Goal: Task Accomplishment & Management: Manage account settings

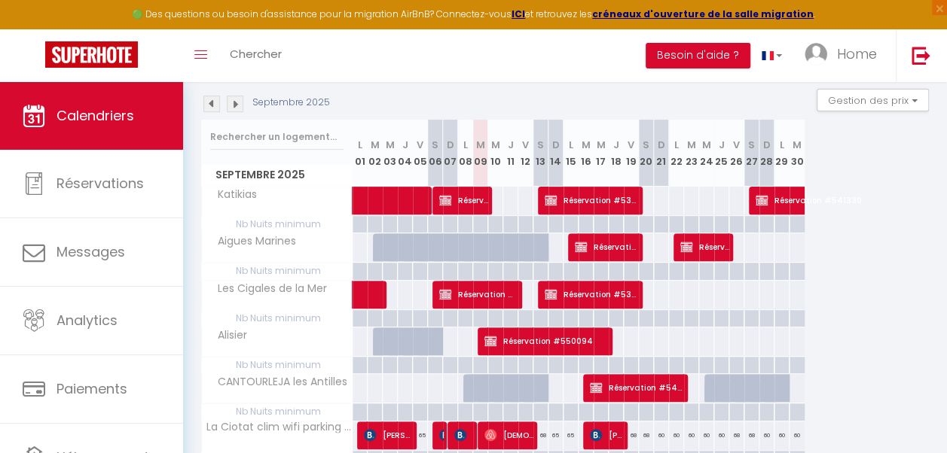
scroll to position [148, 0]
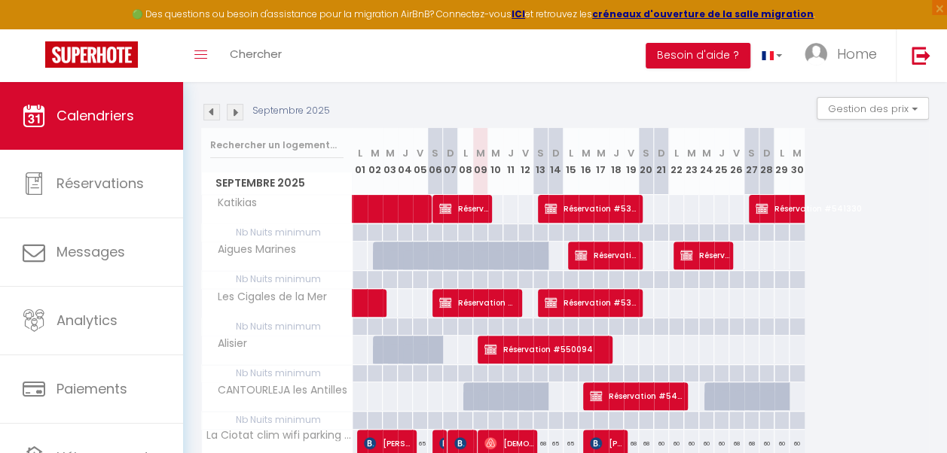
click at [235, 114] on img at bounding box center [235, 112] width 17 height 17
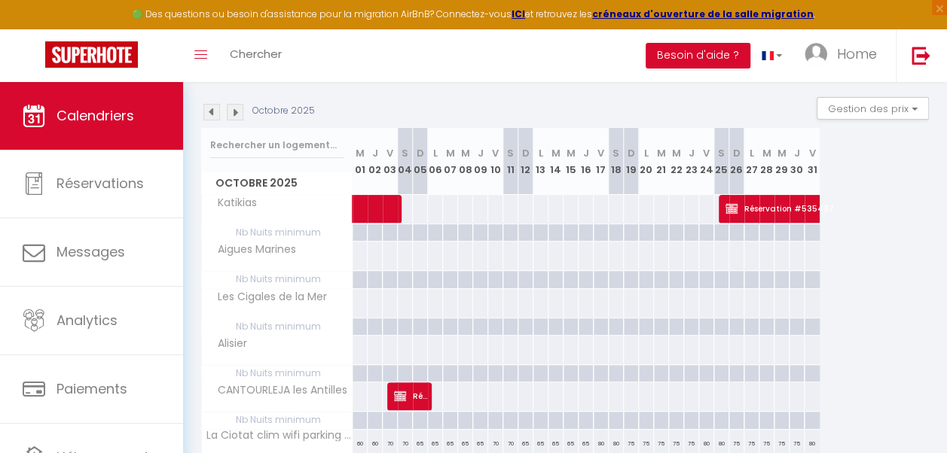
click at [646, 259] on div at bounding box center [646, 256] width 16 height 28
type input "Lun 20 Octobre 2025"
type input "[DATE]"
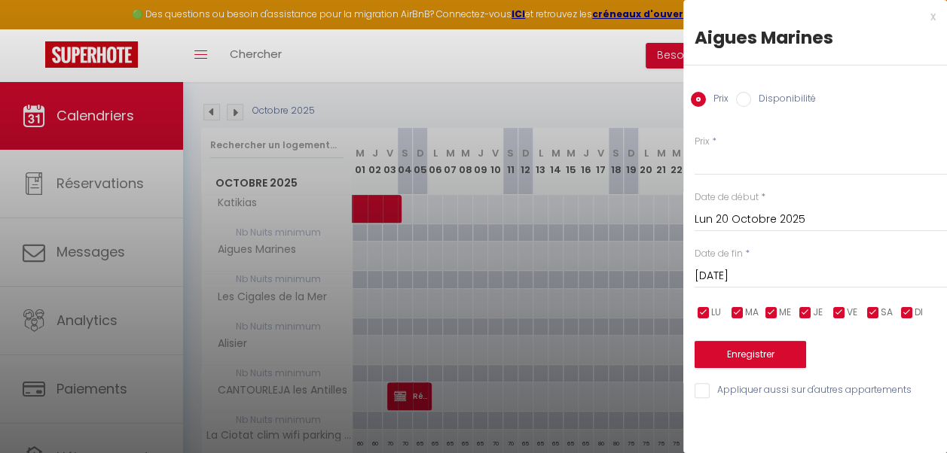
click at [745, 105] on input "Disponibilité" at bounding box center [743, 99] width 15 height 15
radio input "true"
radio input "false"
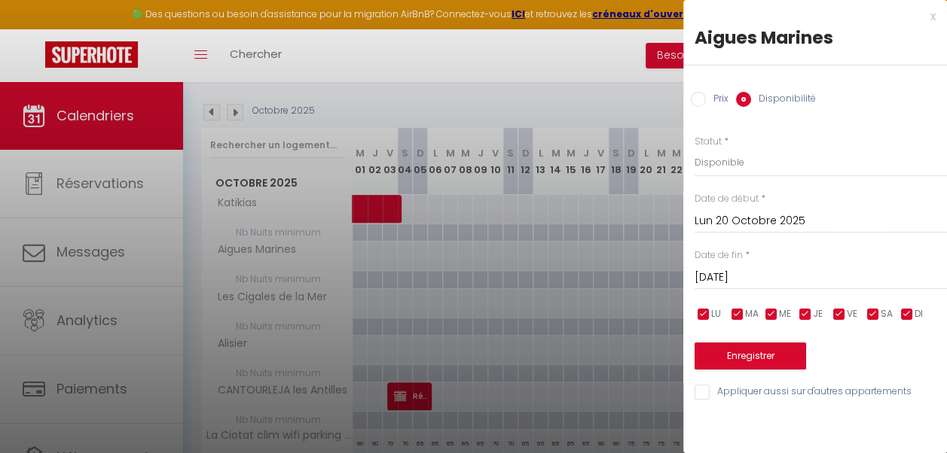
click at [754, 274] on input "[DATE]" at bounding box center [820, 278] width 252 height 20
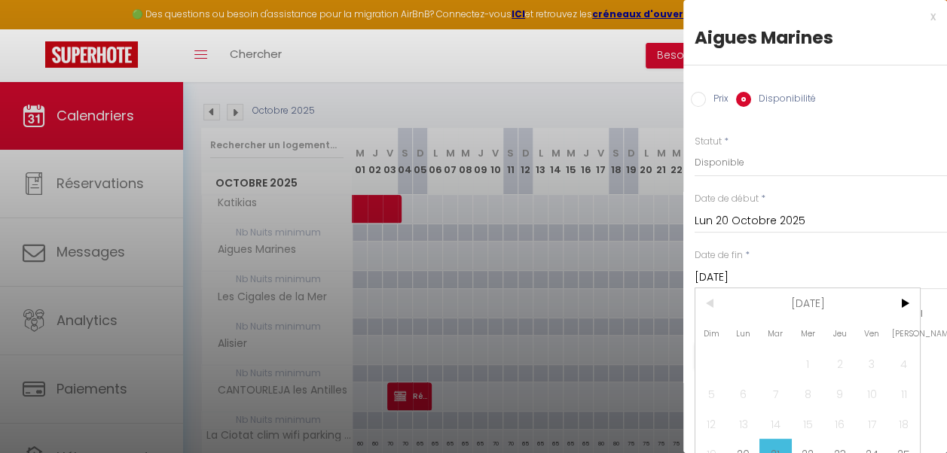
scroll to position [57, 0]
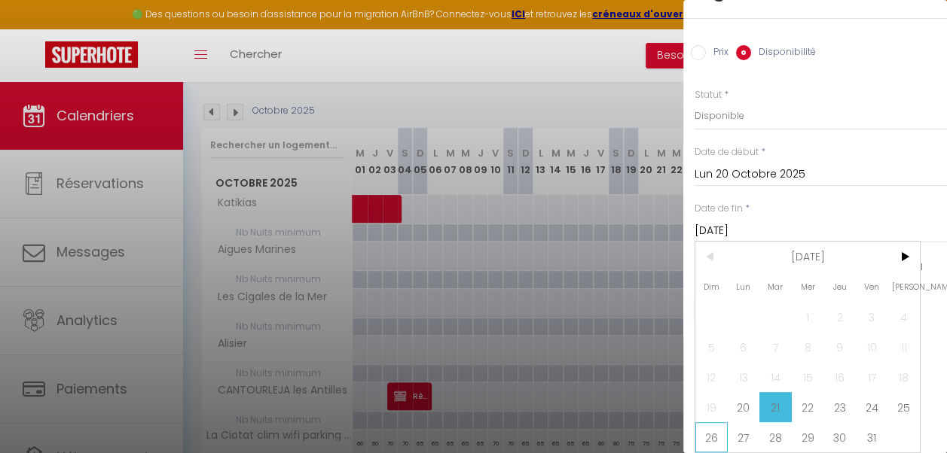
click at [715, 424] on span "26" at bounding box center [711, 438] width 32 height 30
type input "Dim 26 Octobre 2025"
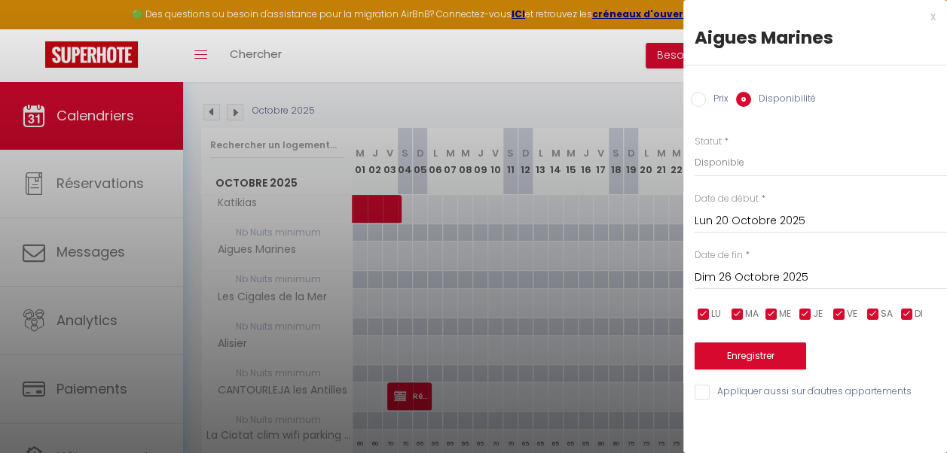
scroll to position [0, 0]
click at [765, 158] on select "Disponible Indisponible" at bounding box center [820, 162] width 252 height 29
select select "0"
click at [694, 148] on select "Disponible Indisponible" at bounding box center [820, 162] width 252 height 29
click at [746, 352] on button "Enregistrer" at bounding box center [749, 356] width 111 height 27
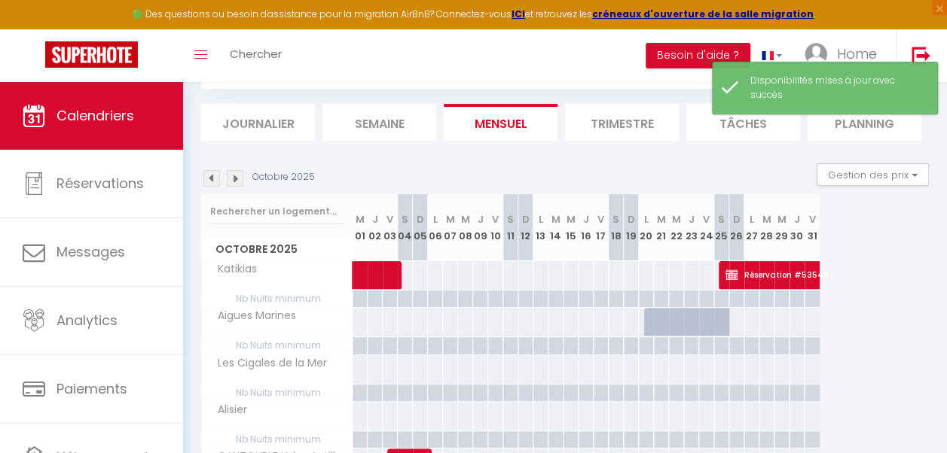
scroll to position [148, 0]
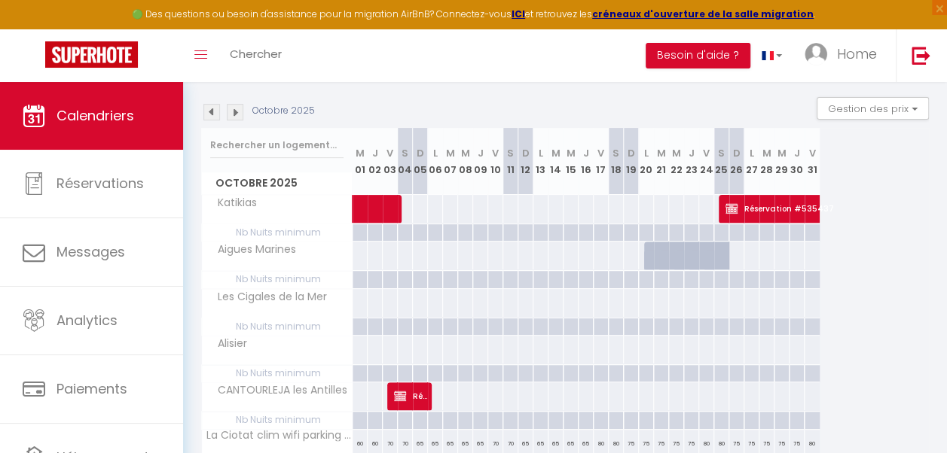
click at [209, 113] on img at bounding box center [211, 112] width 17 height 17
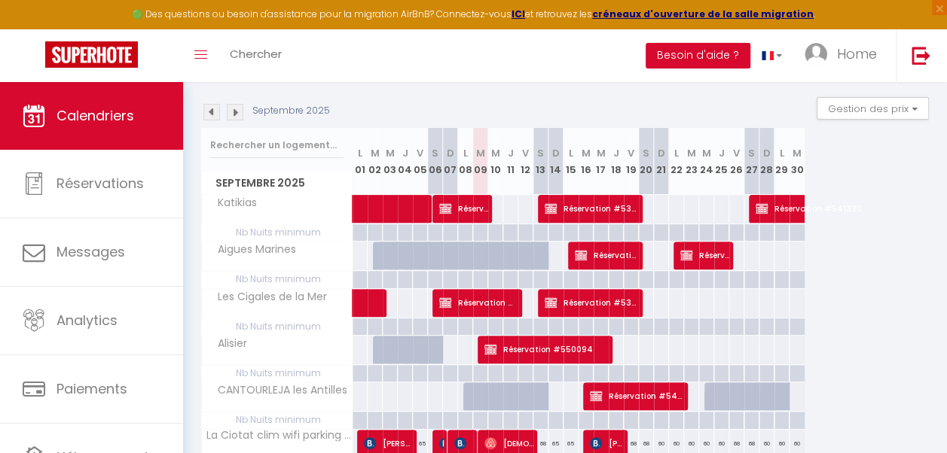
click at [552, 398] on div at bounding box center [556, 397] width 16 height 28
select select "1"
type input "Dim 14 Septembre 2025"
type input "Lun 15 Septembre 2025"
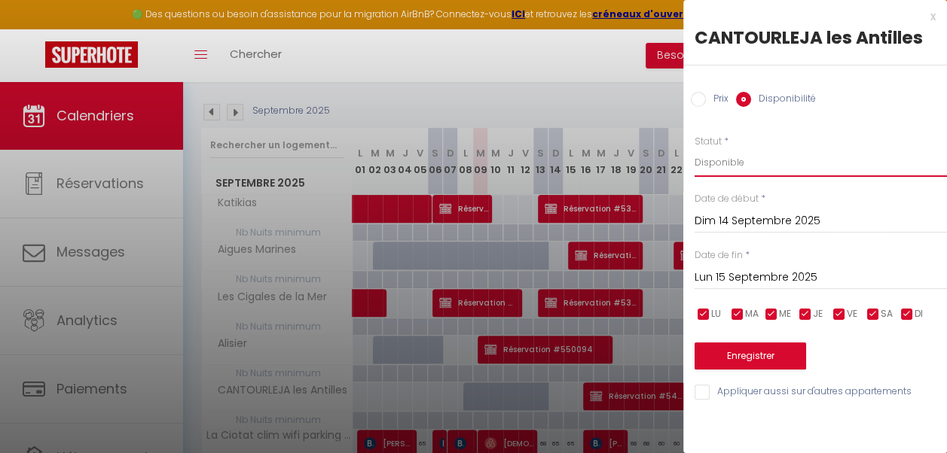
click at [749, 162] on select "Disponible Indisponible" at bounding box center [820, 162] width 252 height 29
select select "0"
click at [694, 148] on select "Disponible Indisponible" at bounding box center [820, 162] width 252 height 29
click at [747, 349] on button "Enregistrer" at bounding box center [749, 356] width 111 height 27
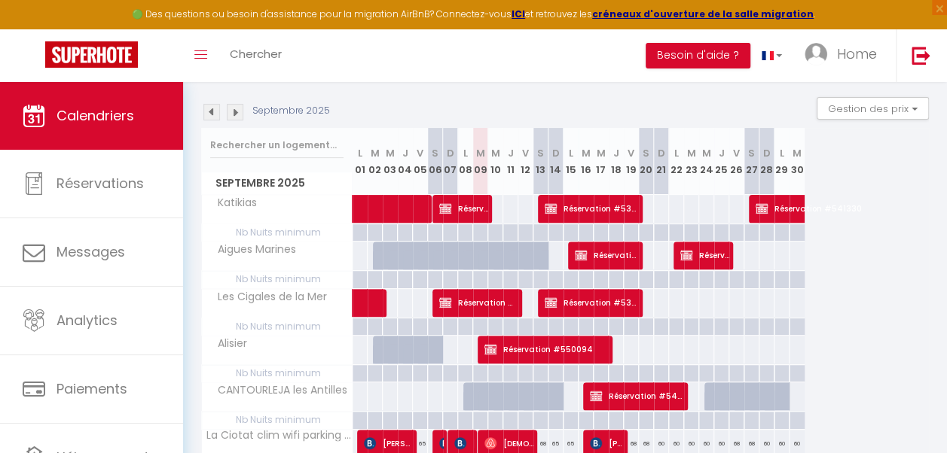
click at [569, 398] on div at bounding box center [571, 397] width 16 height 28
select select "1"
type input "Lun 15 Septembre 2025"
type input "[DATE]"
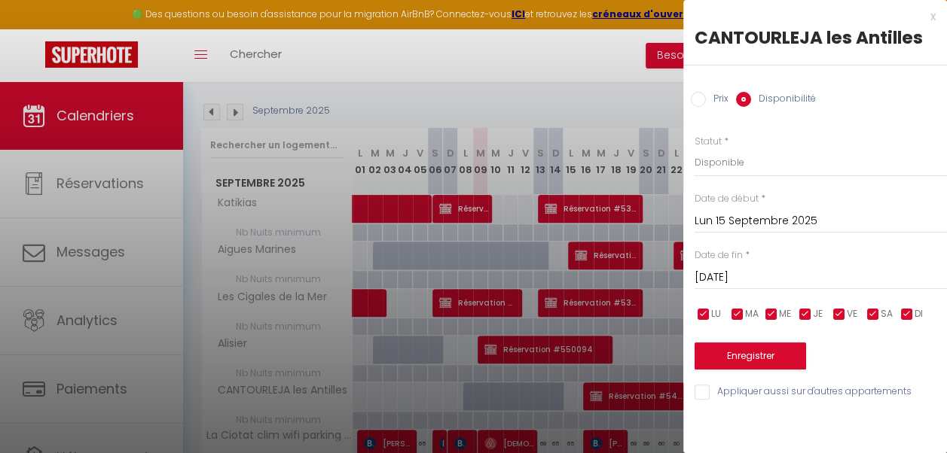
click at [569, 398] on div at bounding box center [473, 226] width 947 height 453
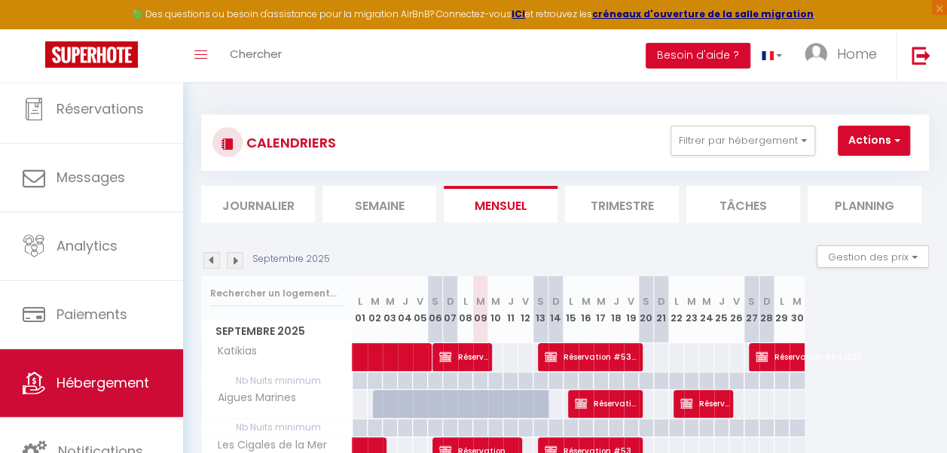
click at [106, 374] on span "Hébergement" at bounding box center [102, 383] width 93 height 19
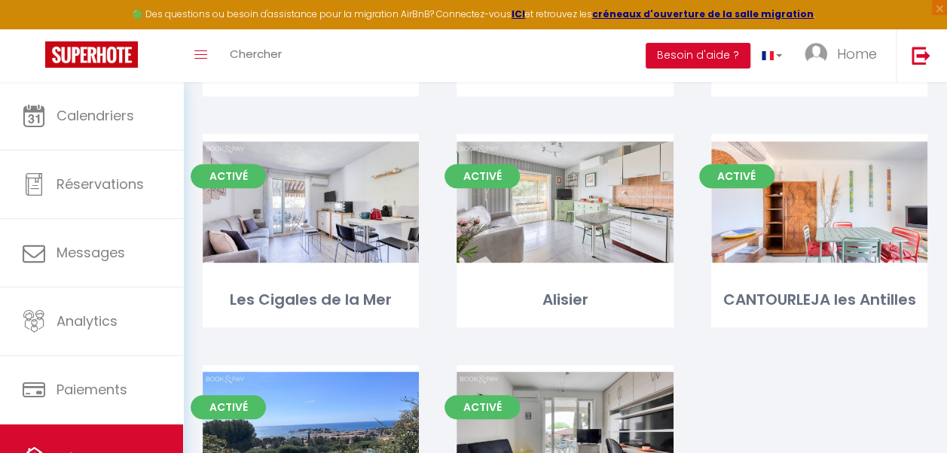
scroll to position [421, 0]
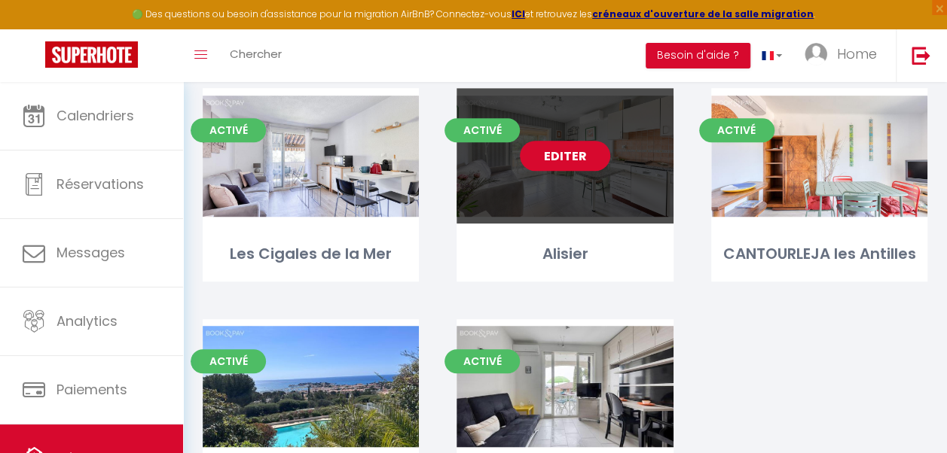
click at [562, 154] on link "Editer" at bounding box center [565, 156] width 90 height 30
select select "3"
select select "2"
select select "1"
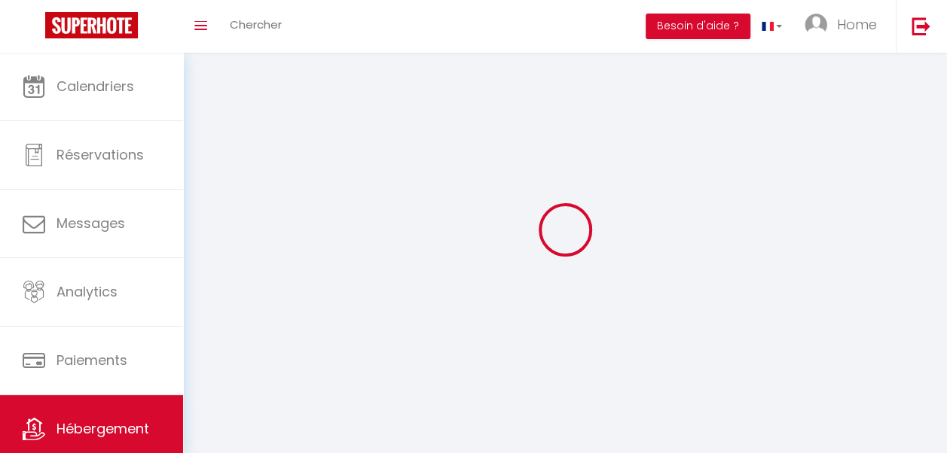
select select
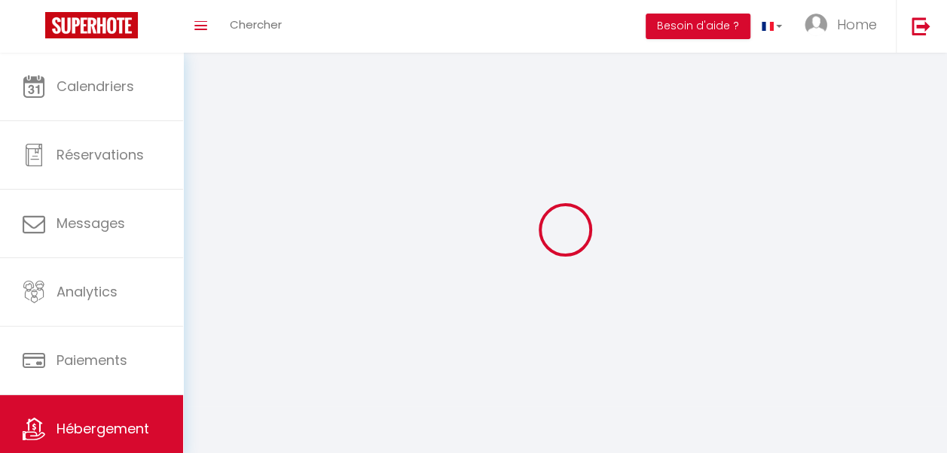
select select
checkbox input "false"
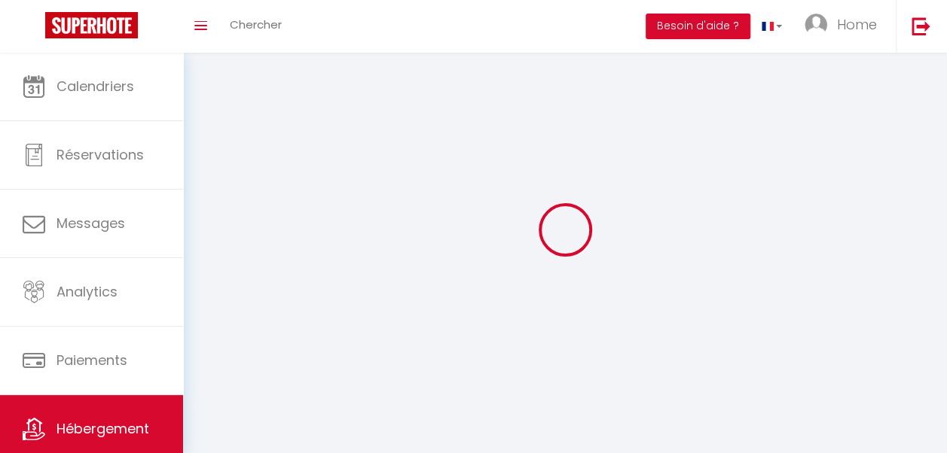
checkbox input "false"
select select
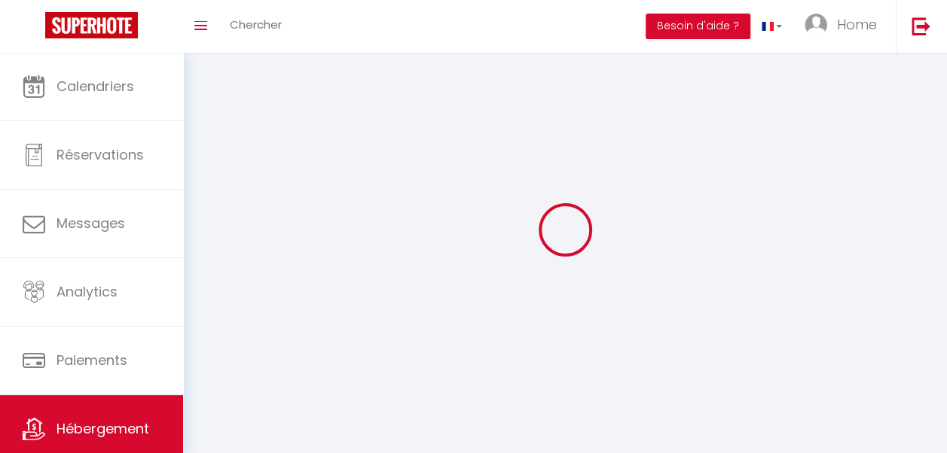
select select
checkbox input "false"
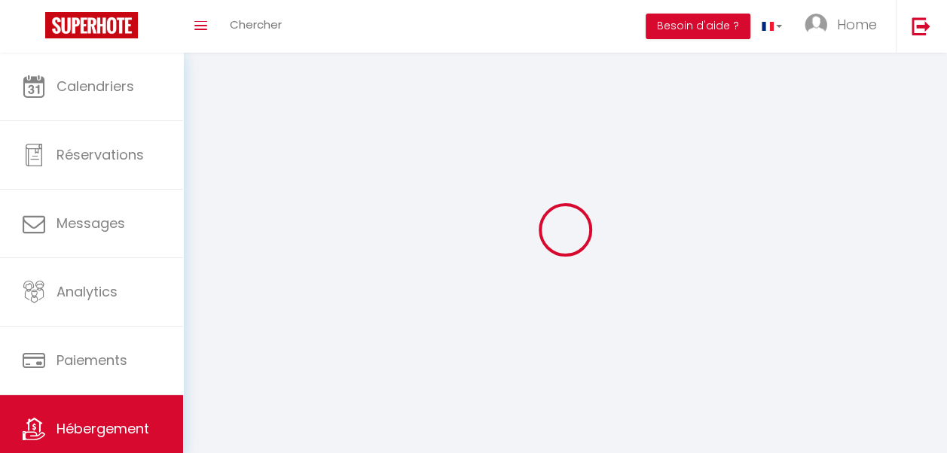
checkbox input "false"
select select
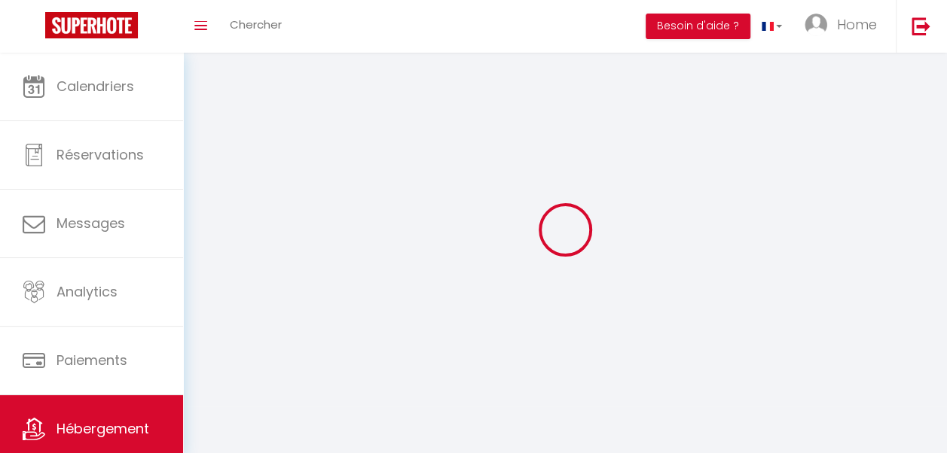
select select "1"
select select
select select "28"
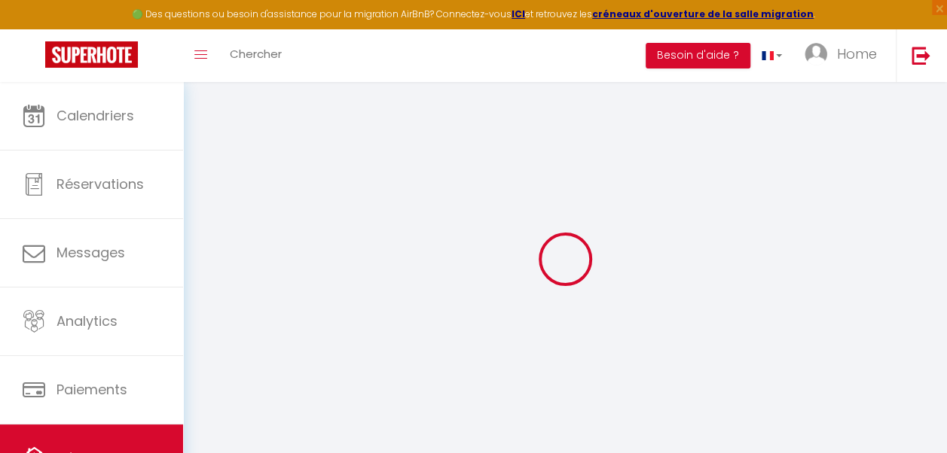
select select
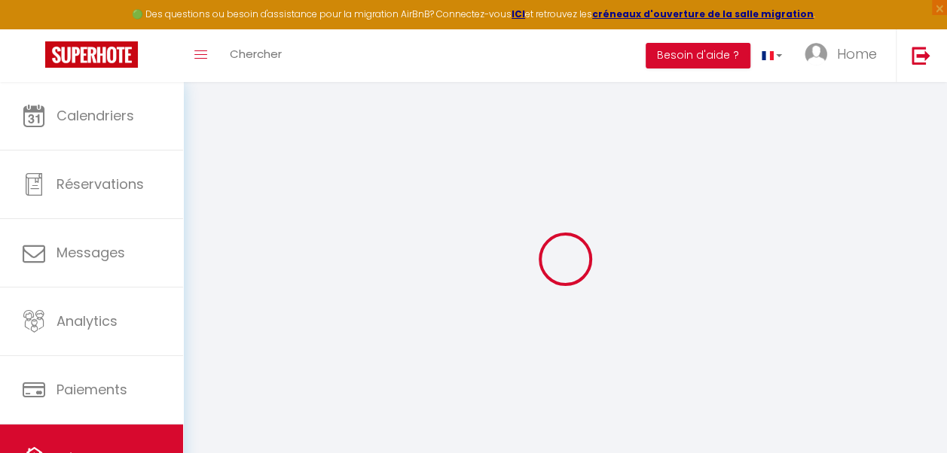
select select
checkbox input "false"
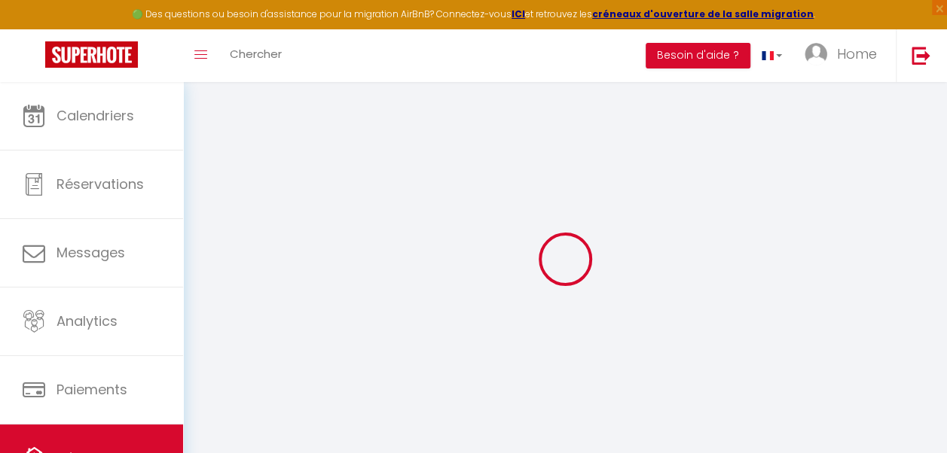
select select
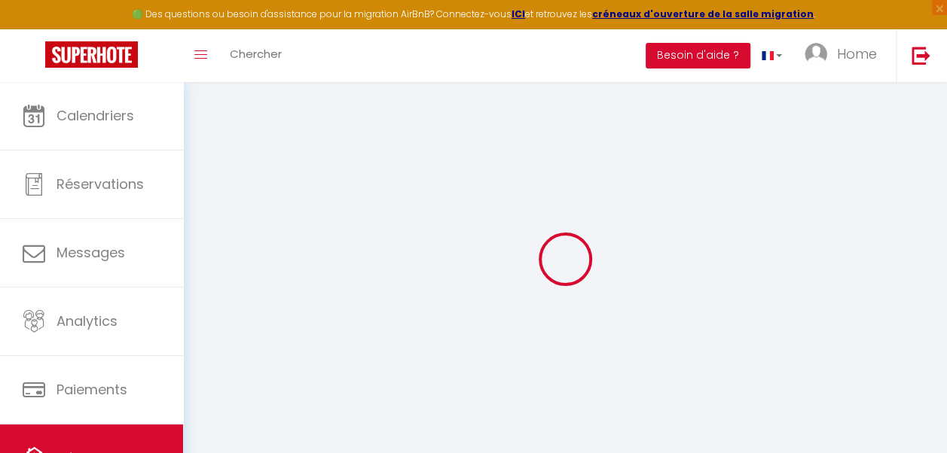
select select
checkbox input "false"
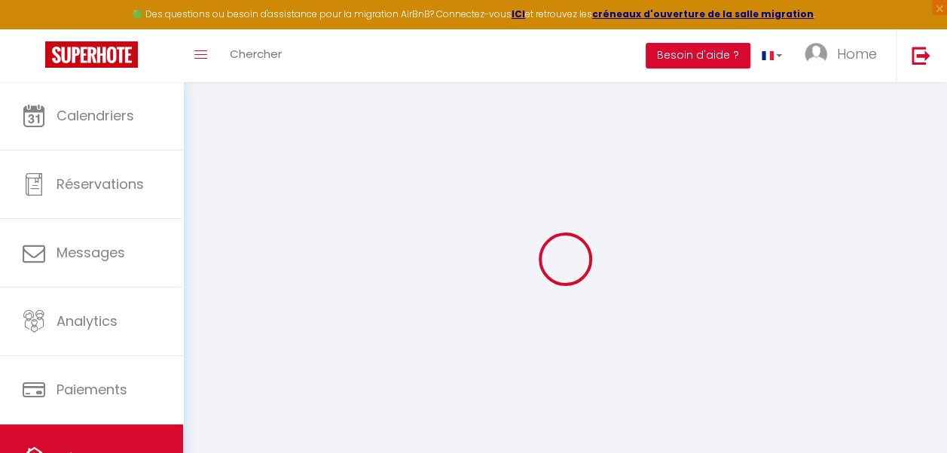
checkbox input "false"
select select
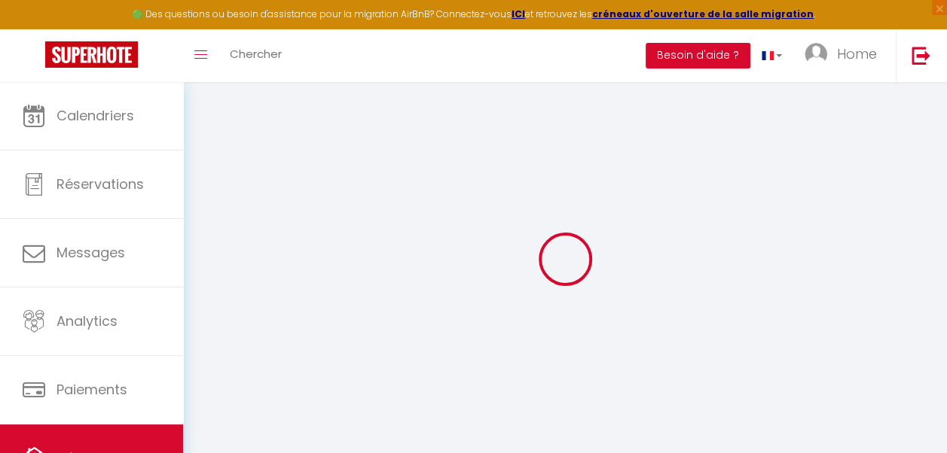
select select
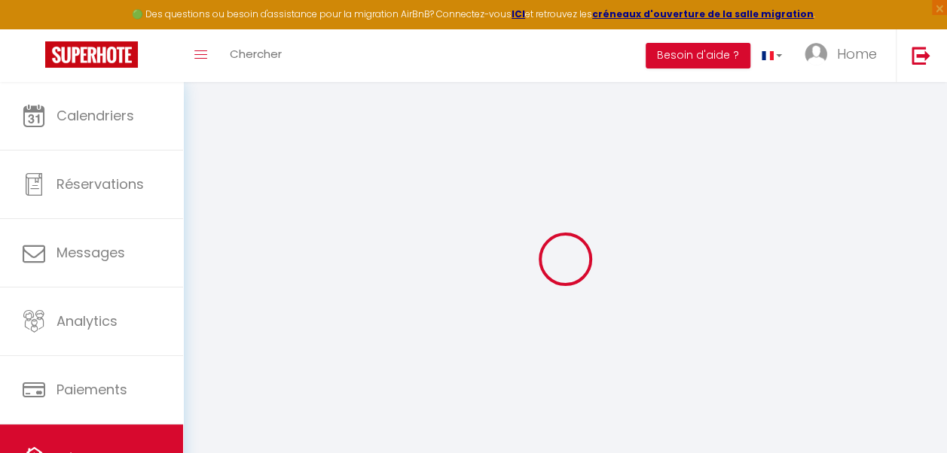
checkbox input "false"
select select
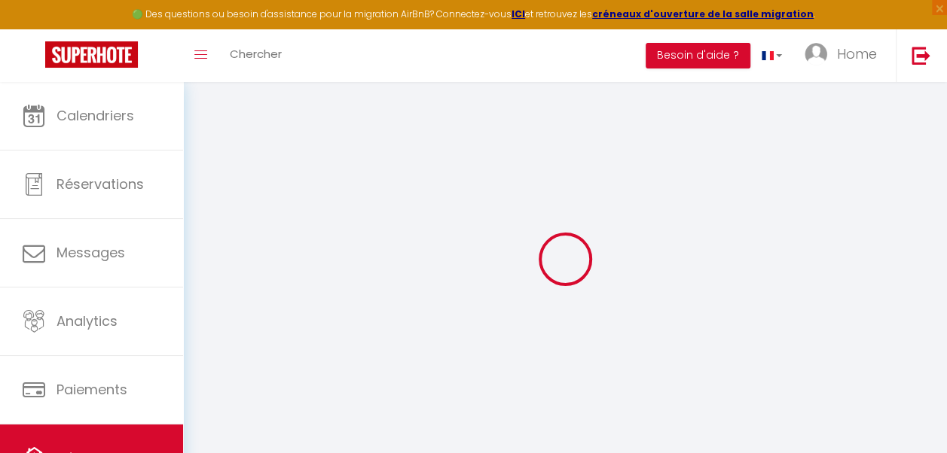
select select
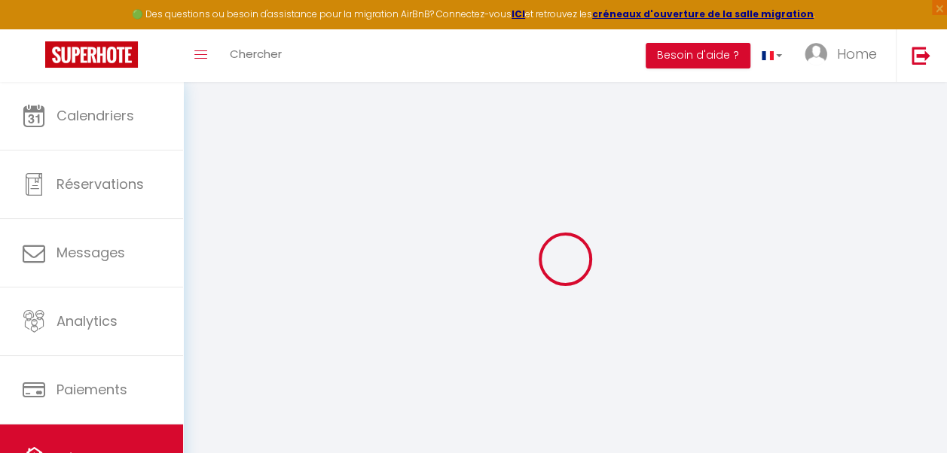
select select
checkbox input "false"
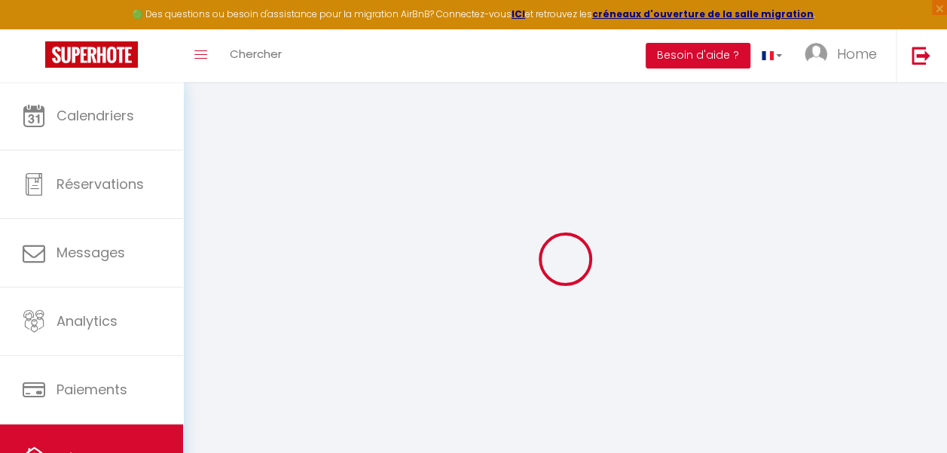
checkbox input "false"
select select
type input "Alisier"
type input "Lapierre"
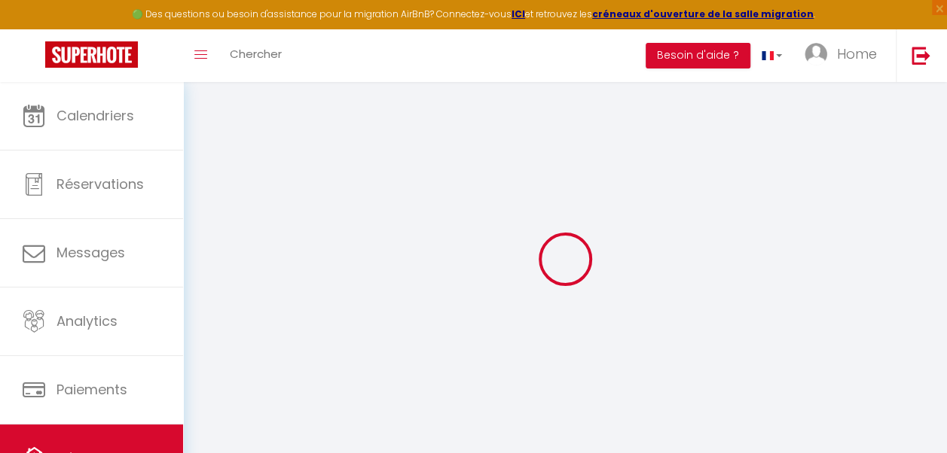
select select "1"
select select
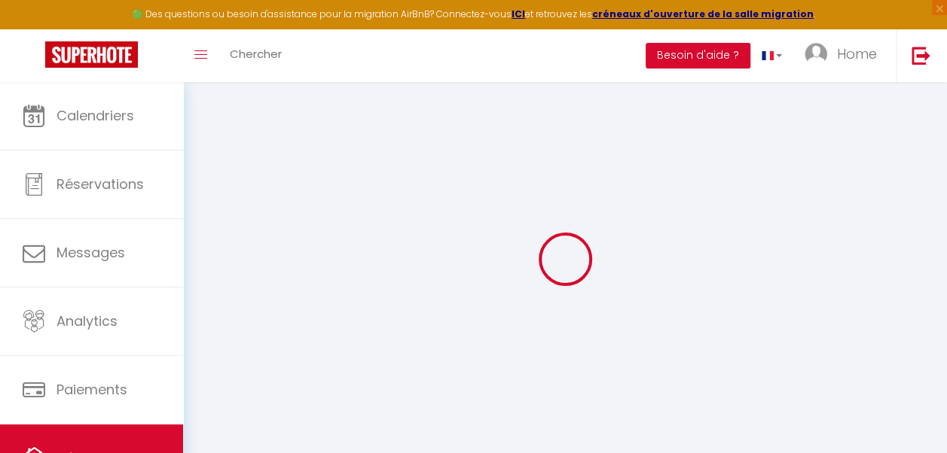
select select
type input "150 ALLEE DE LA PINEDE"
type input "83140"
type input "Six-Fours-les-Plages"
select select "75"
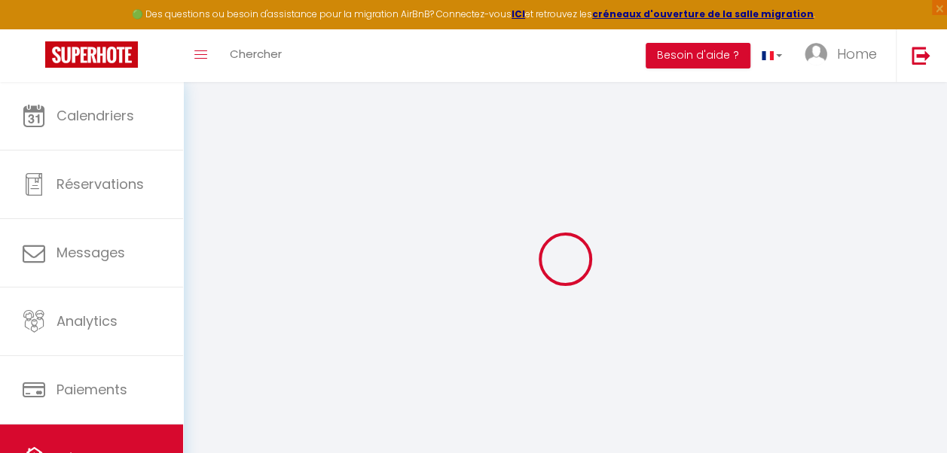
type input "[EMAIL_ADDRESS][DOMAIN_NAME]"
select select
checkbox input "false"
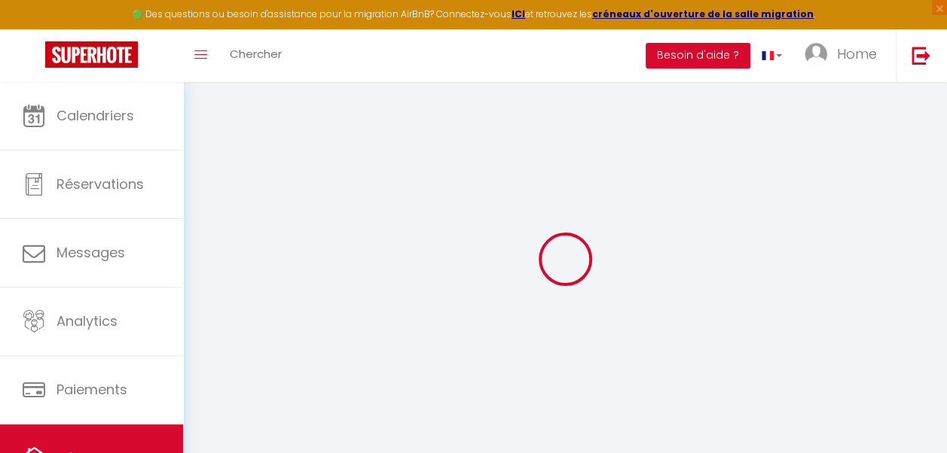
checkbox input "false"
type input "0"
select select
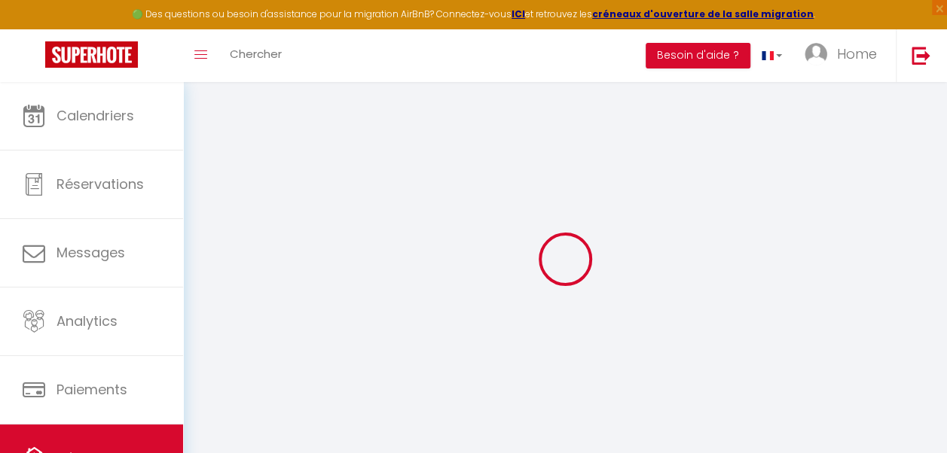
select select
checkbox input "false"
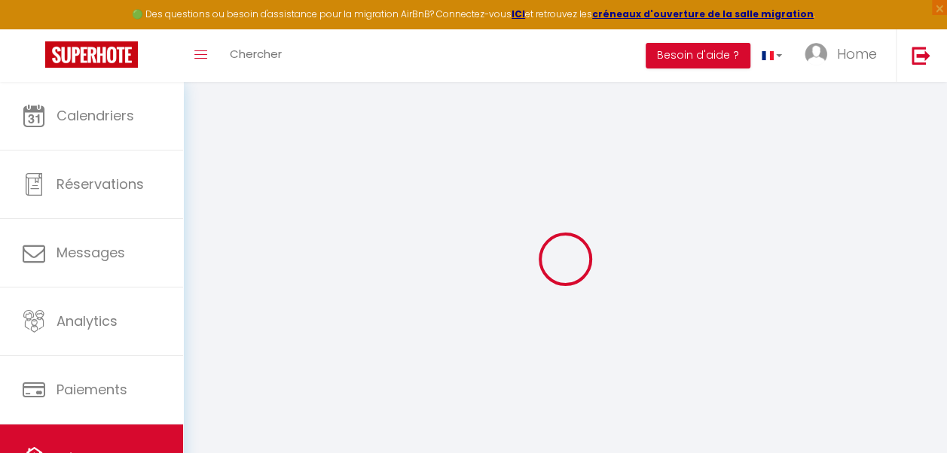
checkbox input "false"
select select
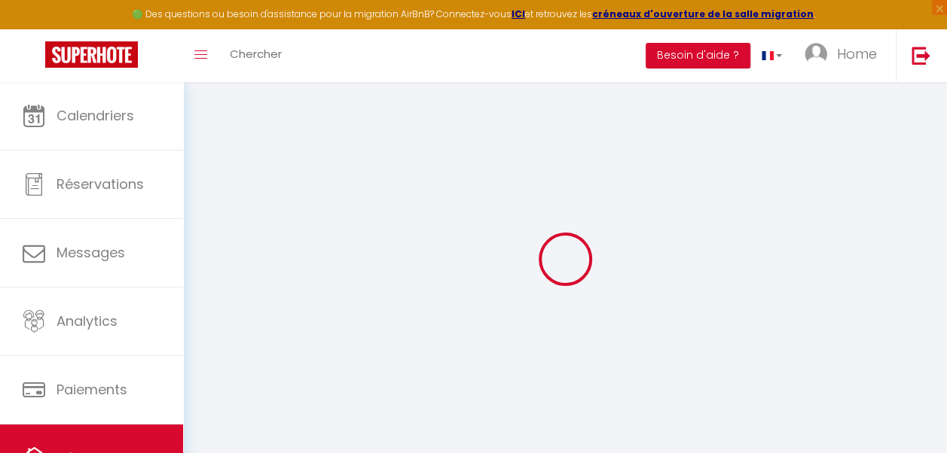
select select
checkbox input "false"
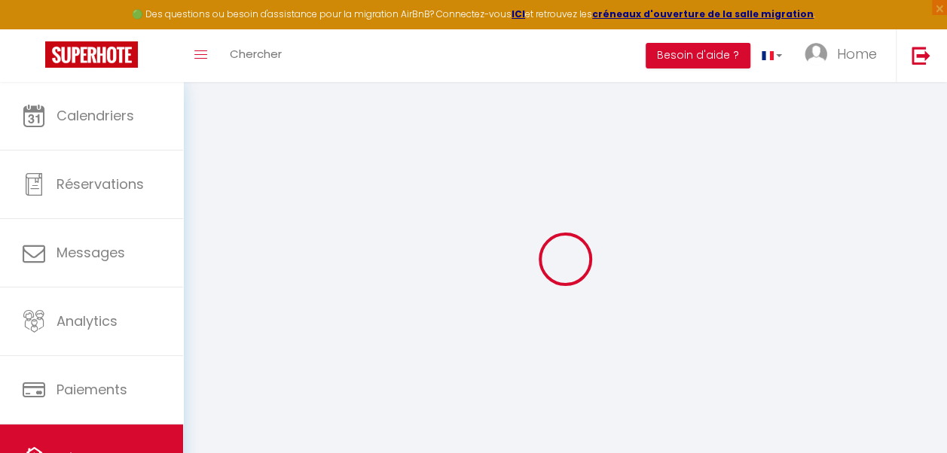
checkbox input "false"
select select "48233"
select select
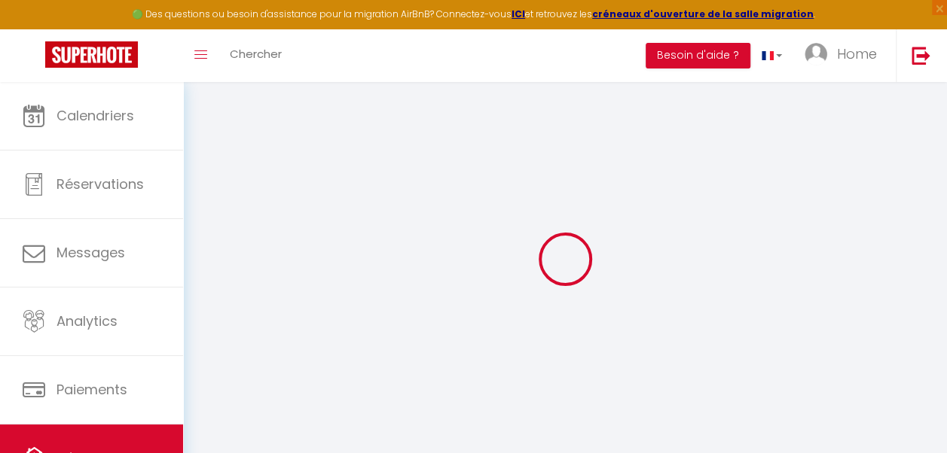
checkbox input "false"
select select "15:00"
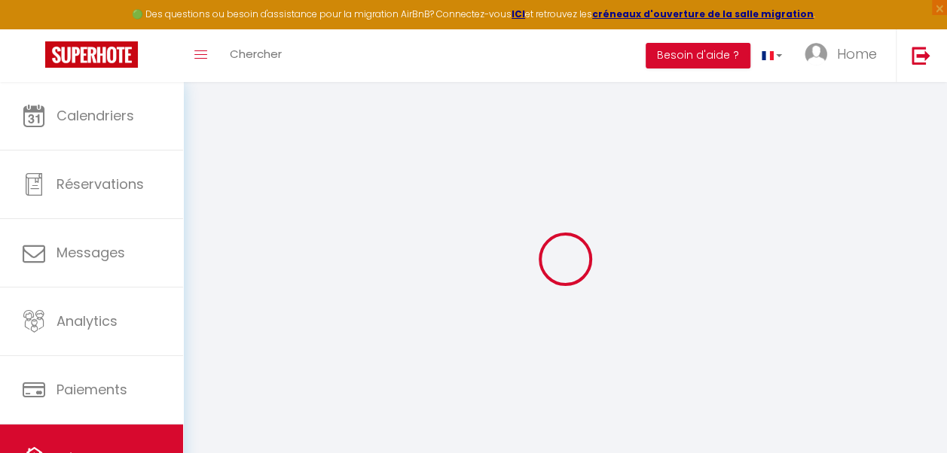
select select "23:45"
select select "11:00"
select select "30"
select select "120"
select select
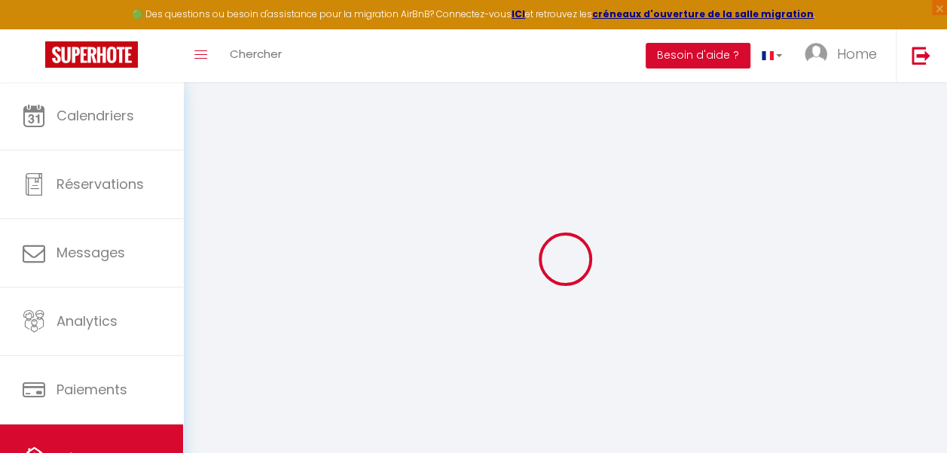
checkbox input "false"
select select
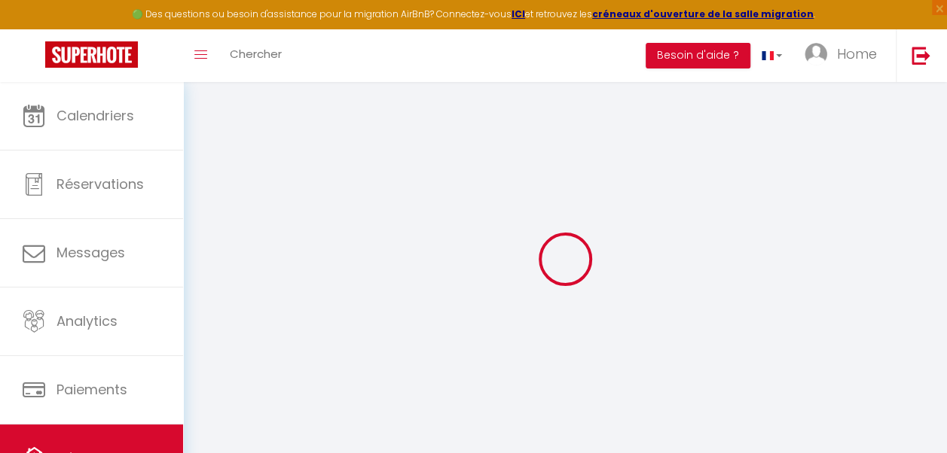
checkbox input "false"
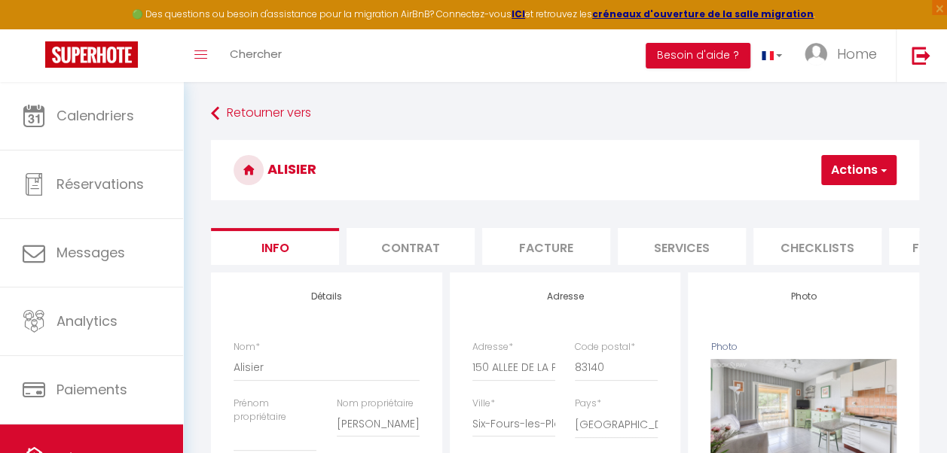
select select
checkbox input "false"
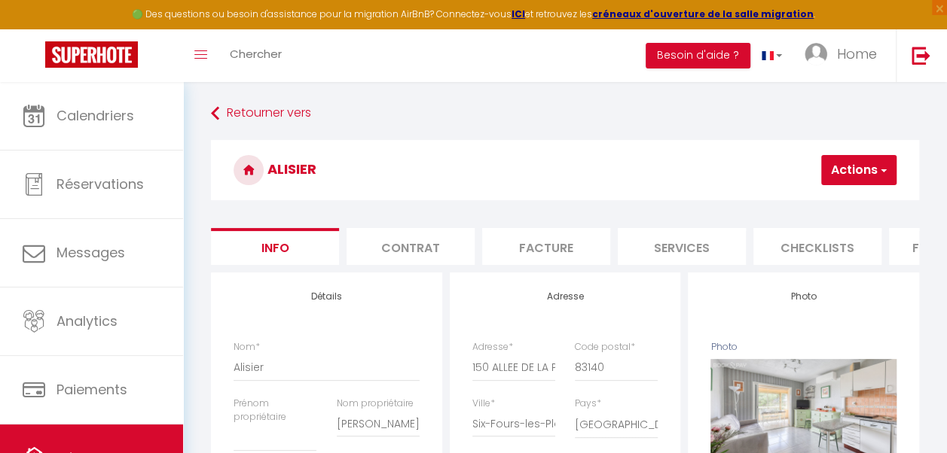
click at [887, 167] on button "Actions" at bounding box center [858, 170] width 75 height 30
click at [741, 151] on h3 "Alisier" at bounding box center [565, 170] width 708 height 60
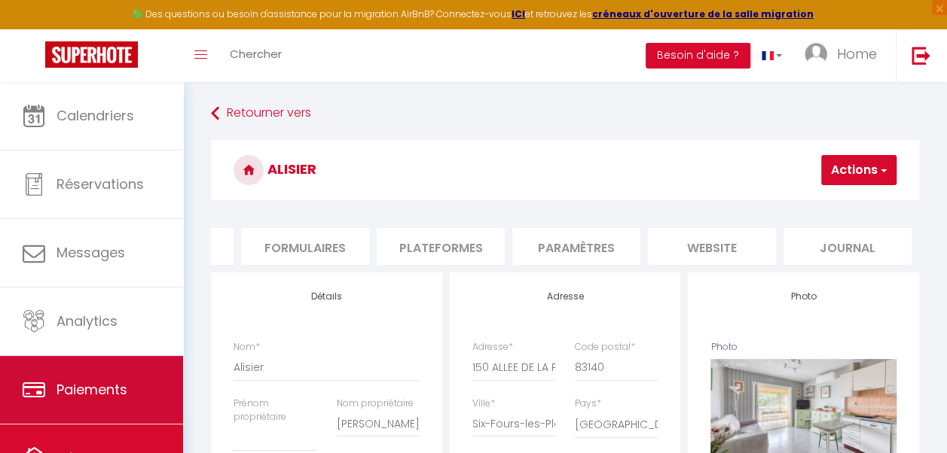
scroll to position [74, 0]
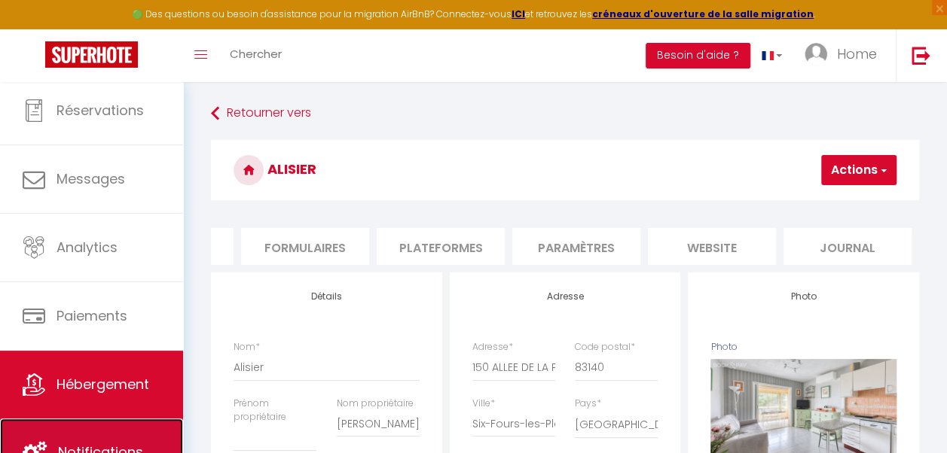
click at [124, 434] on link "Notifications" at bounding box center [91, 453] width 183 height 68
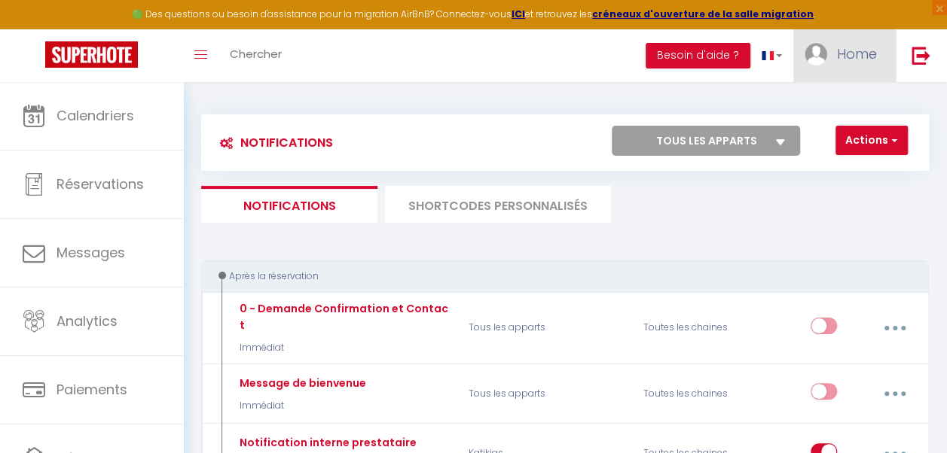
click at [873, 52] on span "Home" at bounding box center [857, 53] width 40 height 19
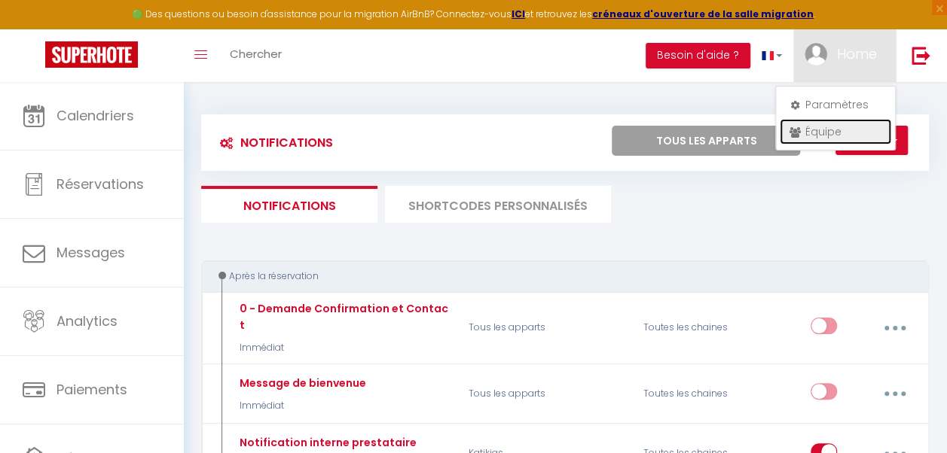
click at [818, 130] on link "Équipe" at bounding box center [835, 132] width 111 height 26
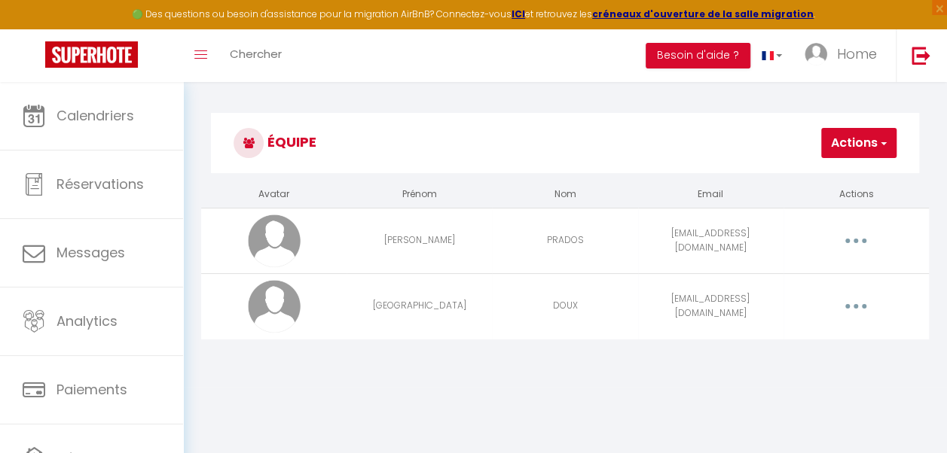
click at [853, 302] on button "button" at bounding box center [856, 306] width 40 height 29
click at [810, 372] on link "Supprimer" at bounding box center [815, 371] width 111 height 26
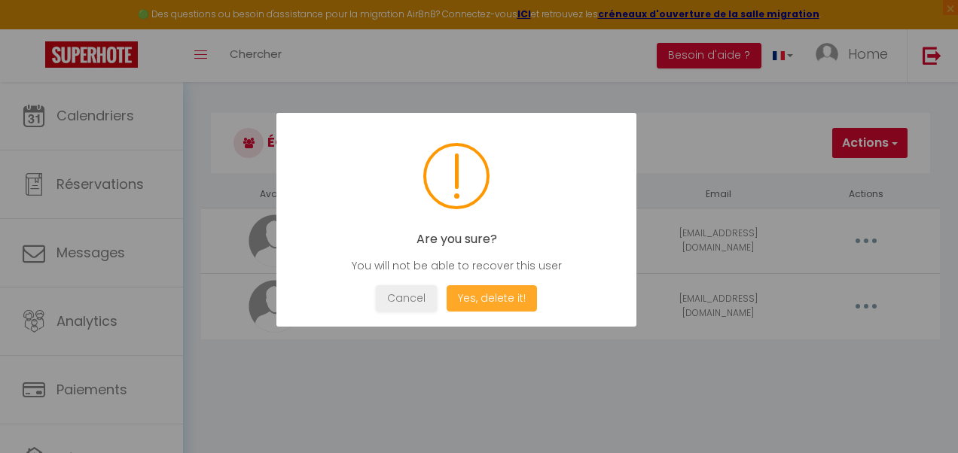
click at [497, 296] on button "Yes, delete it!" at bounding box center [492, 298] width 90 height 26
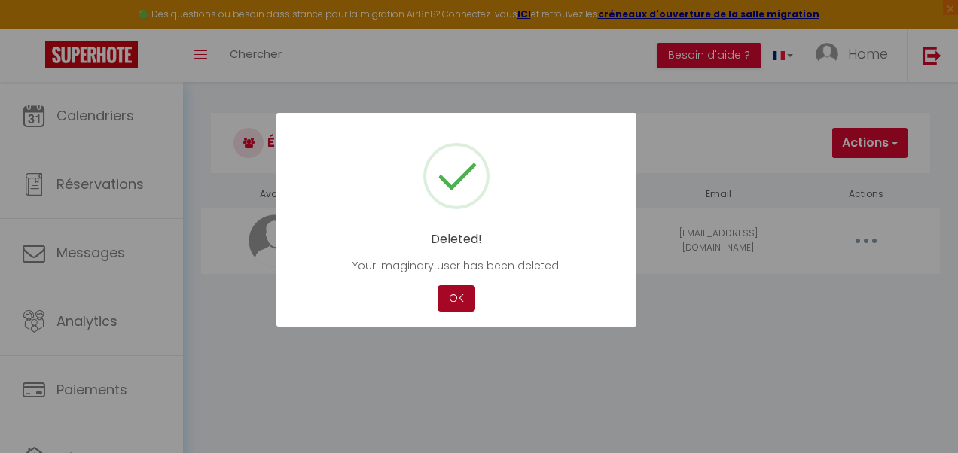
click at [456, 296] on button "OK" at bounding box center [457, 298] width 38 height 26
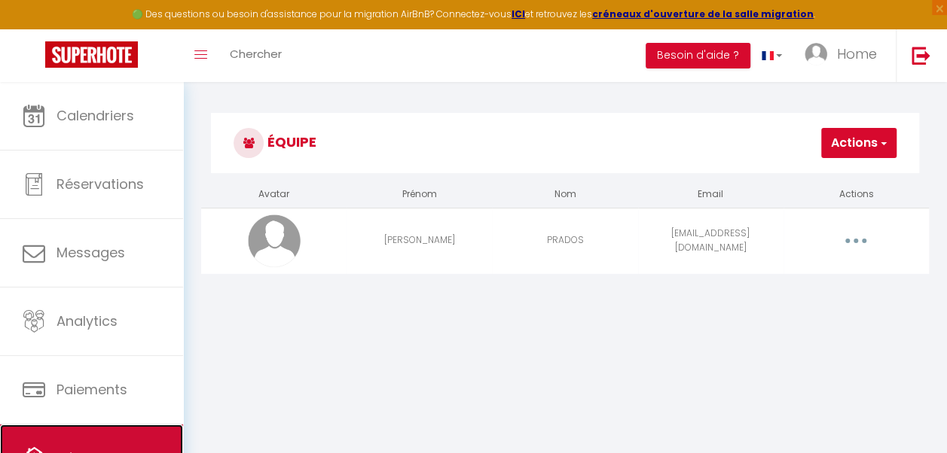
click at [130, 434] on link "Hébergement" at bounding box center [91, 459] width 183 height 68
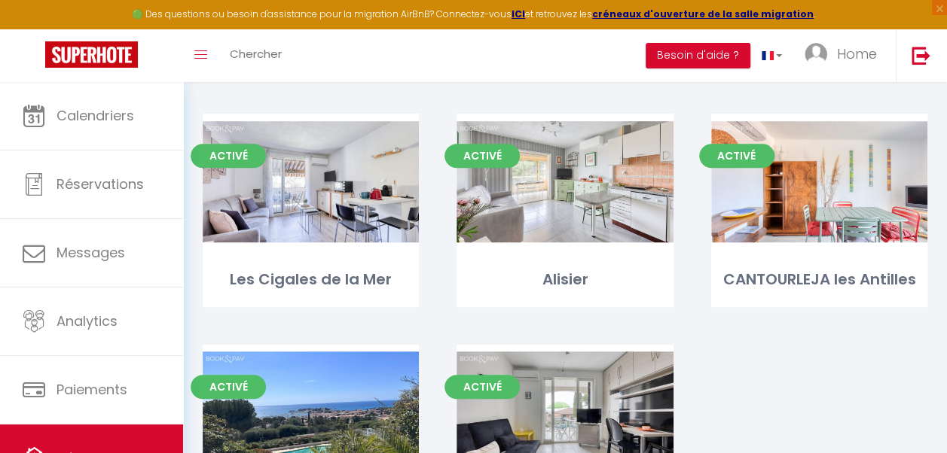
scroll to position [401, 0]
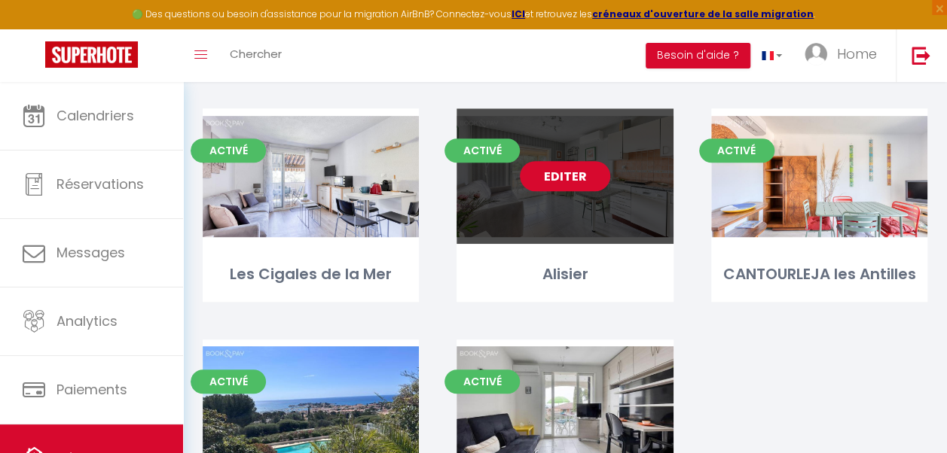
click at [563, 176] on link "Editer" at bounding box center [565, 176] width 90 height 30
select select "3"
select select "2"
select select "1"
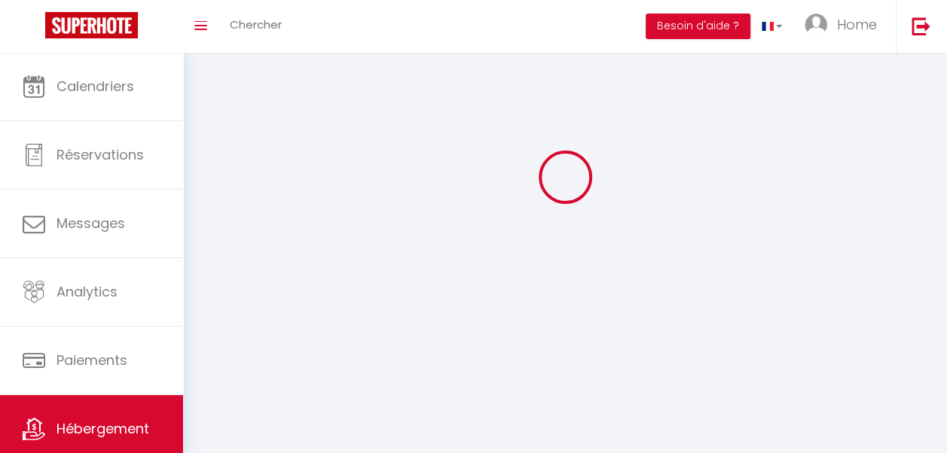
select select
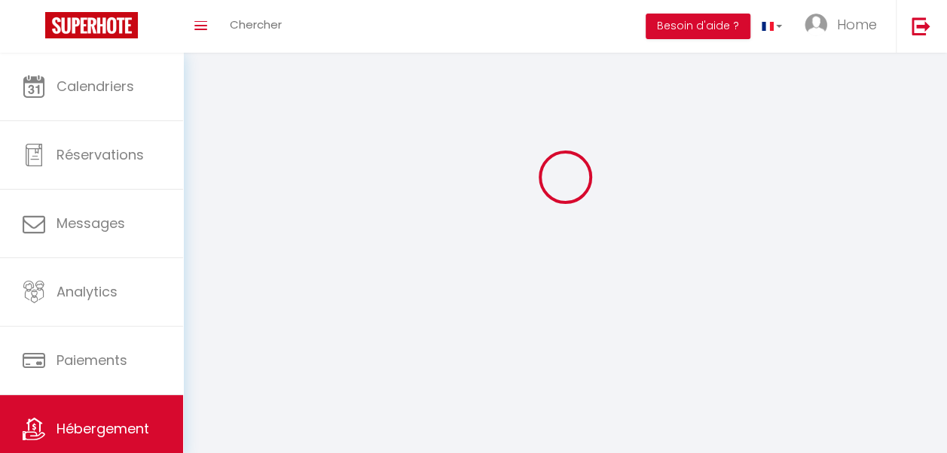
checkbox input "false"
select select
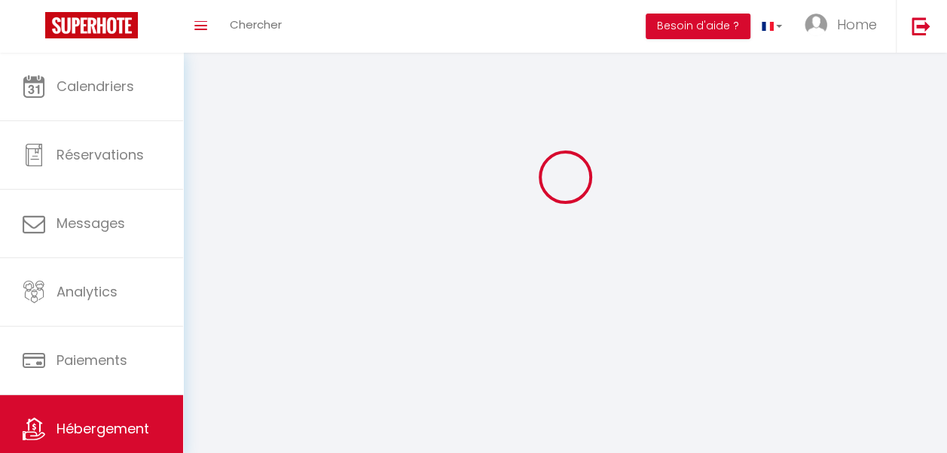
select select
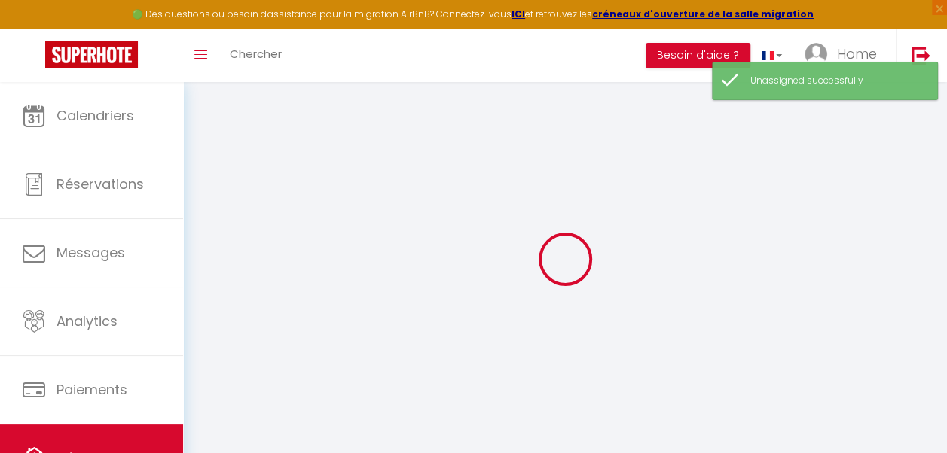
select select
checkbox input "false"
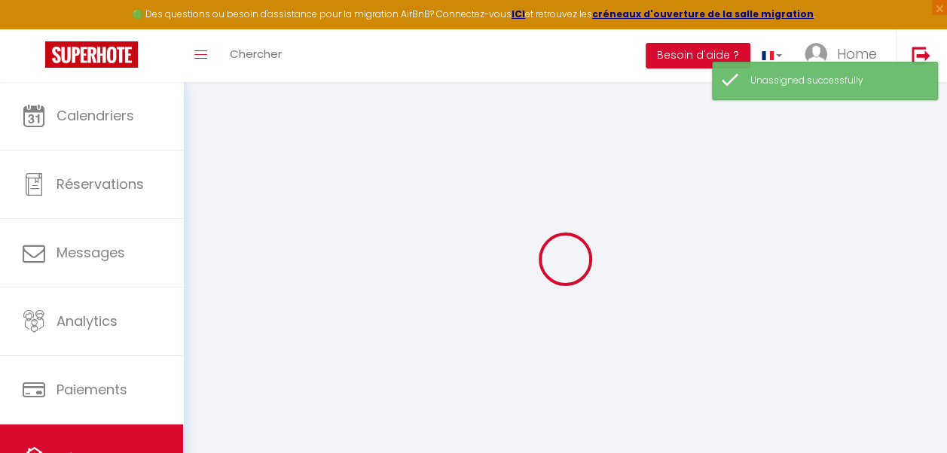
select select
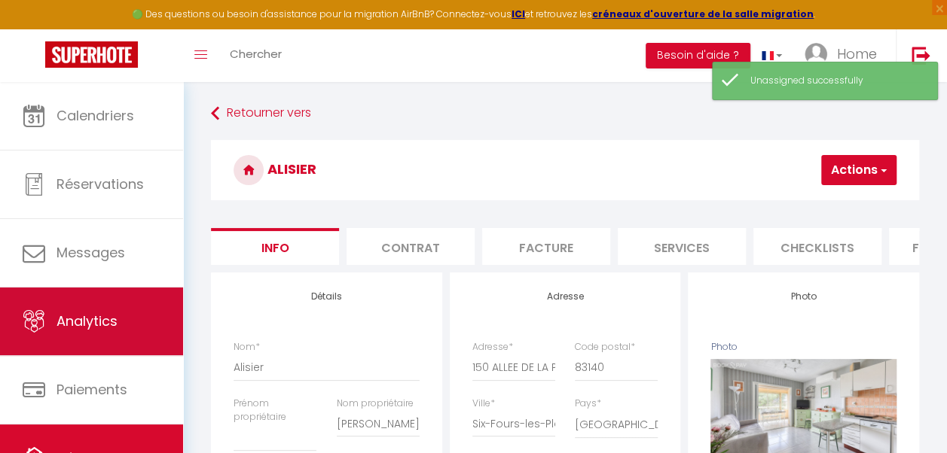
scroll to position [74, 0]
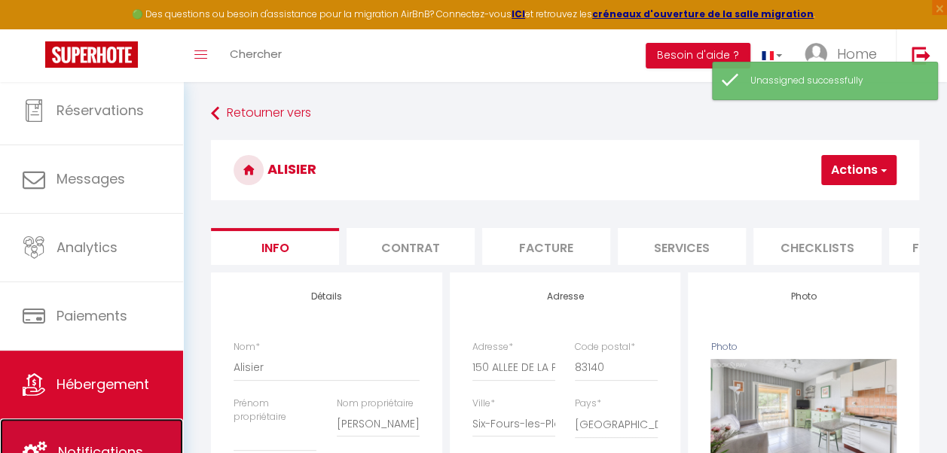
click at [130, 434] on link "Notifications" at bounding box center [91, 453] width 183 height 68
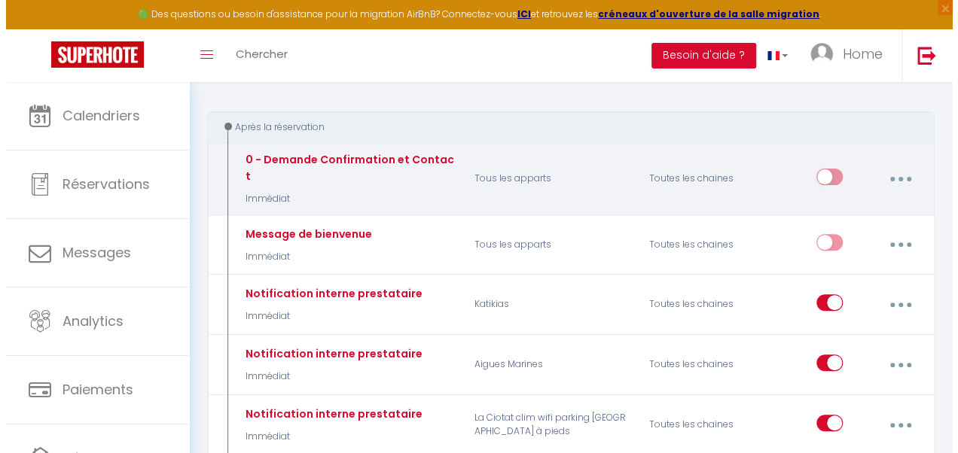
scroll to position [150, 0]
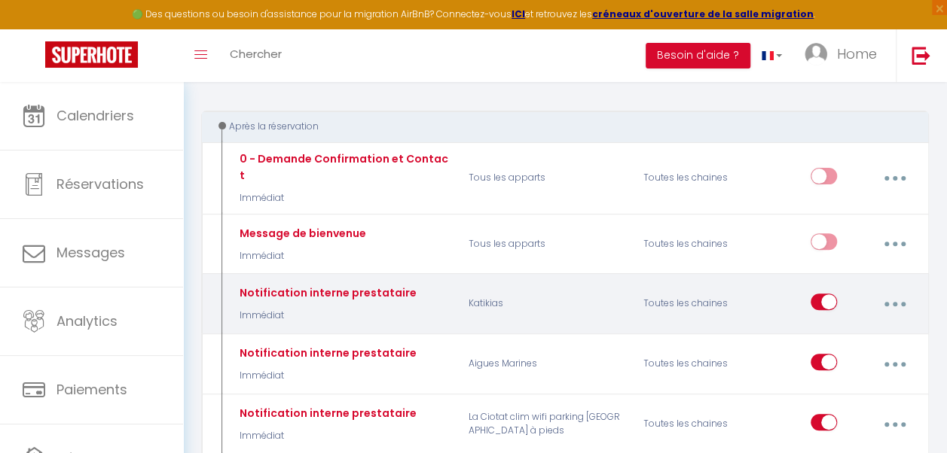
click at [894, 302] on icon "button" at bounding box center [895, 304] width 5 height 5
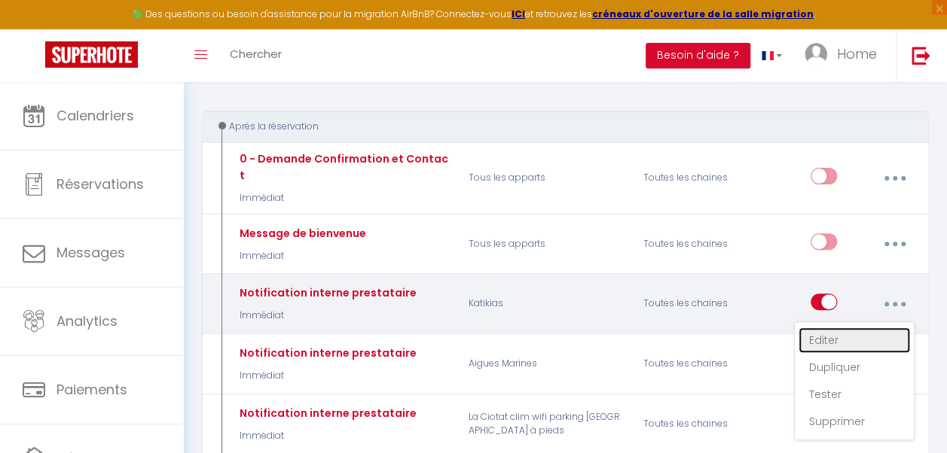
click at [841, 328] on link "Editer" at bounding box center [853, 341] width 111 height 26
type input "Notification interne prestataire"
select select "Immédiat"
select select
checkbox input "false"
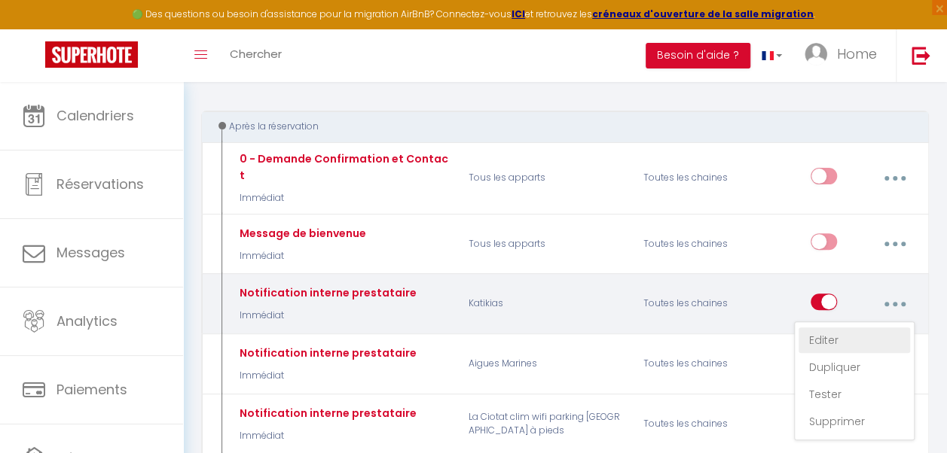
checkbox input "true"
checkbox input "false"
radio input "true"
type input "Ménage appartement KATIKIAS"
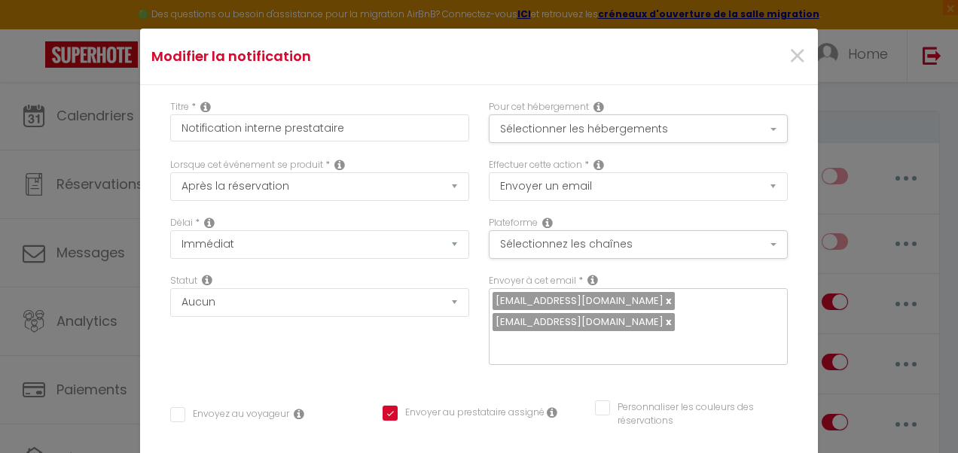
click at [664, 322] on link at bounding box center [668, 322] width 8 height 14
checkbox input "false"
checkbox input "true"
checkbox input "false"
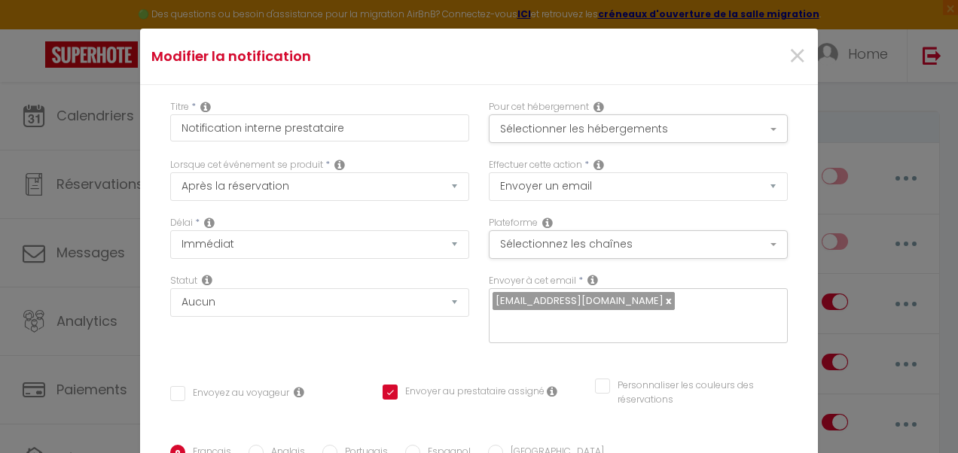
click at [614, 322] on input "text" at bounding box center [635, 324] width 284 height 20
type input "delsazur@gmail.com"
checkbox input "false"
checkbox input "true"
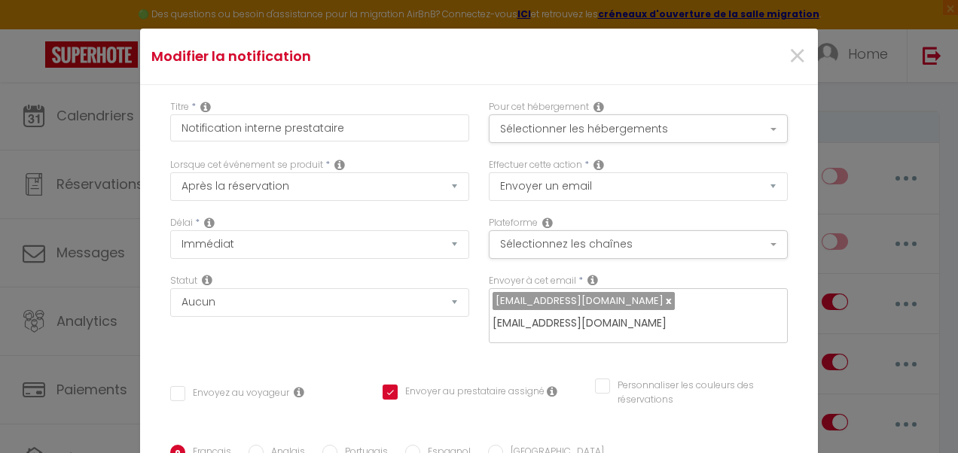
checkbox input "false"
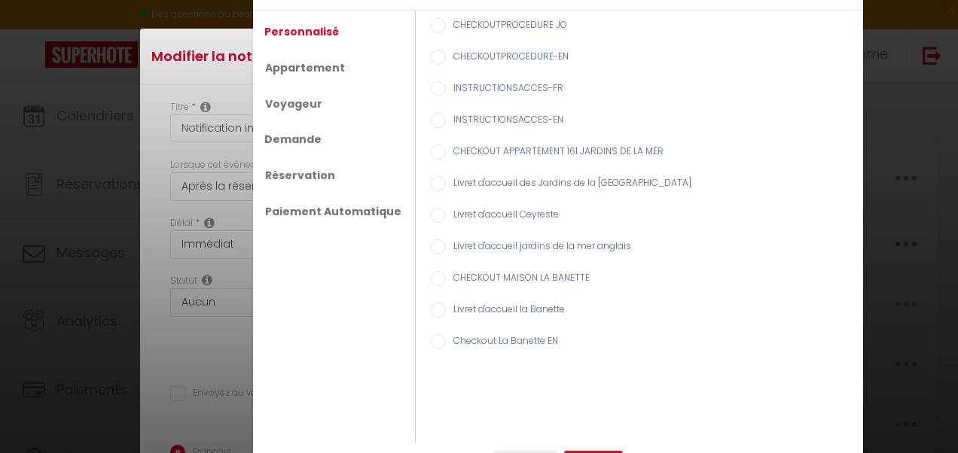
checkbox input "false"
checkbox input "true"
checkbox input "false"
click at [890, 207] on div "Shortcodes × Personnalisé Appartement Voyageur Demande Réservation Paiement Aut…" at bounding box center [479, 226] width 958 height 453
click at [844, 84] on div "INSTRUCTIONSACCES-FR" at bounding box center [643, 89] width 425 height 17
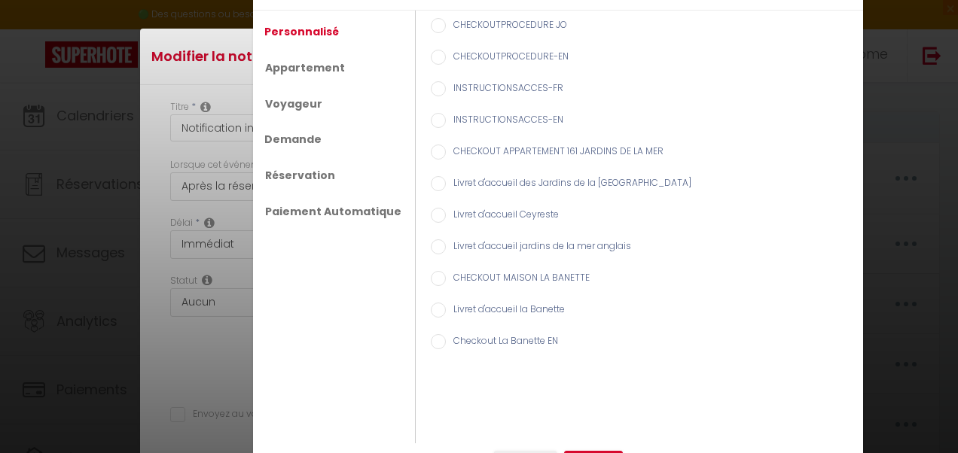
click at [28, 273] on div "Shortcodes × Personnalisé Appartement Voyageur Demande Réservation Paiement Aut…" at bounding box center [479, 226] width 958 height 453
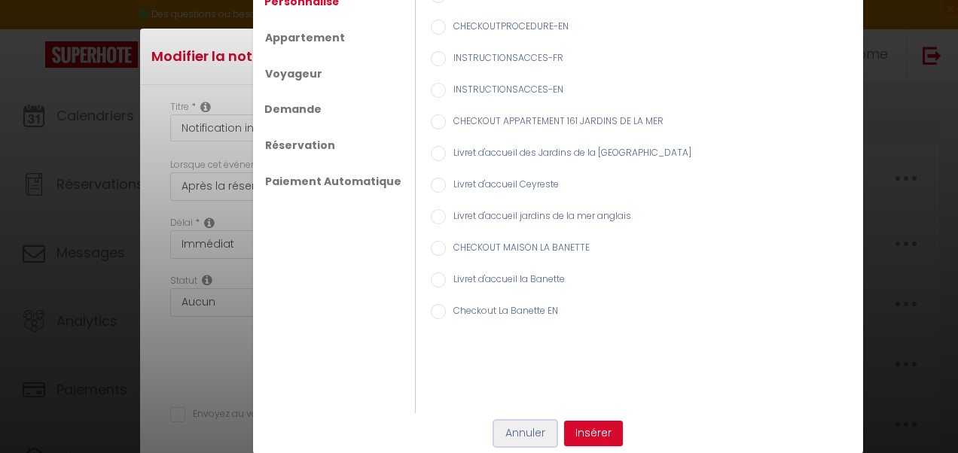
click at [517, 441] on button "Annuler" at bounding box center [525, 434] width 63 height 26
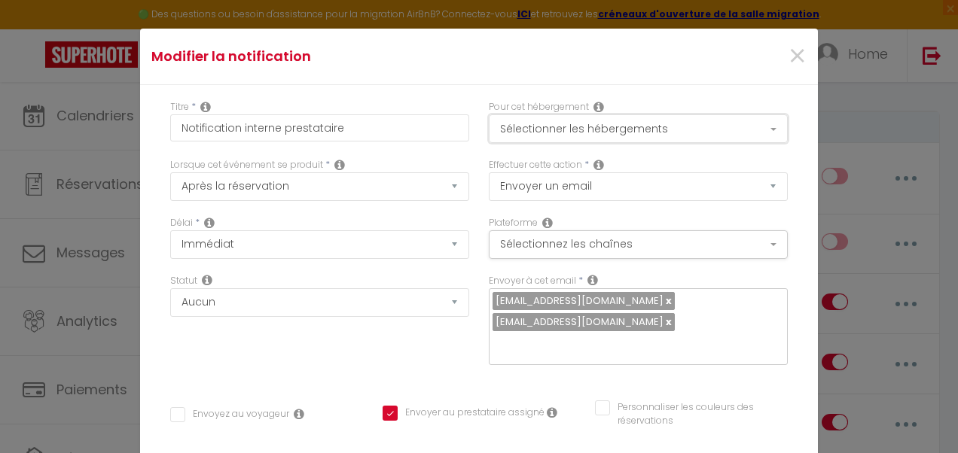
click at [758, 124] on button "Sélectionner les hébergements" at bounding box center [638, 128] width 299 height 29
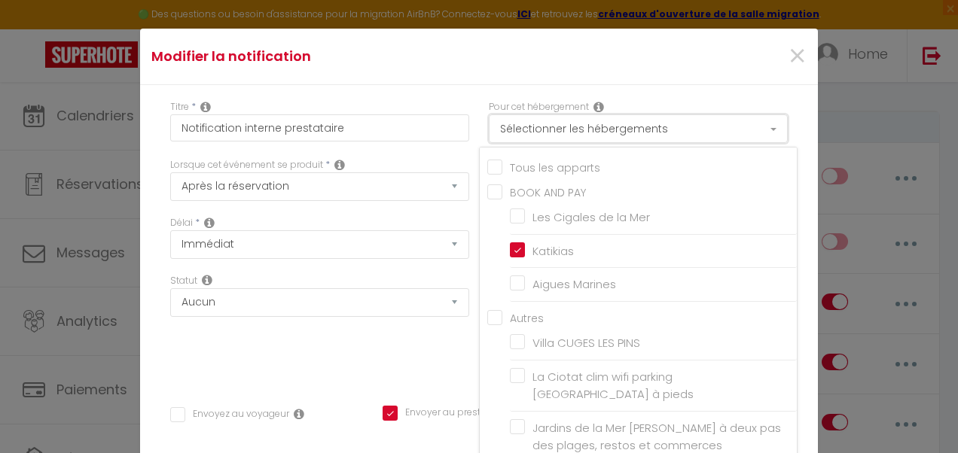
click at [758, 124] on button "Sélectionner les hébergements" at bounding box center [638, 128] width 299 height 29
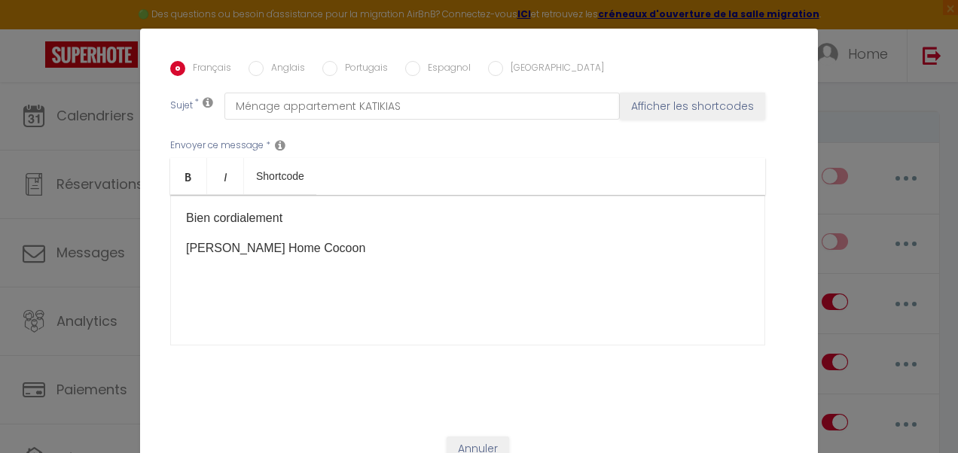
scroll to position [112, 0]
checkbox input "false"
checkbox input "true"
checkbox input "false"
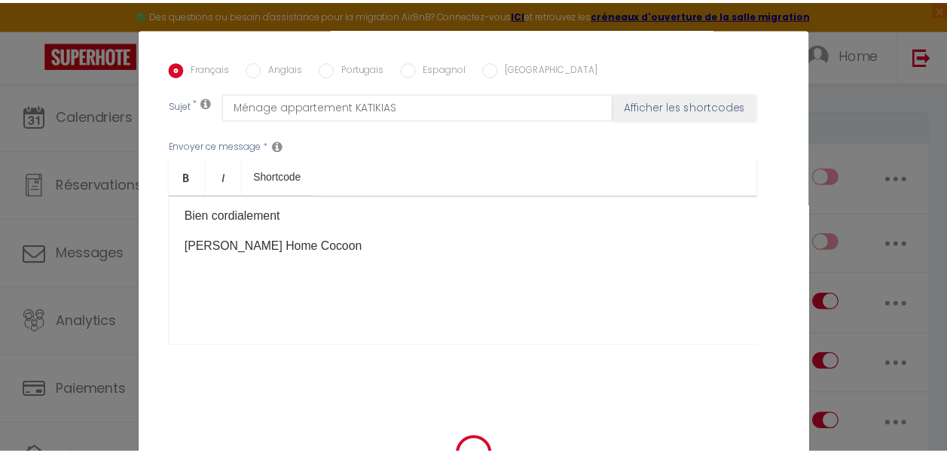
scroll to position [390, 0]
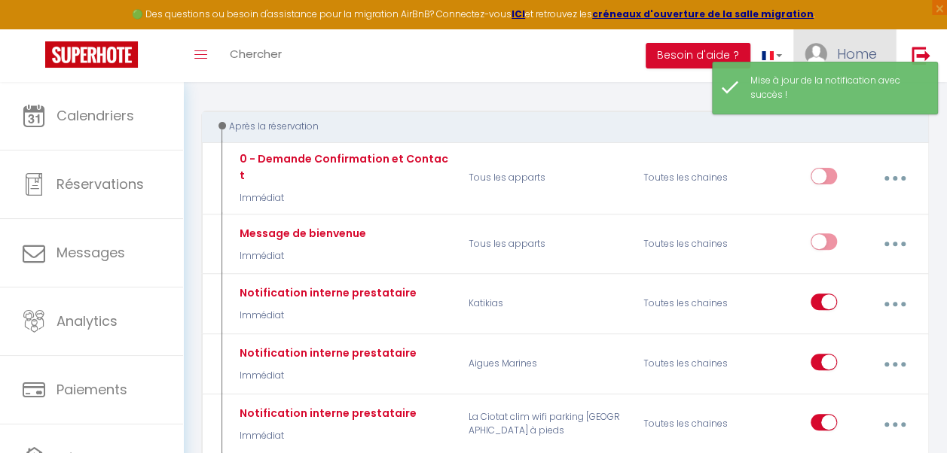
click at [862, 45] on span "Home" at bounding box center [857, 53] width 40 height 19
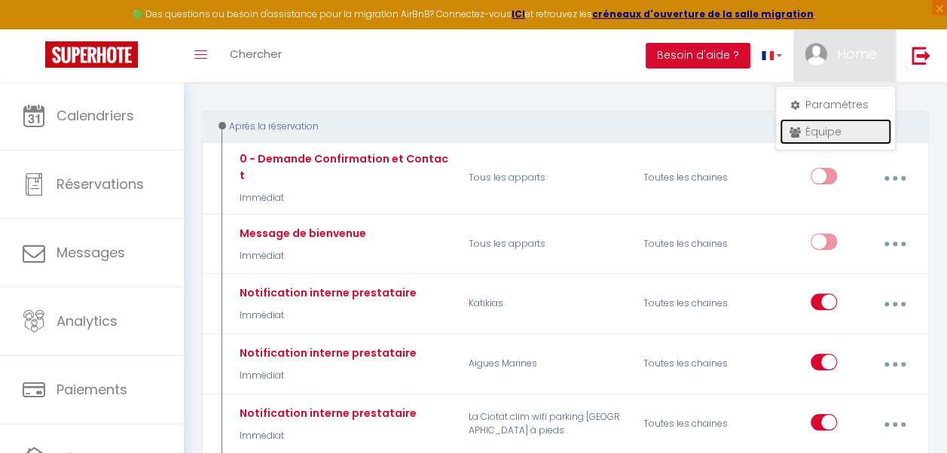
click at [816, 133] on link "Équipe" at bounding box center [835, 132] width 111 height 26
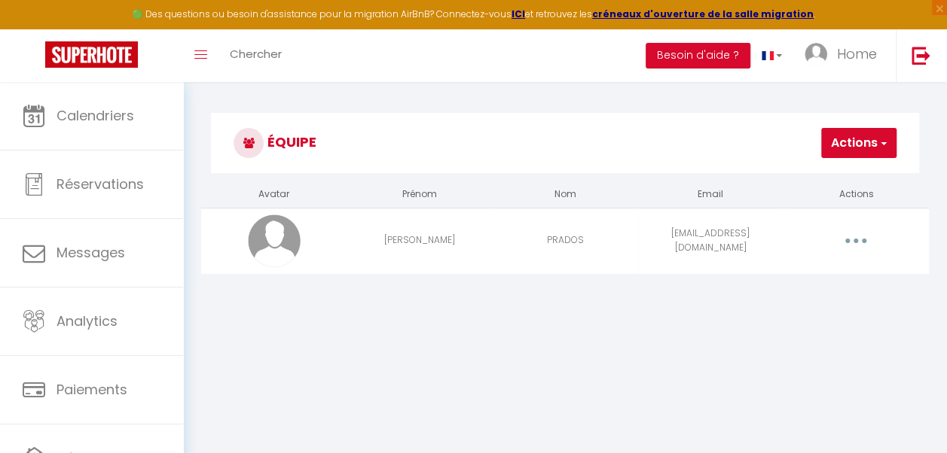
click at [853, 142] on button "Actions" at bounding box center [858, 143] width 75 height 30
click at [809, 173] on link "Ajouter un nouvel utilisateur" at bounding box center [807, 176] width 178 height 20
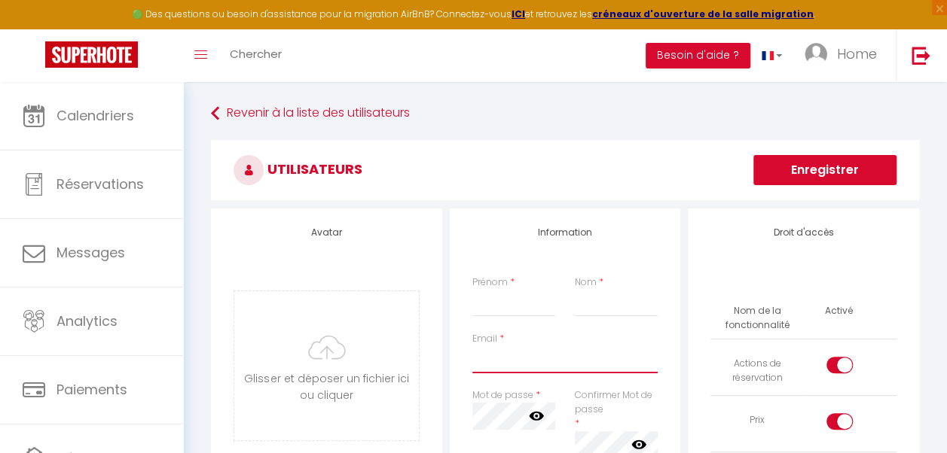
type input "[EMAIL_ADDRESS][DOMAIN_NAME]"
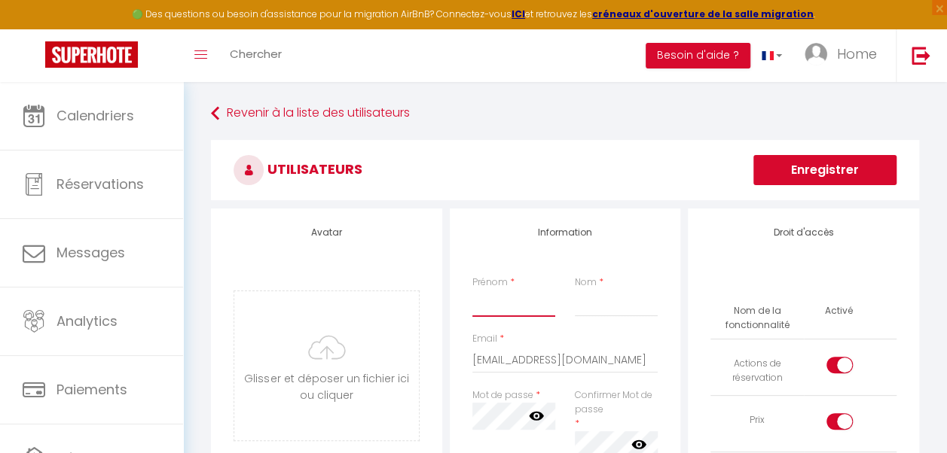
click at [496, 300] on input "Prénom" at bounding box center [513, 303] width 83 height 27
type input "SIGRID"
click at [598, 304] on input "Nom" at bounding box center [616, 303] width 83 height 27
type input "SAISON LUTUN"
click at [629, 364] on input "[EMAIL_ADDRESS][DOMAIN_NAME]" at bounding box center [565, 359] width 186 height 27
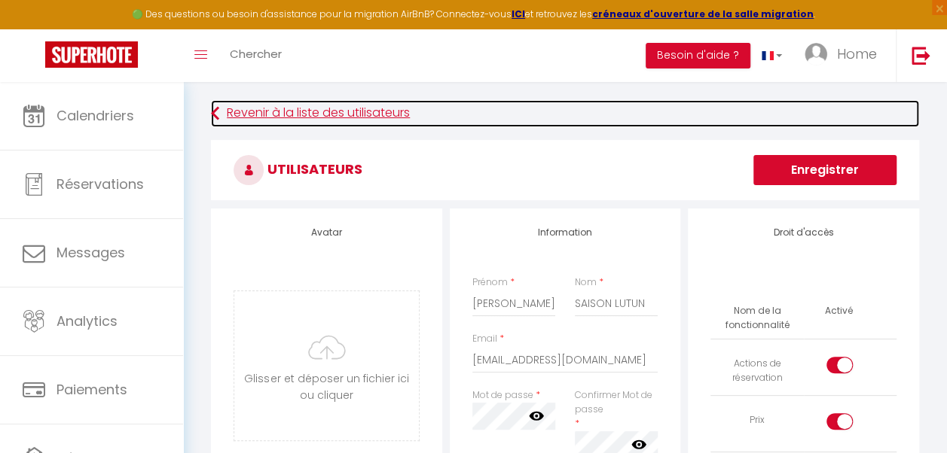
click at [231, 113] on link "Revenir à la liste des utilisateurs" at bounding box center [565, 113] width 708 height 27
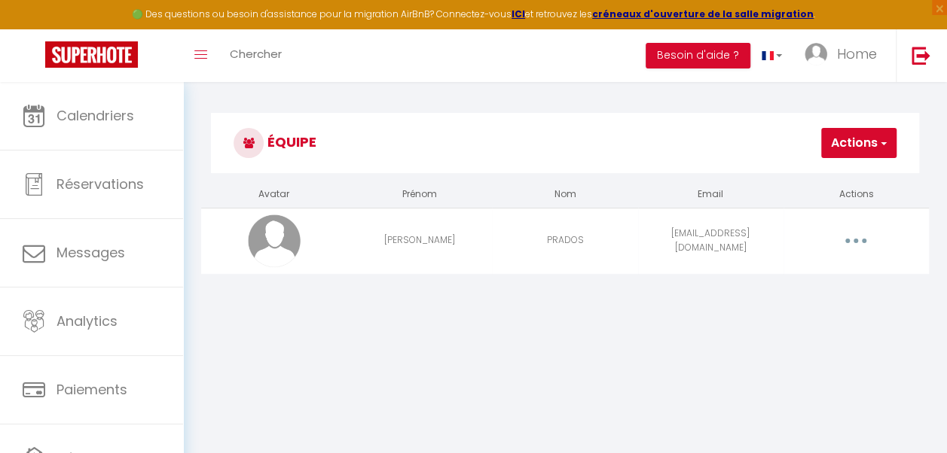
click at [876, 142] on button "Actions" at bounding box center [858, 143] width 75 height 30
click at [845, 174] on link "Ajouter un nouvel utilisateur" at bounding box center [807, 176] width 178 height 20
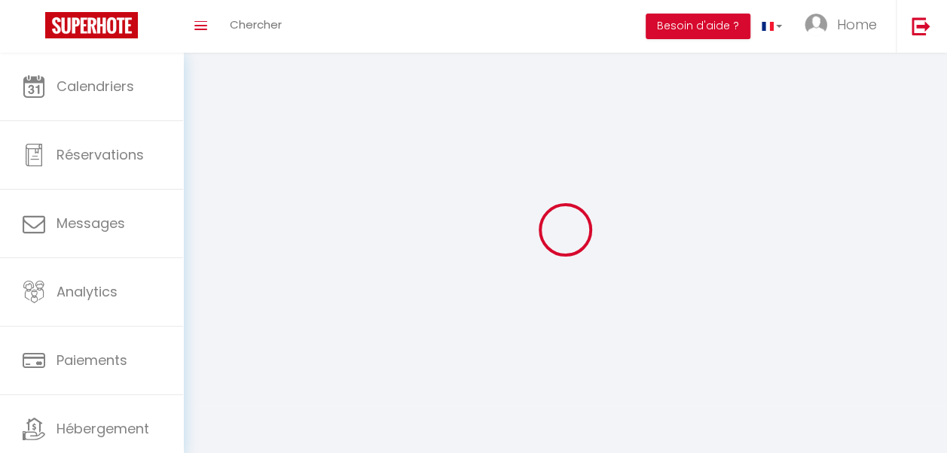
type input "[EMAIL_ADDRESS][DOMAIN_NAME]"
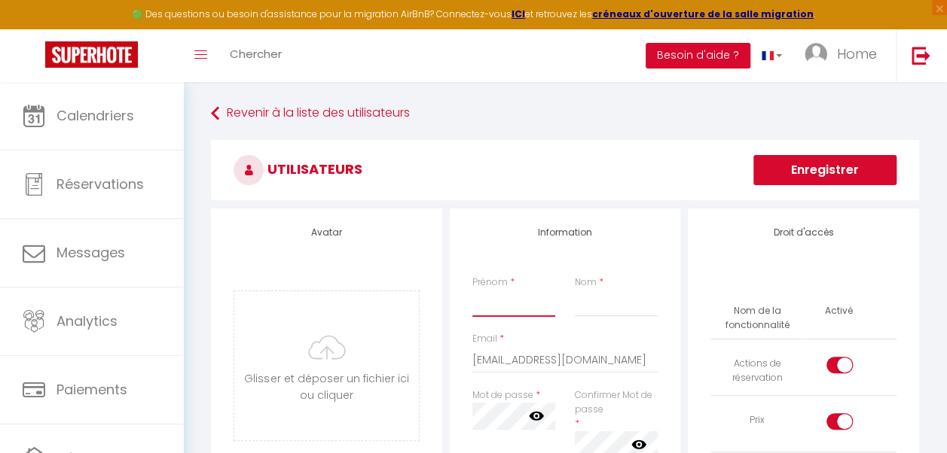
click at [497, 301] on input "Prénom" at bounding box center [513, 303] width 83 height 27
type input "SIGRID"
type input "SAISON LUTUN"
click at [620, 363] on input "[EMAIL_ADDRESS][DOMAIN_NAME]" at bounding box center [565, 359] width 186 height 27
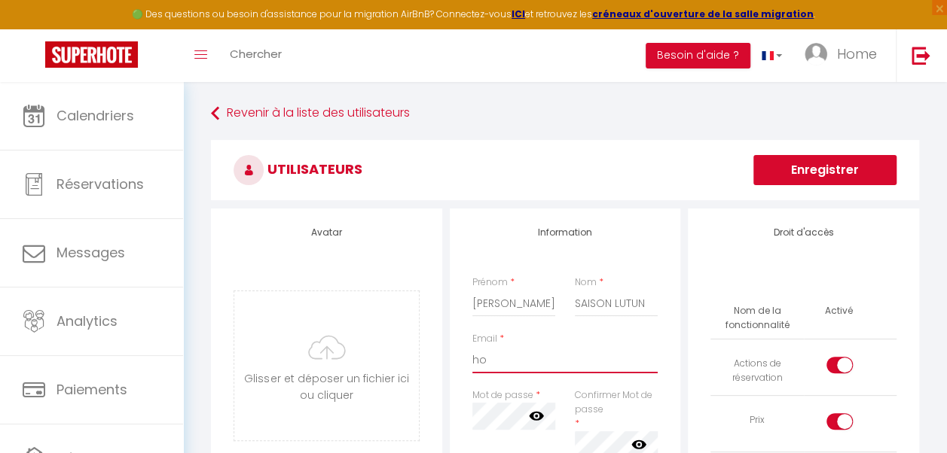
type input "h"
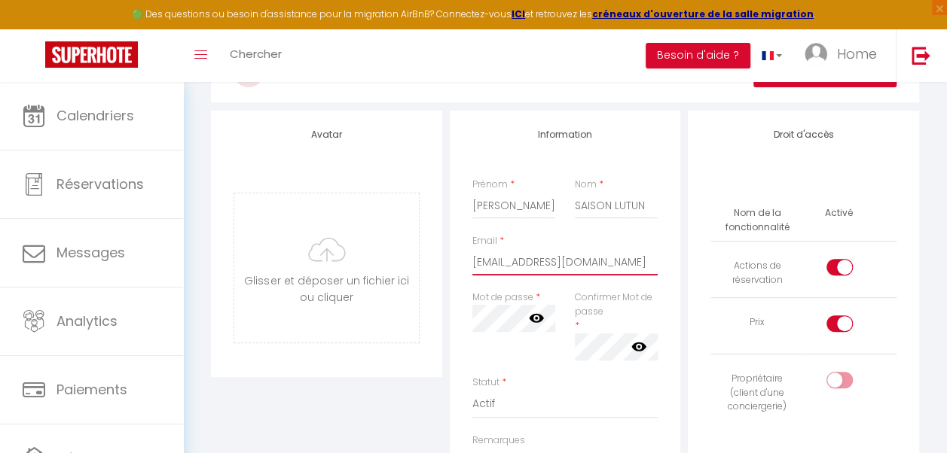
scroll to position [99, 0]
type input "delsazur@gmail.com"
click at [537, 321] on icon at bounding box center [536, 317] width 15 height 9
click at [537, 322] on icon at bounding box center [536, 317] width 15 height 15
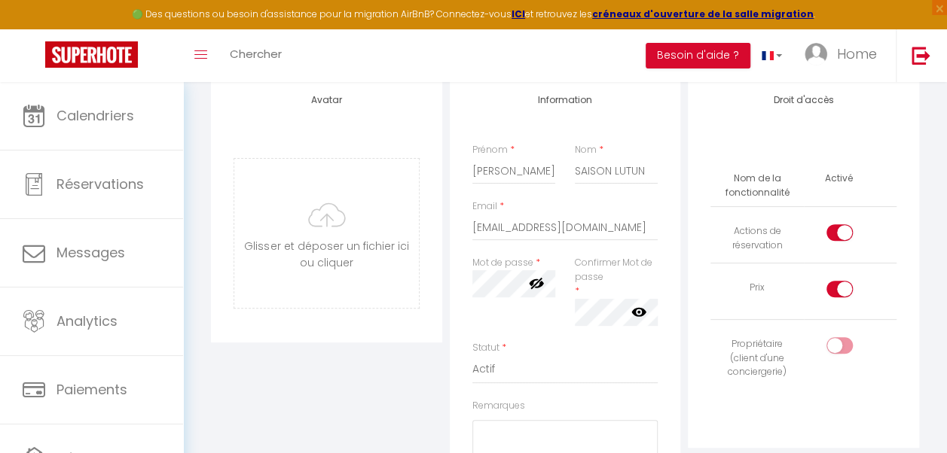
scroll to position [139, 0]
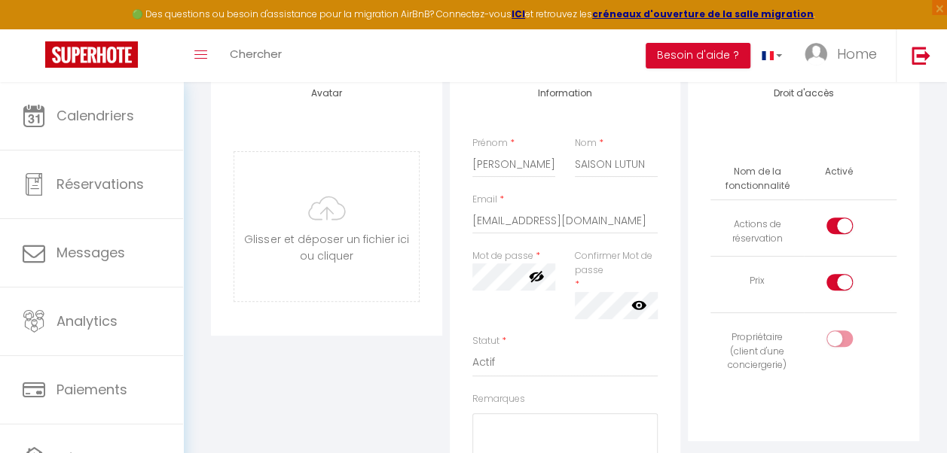
click at [833, 278] on div at bounding box center [839, 282] width 26 height 17
click at [839, 278] on input "checkbox" at bounding box center [852, 285] width 26 height 23
checkbox input "false"
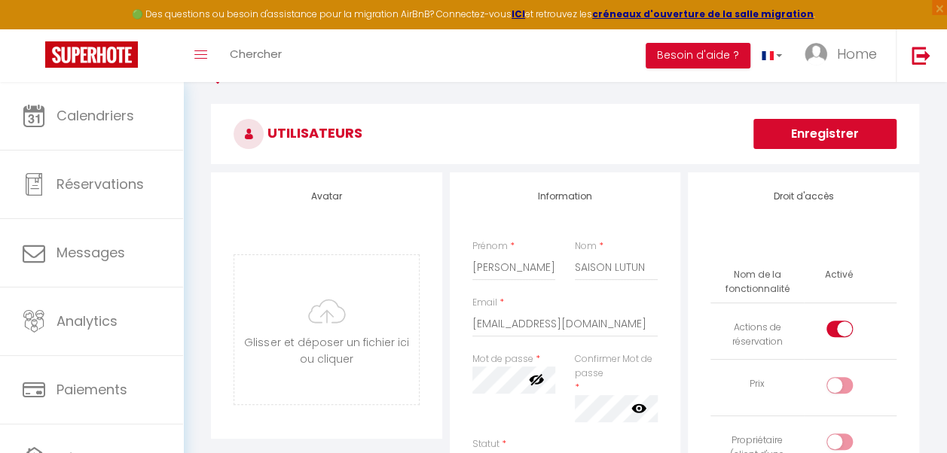
scroll to position [0, 0]
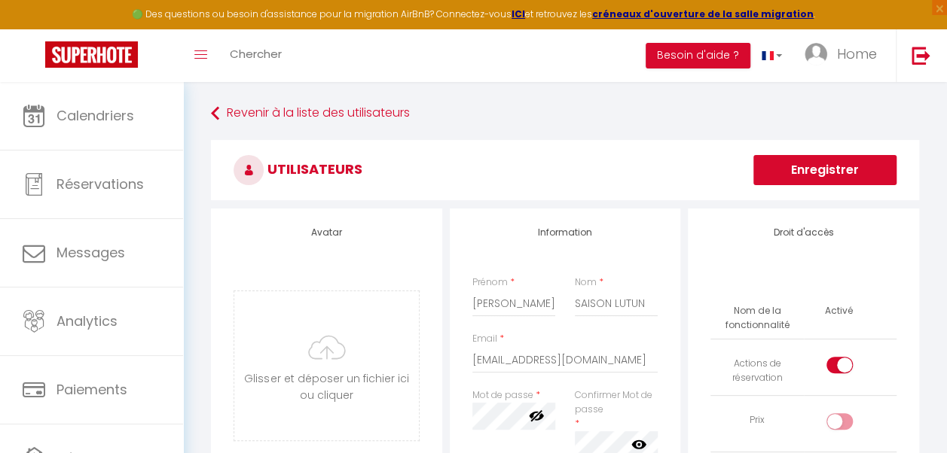
click at [812, 178] on button "Enregistrer" at bounding box center [824, 170] width 143 height 30
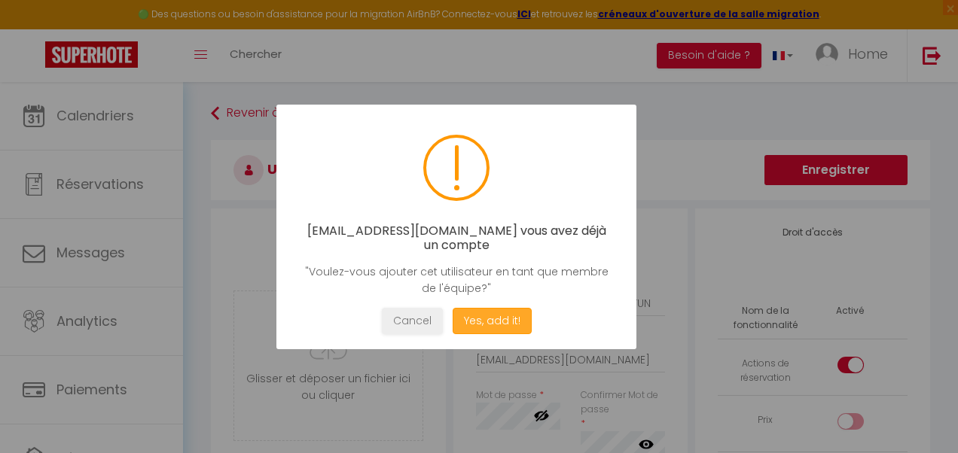
click at [495, 308] on button "Yes, add it!" at bounding box center [492, 321] width 79 height 26
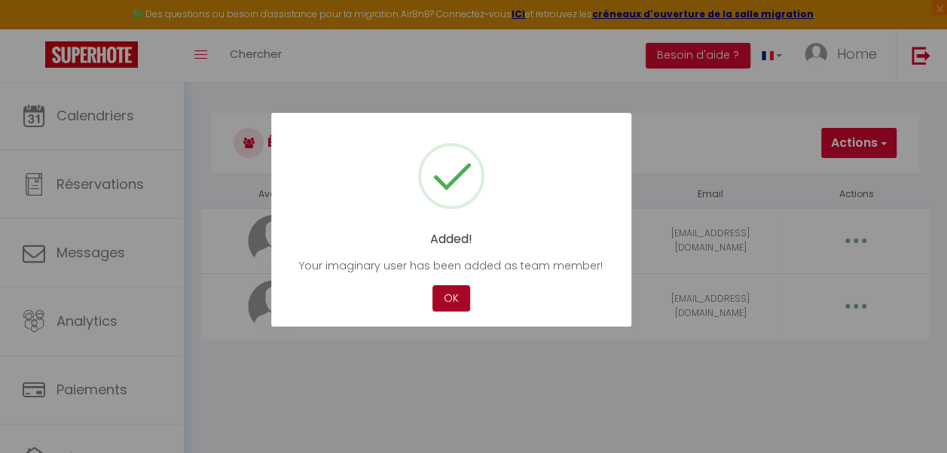
click at [448, 301] on button "OK" at bounding box center [451, 298] width 38 height 26
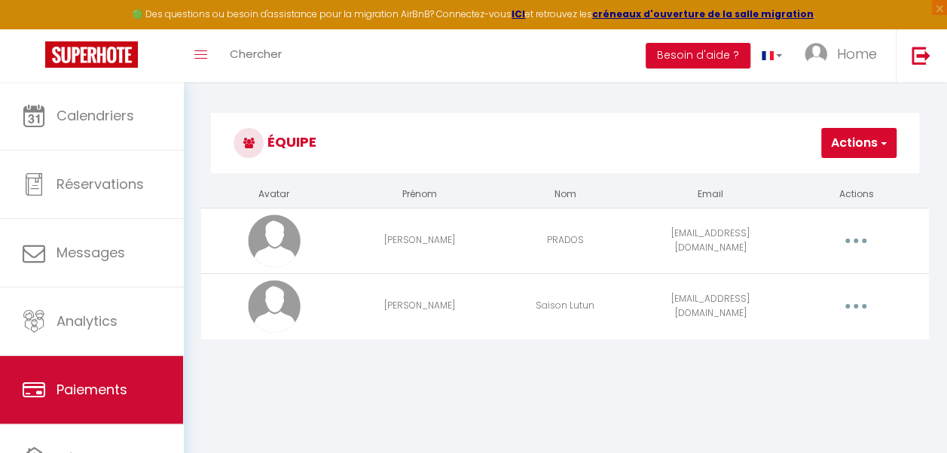
scroll to position [75, 0]
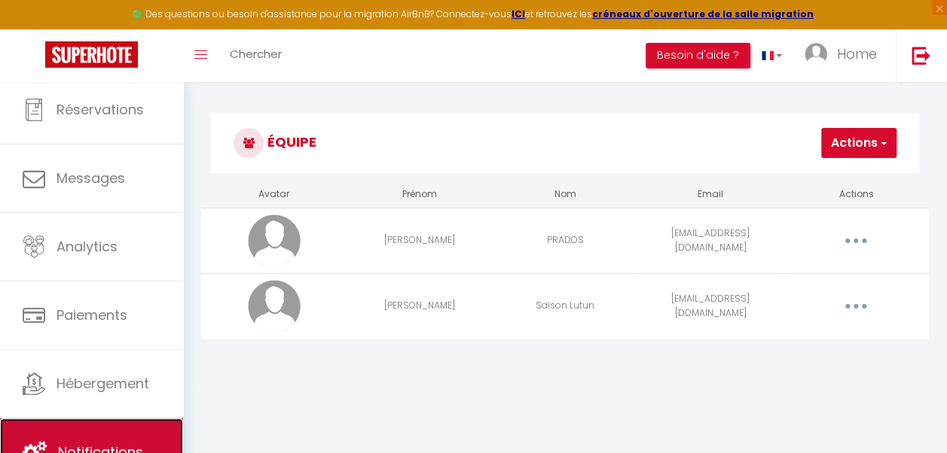
click at [105, 429] on link "Notifications" at bounding box center [91, 453] width 183 height 68
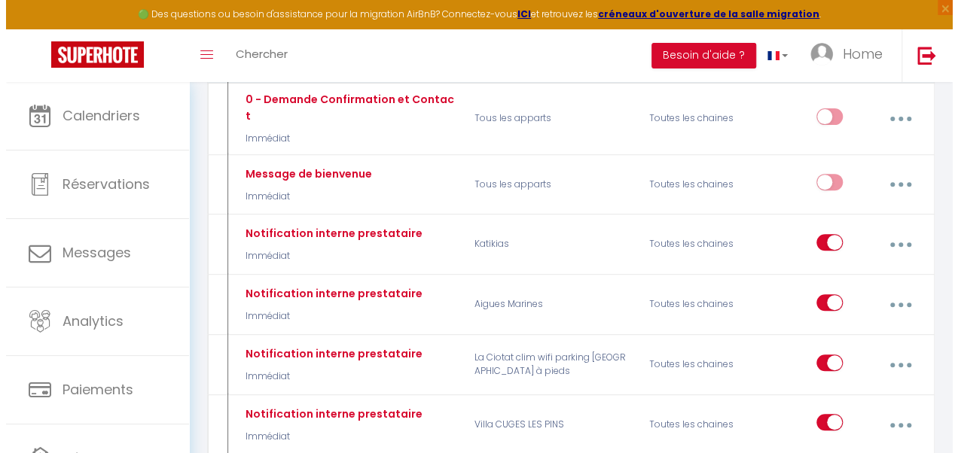
scroll to position [214, 0]
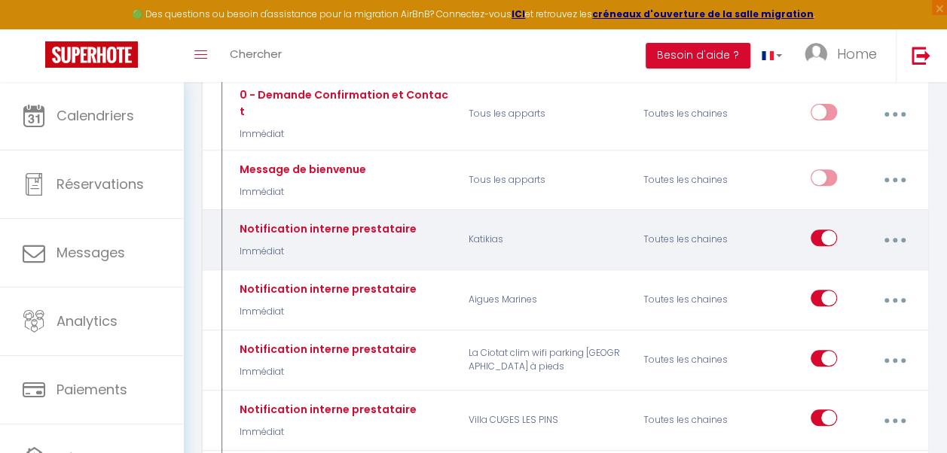
click at [898, 227] on button "button" at bounding box center [894, 240] width 40 height 29
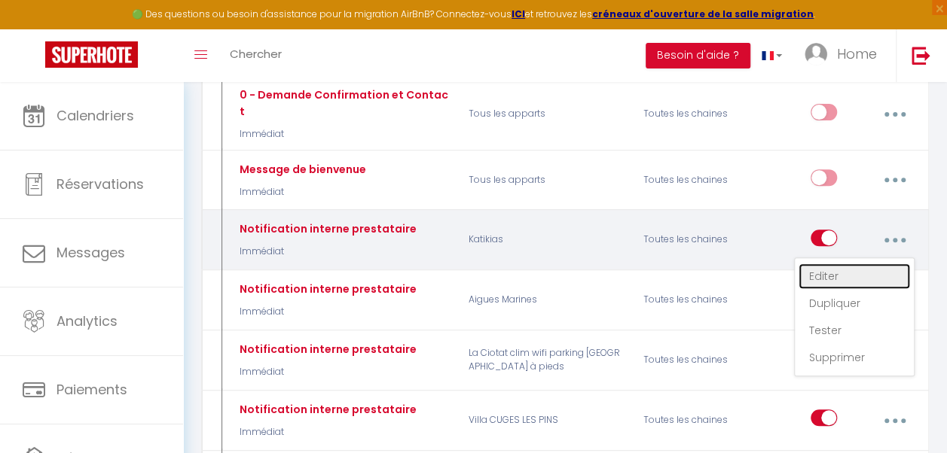
click at [854, 266] on link "Editer" at bounding box center [853, 277] width 111 height 26
type input "Notification interne prestataire"
select select "Immédiat"
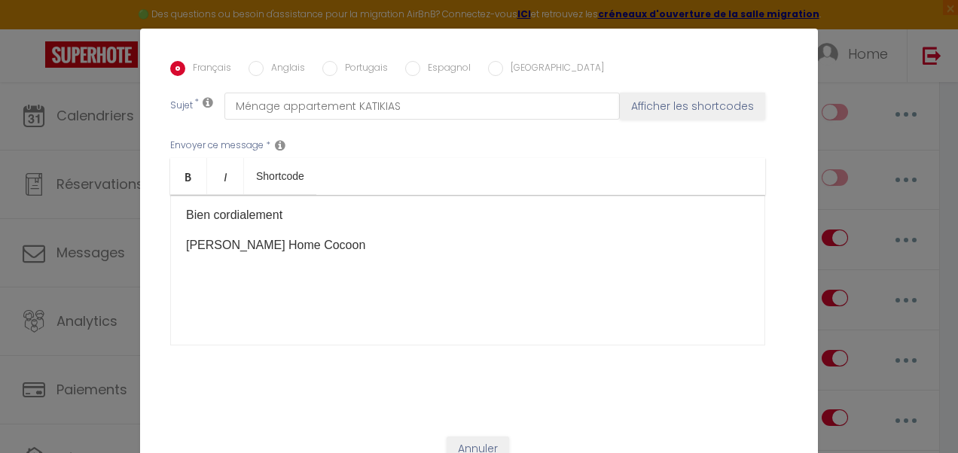
scroll to position [56, 0]
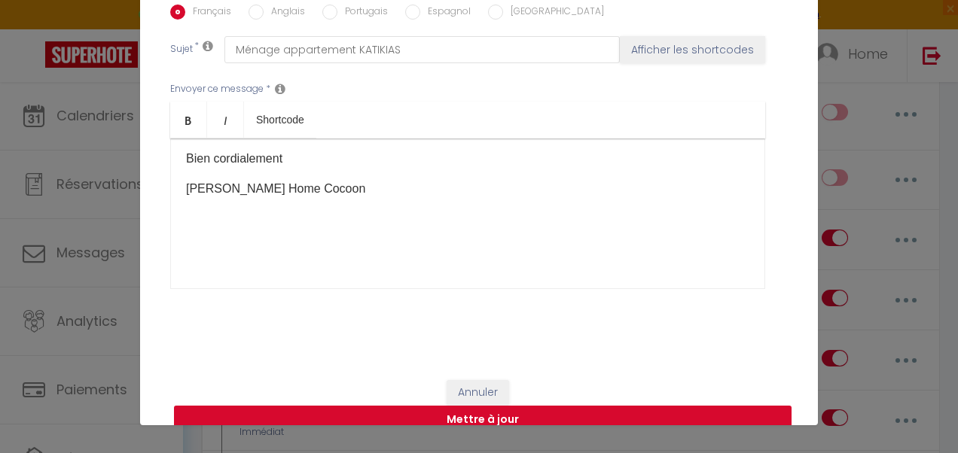
click at [587, 406] on button "Mettre à jour" at bounding box center [483, 420] width 618 height 29
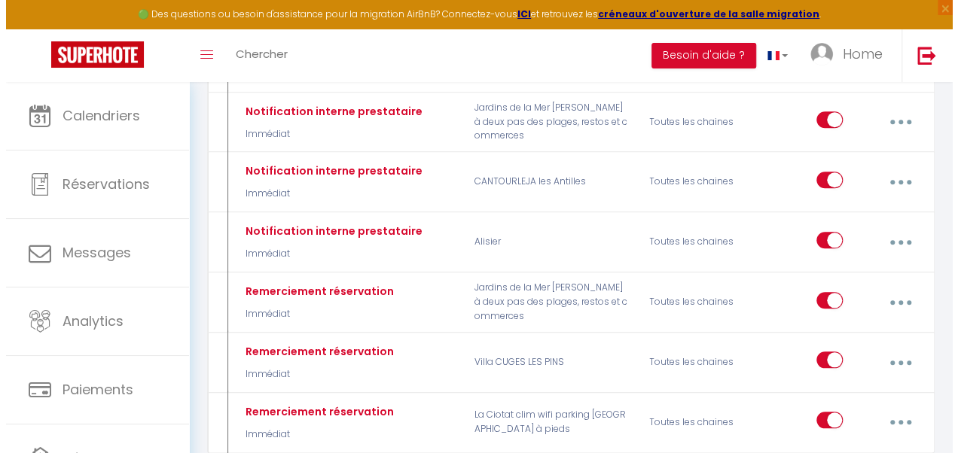
scroll to position [636, 0]
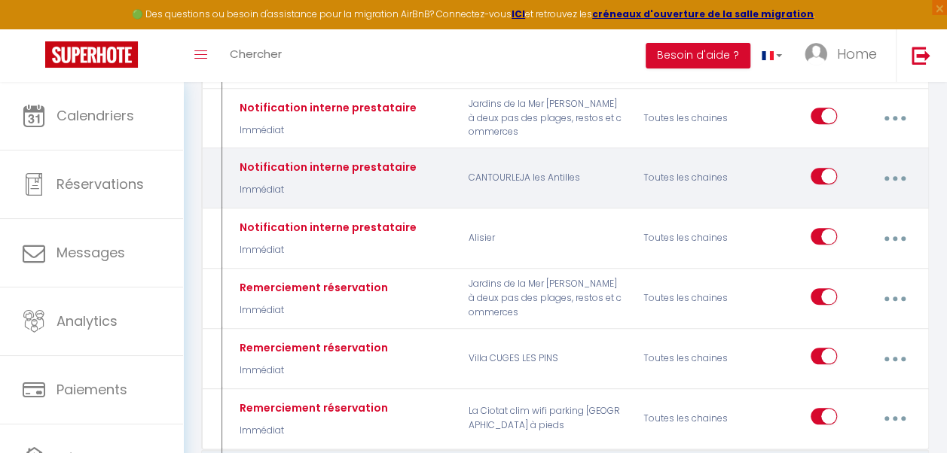
click at [896, 176] on icon "button" at bounding box center [895, 178] width 5 height 5
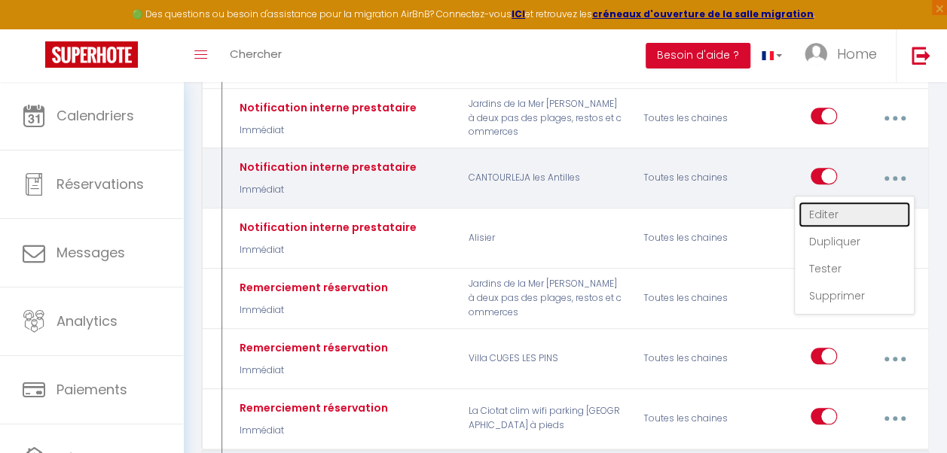
click at [837, 202] on link "Editer" at bounding box center [853, 215] width 111 height 26
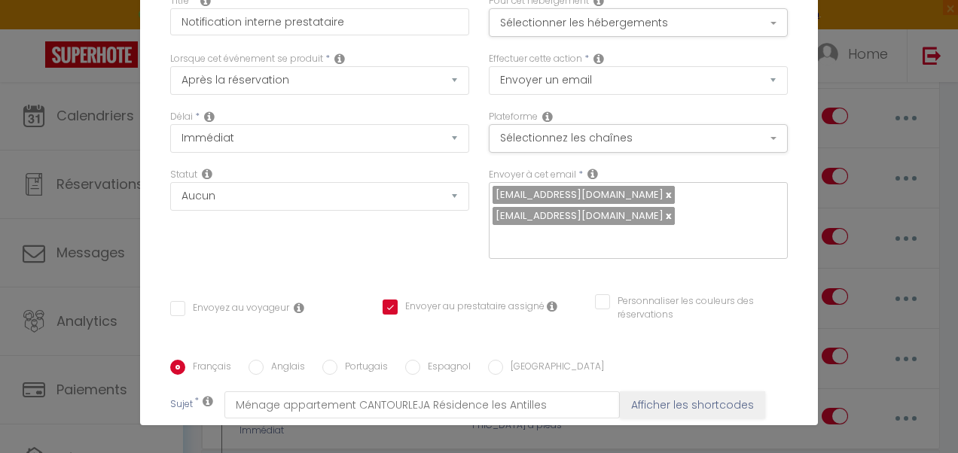
scroll to position [48, 0]
click at [664, 215] on link at bounding box center [668, 217] width 8 height 14
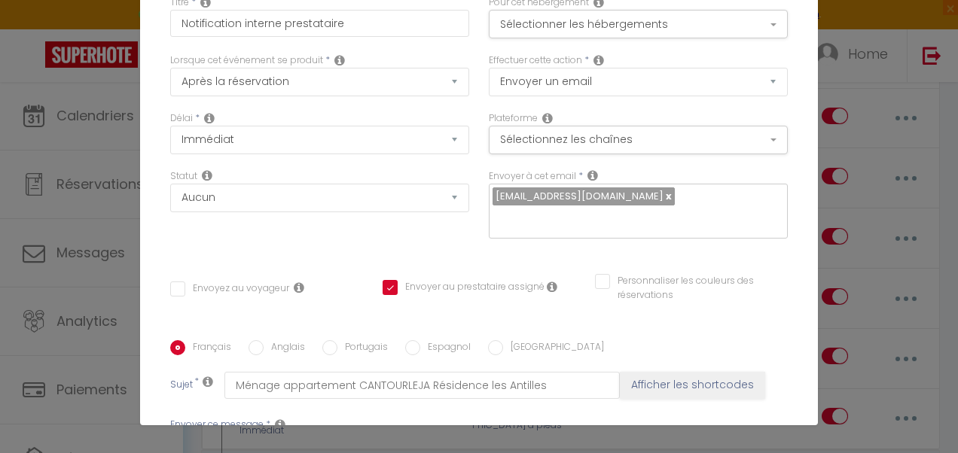
click at [591, 215] on input "text" at bounding box center [635, 219] width 284 height 20
click at [565, 243] on div "Envoyer à cet email * home.cocoon@yahoo.com" at bounding box center [638, 211] width 319 height 85
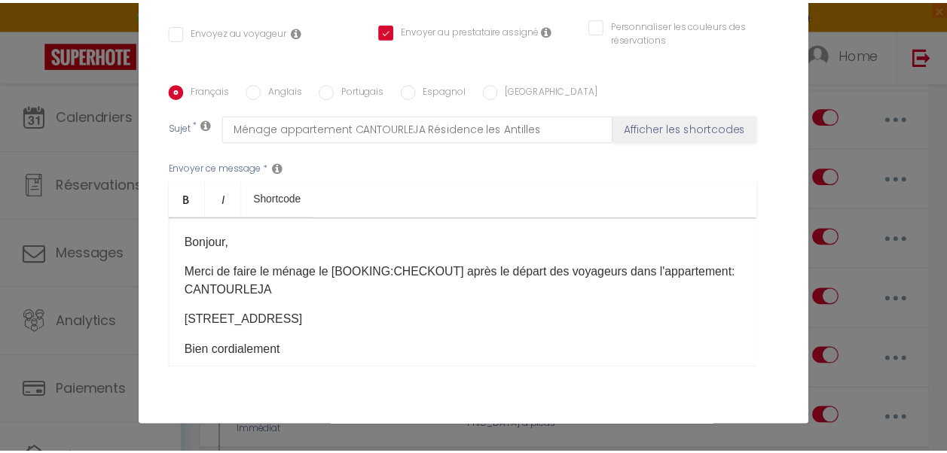
scroll to position [405, 0]
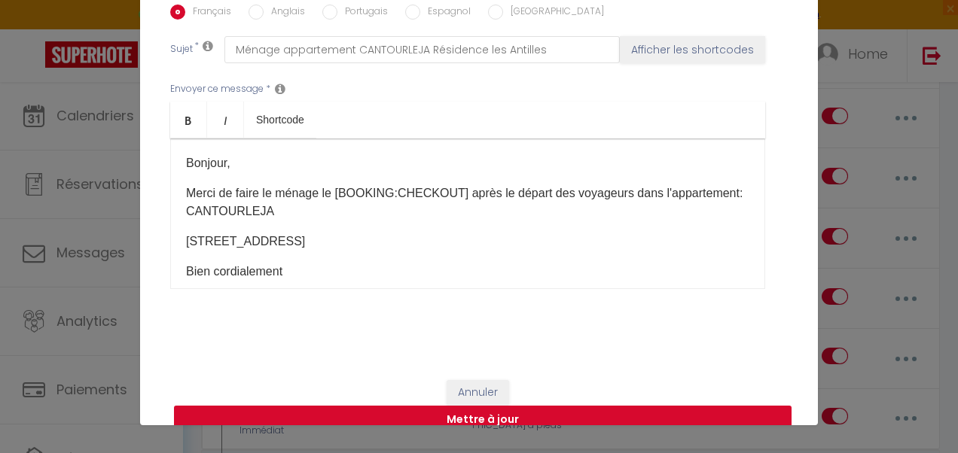
click at [524, 406] on button "Mettre à jour" at bounding box center [483, 420] width 618 height 29
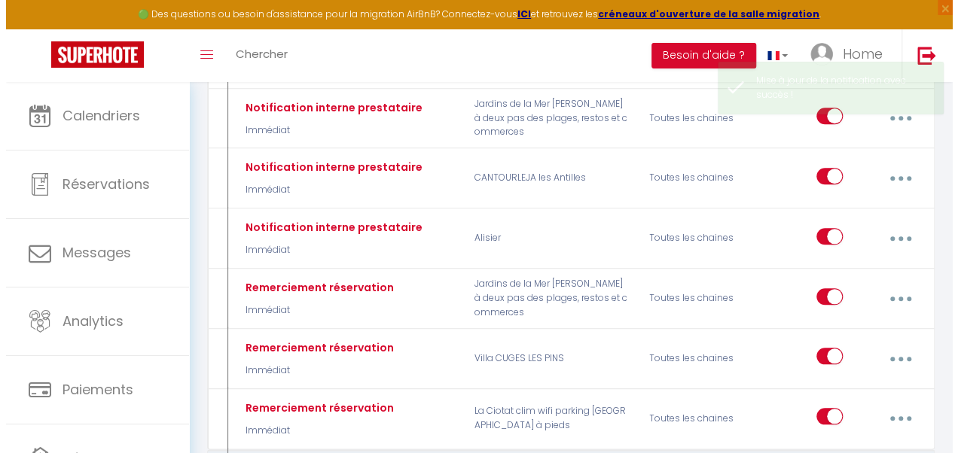
scroll to position [0, 0]
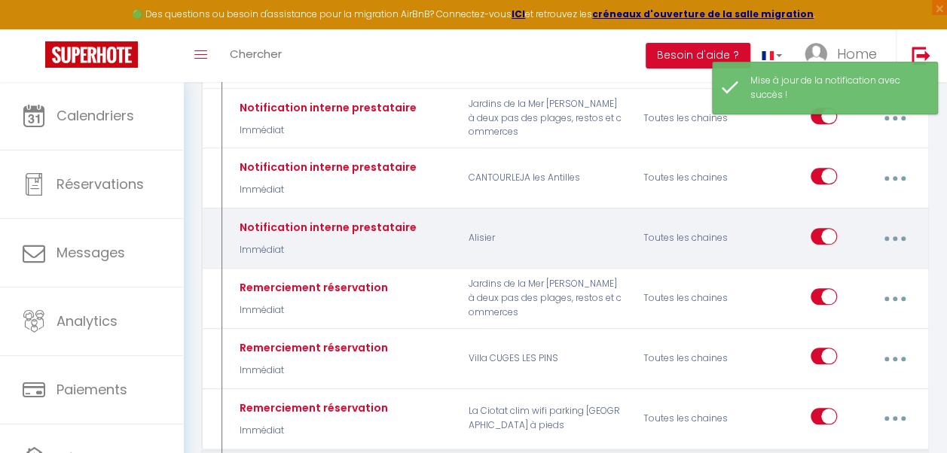
click at [889, 224] on button "button" at bounding box center [894, 238] width 40 height 29
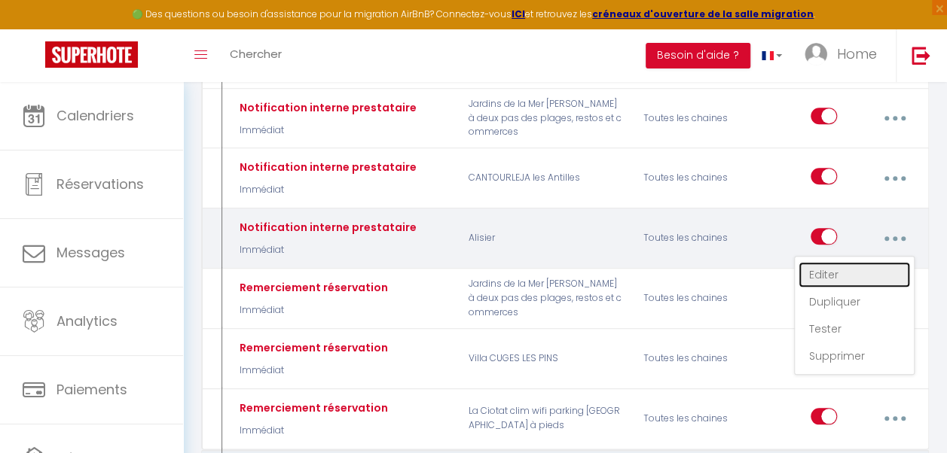
click at [856, 262] on link "Editer" at bounding box center [853, 275] width 111 height 26
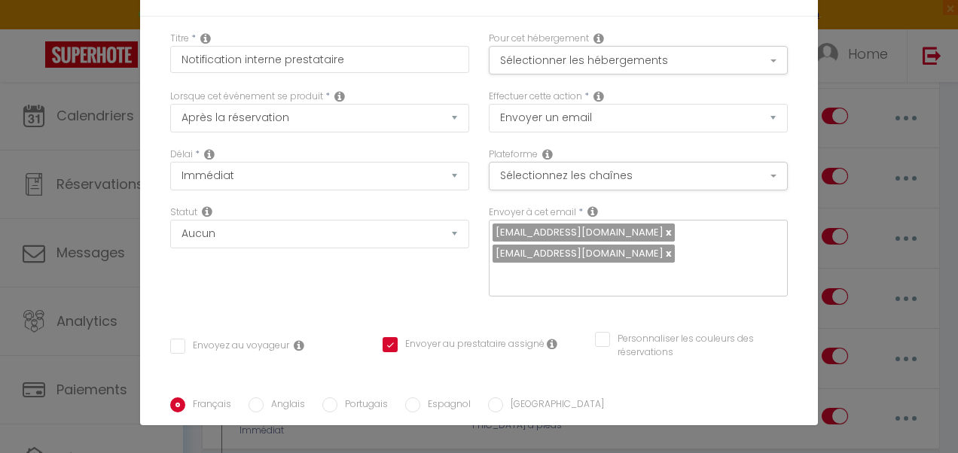
scroll to position [9, 0]
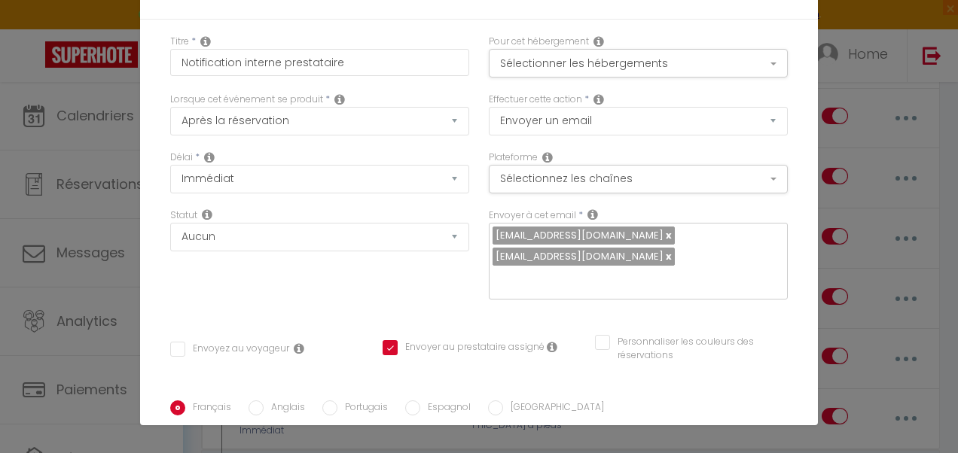
click at [664, 256] on link at bounding box center [668, 256] width 8 height 14
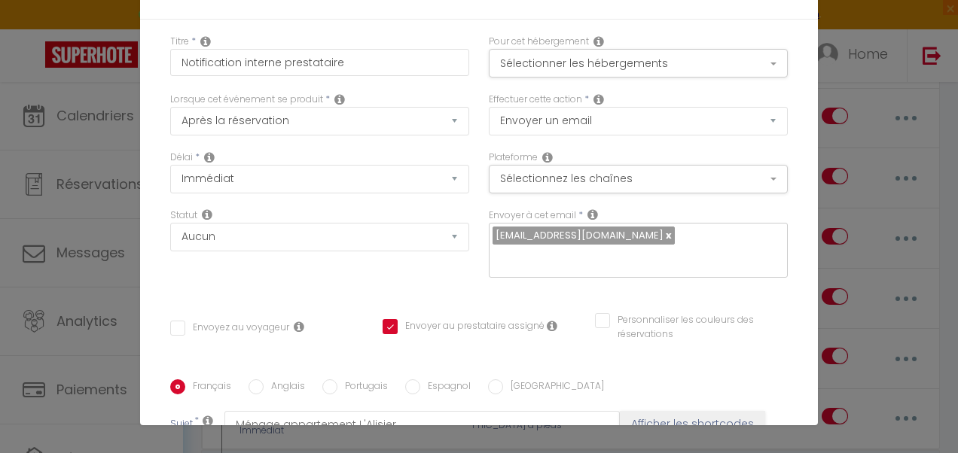
click at [613, 256] on input "text" at bounding box center [635, 259] width 284 height 20
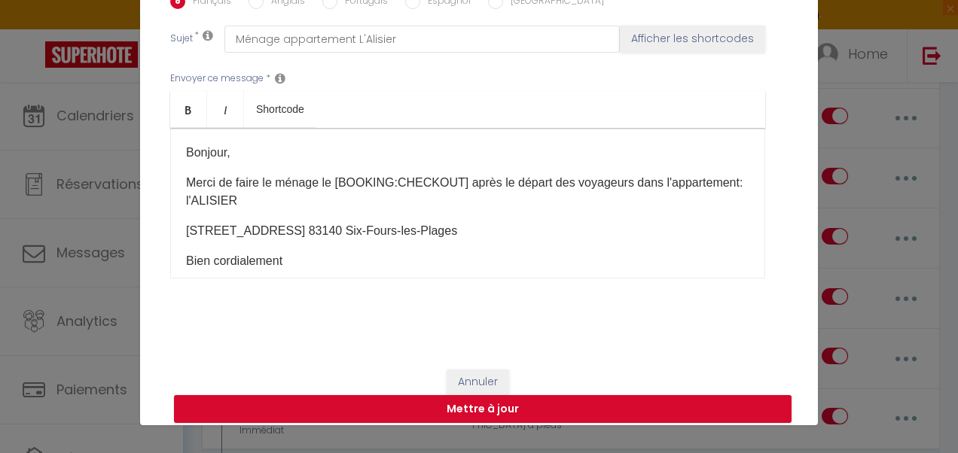
scroll to position [405, 0]
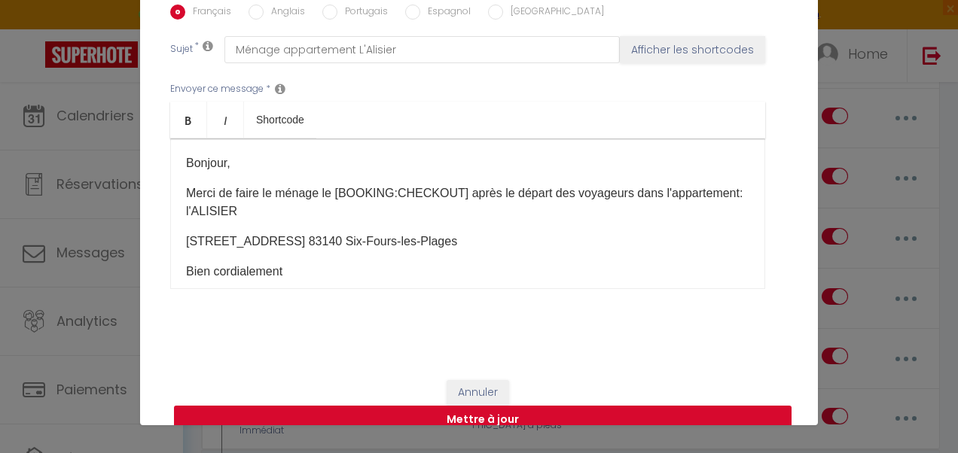
click at [548, 406] on button "Mettre à jour" at bounding box center [483, 420] width 618 height 29
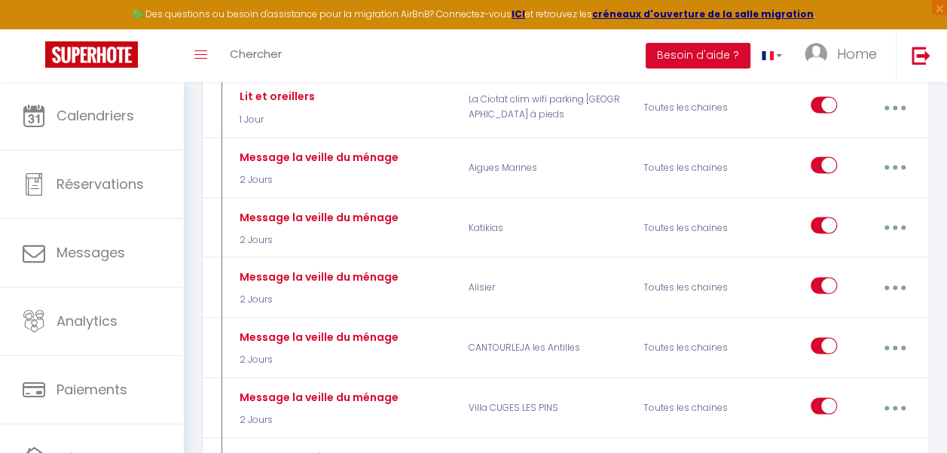
scroll to position [1316, 0]
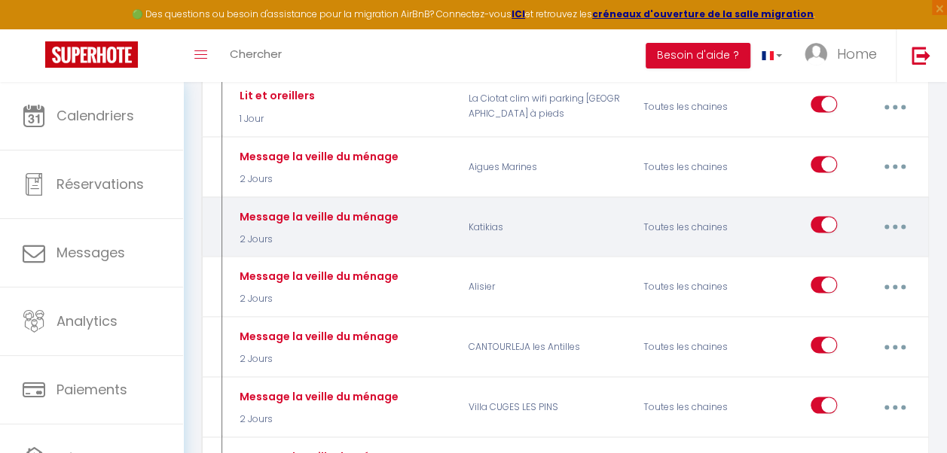
click at [891, 212] on button "button" at bounding box center [894, 226] width 40 height 29
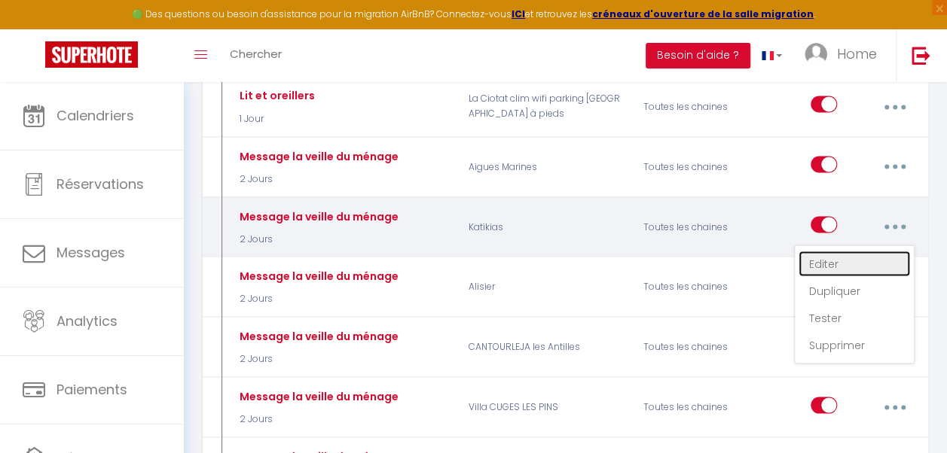
click at [824, 251] on link "Editer" at bounding box center [853, 264] width 111 height 26
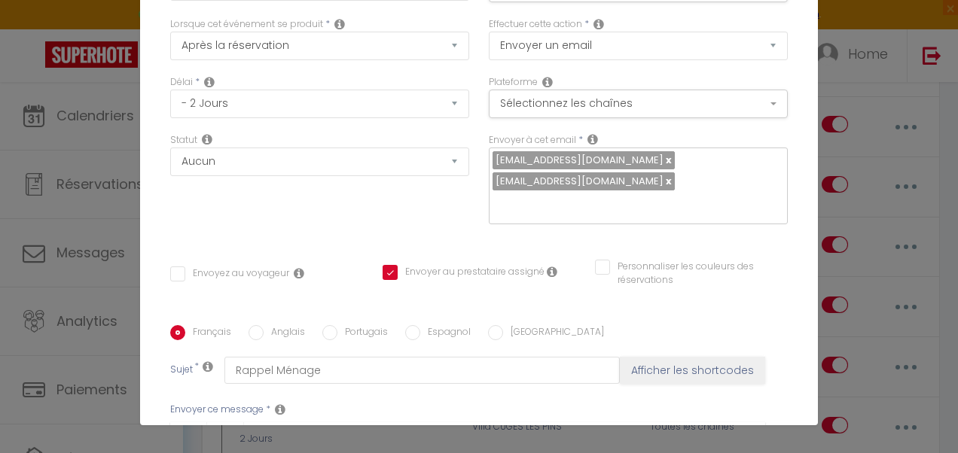
scroll to position [81, 0]
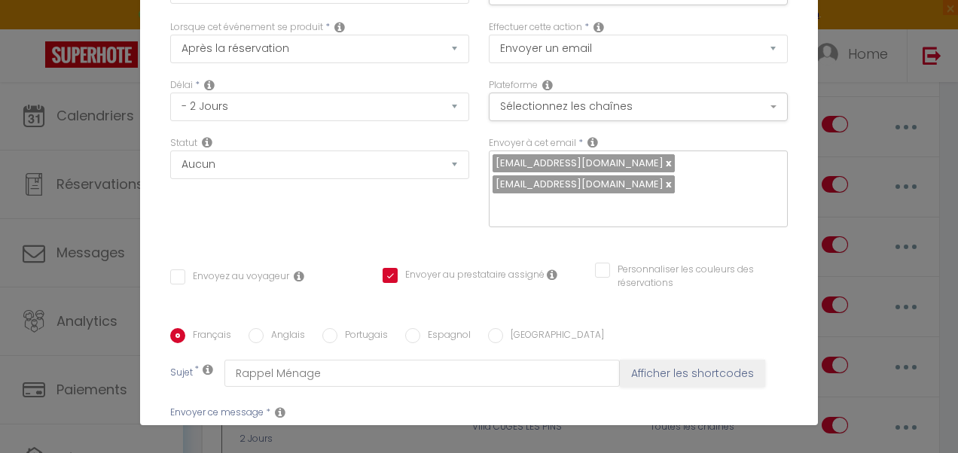
click at [664, 185] on link at bounding box center [668, 184] width 8 height 14
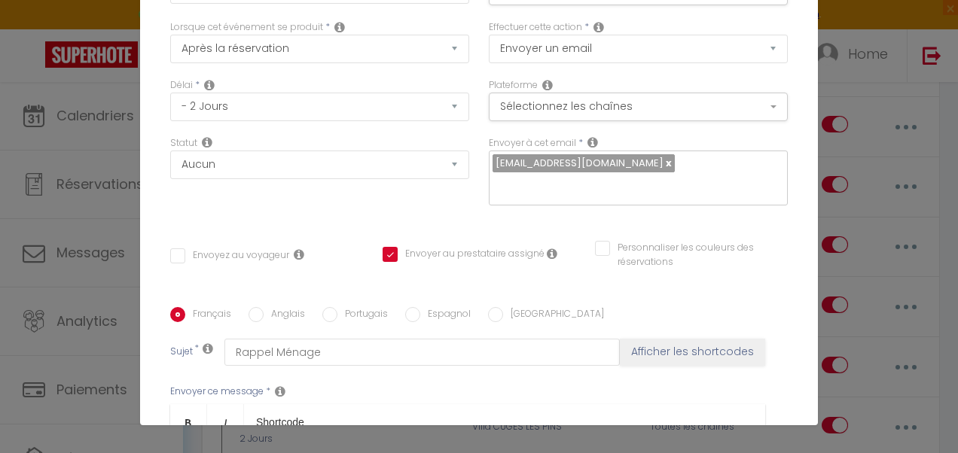
click at [613, 185] on input "text" at bounding box center [635, 186] width 284 height 20
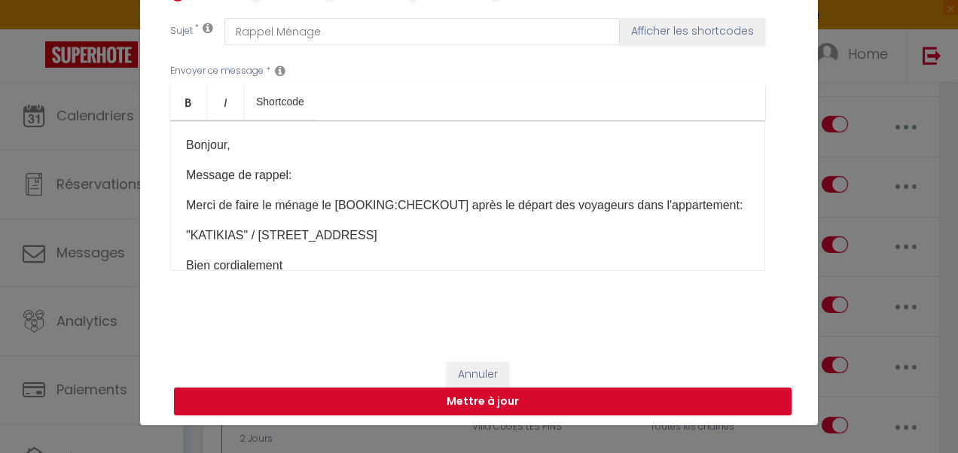
scroll to position [405, 0]
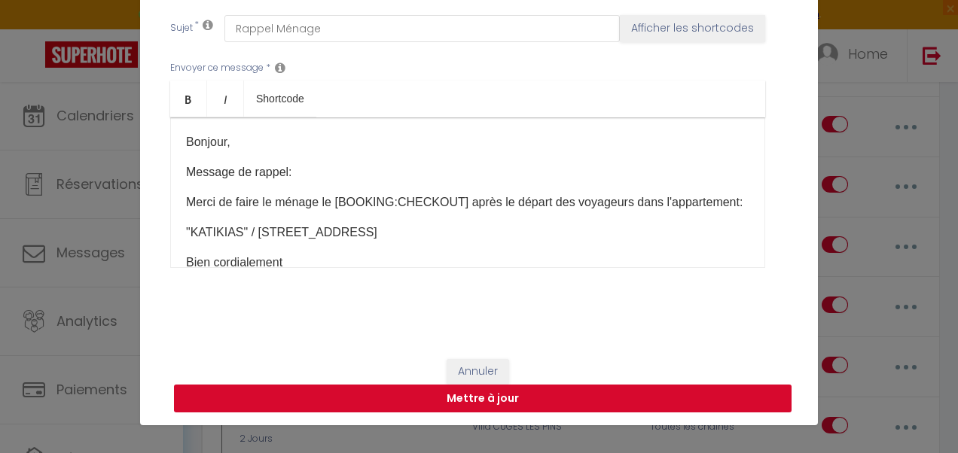
click at [538, 391] on button "Mettre à jour" at bounding box center [483, 399] width 618 height 29
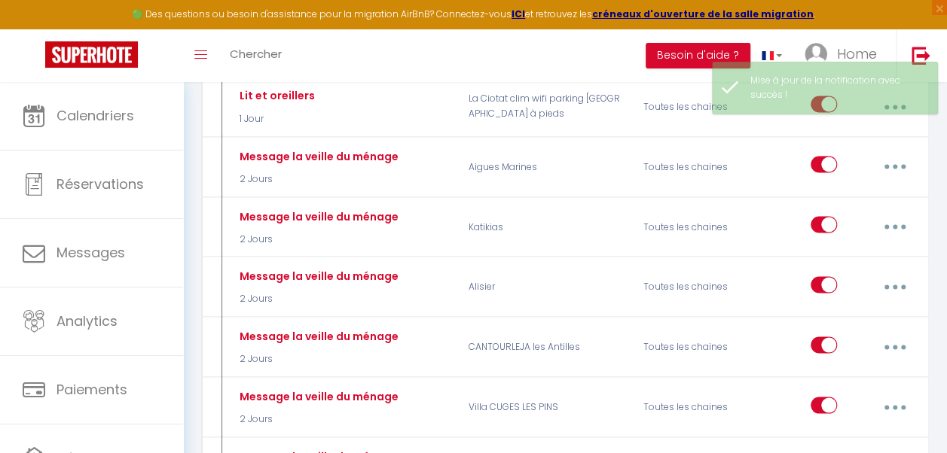
scroll to position [0, 0]
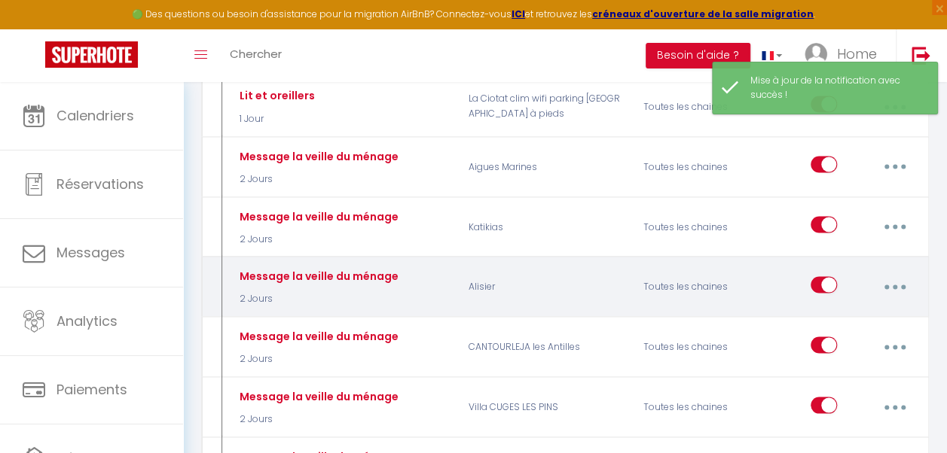
click at [895, 273] on button "button" at bounding box center [894, 287] width 40 height 29
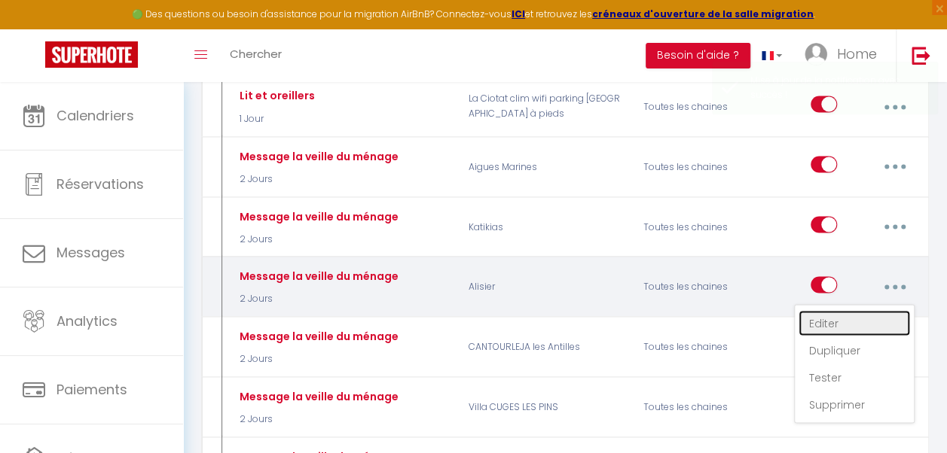
click at [819, 310] on link "Editer" at bounding box center [853, 323] width 111 height 26
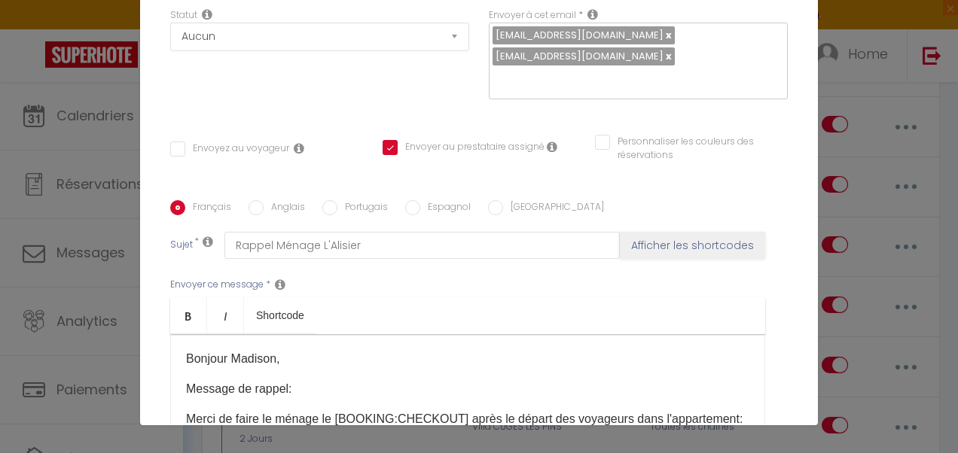
scroll to position [208, 0]
click at [664, 51] on link at bounding box center [668, 57] width 8 height 14
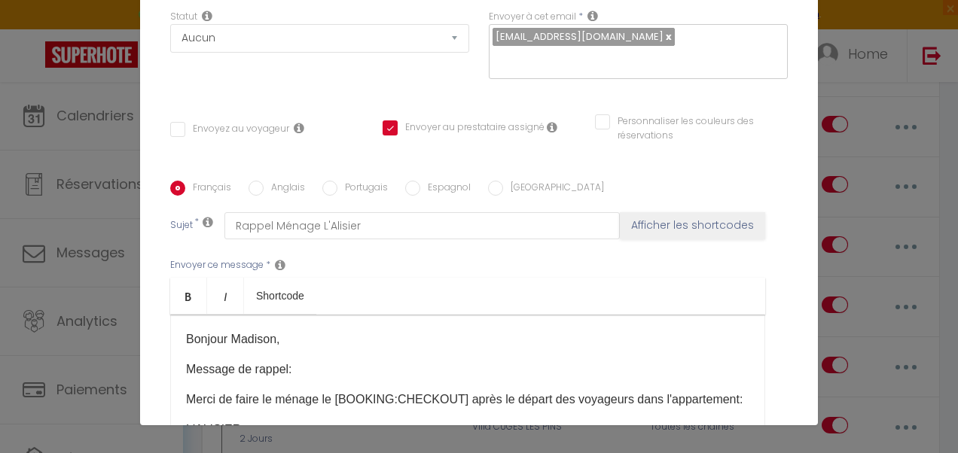
click at [615, 51] on input "text" at bounding box center [635, 60] width 284 height 20
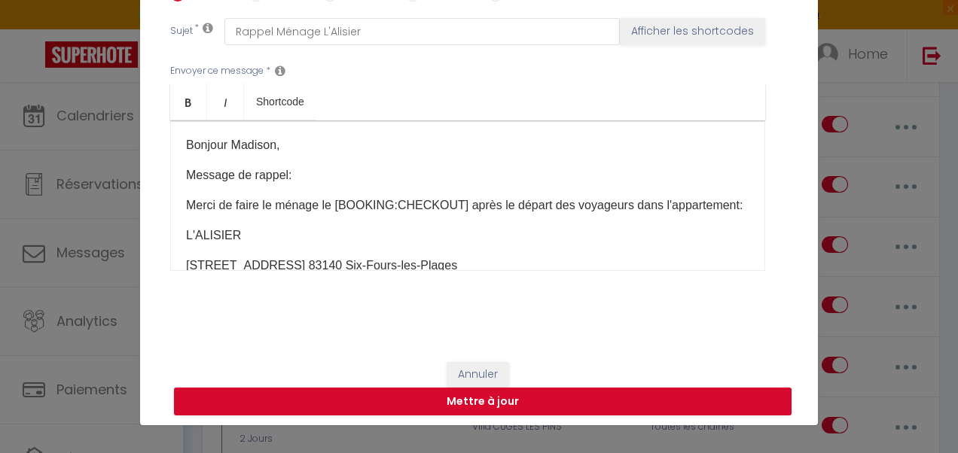
scroll to position [405, 0]
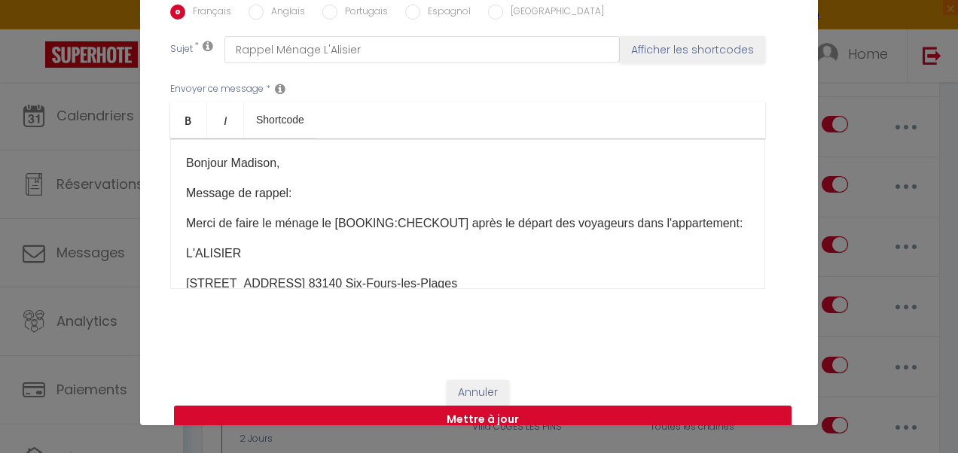
click at [508, 406] on button "Mettre à jour" at bounding box center [483, 420] width 618 height 29
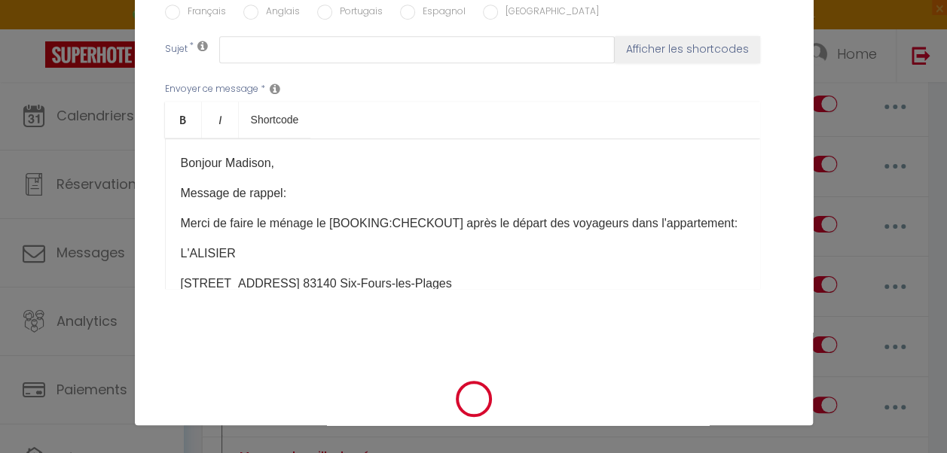
scroll to position [0, 0]
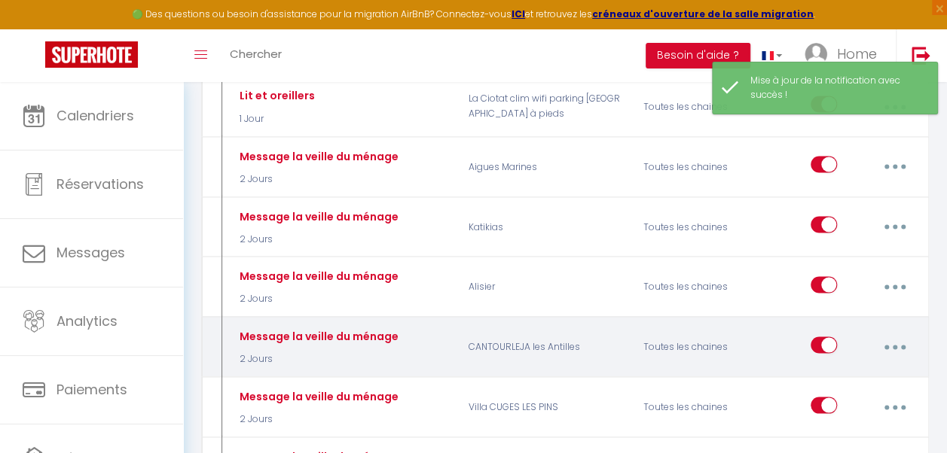
click at [895, 345] on icon "button" at bounding box center [895, 347] width 5 height 5
click at [824, 371] on link "Editer" at bounding box center [853, 384] width 111 height 26
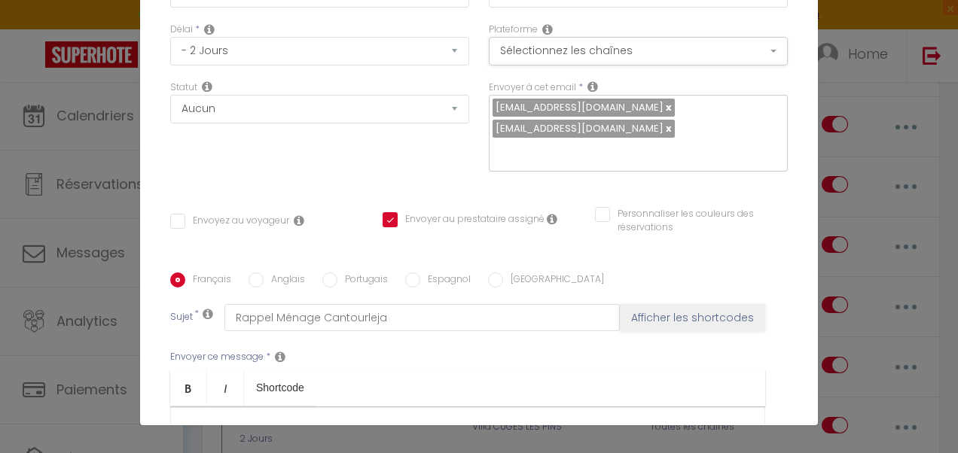
scroll to position [134, 0]
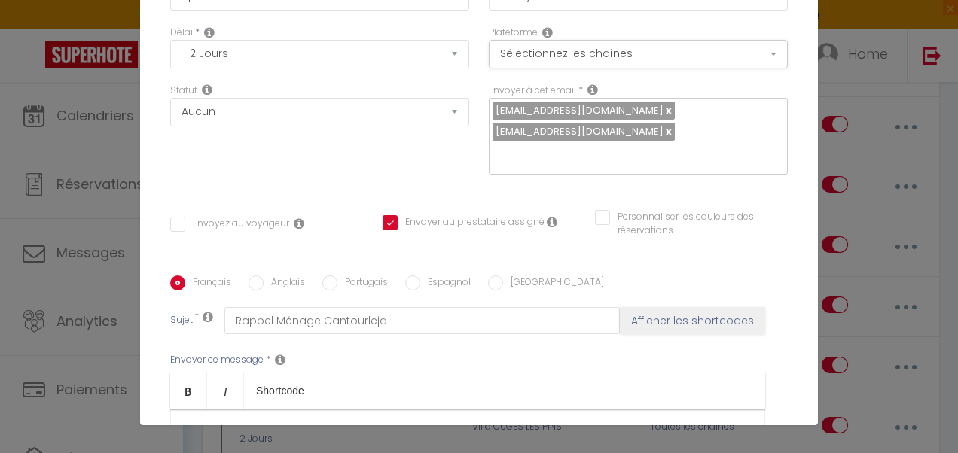
click at [664, 135] on link at bounding box center [668, 131] width 8 height 14
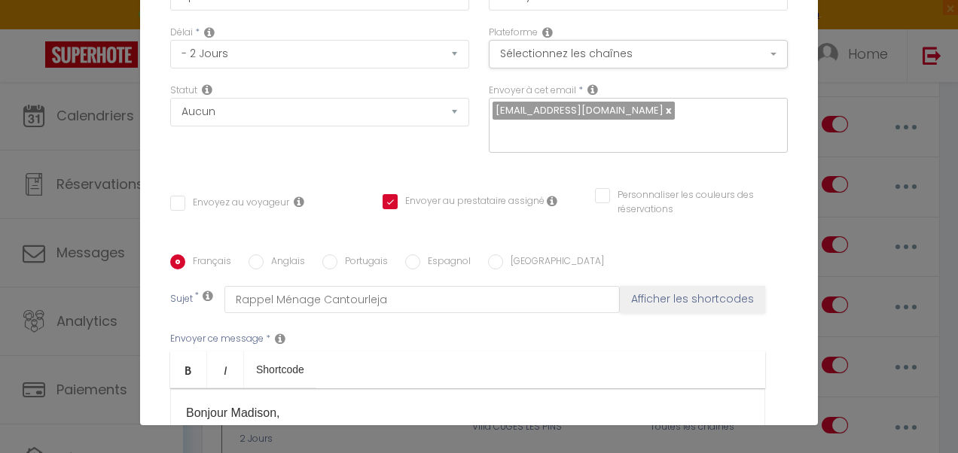
click at [615, 135] on input "text" at bounding box center [635, 134] width 284 height 20
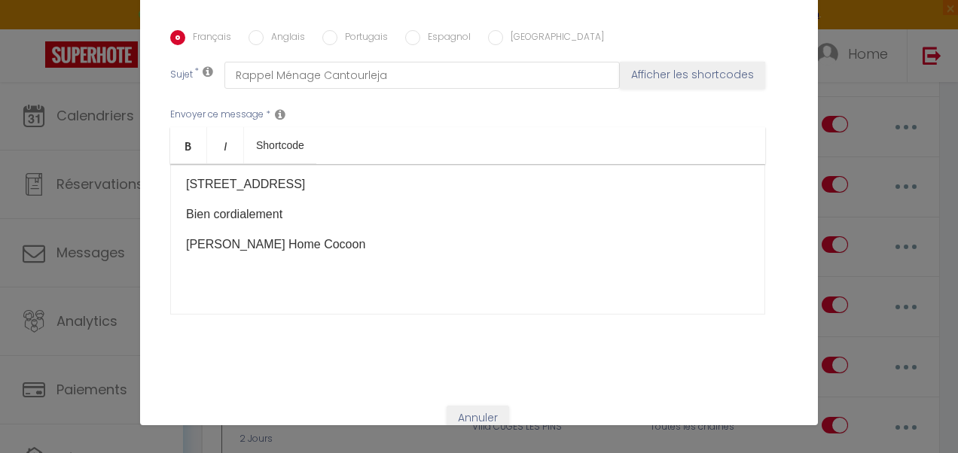
scroll to position [405, 0]
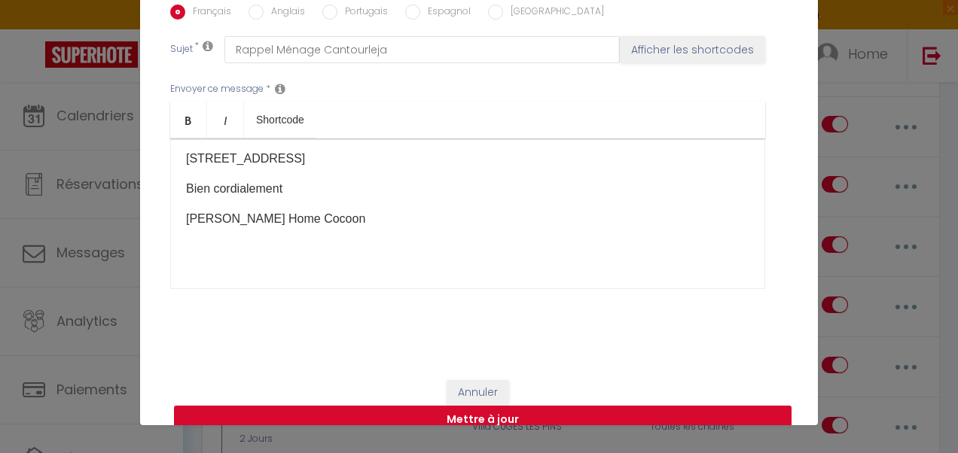
click at [536, 406] on button "Mettre à jour" at bounding box center [483, 420] width 618 height 29
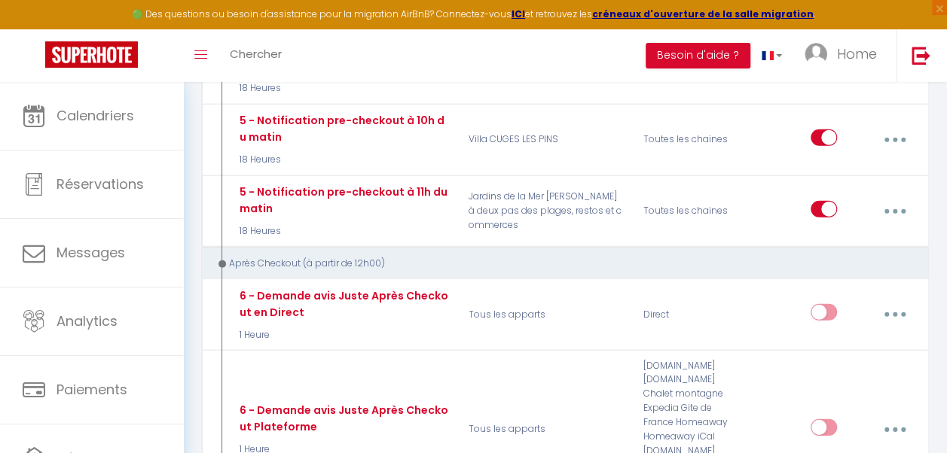
scroll to position [2005, 0]
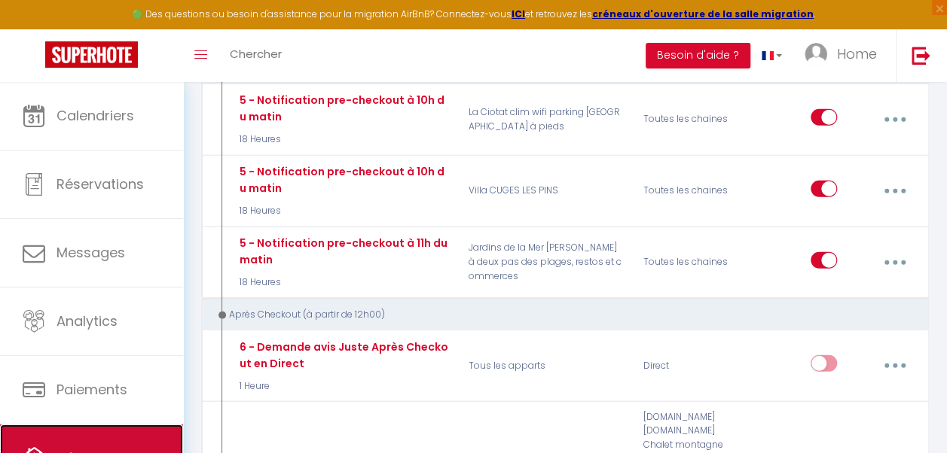
click at [127, 426] on link "Hébergement" at bounding box center [91, 459] width 183 height 68
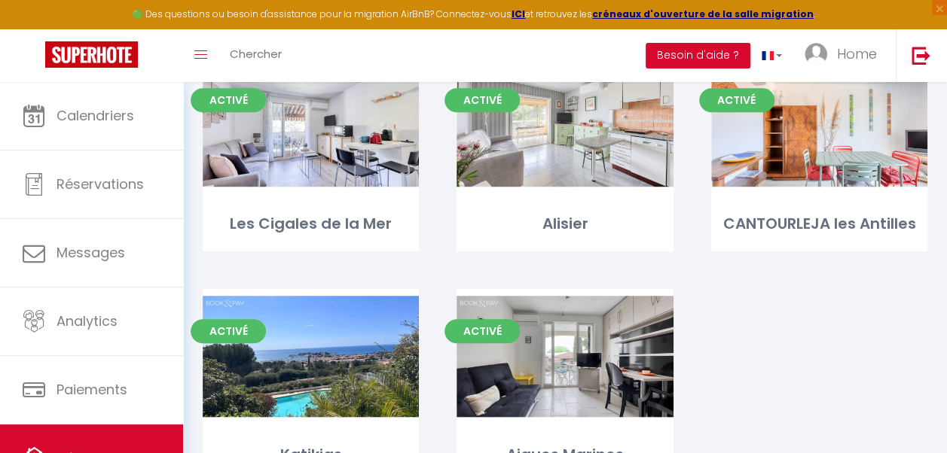
scroll to position [452, 0]
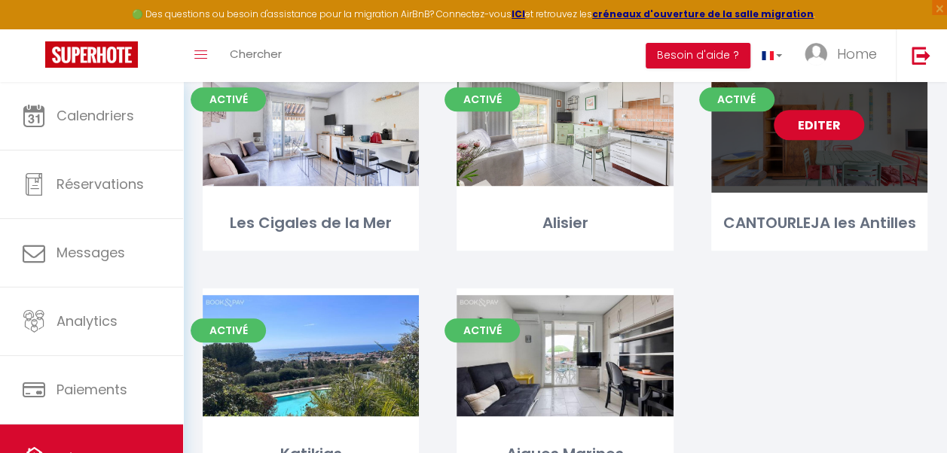
click at [832, 119] on link "Editer" at bounding box center [819, 125] width 90 height 30
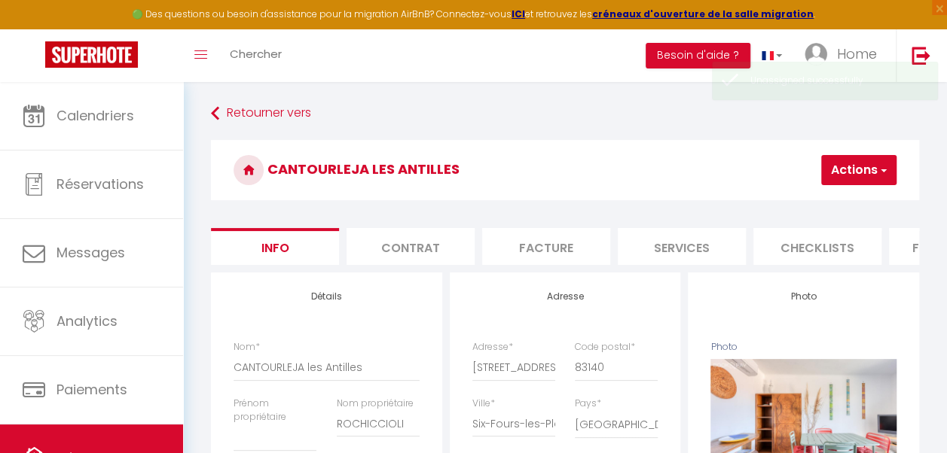
click at [887, 167] on button "Actions" at bounding box center [858, 170] width 75 height 30
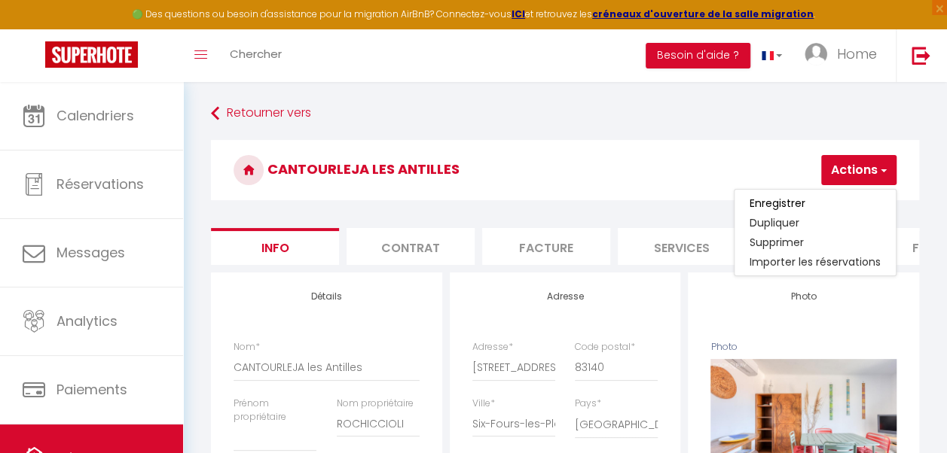
click at [887, 167] on button "Actions" at bounding box center [858, 170] width 75 height 30
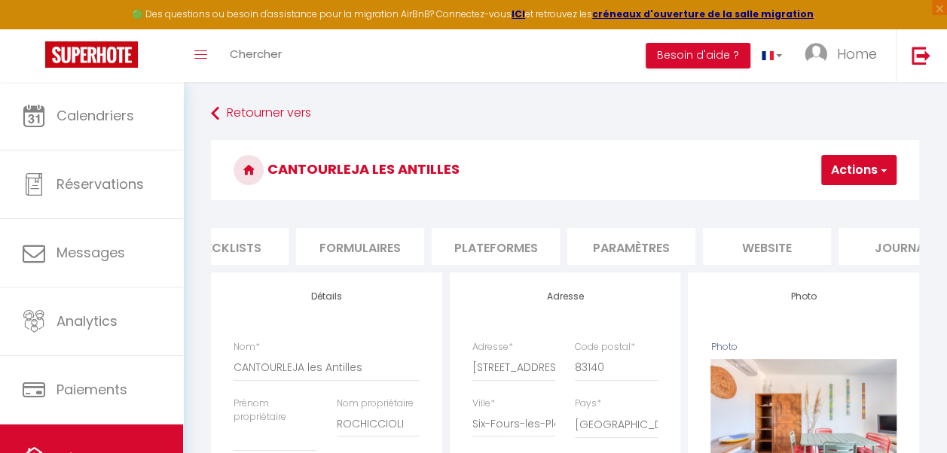
scroll to position [0, 648]
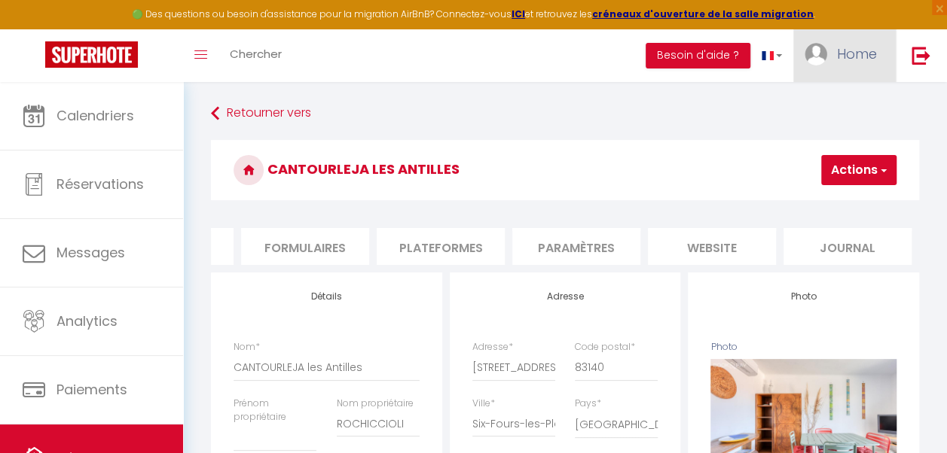
click at [858, 53] on span "Home" at bounding box center [857, 53] width 40 height 19
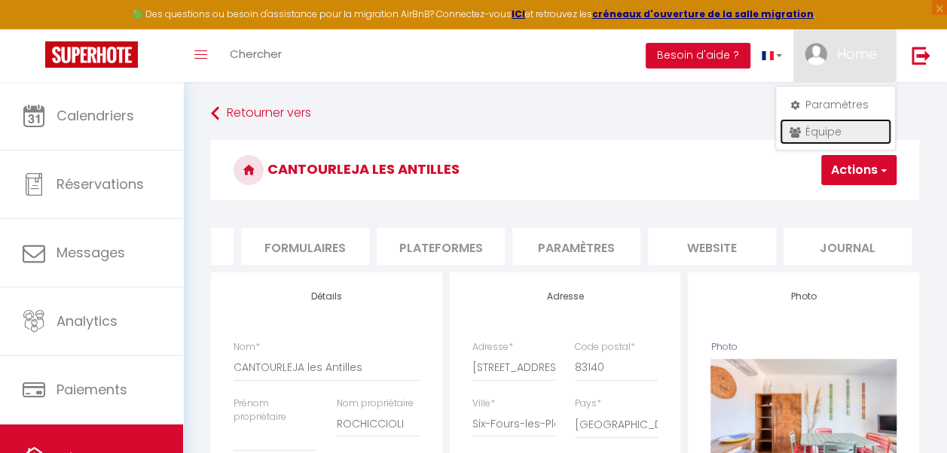
click at [808, 140] on link "Équipe" at bounding box center [835, 132] width 111 height 26
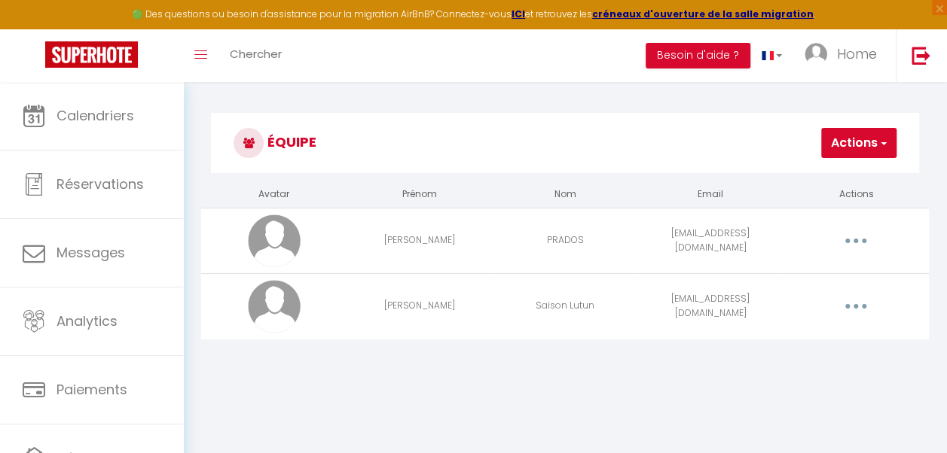
click at [851, 306] on button "button" at bounding box center [856, 306] width 40 height 29
click at [881, 139] on span "button" at bounding box center [882, 143] width 10 height 15
click at [851, 300] on button "button" at bounding box center [856, 306] width 40 height 29
click at [777, 343] on link "Editer" at bounding box center [815, 344] width 111 height 26
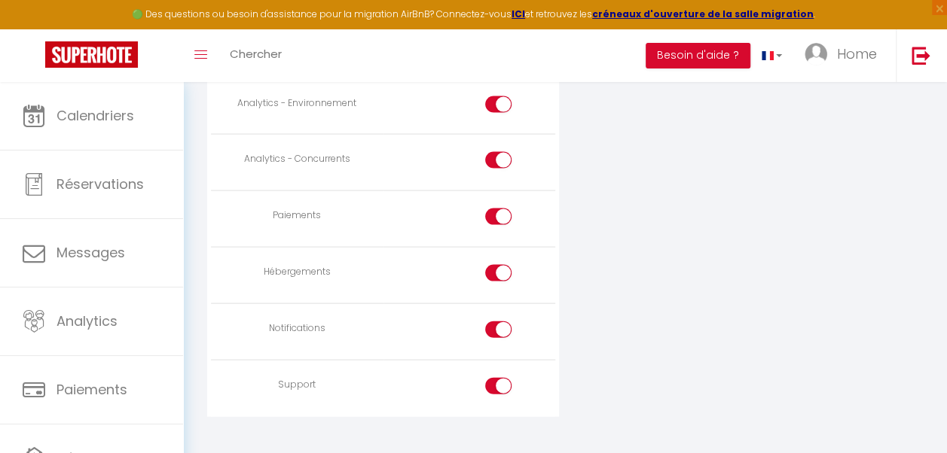
scroll to position [1480, 0]
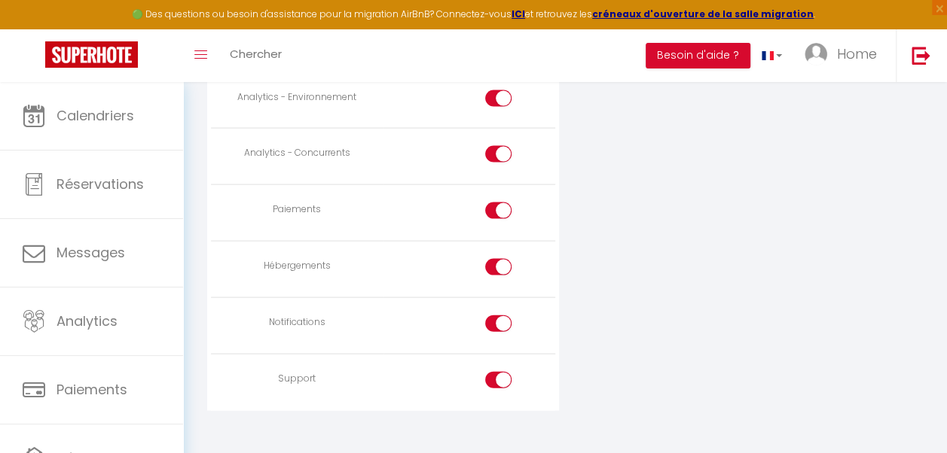
click at [488, 203] on div at bounding box center [498, 211] width 26 height 17
click at [498, 203] on input "checkbox" at bounding box center [511, 214] width 26 height 23
click at [489, 148] on div at bounding box center [498, 154] width 26 height 17
click at [498, 148] on input "checkbox" at bounding box center [511, 157] width 26 height 23
click at [490, 93] on div at bounding box center [498, 98] width 26 height 17
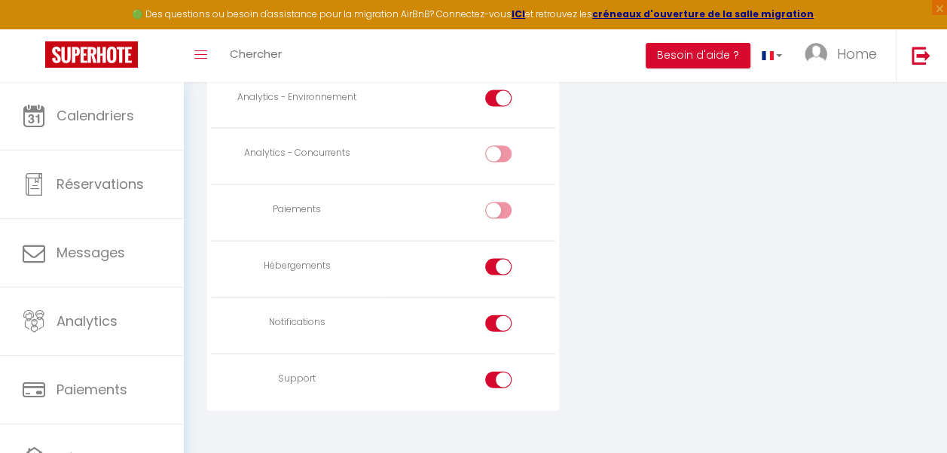
click at [498, 93] on input "checkbox" at bounding box center [511, 101] width 26 height 23
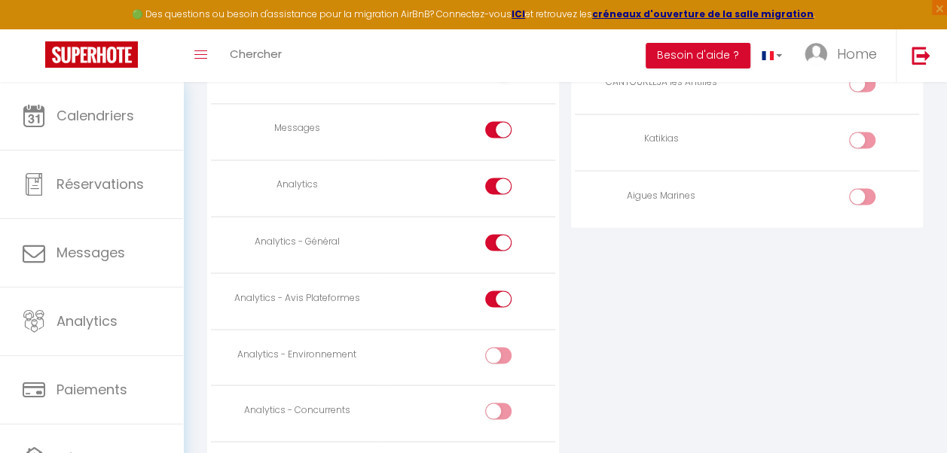
scroll to position [1194, 0]
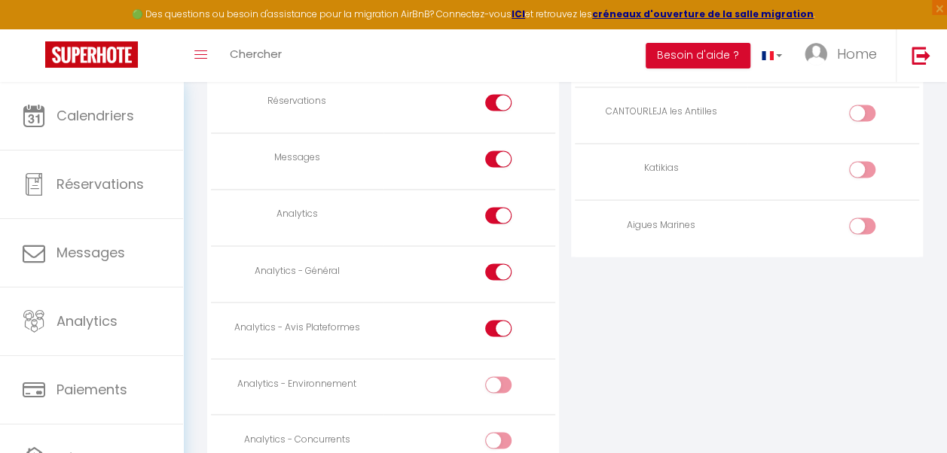
click at [488, 324] on div at bounding box center [498, 328] width 26 height 17
click at [498, 324] on input "checkbox" at bounding box center [511, 331] width 26 height 23
click at [490, 265] on div at bounding box center [498, 272] width 26 height 17
click at [498, 265] on input "checkbox" at bounding box center [511, 275] width 26 height 23
click at [492, 215] on div at bounding box center [498, 215] width 26 height 17
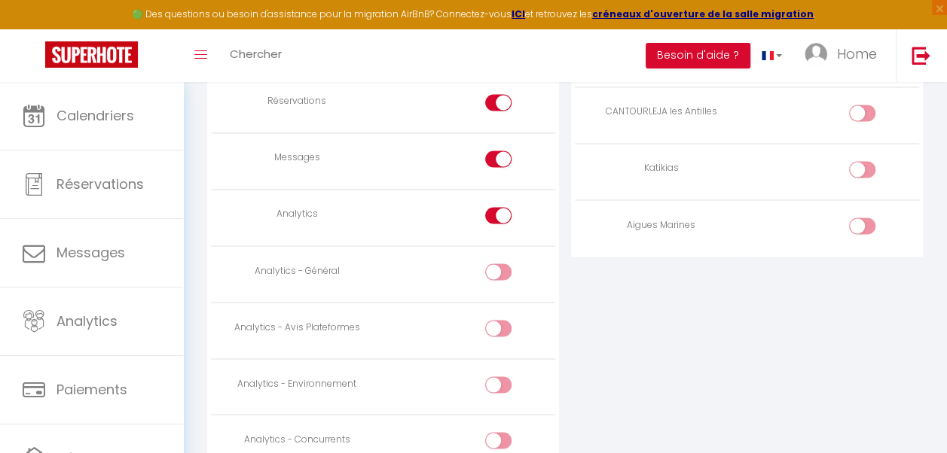
click at [498, 215] on input "checkbox" at bounding box center [511, 218] width 26 height 23
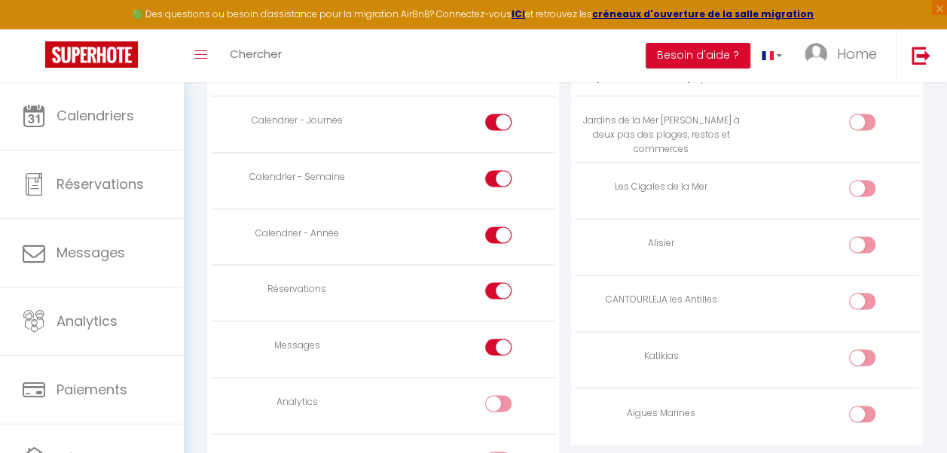
scroll to position [1003, 0]
click at [488, 349] on div at bounding box center [498, 349] width 26 height 17
click at [498, 349] on input "checkbox" at bounding box center [511, 352] width 26 height 23
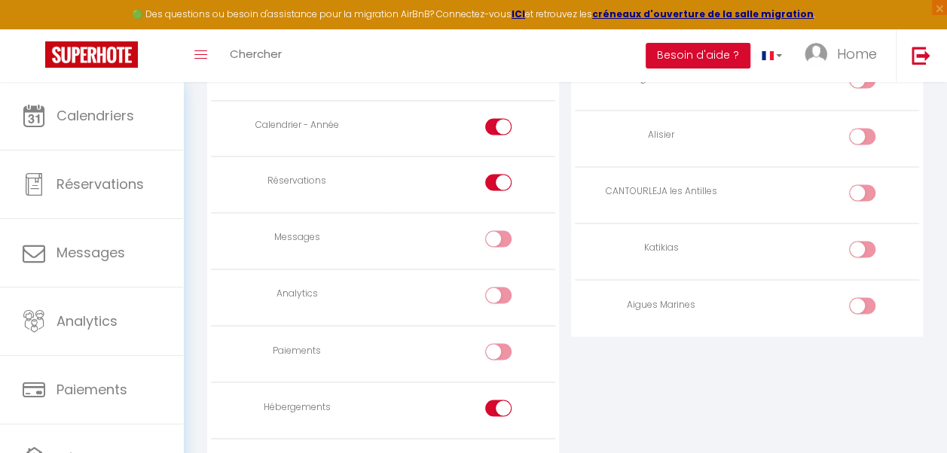
scroll to position [1134, 0]
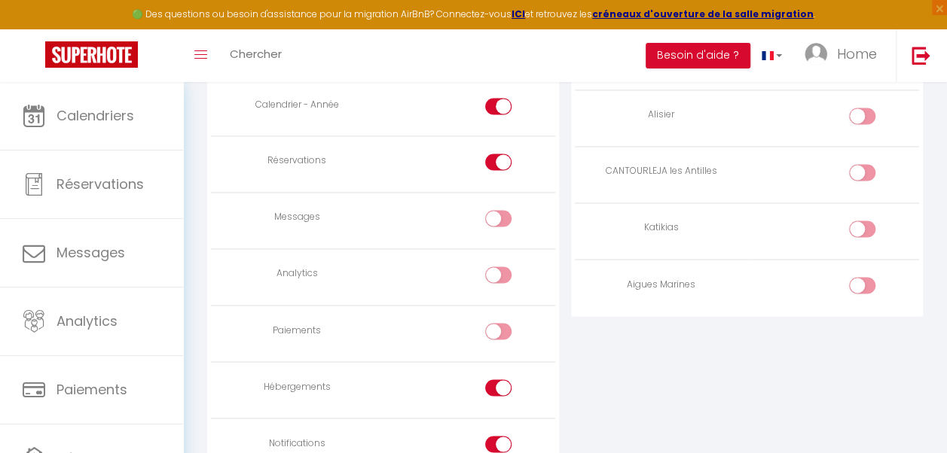
click at [869, 118] on input "checkbox" at bounding box center [875, 119] width 26 height 23
click at [871, 173] on input "checkbox" at bounding box center [875, 175] width 26 height 23
click at [866, 228] on input "checkbox" at bounding box center [875, 232] width 26 height 23
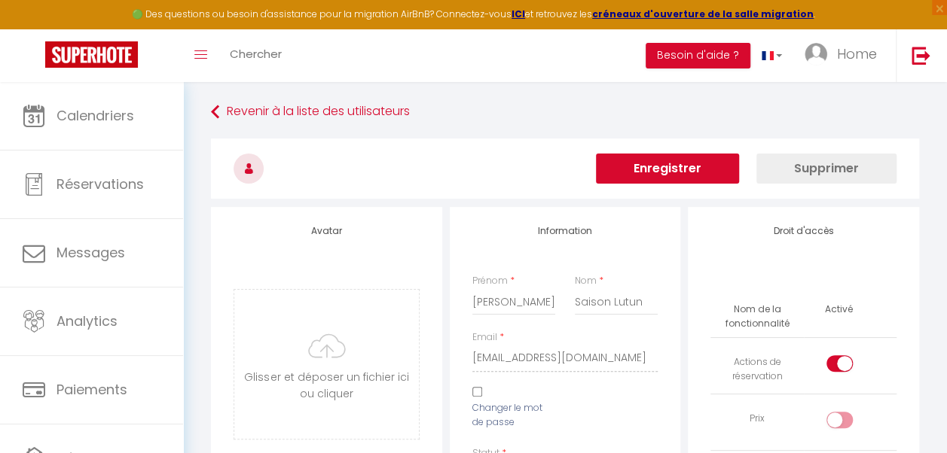
scroll to position [0, 0]
click at [688, 173] on button "Enregistrer" at bounding box center [667, 170] width 143 height 30
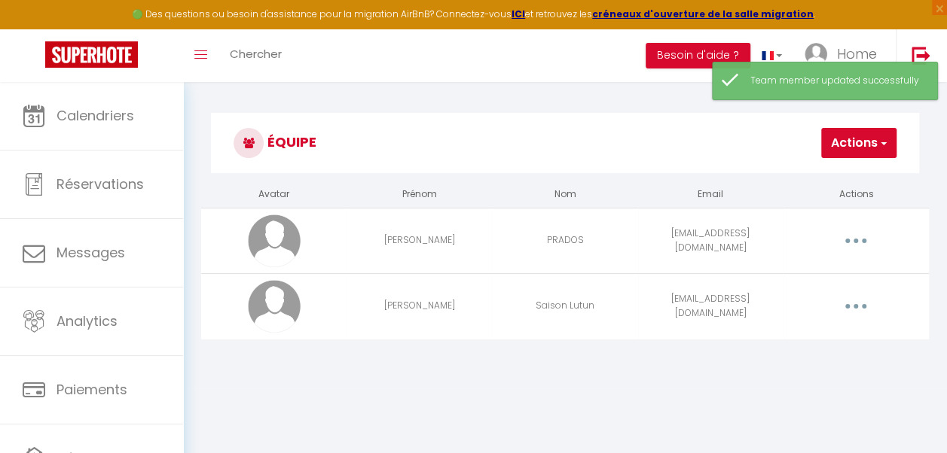
click at [865, 233] on button "button" at bounding box center [856, 241] width 40 height 29
click at [789, 276] on link "Editer" at bounding box center [815, 278] width 111 height 26
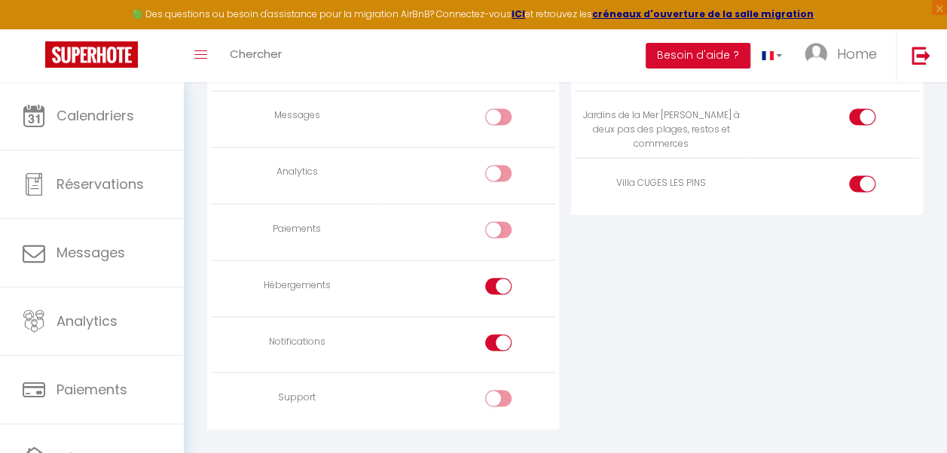
scroll to position [1265, 0]
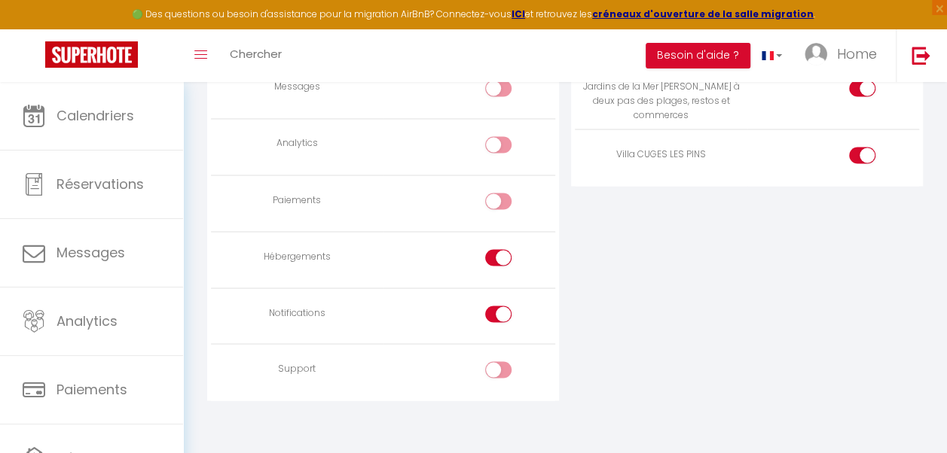
click at [505, 367] on input "checkbox" at bounding box center [511, 373] width 26 height 23
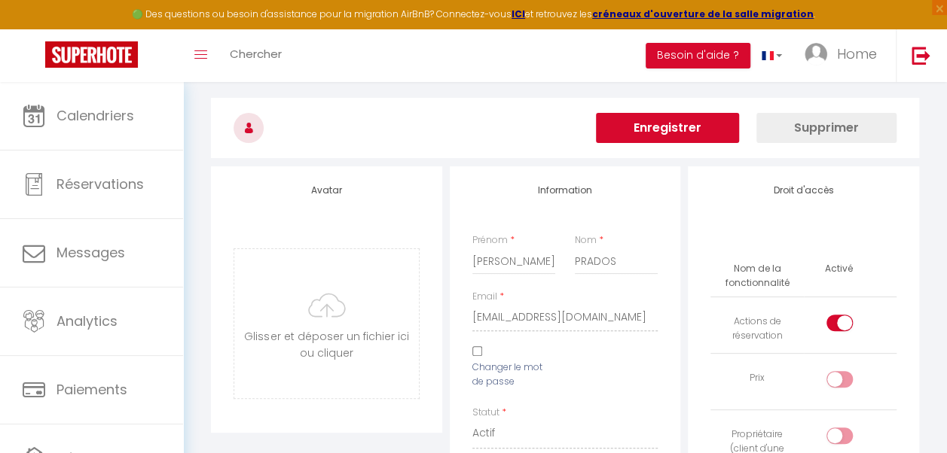
scroll to position [0, 0]
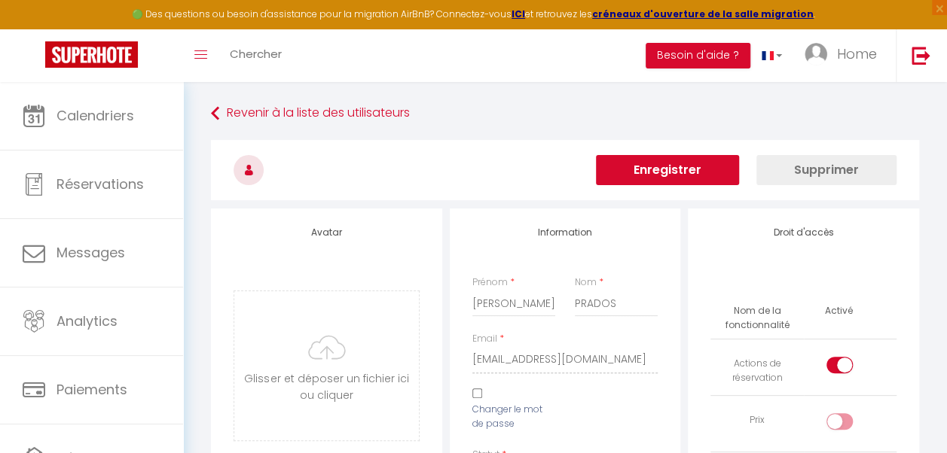
click at [678, 168] on button "Enregistrer" at bounding box center [667, 170] width 143 height 30
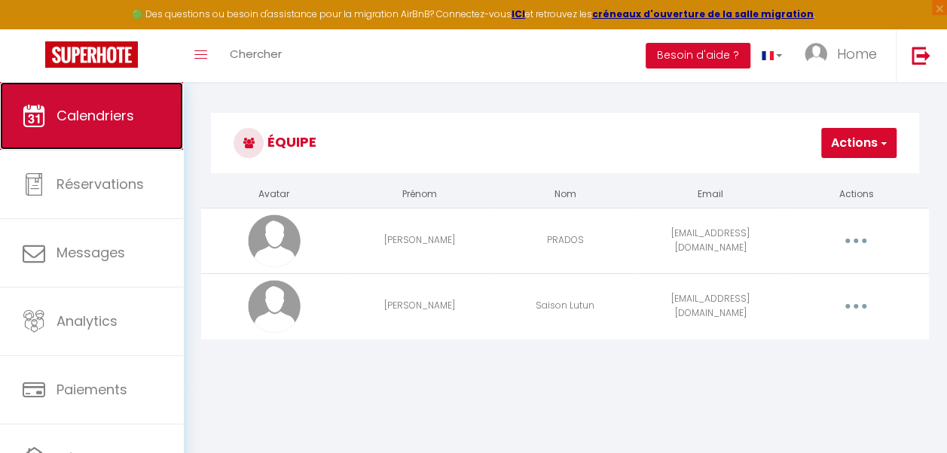
click at [115, 101] on link "Calendriers" at bounding box center [91, 116] width 183 height 68
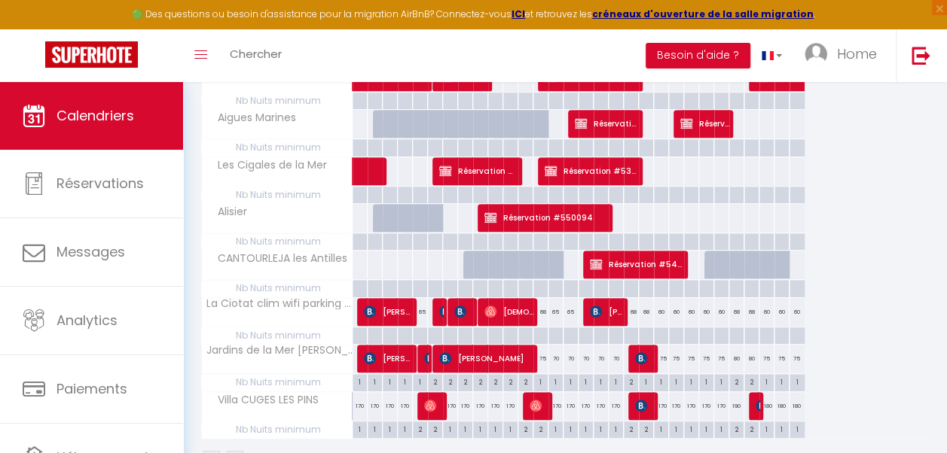
scroll to position [334, 0]
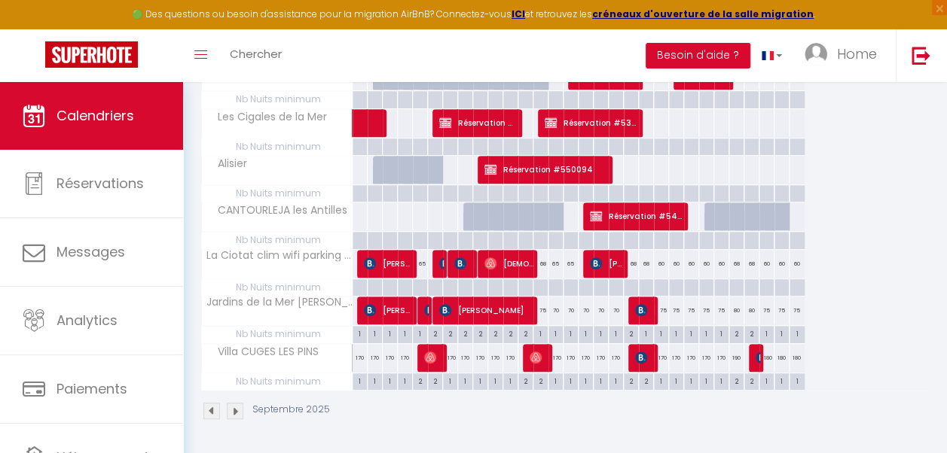
click at [540, 259] on div "68" at bounding box center [540, 264] width 15 height 28
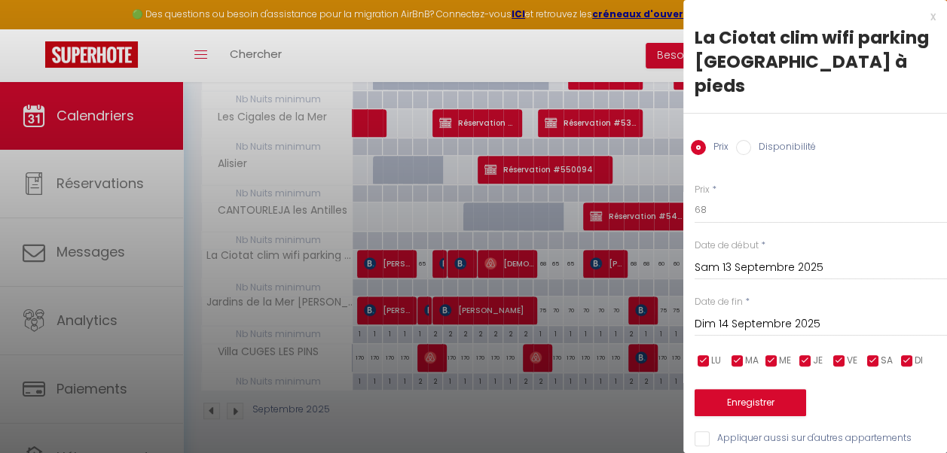
click at [540, 259] on div at bounding box center [473, 226] width 947 height 453
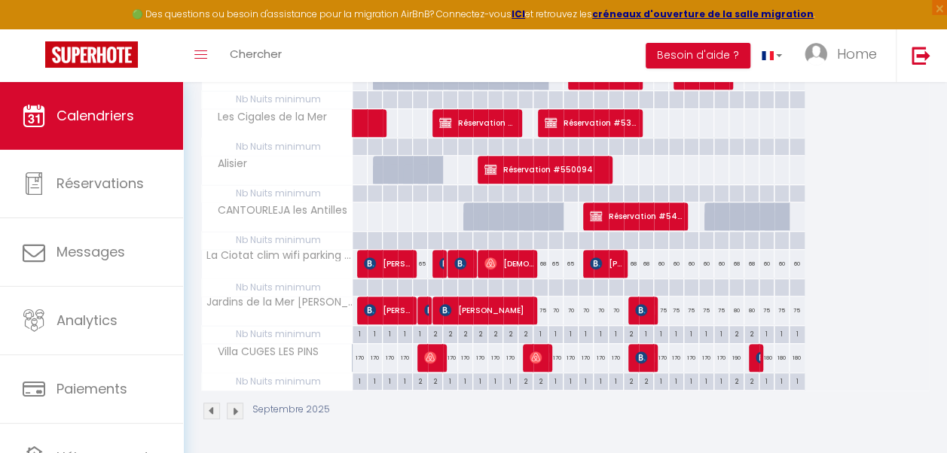
click at [663, 307] on div "75" at bounding box center [661, 311] width 15 height 28
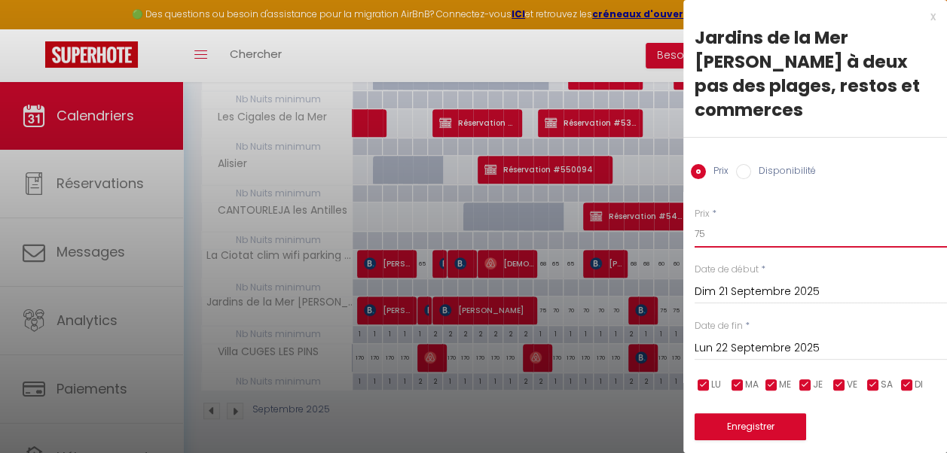
click at [719, 235] on input "75" at bounding box center [820, 234] width 252 height 27
click at [755, 343] on input "Lun 22 Septembre 2025" at bounding box center [820, 349] width 252 height 20
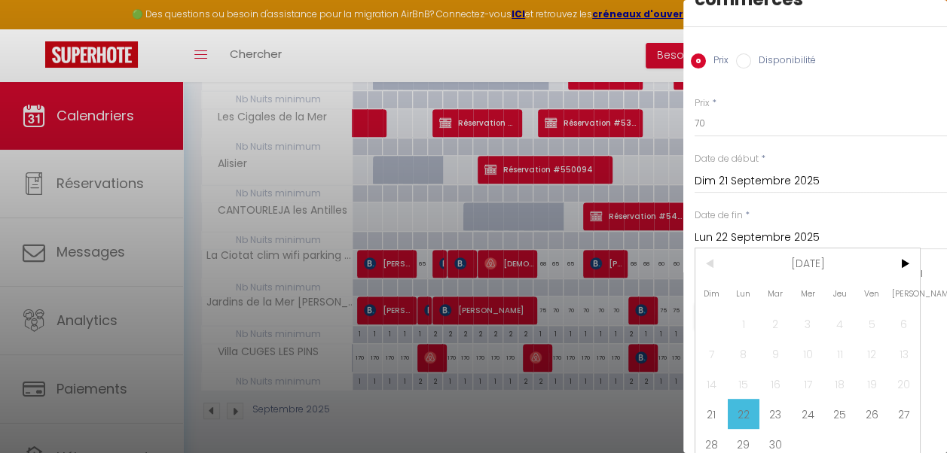
scroll to position [128, 0]
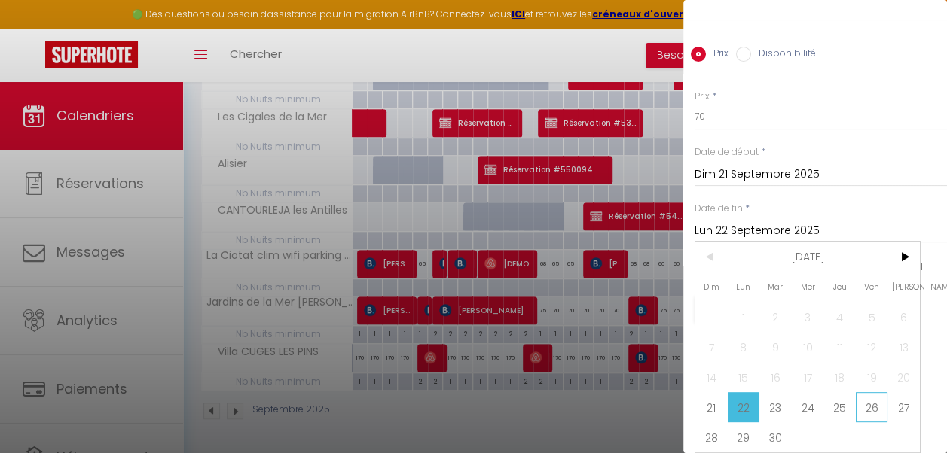
click at [869, 401] on span "26" at bounding box center [872, 407] width 32 height 30
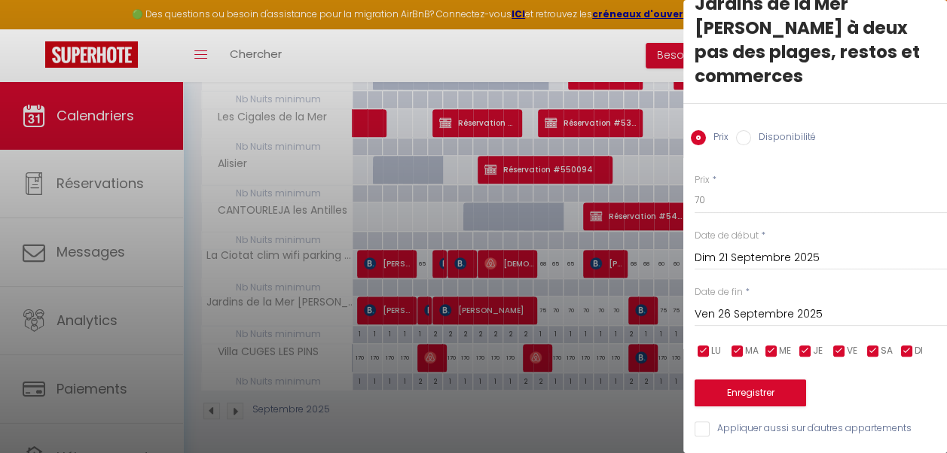
scroll to position [44, 0]
click at [753, 380] on button "Enregistrer" at bounding box center [749, 393] width 111 height 27
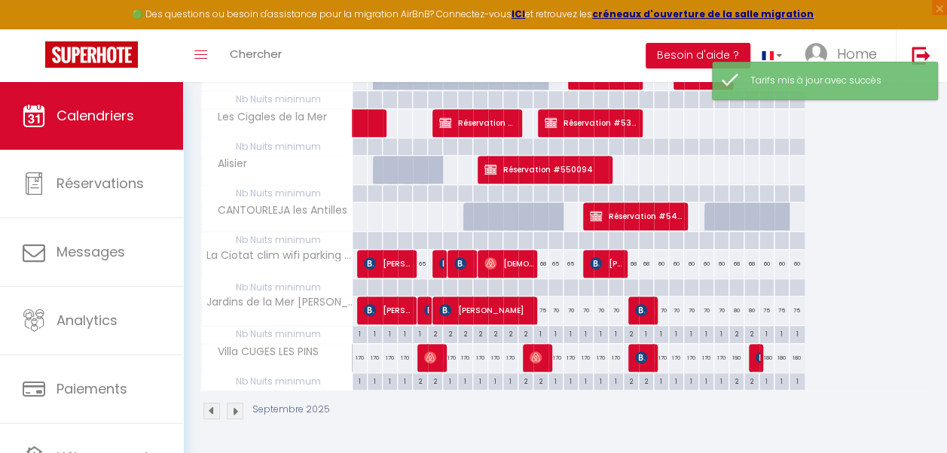
click at [734, 309] on div "80" at bounding box center [736, 311] width 15 height 28
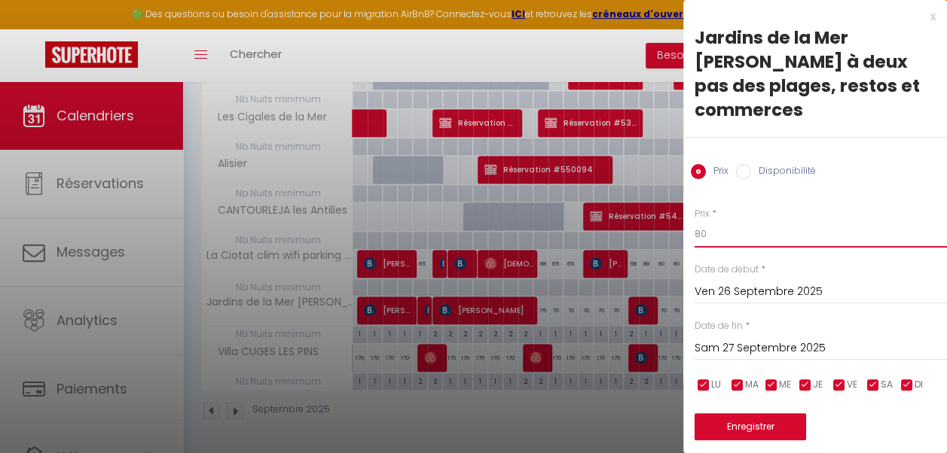
click at [721, 230] on input "80" at bounding box center [820, 234] width 252 height 27
click at [744, 346] on input "Sam 27 Septembre 2025" at bounding box center [820, 349] width 252 height 20
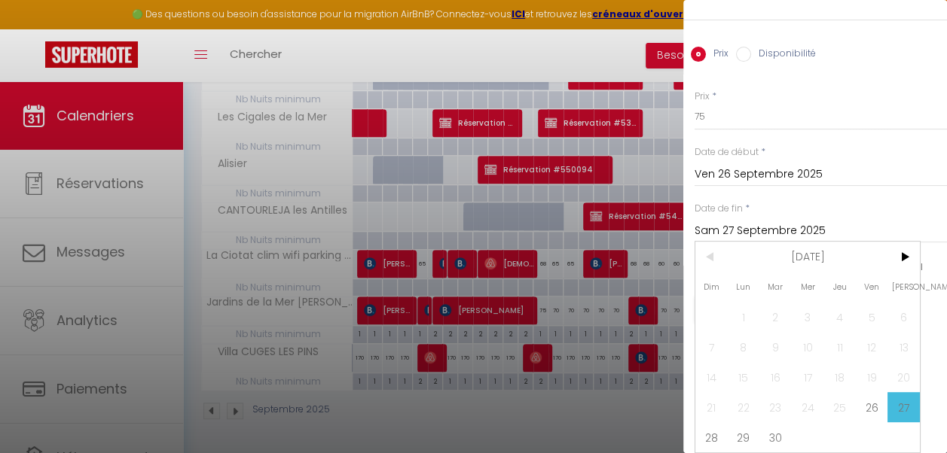
scroll to position [128, 0]
click at [715, 427] on span "28" at bounding box center [711, 438] width 32 height 30
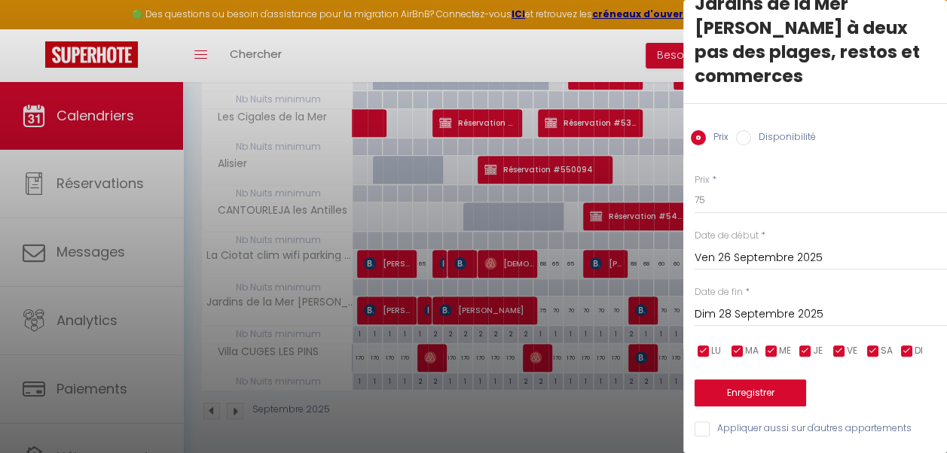
scroll to position [44, 0]
click at [750, 386] on button "Enregistrer" at bounding box center [749, 393] width 111 height 27
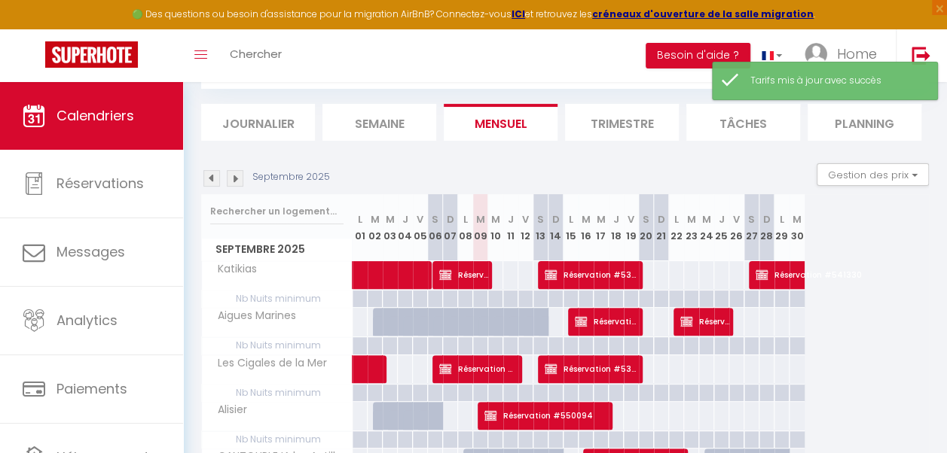
scroll to position [334, 0]
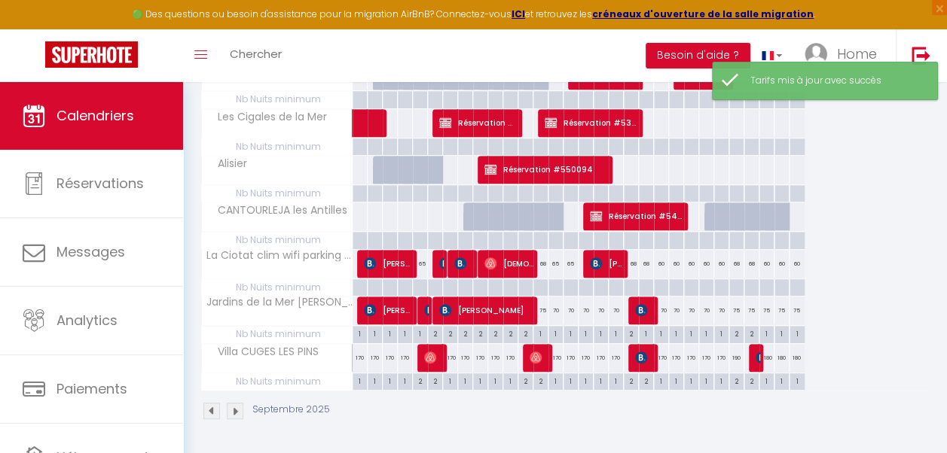
click at [767, 309] on div "75" at bounding box center [766, 311] width 15 height 28
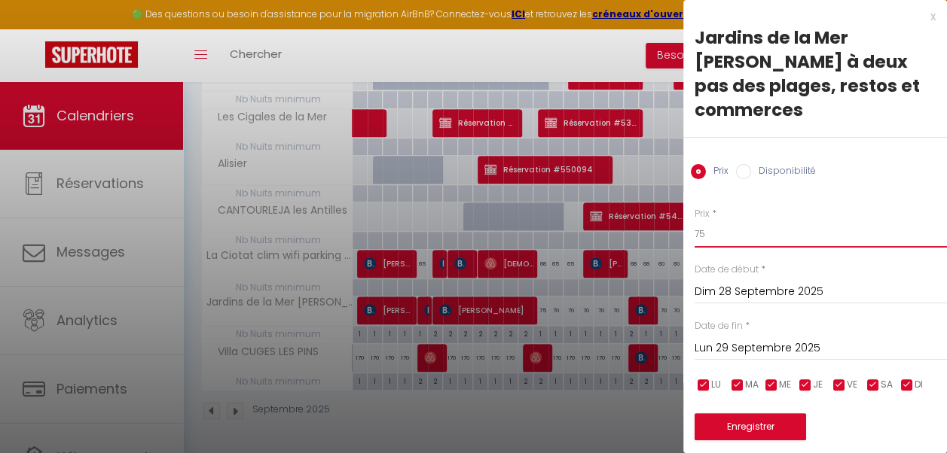
click at [710, 236] on input "75" at bounding box center [820, 234] width 252 height 27
click at [758, 343] on input "Lun 29 Septembre 2025" at bounding box center [820, 349] width 252 height 20
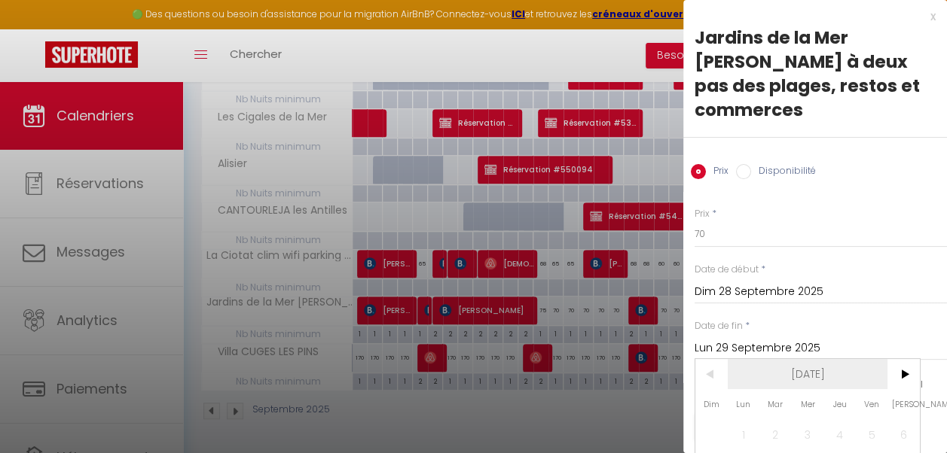
scroll to position [128, 0]
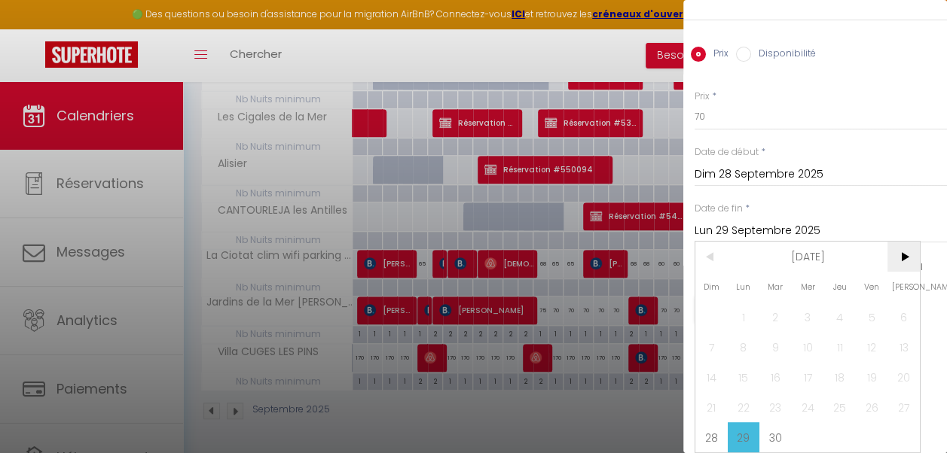
click at [901, 244] on span ">" at bounding box center [903, 257] width 32 height 30
click at [871, 303] on span "3" at bounding box center [872, 317] width 32 height 30
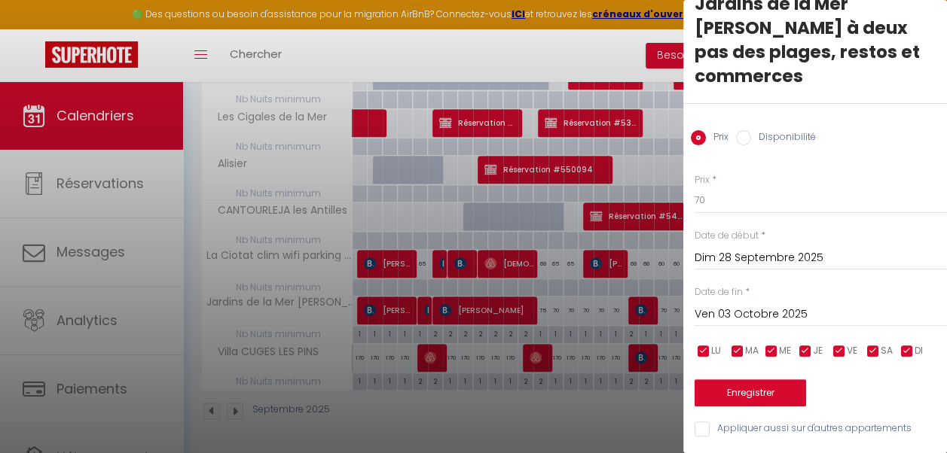
scroll to position [44, 0]
click at [764, 384] on button "Enregistrer" at bounding box center [749, 393] width 111 height 27
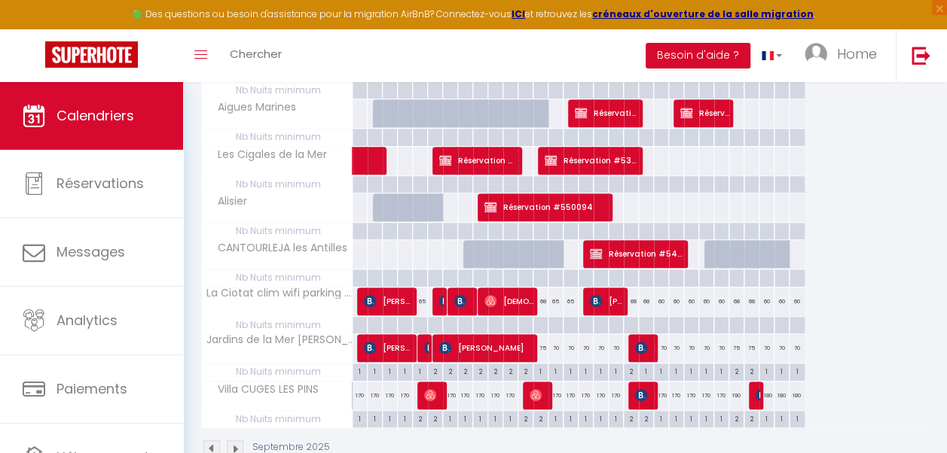
scroll to position [291, 0]
click at [452, 399] on div "170" at bounding box center [450, 396] width 15 height 28
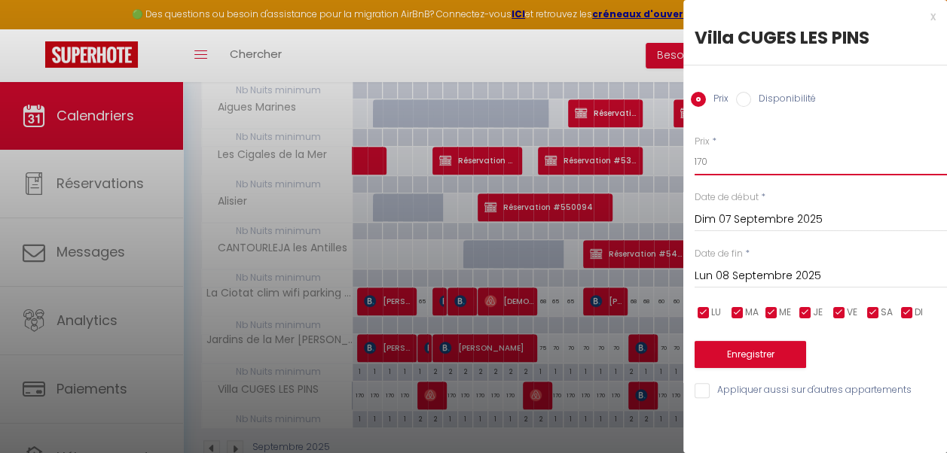
click at [701, 157] on input "170" at bounding box center [820, 161] width 252 height 27
click at [741, 281] on input "Lun 08 Septembre 2025" at bounding box center [820, 277] width 252 height 20
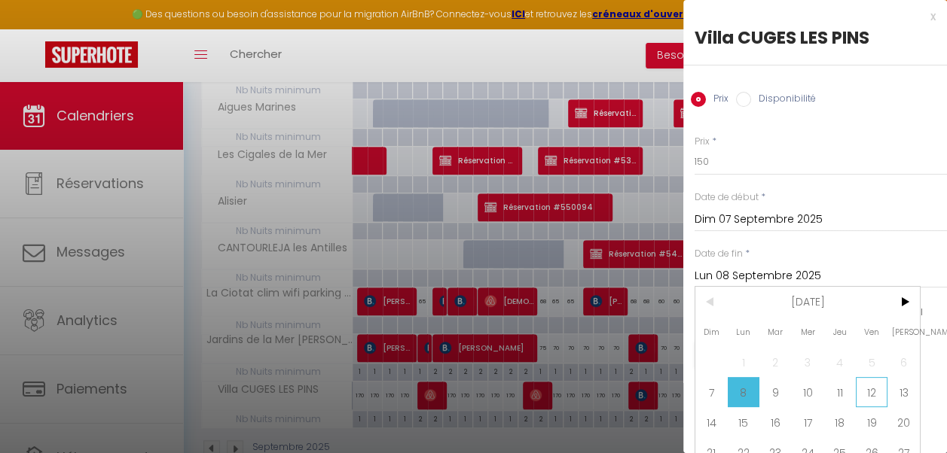
click at [874, 392] on span "12" at bounding box center [872, 392] width 32 height 30
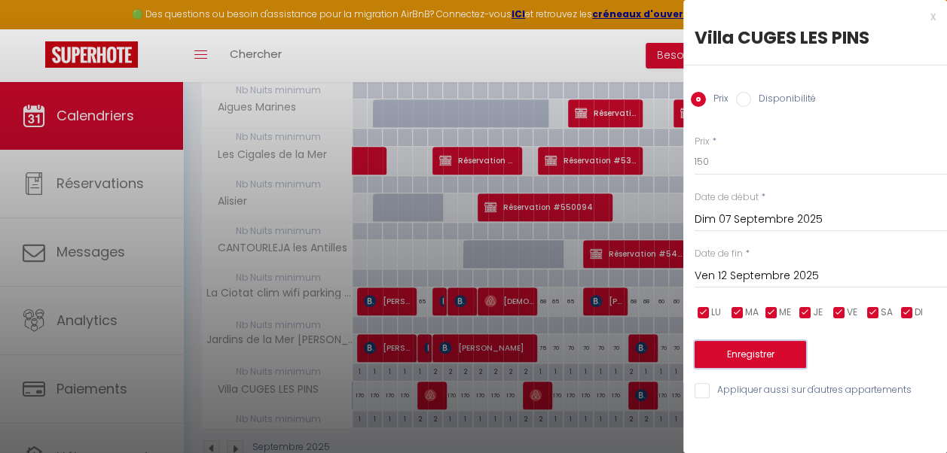
click at [783, 347] on button "Enregistrer" at bounding box center [749, 354] width 111 height 27
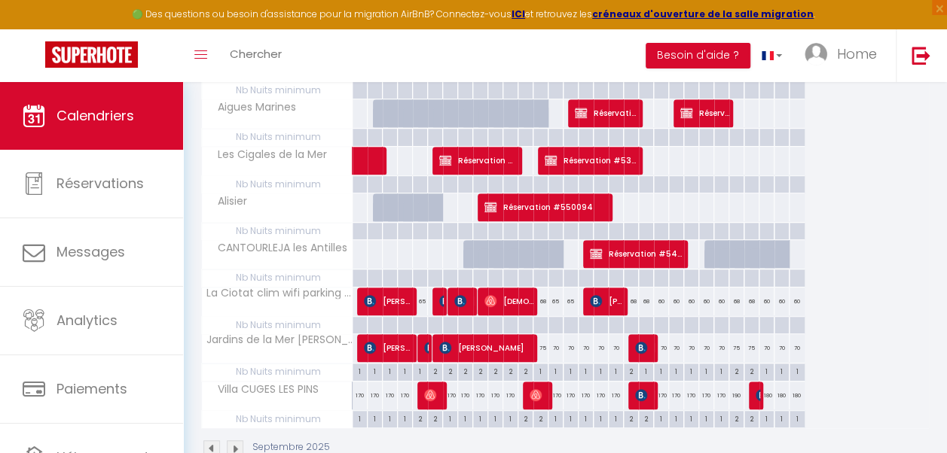
click at [462, 398] on div "170" at bounding box center [465, 396] width 15 height 28
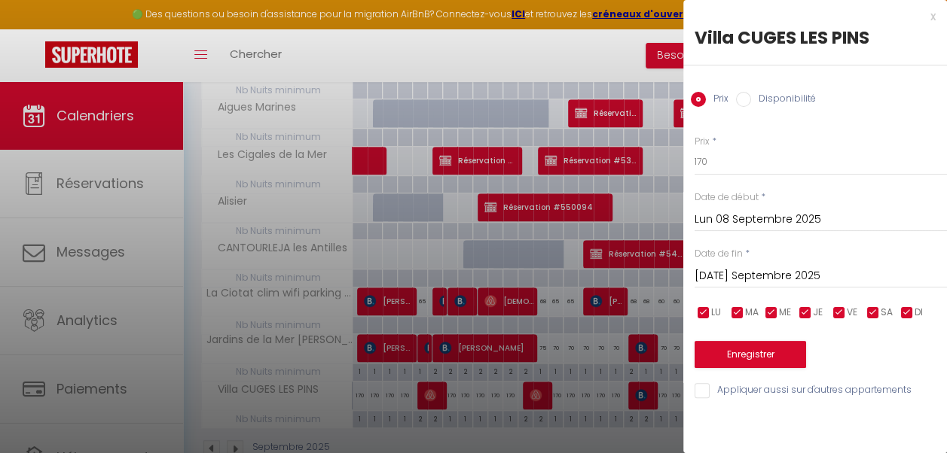
click at [540, 431] on div at bounding box center [473, 226] width 947 height 453
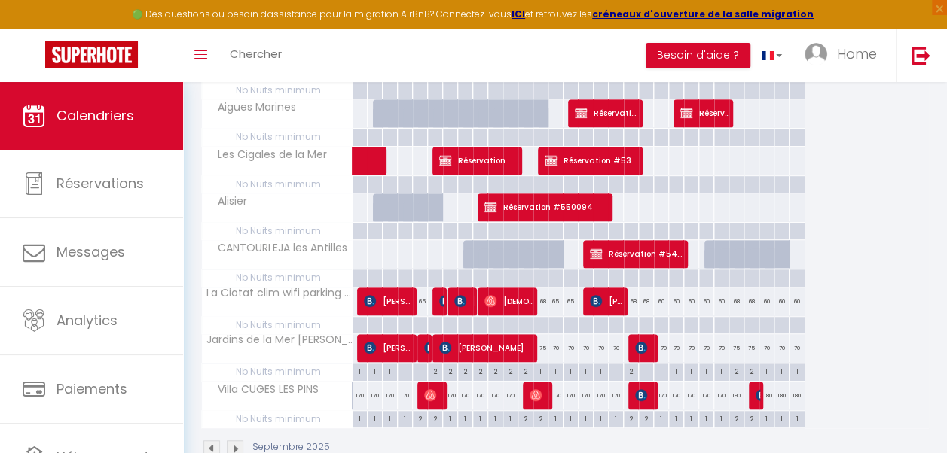
click at [478, 396] on div "170" at bounding box center [480, 396] width 15 height 28
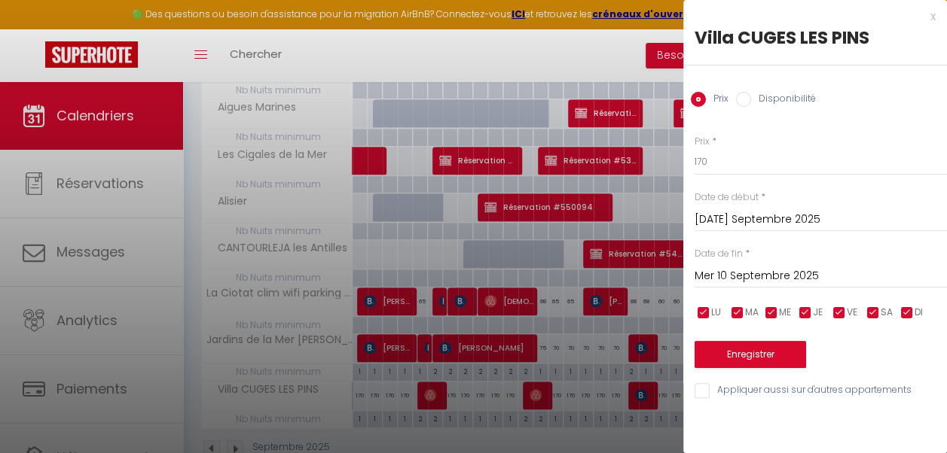
click at [806, 272] on input "Mer 10 Septembre 2025" at bounding box center [820, 277] width 252 height 20
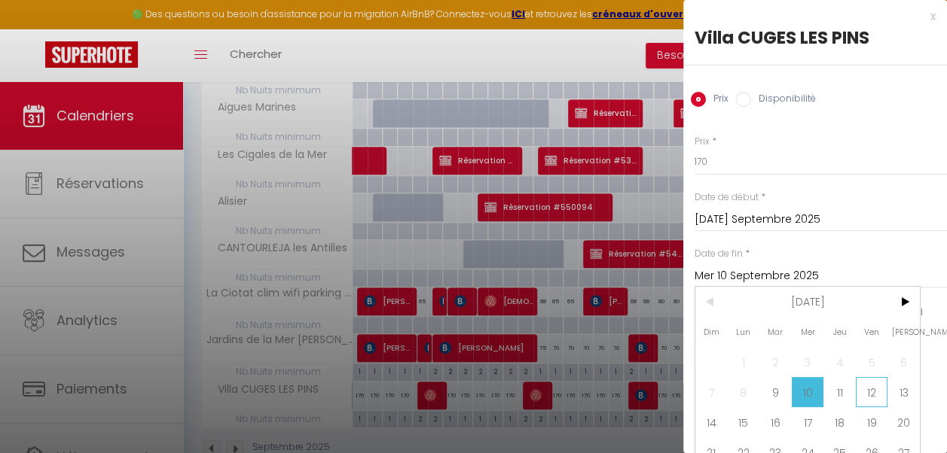
click at [871, 392] on span "12" at bounding box center [872, 392] width 32 height 30
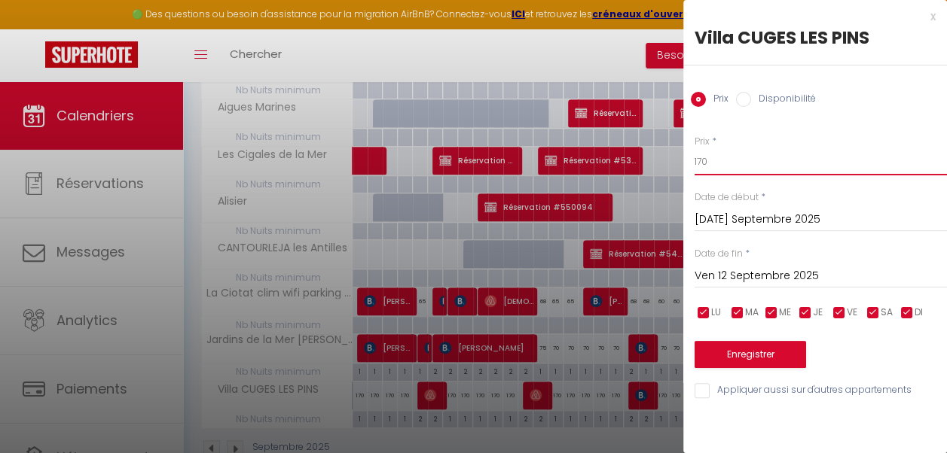
click at [701, 157] on input "170" at bounding box center [820, 161] width 252 height 27
click at [809, 273] on input "Ven 12 Septembre 2025" at bounding box center [820, 277] width 252 height 20
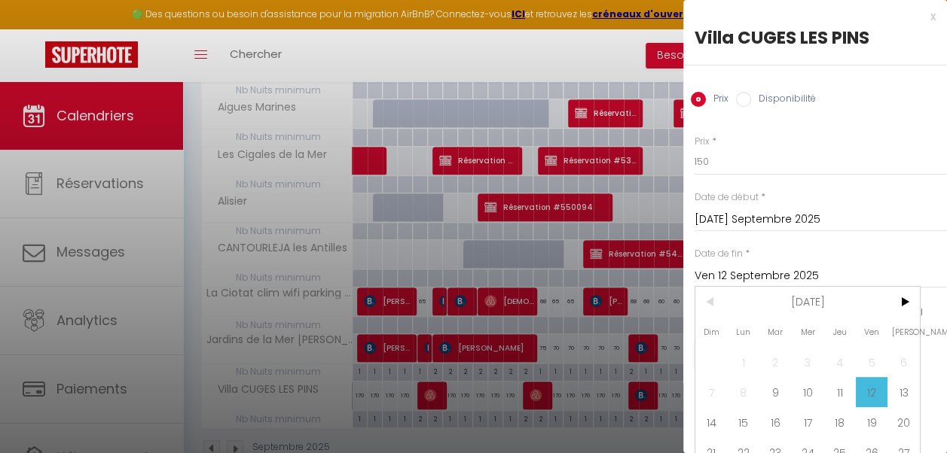
scroll to position [56, 0]
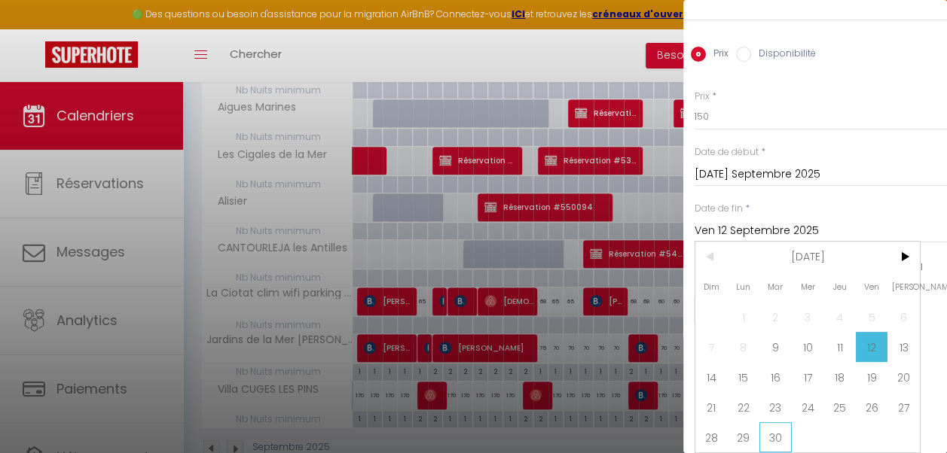
click at [777, 423] on span "30" at bounding box center [775, 438] width 32 height 30
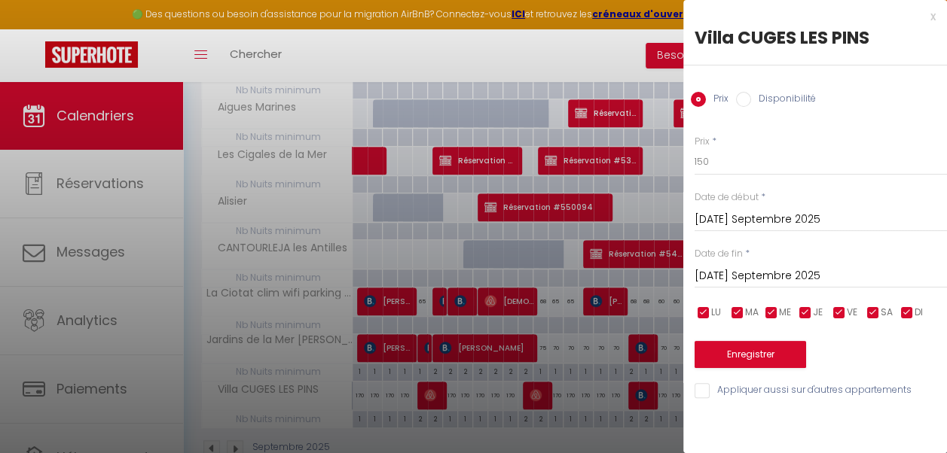
scroll to position [0, 0]
click at [842, 313] on input "checkbox" at bounding box center [839, 313] width 15 height 15
click at [877, 313] on input "checkbox" at bounding box center [872, 313] width 15 height 15
click at [795, 359] on button "Enregistrer" at bounding box center [749, 354] width 111 height 27
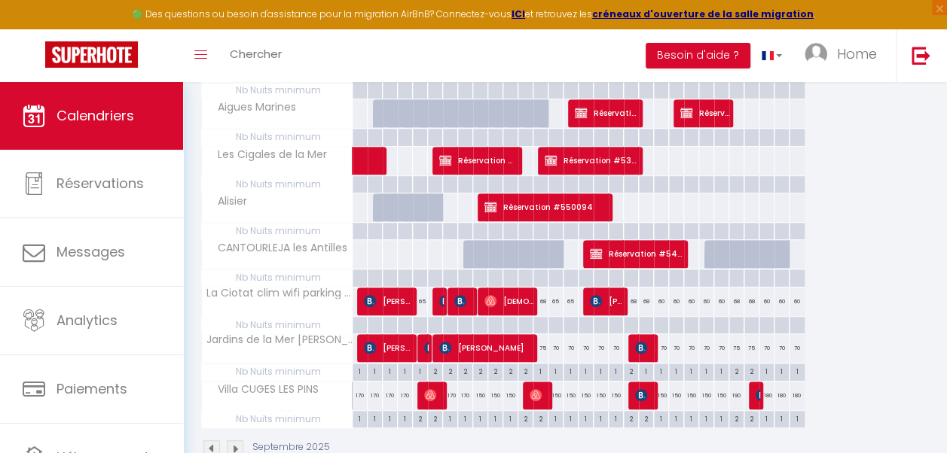
click at [765, 396] on div "180" at bounding box center [766, 396] width 15 height 28
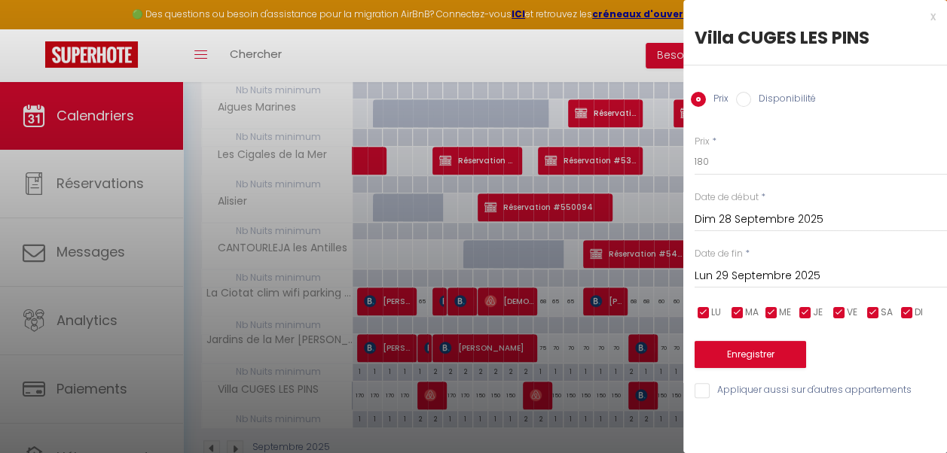
click at [795, 276] on input "Lun 29 Septembre 2025" at bounding box center [820, 277] width 252 height 20
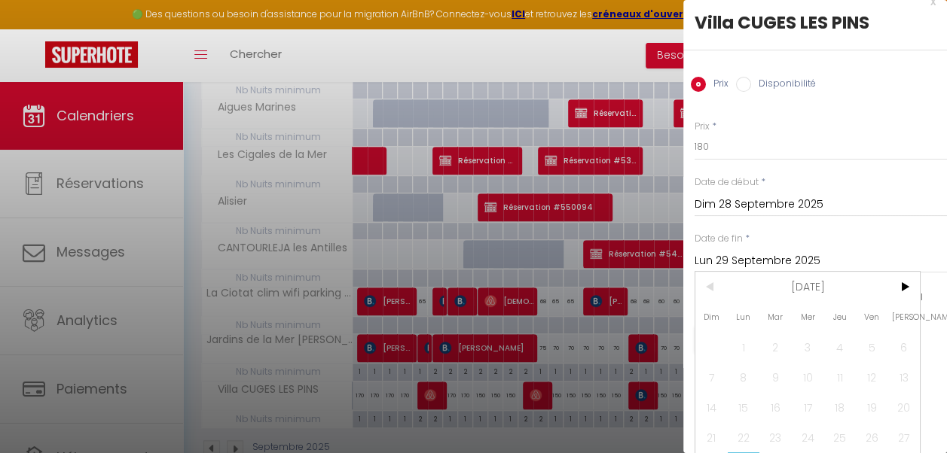
scroll to position [56, 0]
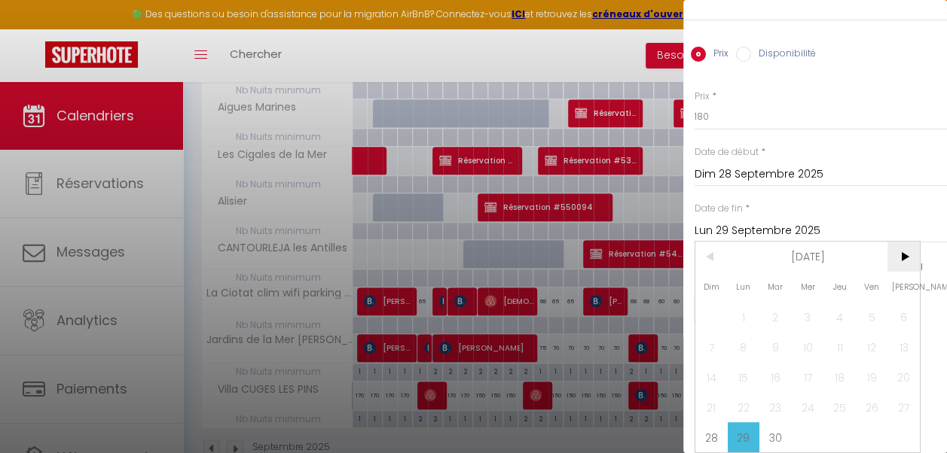
click at [906, 242] on span ">" at bounding box center [903, 257] width 32 height 30
click at [875, 303] on span "3" at bounding box center [872, 317] width 32 height 30
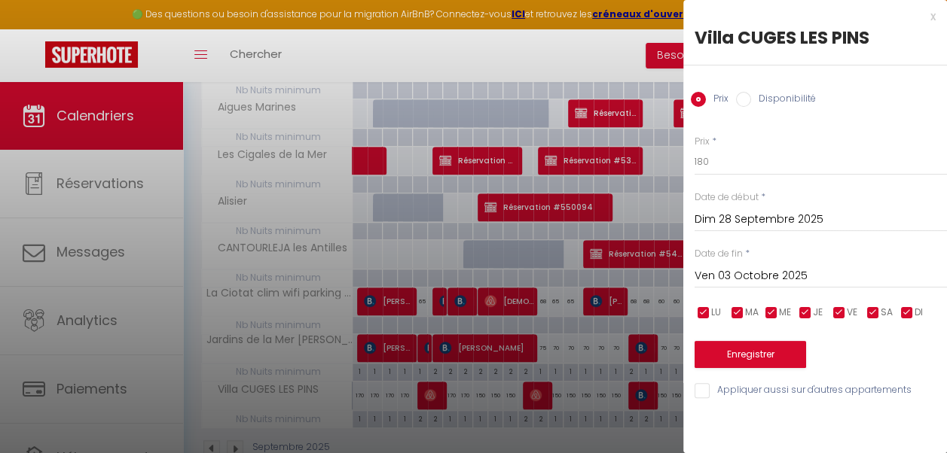
scroll to position [0, 0]
click at [703, 160] on input "180" at bounding box center [820, 161] width 252 height 27
click at [733, 353] on button "Enregistrer" at bounding box center [749, 354] width 111 height 27
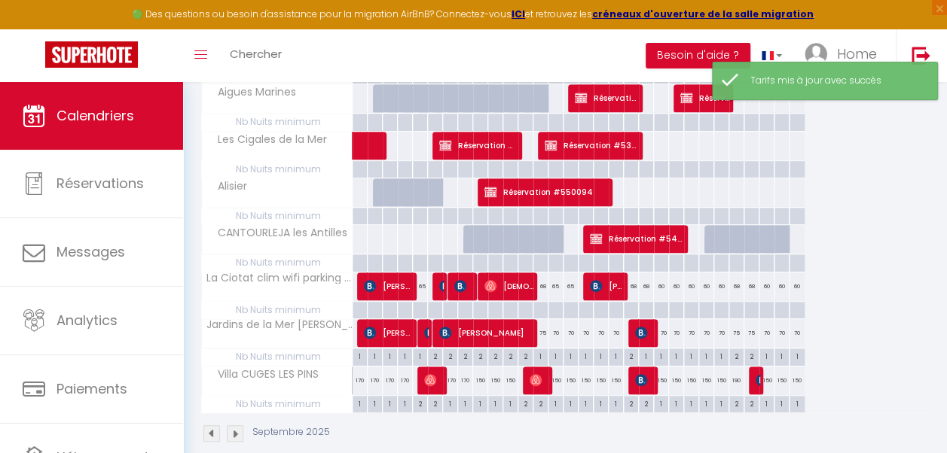
scroll to position [334, 0]
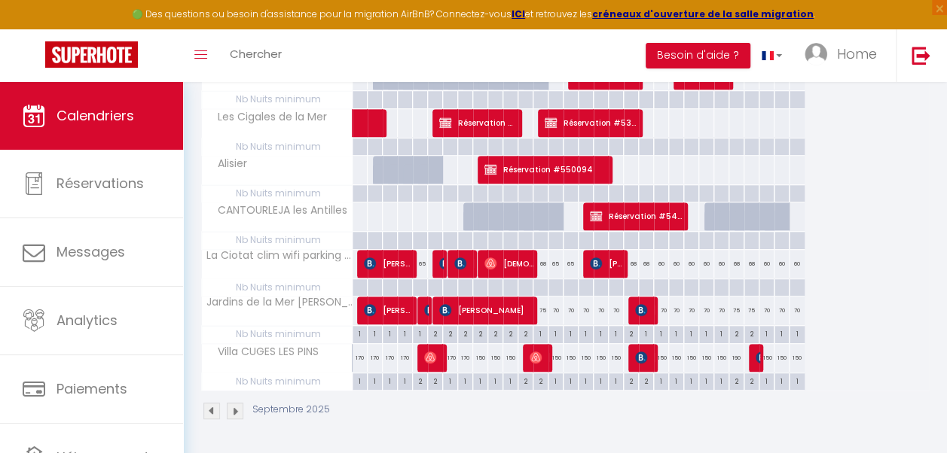
click at [734, 357] on div "190" at bounding box center [736, 358] width 15 height 28
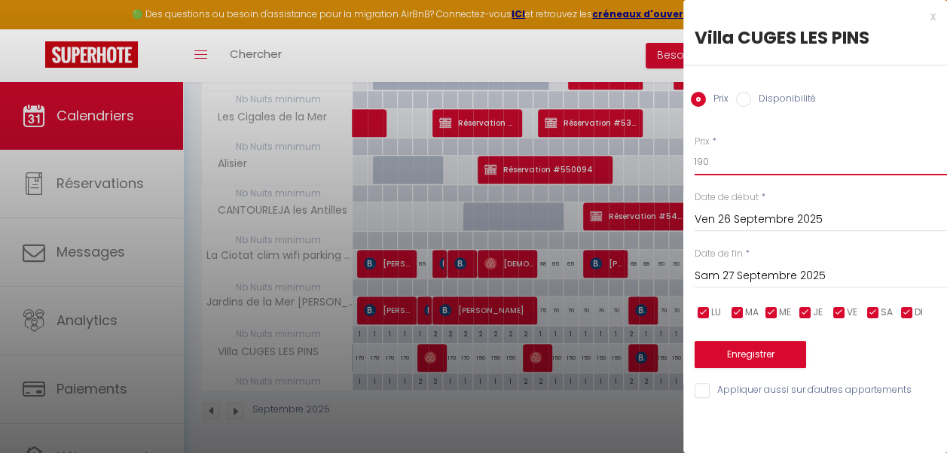
click at [703, 158] on input "190" at bounding box center [820, 161] width 252 height 27
click at [749, 355] on button "Enregistrer" at bounding box center [749, 354] width 111 height 27
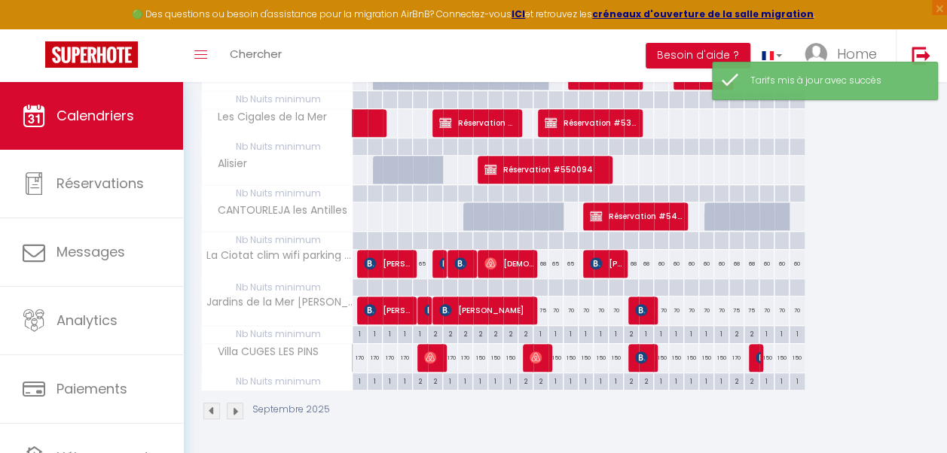
click at [233, 403] on img at bounding box center [235, 411] width 17 height 17
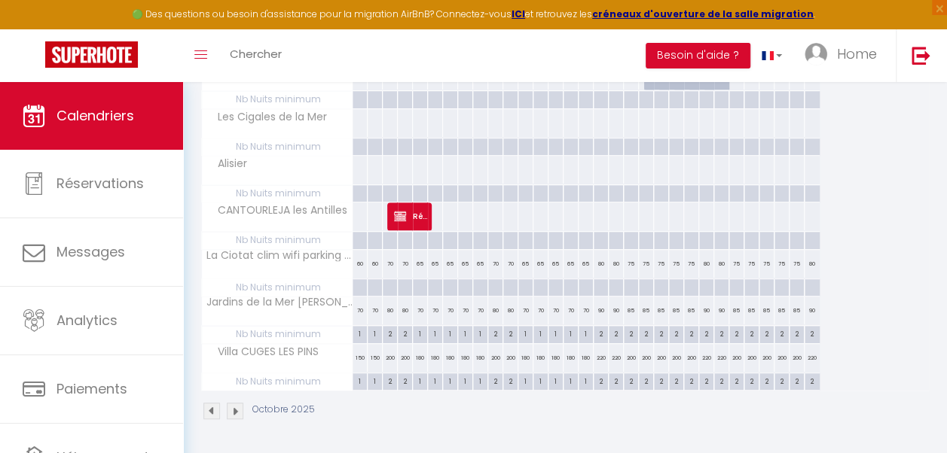
click at [387, 357] on div "200" at bounding box center [390, 358] width 15 height 28
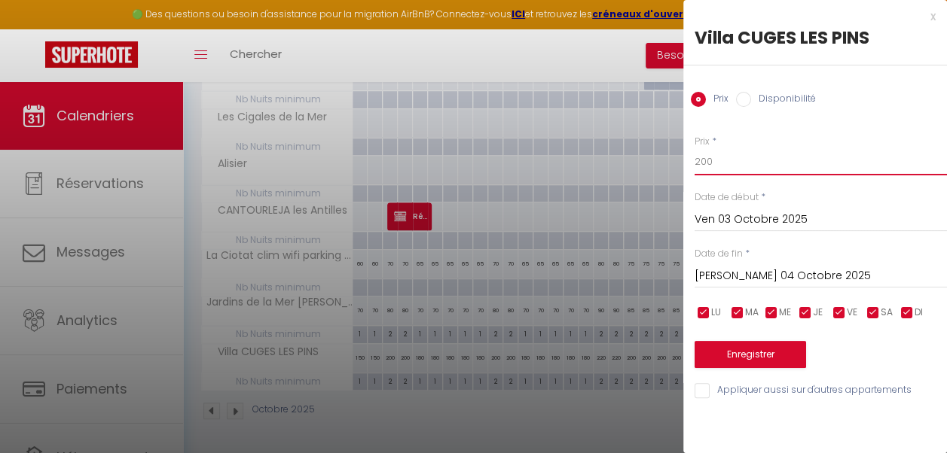
click at [713, 161] on input "200" at bounding box center [820, 161] width 252 height 27
click at [735, 275] on input "Sam 04 Octobre 2025" at bounding box center [820, 277] width 252 height 20
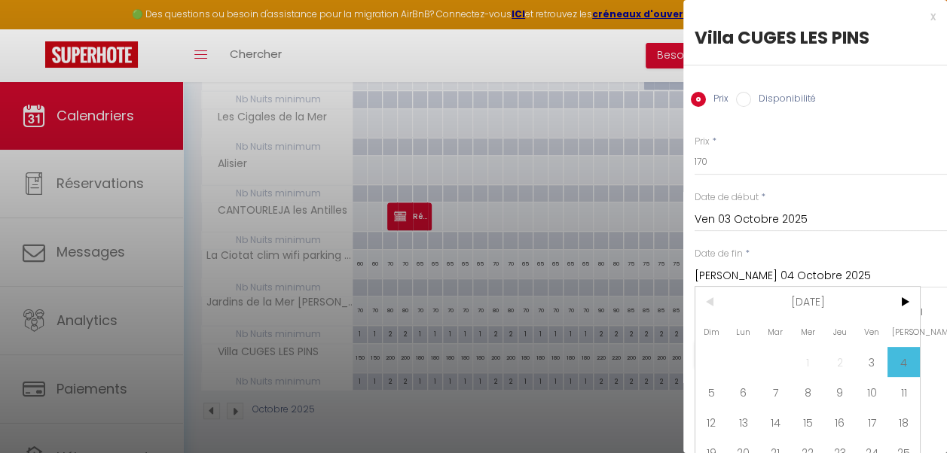
scroll to position [56, 0]
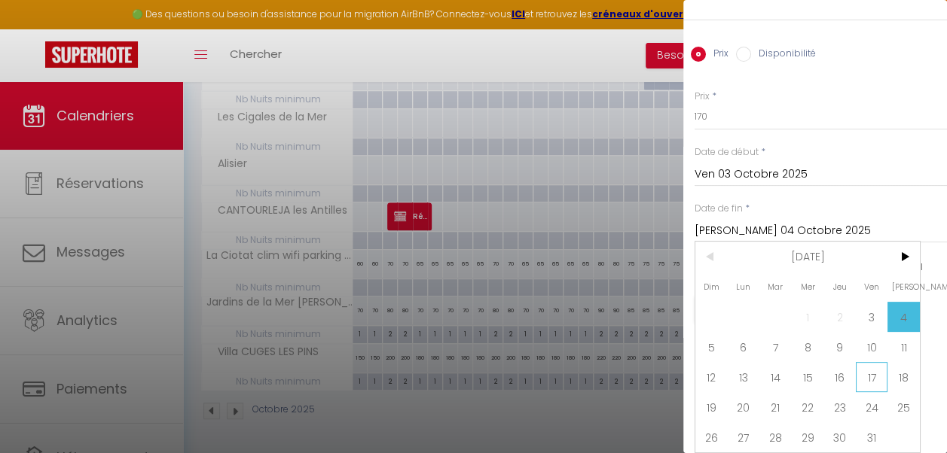
click at [870, 367] on span "17" at bounding box center [872, 377] width 32 height 30
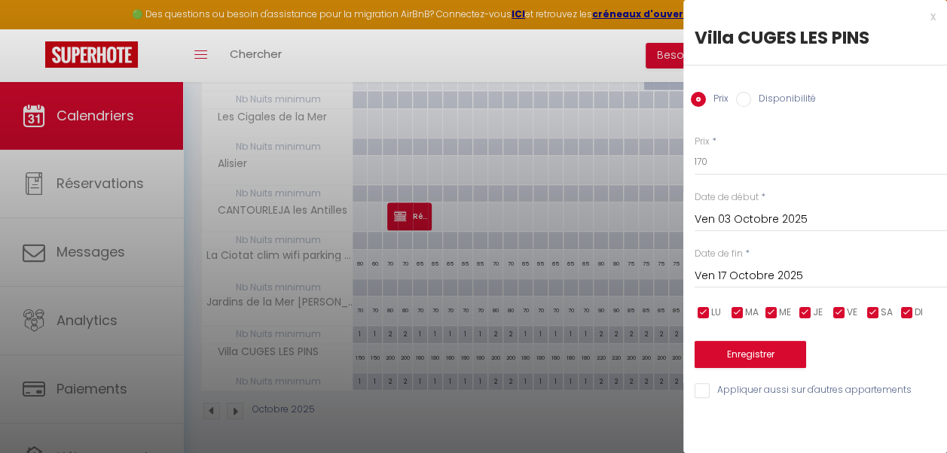
click at [806, 311] on input "checkbox" at bounding box center [805, 313] width 15 height 15
click at [771, 311] on input "checkbox" at bounding box center [771, 313] width 15 height 15
click at [740, 312] on input "checkbox" at bounding box center [737, 313] width 15 height 15
click at [700, 310] on input "checkbox" at bounding box center [703, 313] width 15 height 15
click at [909, 310] on input "checkbox" at bounding box center [906, 313] width 15 height 15
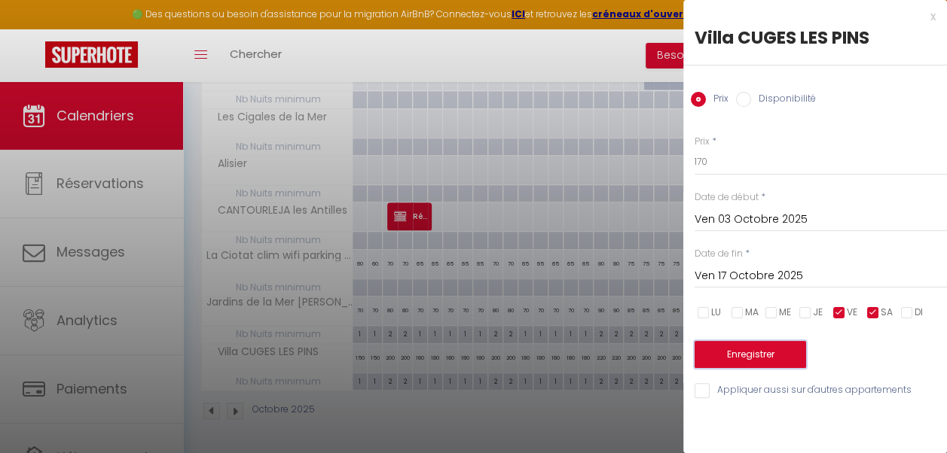
click at [780, 354] on button "Enregistrer" at bounding box center [749, 354] width 111 height 27
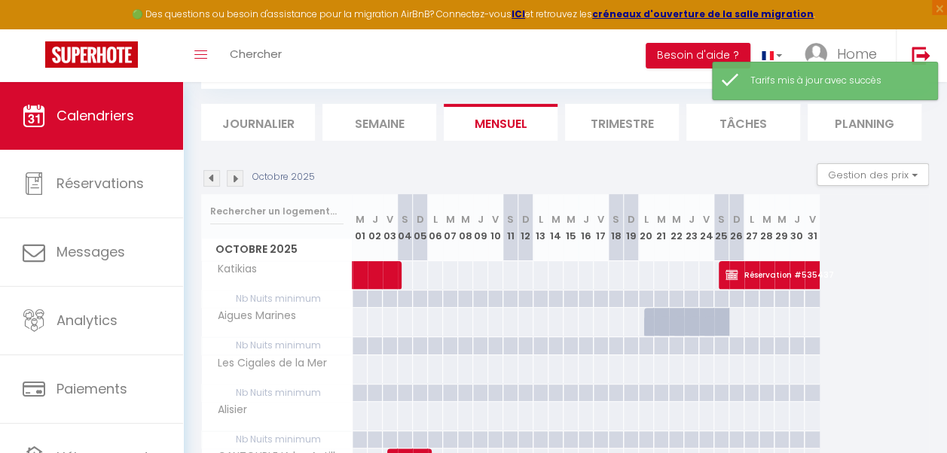
scroll to position [334, 0]
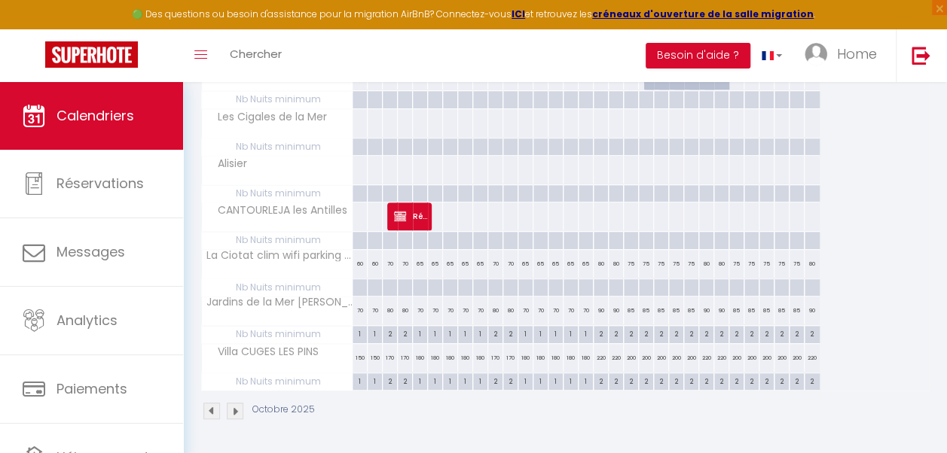
click at [421, 356] on div "180" at bounding box center [420, 358] width 15 height 28
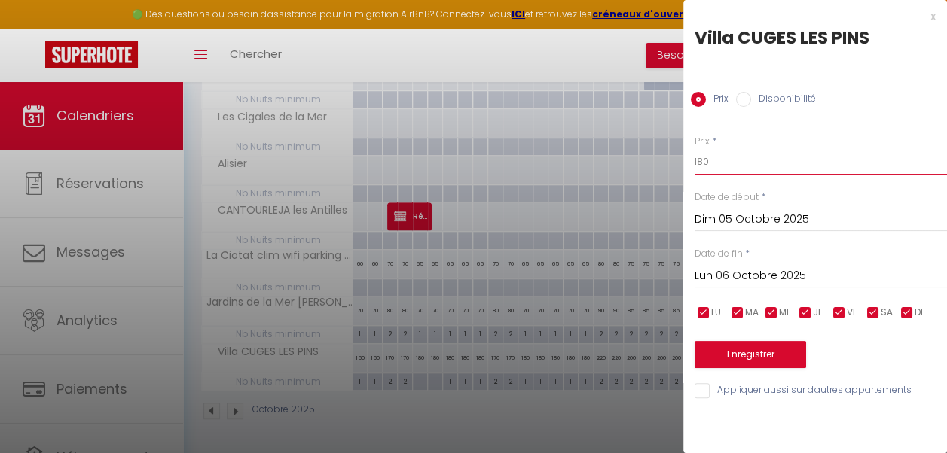
click at [703, 159] on input "180" at bounding box center [820, 161] width 252 height 27
click at [764, 274] on input "Lun 06 Octobre 2025" at bounding box center [820, 277] width 252 height 20
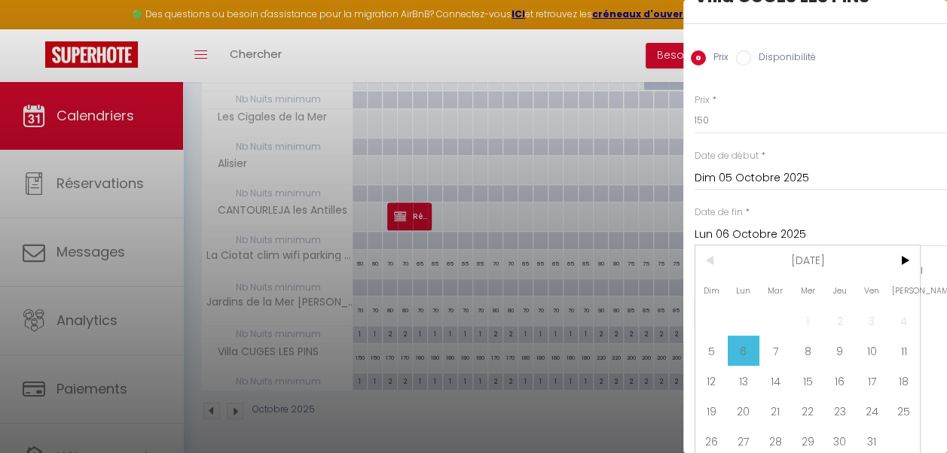
scroll to position [56, 0]
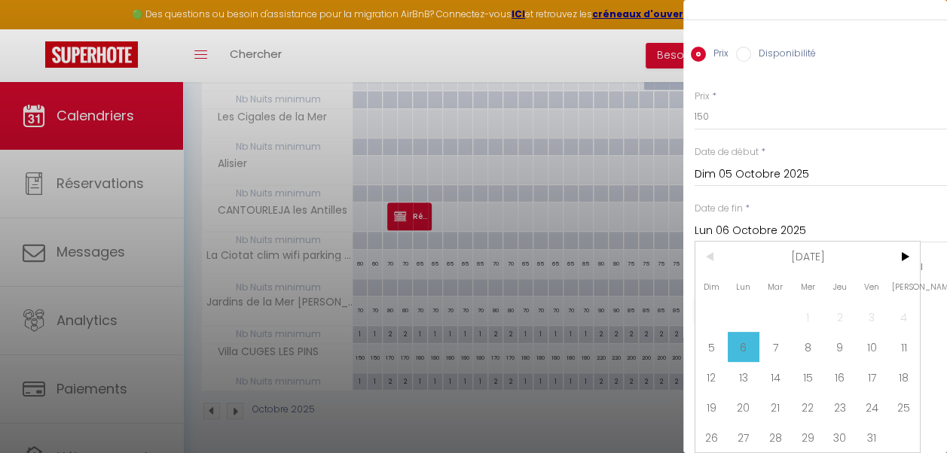
click at [874, 366] on span "17" at bounding box center [872, 377] width 32 height 30
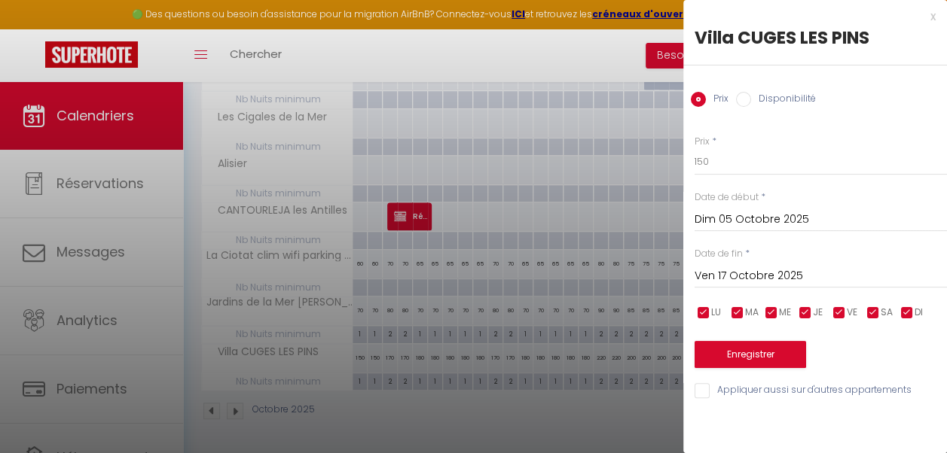
scroll to position [0, 0]
click at [841, 307] on input "checkbox" at bounding box center [839, 313] width 15 height 15
click at [873, 307] on input "checkbox" at bounding box center [872, 313] width 15 height 15
click at [761, 345] on button "Enregistrer" at bounding box center [749, 354] width 111 height 27
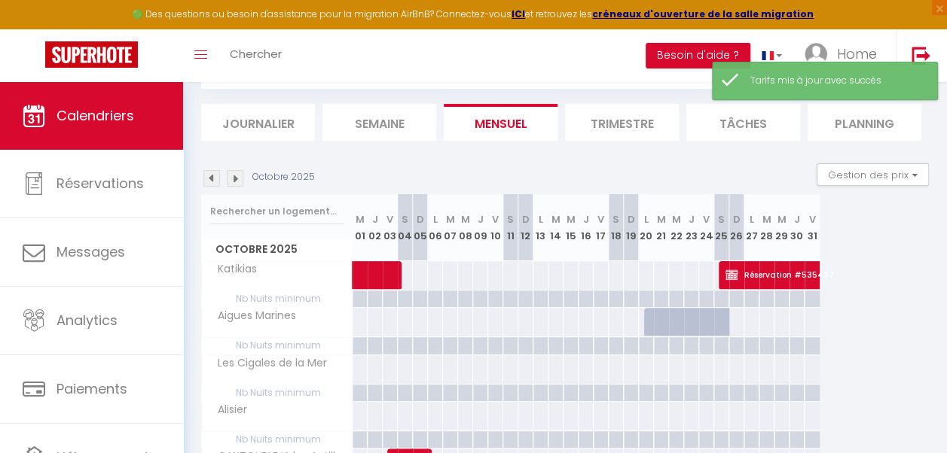
scroll to position [334, 0]
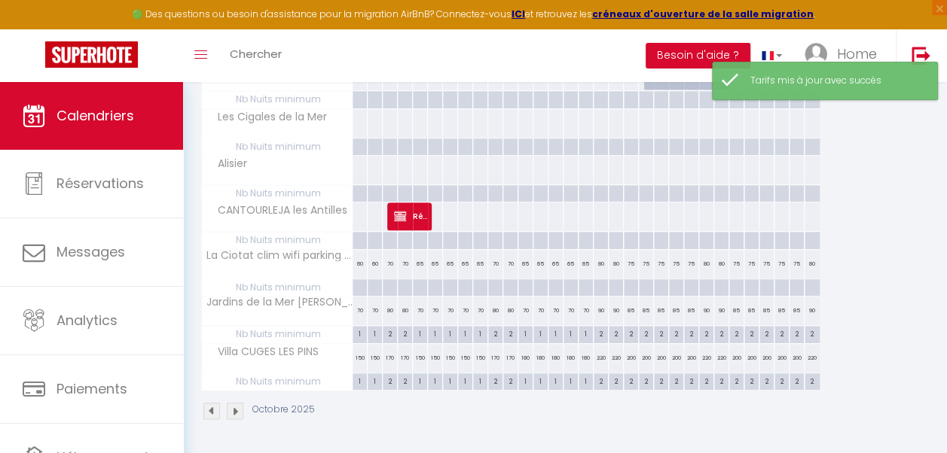
click at [526, 359] on div "180" at bounding box center [525, 358] width 15 height 28
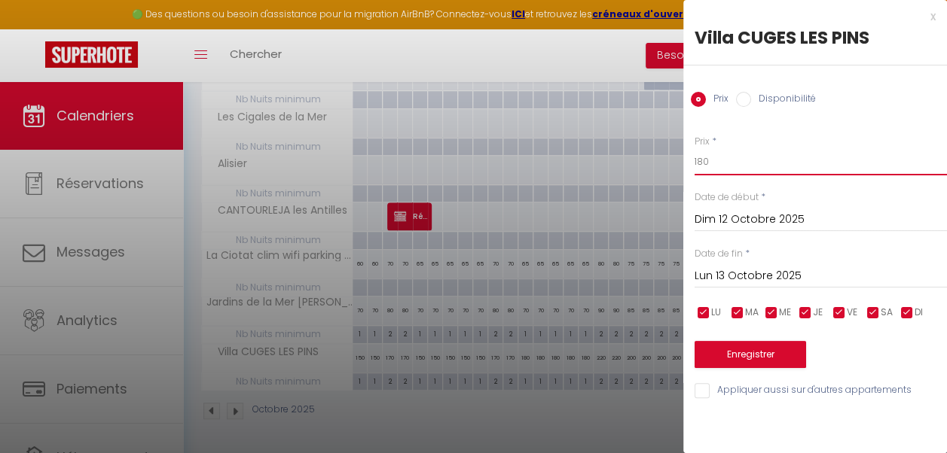
click at [703, 155] on input "180" at bounding box center [820, 161] width 252 height 27
click at [758, 271] on input "Lun 13 Octobre 2025" at bounding box center [820, 277] width 252 height 20
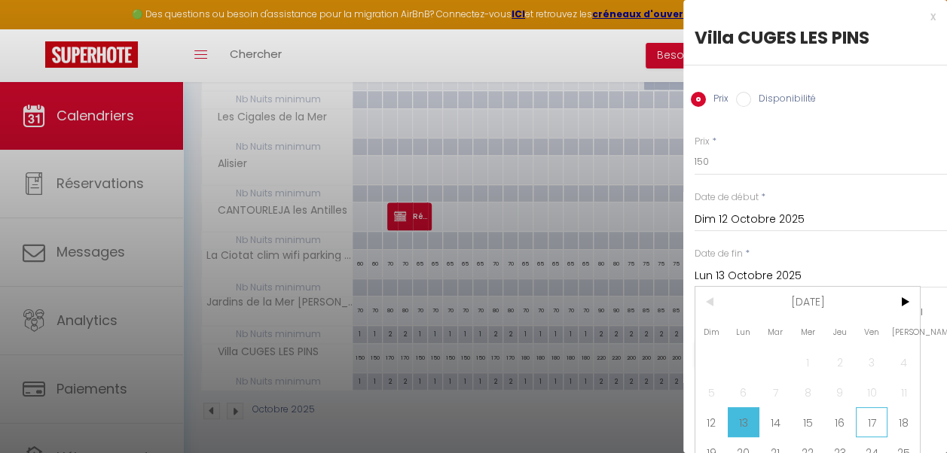
click at [868, 423] on span "17" at bounding box center [872, 422] width 32 height 30
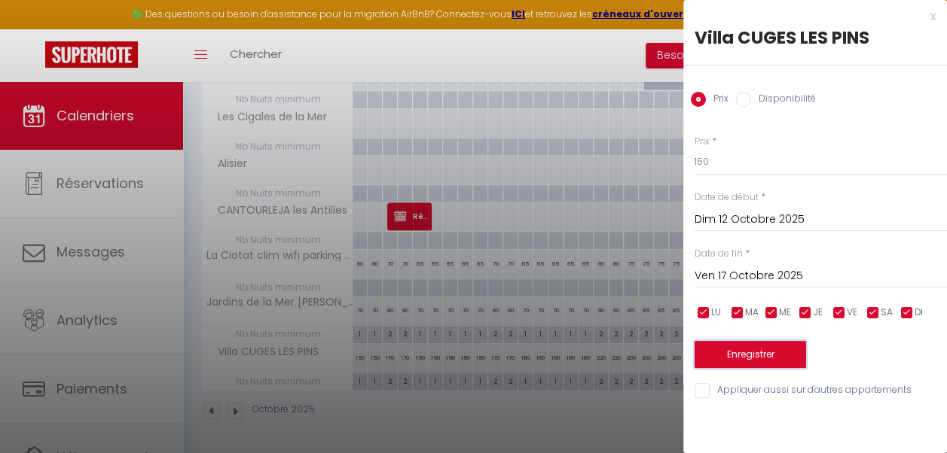
click at [772, 354] on button "Enregistrer" at bounding box center [749, 354] width 111 height 27
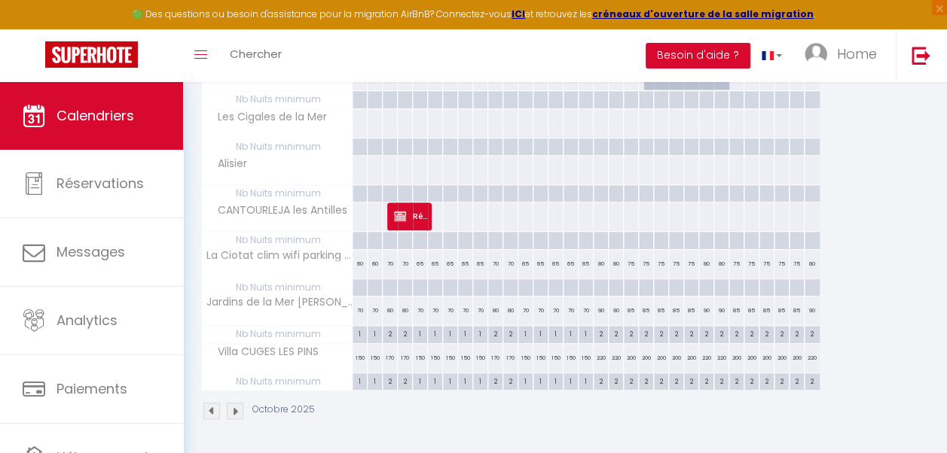
click at [599, 357] on div "220" at bounding box center [601, 358] width 15 height 28
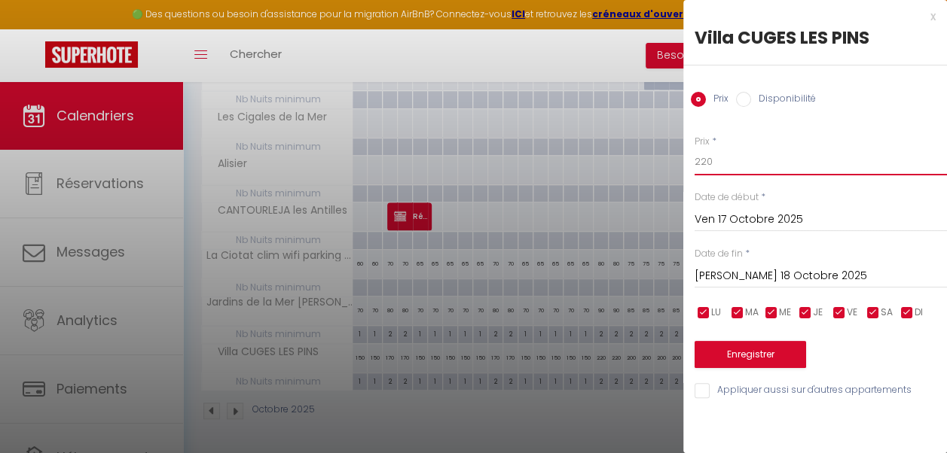
click at [704, 160] on input "220" at bounding box center [820, 161] width 252 height 27
click at [804, 310] on input "checkbox" at bounding box center [805, 313] width 15 height 15
click at [771, 311] on input "checkbox" at bounding box center [771, 313] width 15 height 15
click at [739, 313] on input "checkbox" at bounding box center [737, 313] width 15 height 15
click at [707, 313] on input "checkbox" at bounding box center [703, 313] width 15 height 15
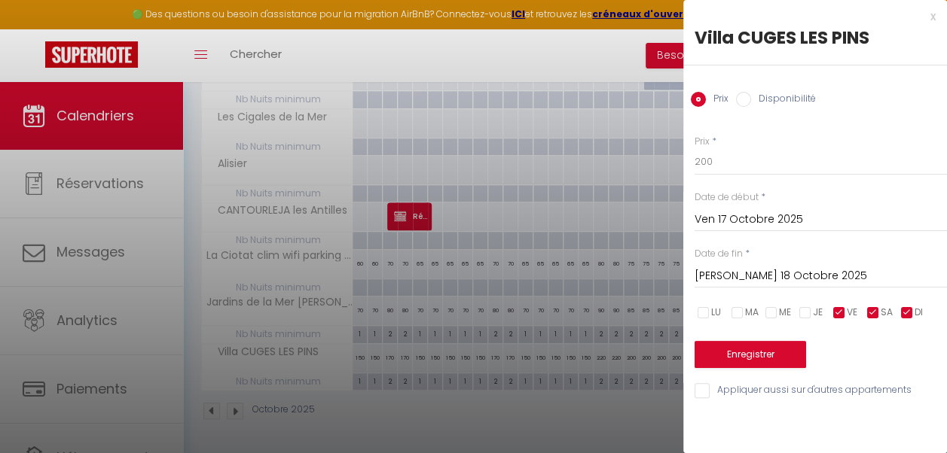
click at [910, 314] on input "checkbox" at bounding box center [906, 313] width 15 height 15
click at [835, 277] on input "Sam 18 Octobre 2025" at bounding box center [820, 277] width 252 height 20
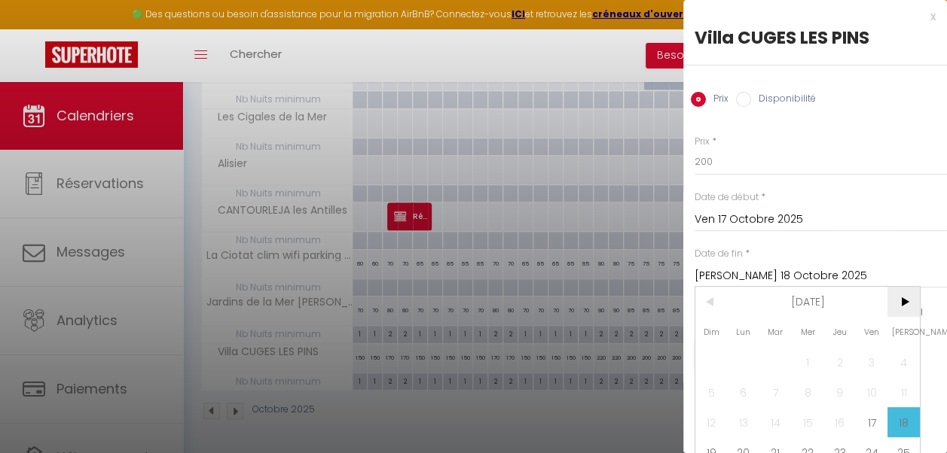
click at [901, 303] on span ">" at bounding box center [903, 302] width 32 height 30
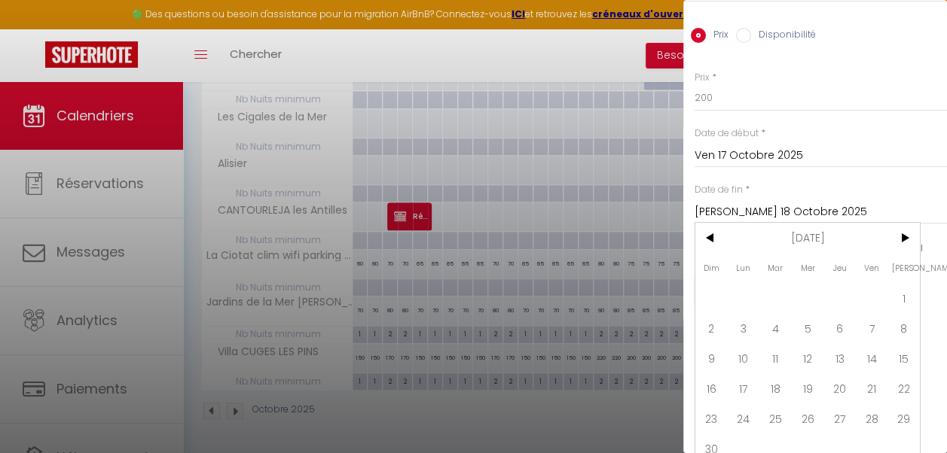
scroll to position [69, 0]
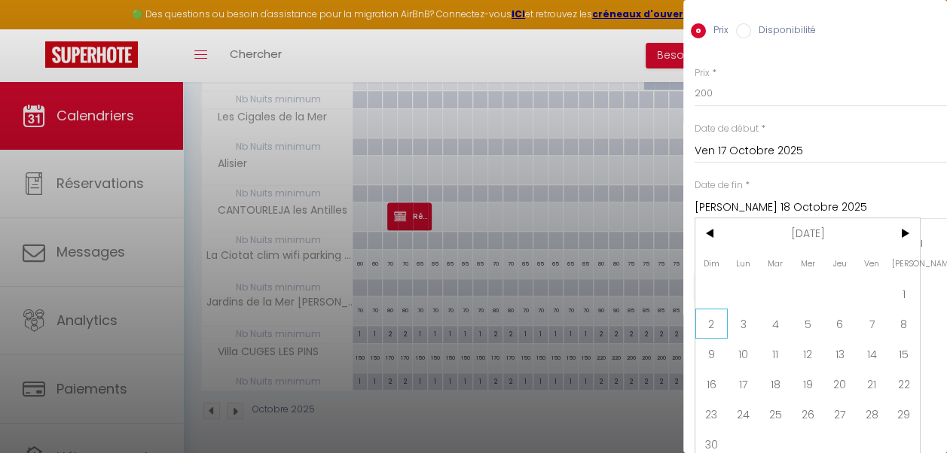
click at [709, 328] on span "2" at bounding box center [711, 324] width 32 height 30
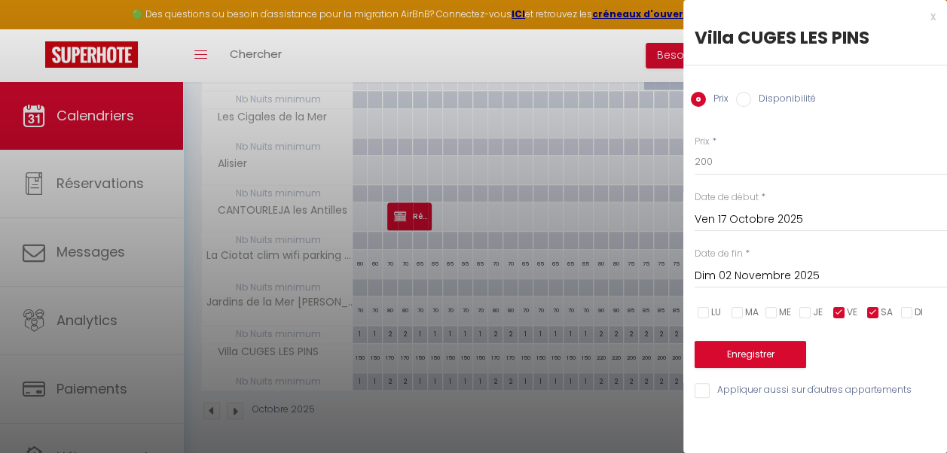
scroll to position [0, 0]
click at [747, 352] on button "Enregistrer" at bounding box center [749, 354] width 111 height 27
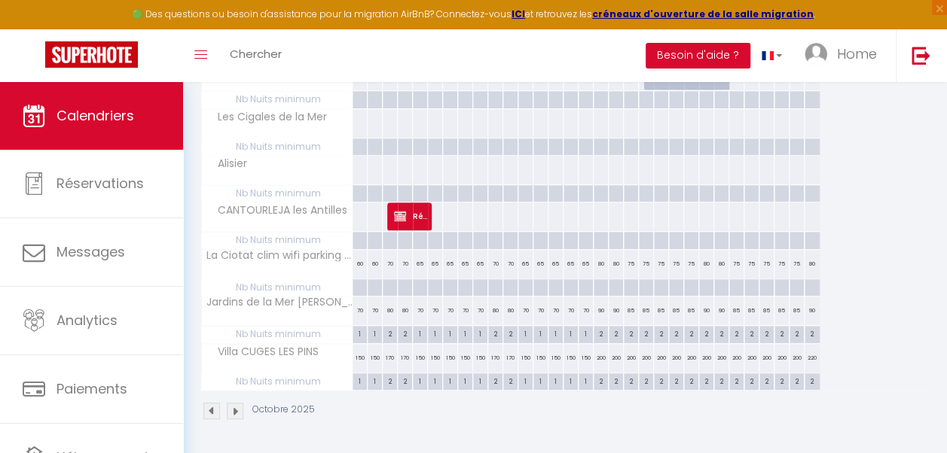
click at [597, 357] on div "200" at bounding box center [601, 358] width 15 height 28
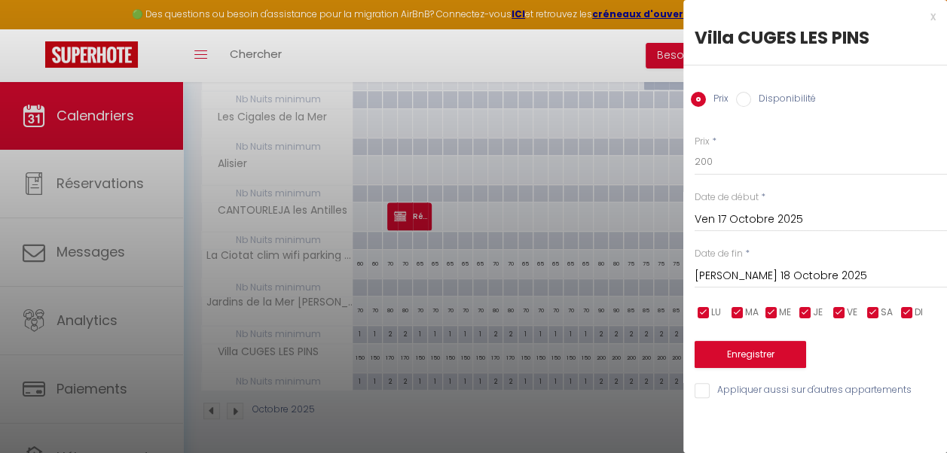
click at [597, 357] on div at bounding box center [473, 226] width 947 height 453
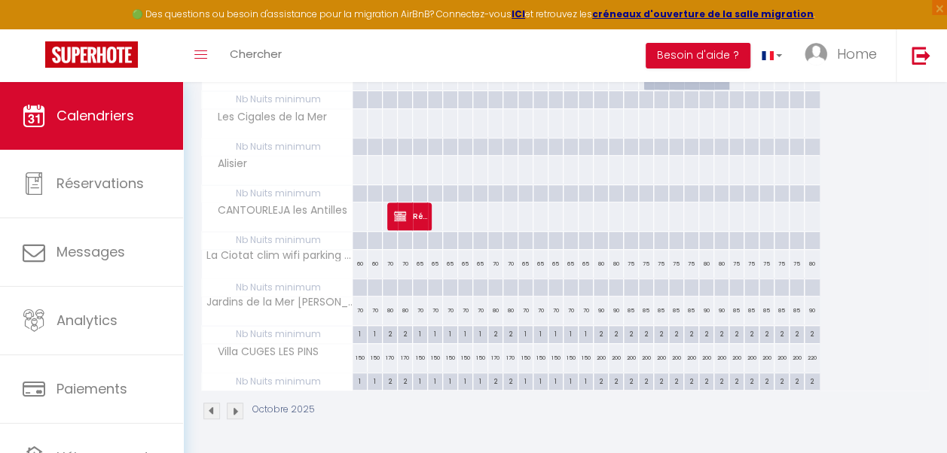
click at [630, 354] on div "200" at bounding box center [631, 358] width 15 height 28
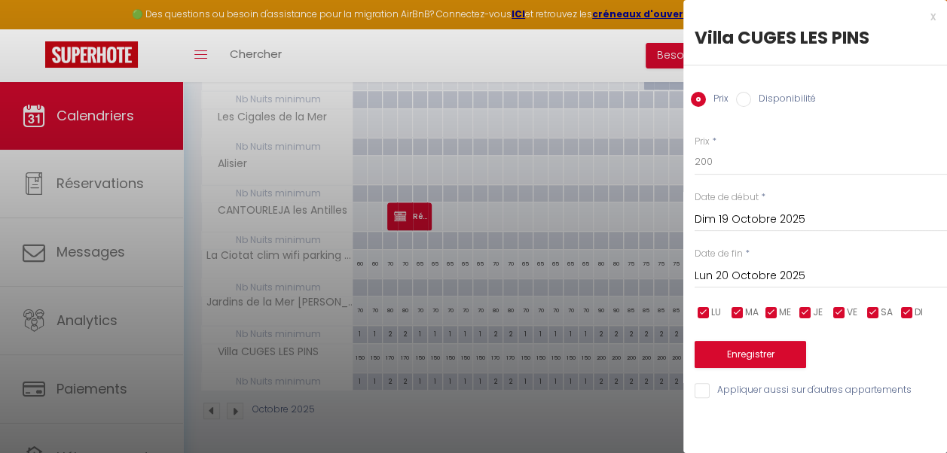
click at [756, 270] on input "Lun 20 Octobre 2025" at bounding box center [820, 277] width 252 height 20
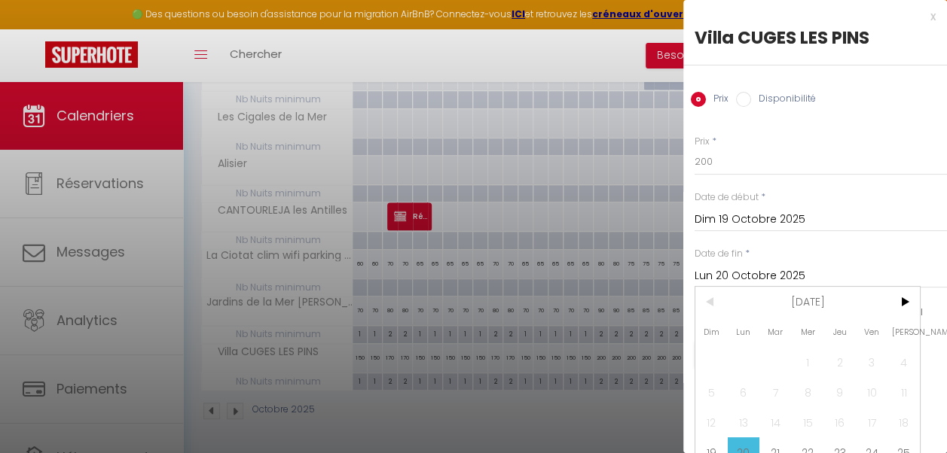
scroll to position [56, 0]
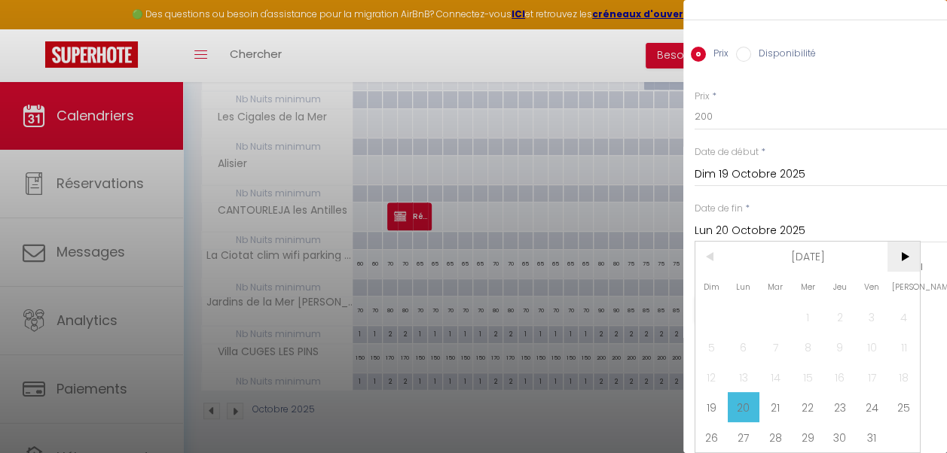
click at [904, 245] on span ">" at bounding box center [903, 257] width 32 height 30
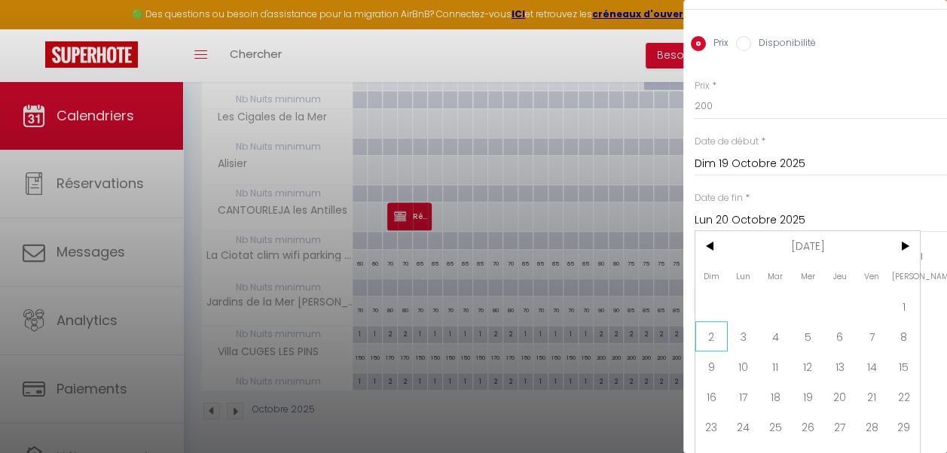
click at [711, 344] on span "2" at bounding box center [711, 337] width 32 height 30
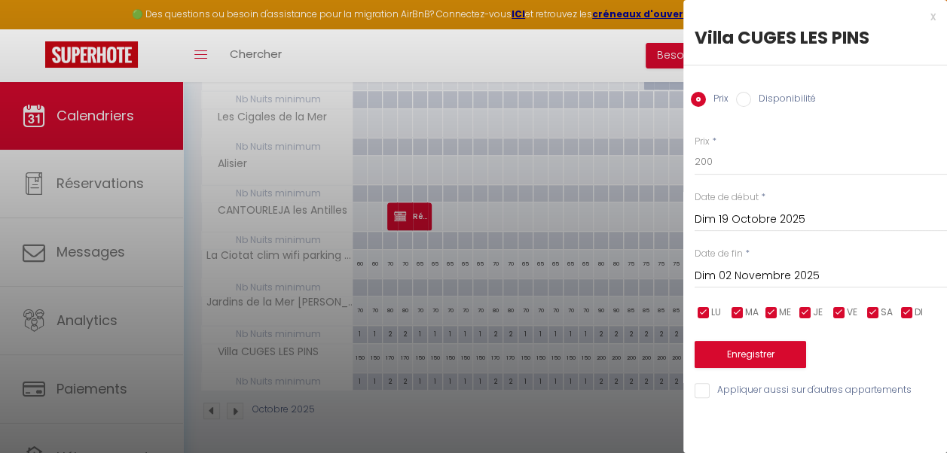
scroll to position [0, 0]
click at [710, 161] on input "200" at bounding box center [820, 161] width 252 height 27
click at [841, 315] on input "checkbox" at bounding box center [839, 313] width 15 height 15
click at [872, 312] on input "checkbox" at bounding box center [872, 313] width 15 height 15
click at [771, 356] on button "Enregistrer" at bounding box center [749, 354] width 111 height 27
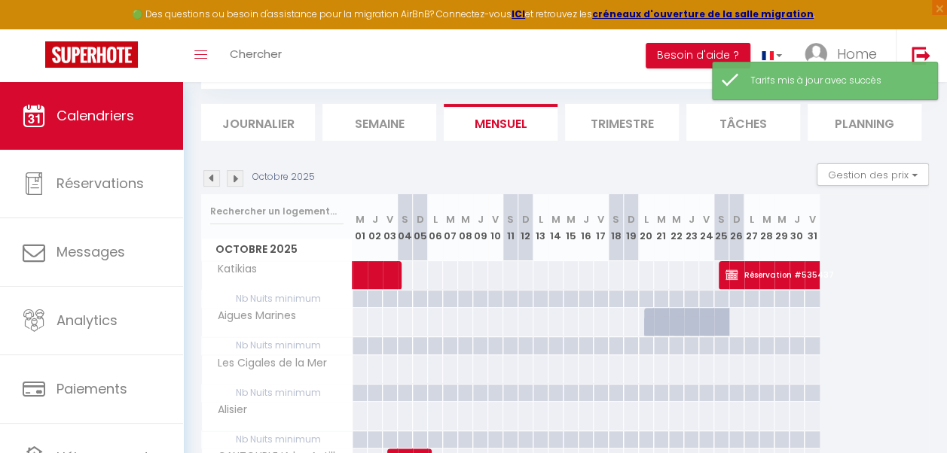
scroll to position [334, 0]
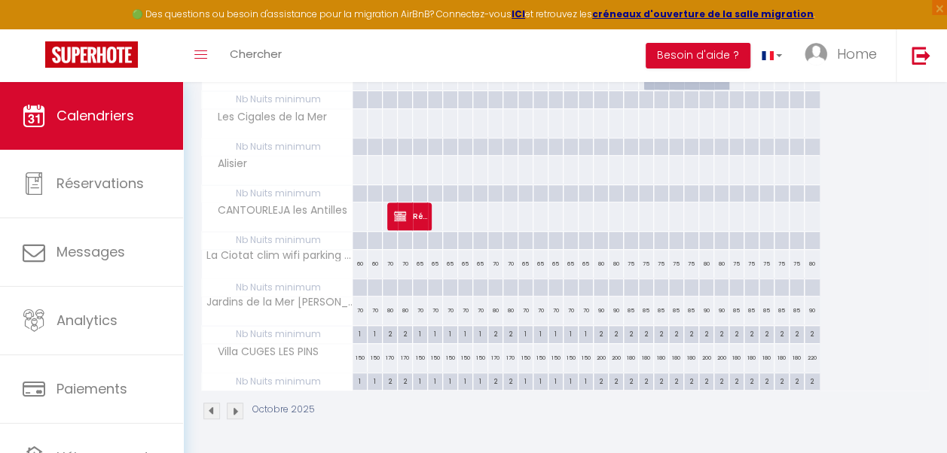
click at [813, 354] on div "220" at bounding box center [811, 358] width 15 height 28
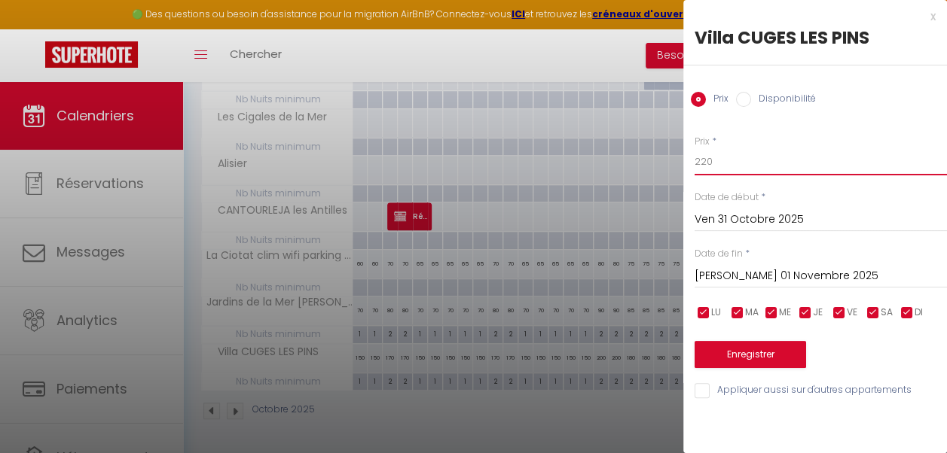
click at [705, 155] on input "220" at bounding box center [820, 161] width 252 height 27
click at [732, 270] on input "Sam 01 Novembre 2025" at bounding box center [820, 277] width 252 height 20
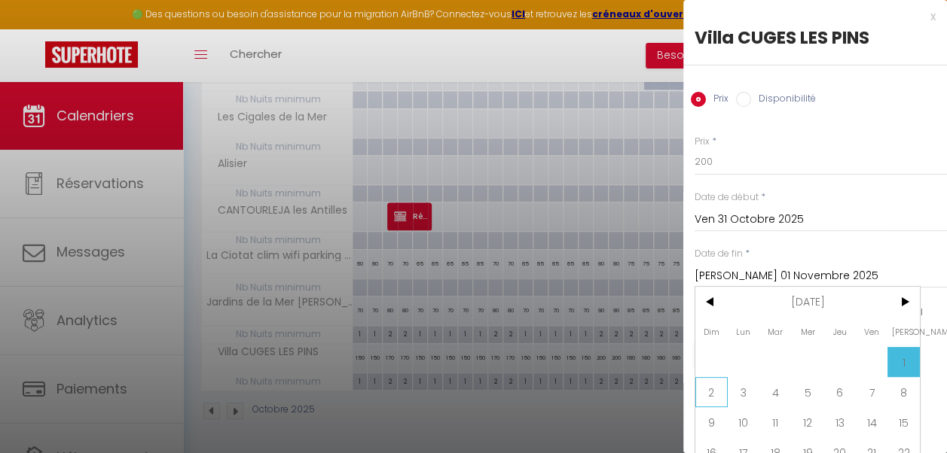
click at [709, 389] on span "2" at bounding box center [711, 392] width 32 height 30
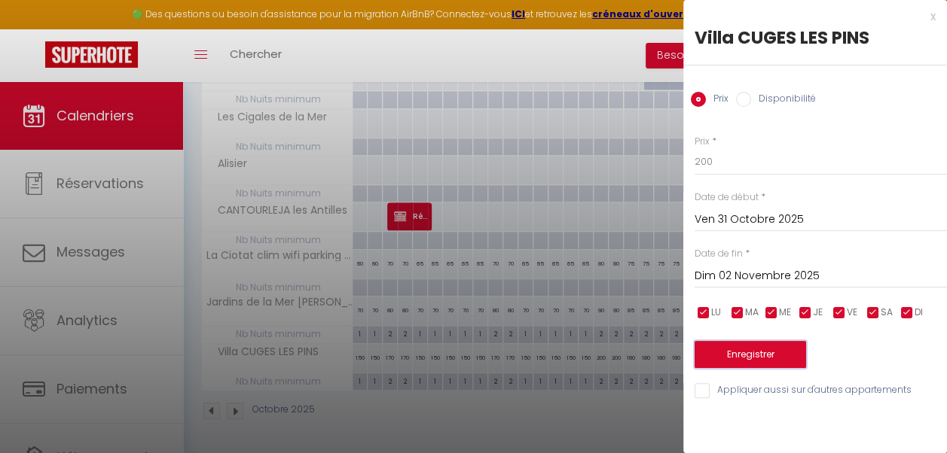
click at [749, 349] on button "Enregistrer" at bounding box center [749, 354] width 111 height 27
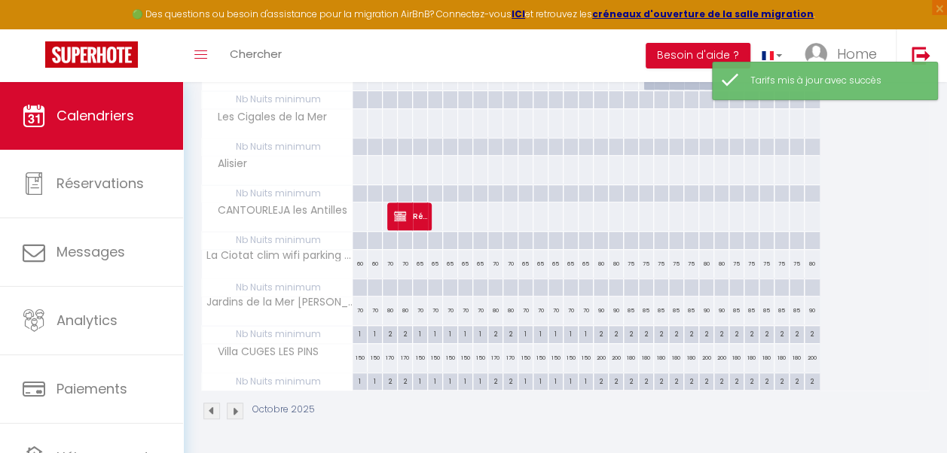
click at [237, 403] on img at bounding box center [235, 411] width 17 height 17
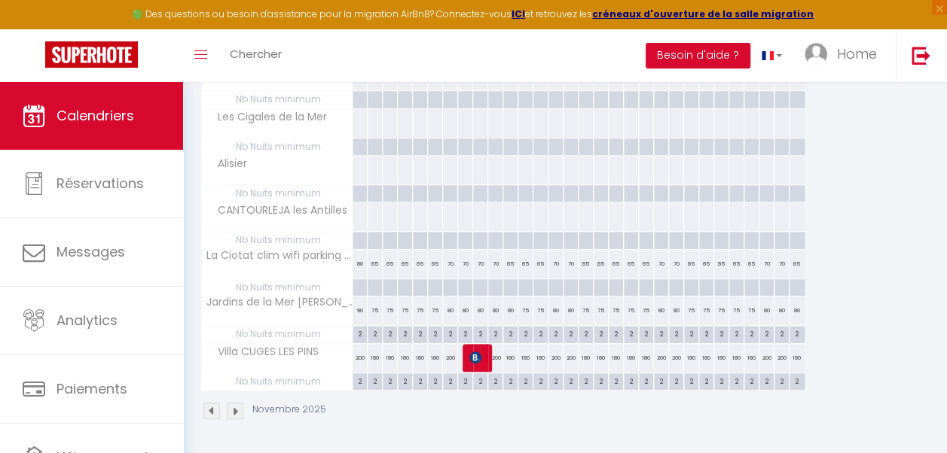
click at [374, 352] on div "180" at bounding box center [375, 358] width 15 height 28
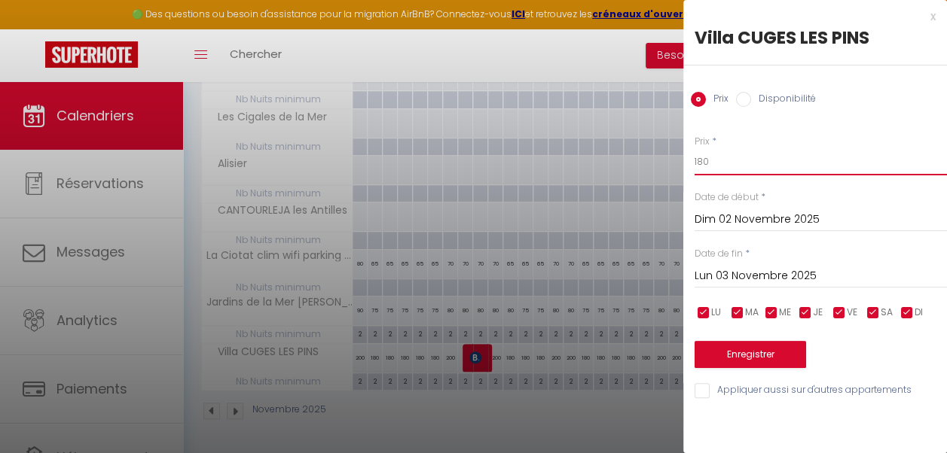
click at [703, 160] on input "180" at bounding box center [820, 161] width 252 height 27
click at [794, 267] on input "Lun 03 Novembre 2025" at bounding box center [820, 277] width 252 height 20
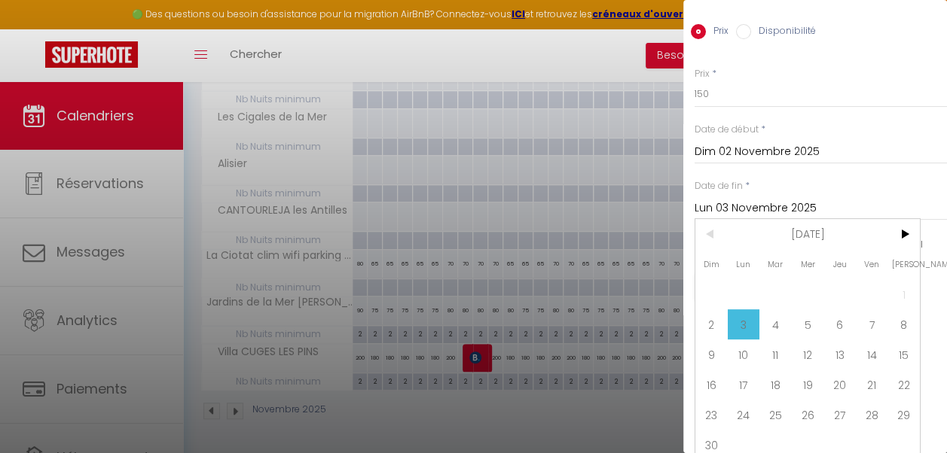
scroll to position [86, 0]
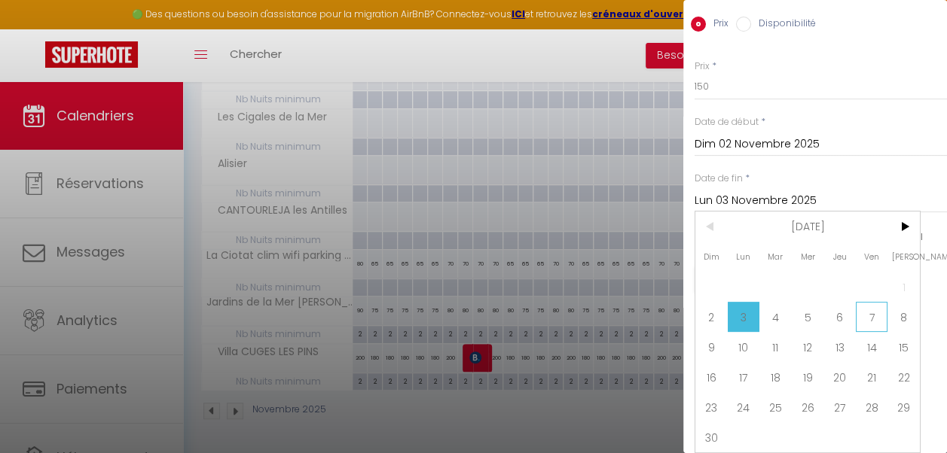
click at [878, 309] on span "7" at bounding box center [872, 317] width 32 height 30
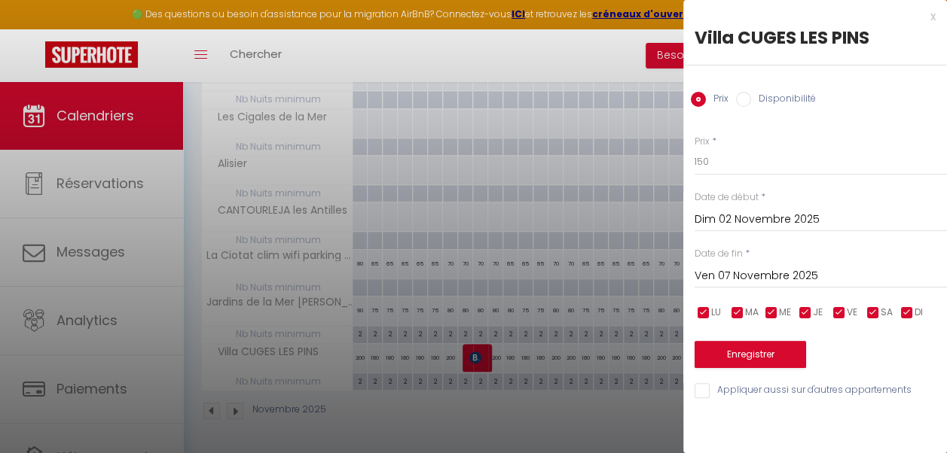
scroll to position [0, 0]
click at [757, 359] on button "Enregistrer" at bounding box center [749, 354] width 111 height 27
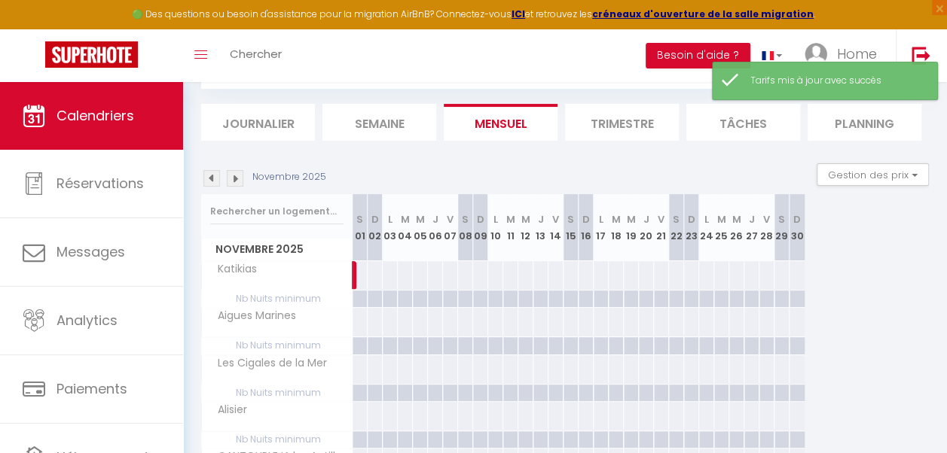
scroll to position [334, 0]
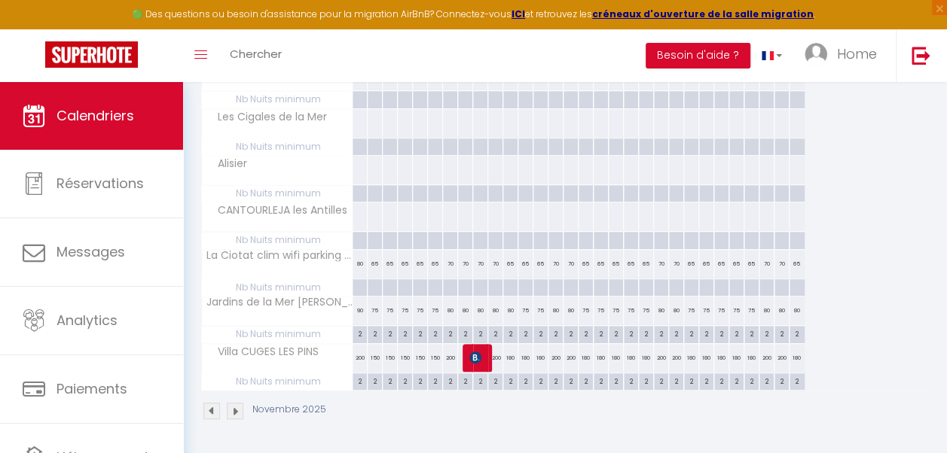
click at [450, 357] on div "200" at bounding box center [450, 358] width 15 height 28
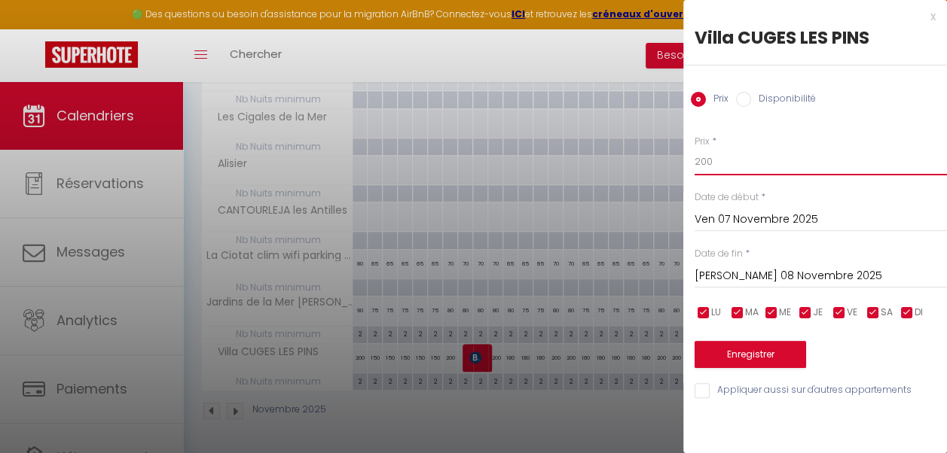
click at [715, 162] on input "200" at bounding box center [820, 161] width 252 height 27
click at [751, 276] on input "Sam 08 Novembre 2025" at bounding box center [820, 277] width 252 height 20
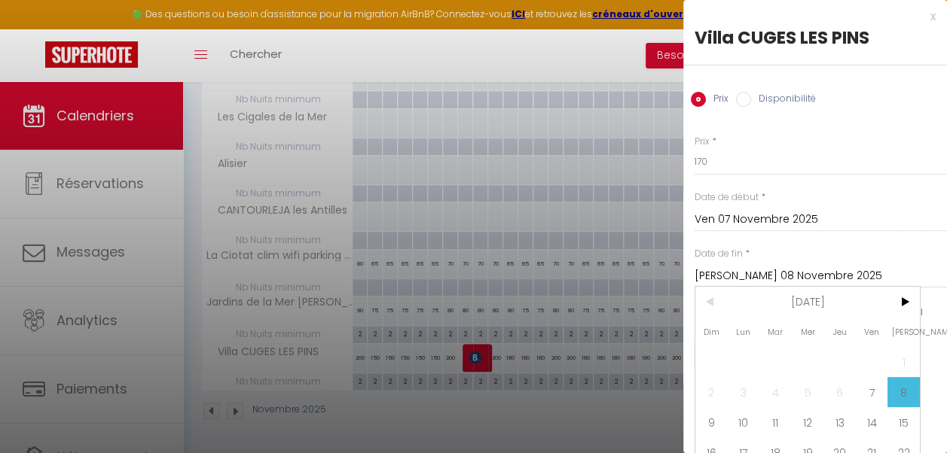
scroll to position [86, 0]
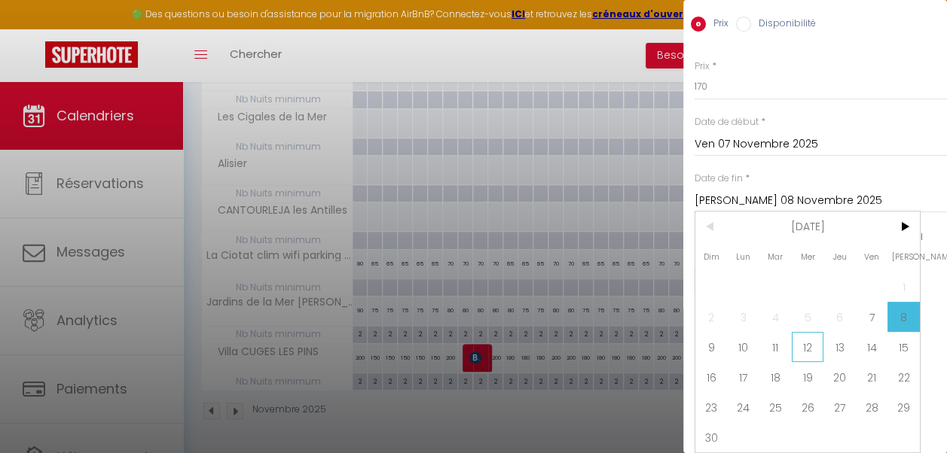
click at [807, 340] on span "12" at bounding box center [808, 347] width 32 height 30
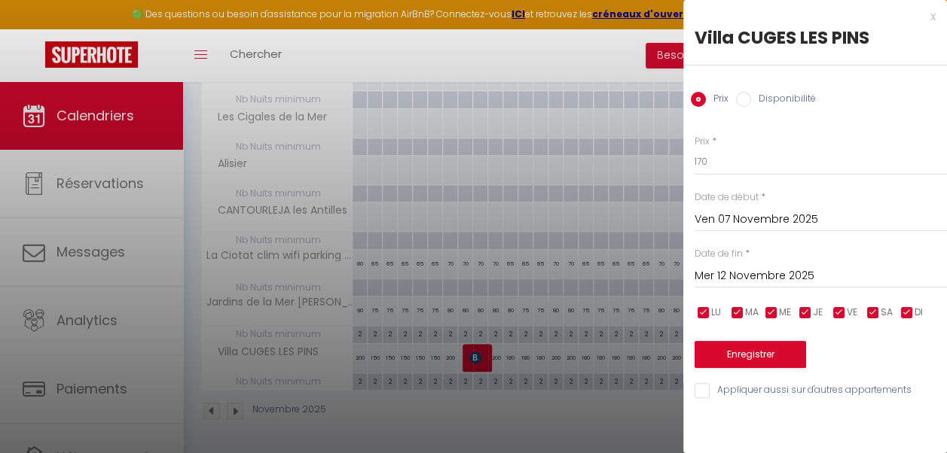
scroll to position [0, 0]
click at [771, 356] on button "Enregistrer" at bounding box center [749, 354] width 111 height 27
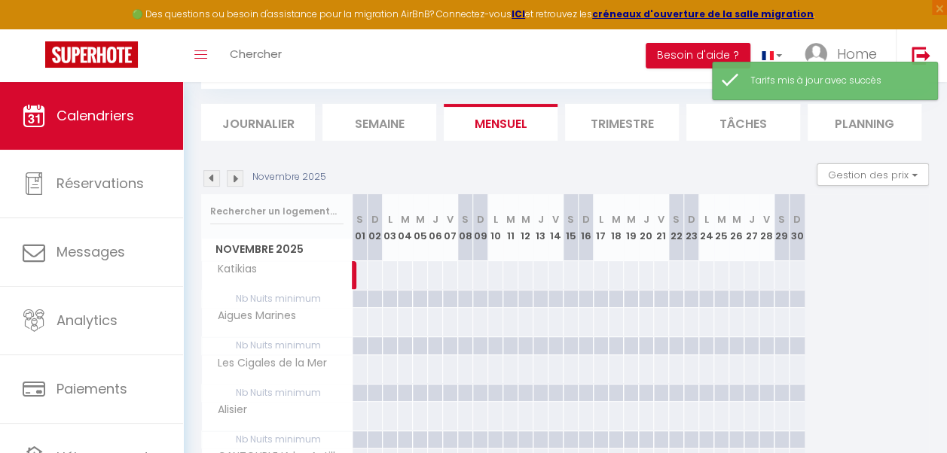
scroll to position [334, 0]
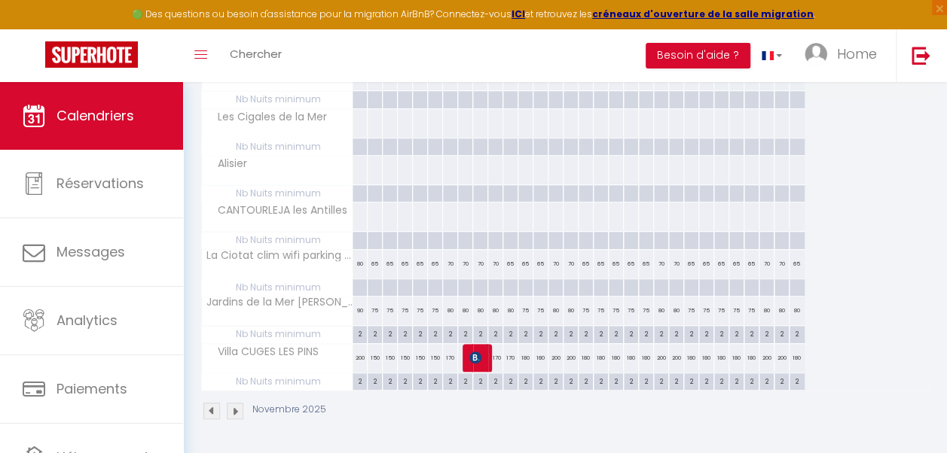
click at [524, 358] on div "180" at bounding box center [525, 358] width 15 height 28
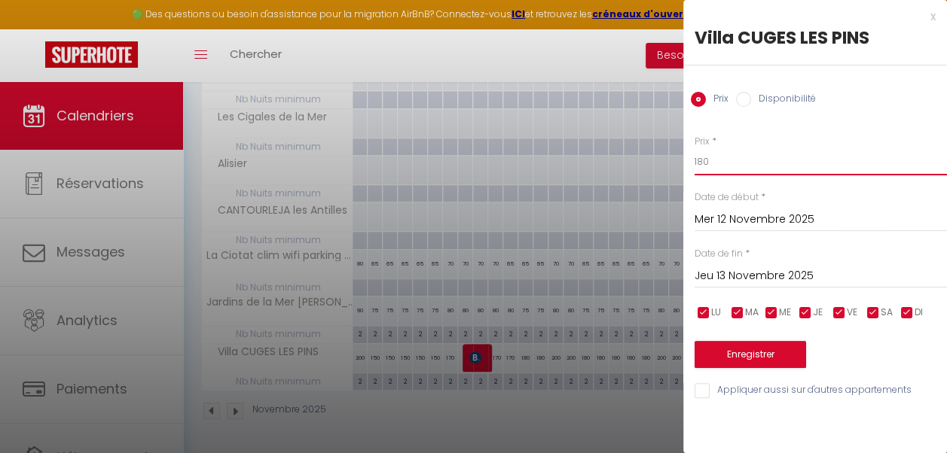
click at [703, 158] on input "180" at bounding box center [820, 161] width 252 height 27
click at [755, 276] on input "Jeu 13 Novembre 2025" at bounding box center [820, 277] width 252 height 20
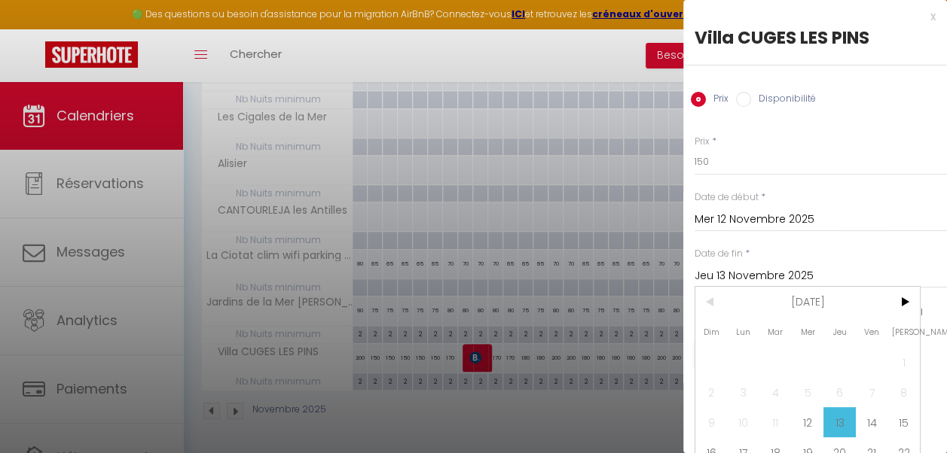
scroll to position [86, 0]
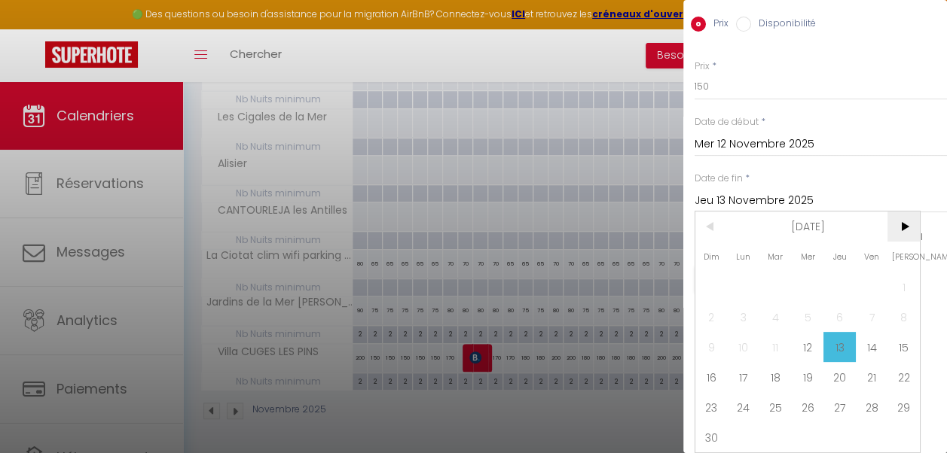
click at [904, 212] on span ">" at bounding box center [903, 227] width 32 height 30
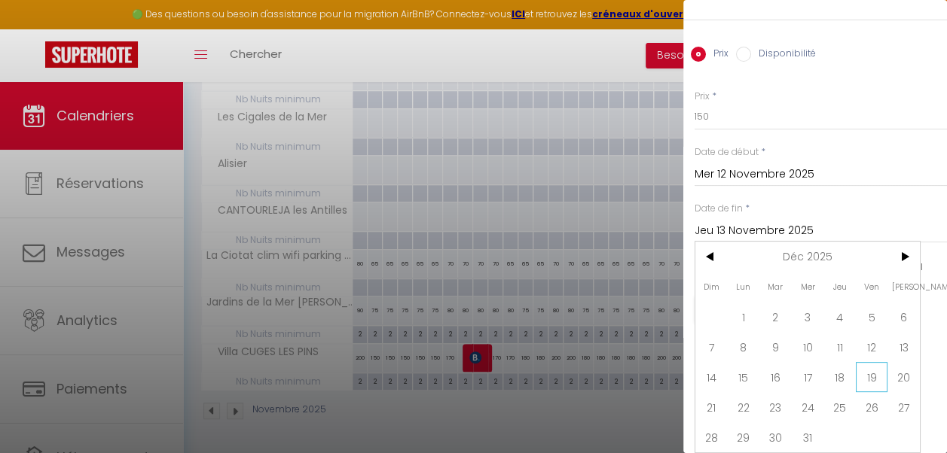
click at [871, 367] on span "19" at bounding box center [872, 377] width 32 height 30
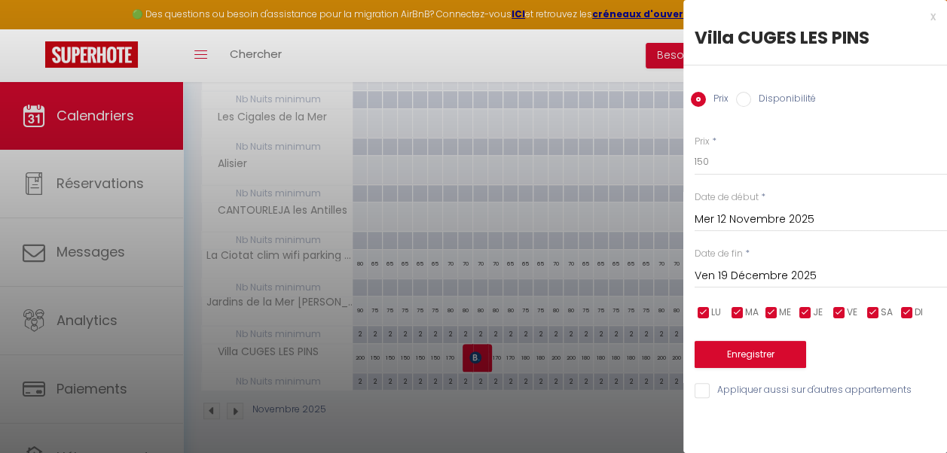
scroll to position [0, 0]
click at [838, 313] on input "checkbox" at bounding box center [839, 313] width 15 height 15
click at [872, 315] on input "checkbox" at bounding box center [872, 313] width 15 height 15
click at [777, 352] on button "Enregistrer" at bounding box center [749, 354] width 111 height 27
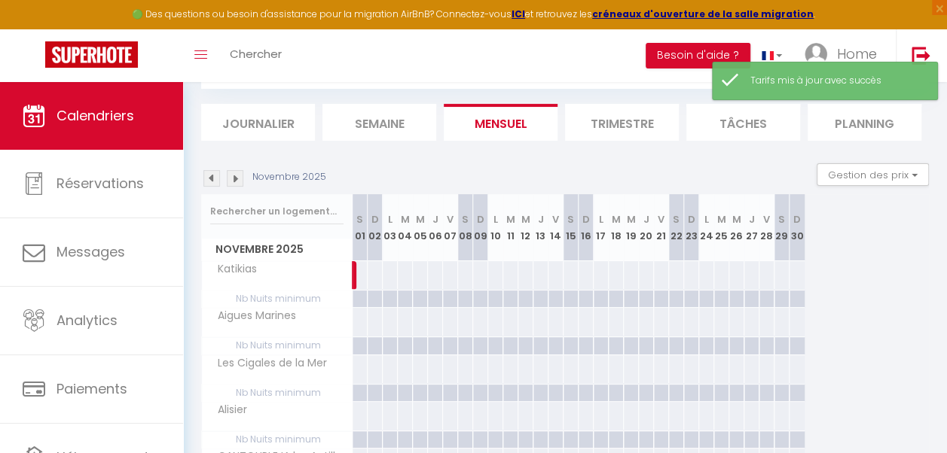
scroll to position [334, 0]
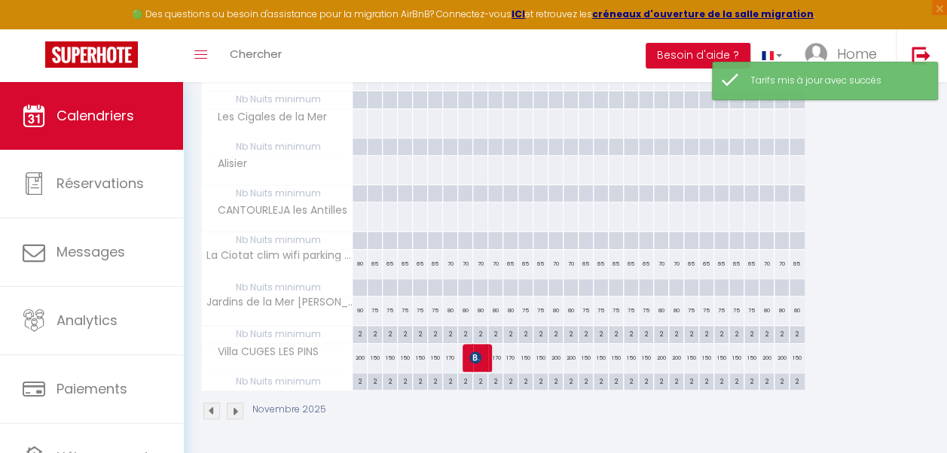
click at [554, 355] on div "200" at bounding box center [555, 358] width 15 height 28
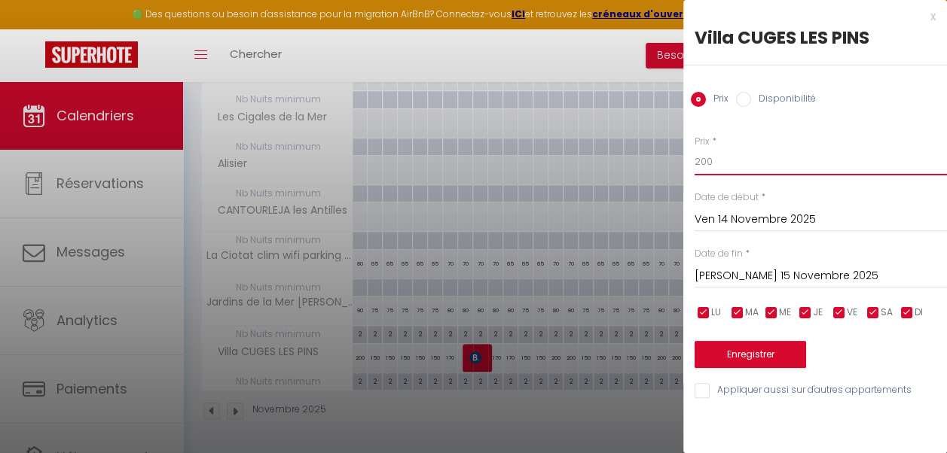
click at [702, 161] on input "200" at bounding box center [820, 161] width 252 height 27
click at [748, 275] on input "Sam 15 Novembre 2025" at bounding box center [820, 277] width 252 height 20
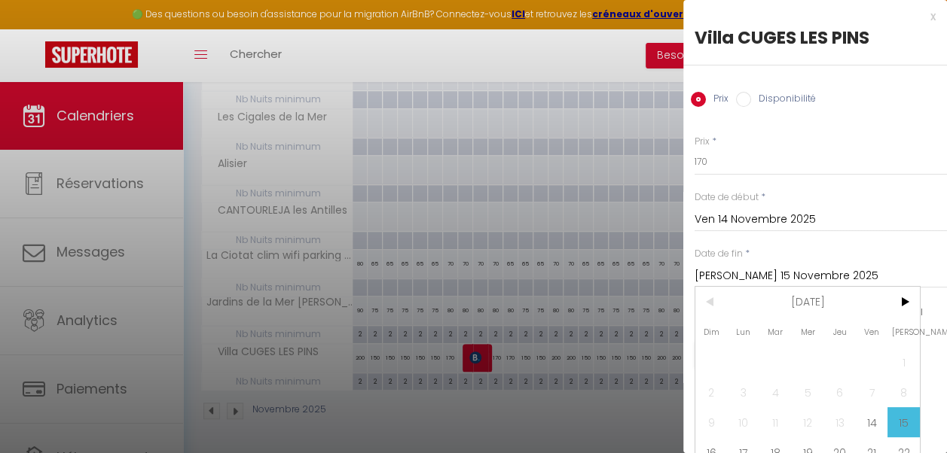
scroll to position [86, 0]
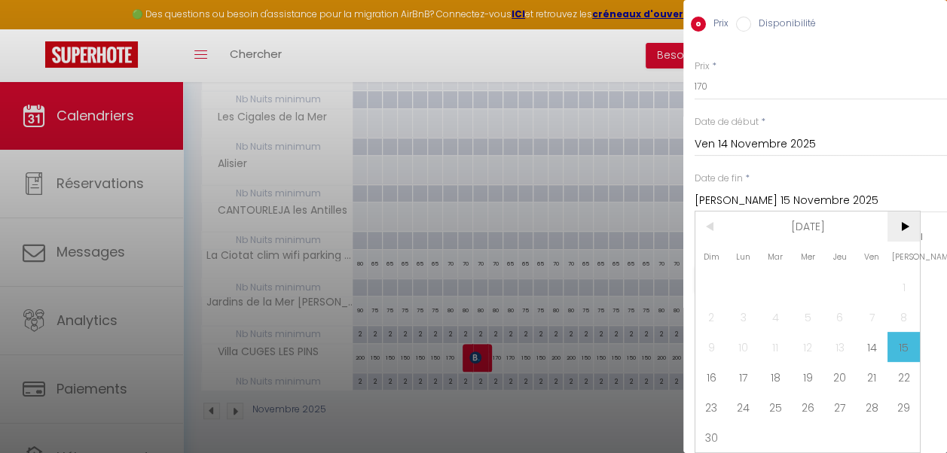
click at [904, 217] on span ">" at bounding box center [903, 227] width 32 height 30
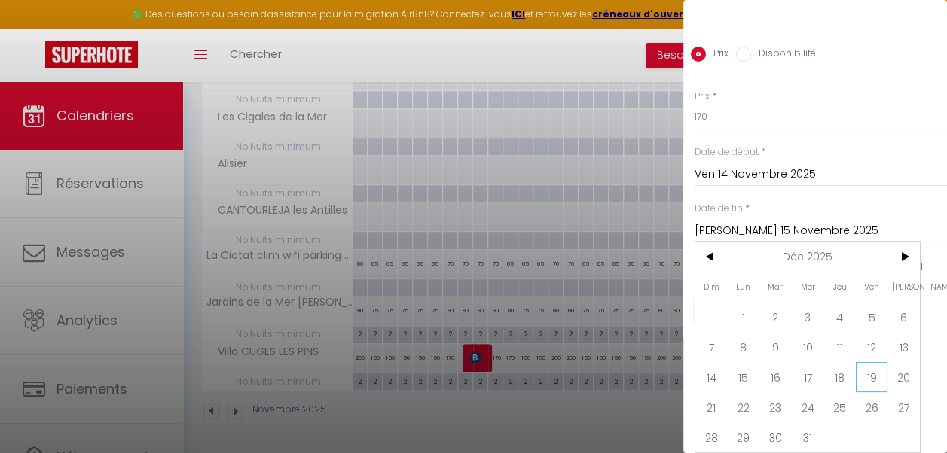
click at [868, 369] on span "19" at bounding box center [872, 377] width 32 height 30
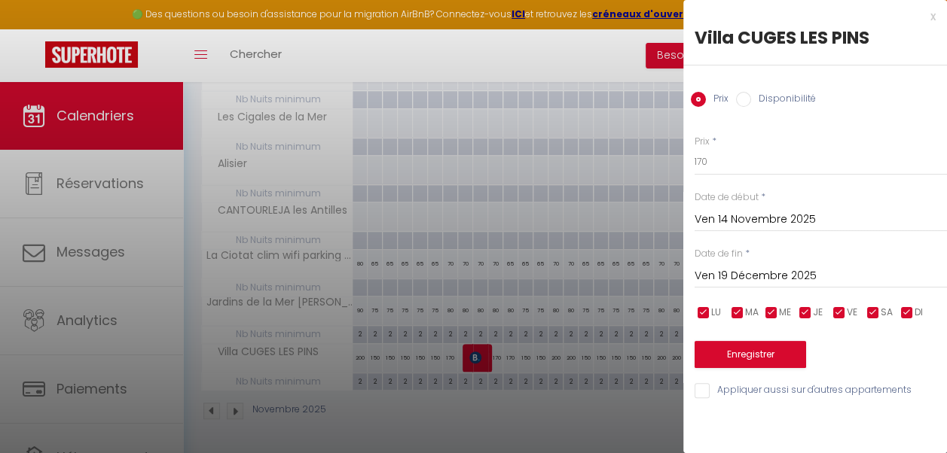
scroll to position [0, 0]
click at [801, 313] on input "checkbox" at bounding box center [805, 313] width 15 height 15
drag, startPoint x: 770, startPoint y: 312, endPoint x: 740, endPoint y: 313, distance: 30.1
click at [700, 313] on ul "LU MA ME JE VE SA DI" at bounding box center [692, 313] width 15 height 19
click at [740, 313] on input "checkbox" at bounding box center [737, 313] width 15 height 15
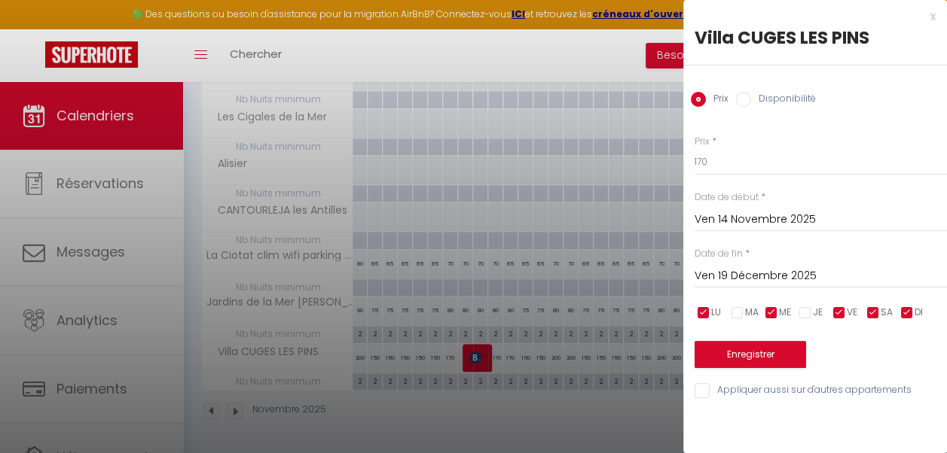
click at [705, 313] on input "checkbox" at bounding box center [703, 313] width 15 height 15
click at [773, 313] on input "checkbox" at bounding box center [771, 313] width 15 height 15
click at [905, 314] on input "checkbox" at bounding box center [906, 313] width 15 height 15
click at [779, 361] on button "Enregistrer" at bounding box center [749, 354] width 111 height 27
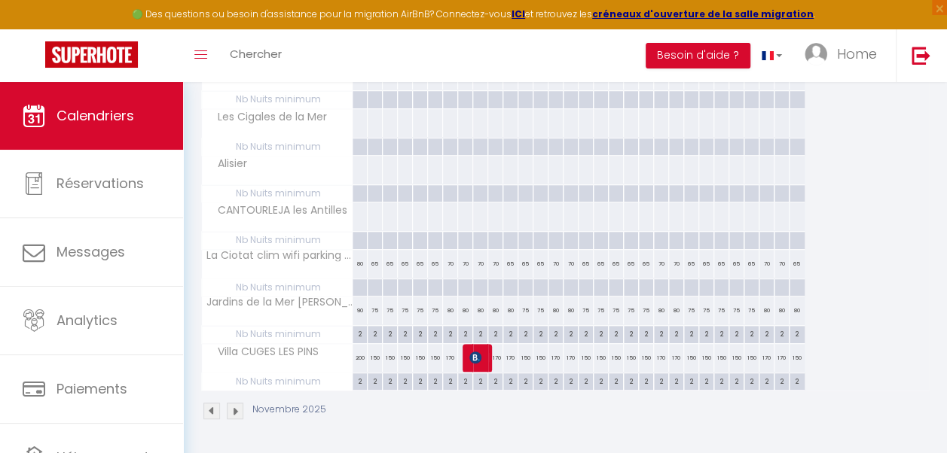
click at [234, 403] on img at bounding box center [235, 411] width 17 height 17
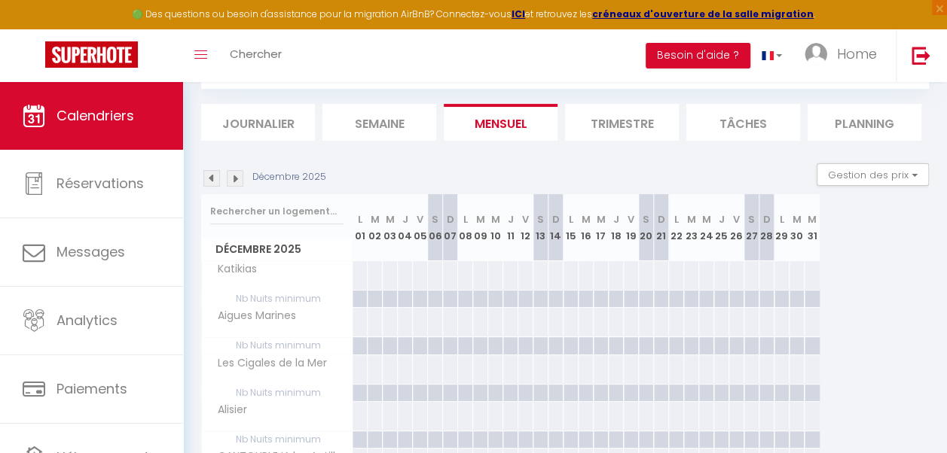
scroll to position [334, 0]
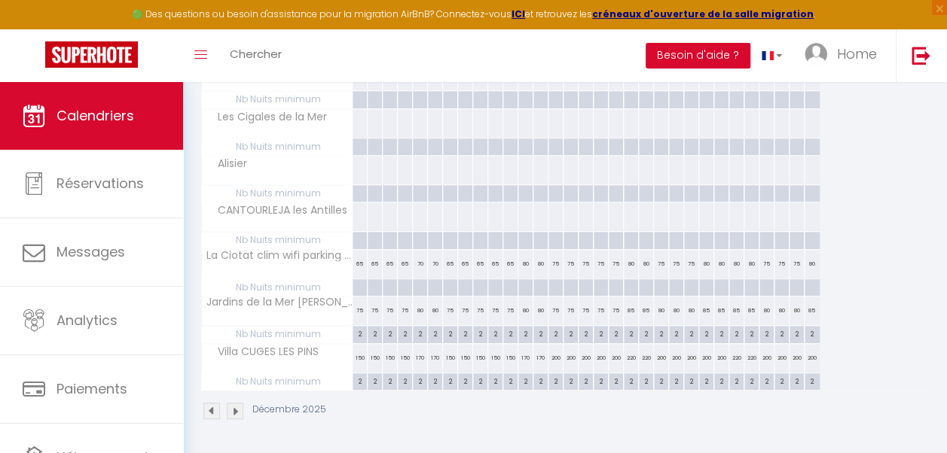
click at [553, 353] on div "200" at bounding box center [555, 358] width 15 height 28
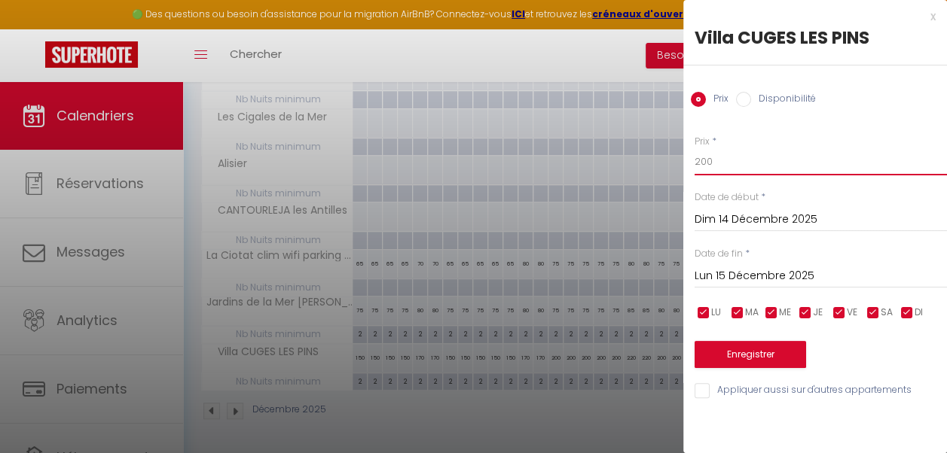
click at [716, 163] on input "200" at bounding box center [820, 161] width 252 height 27
click at [615, 195] on div at bounding box center [473, 226] width 947 height 453
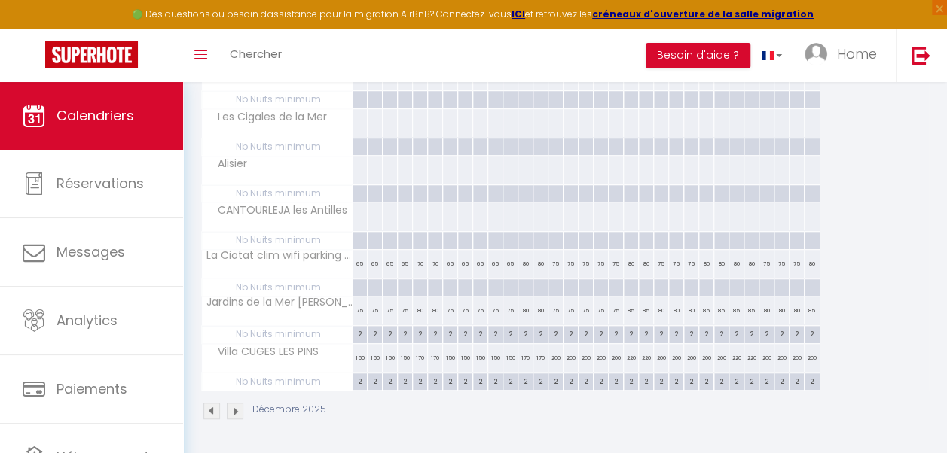
click at [554, 354] on div "200" at bounding box center [555, 358] width 15 height 28
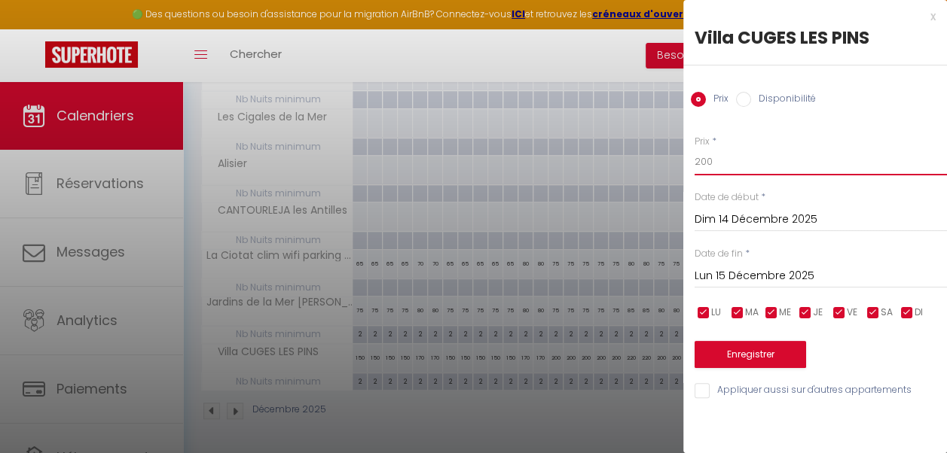
click at [711, 165] on input "200" at bounding box center [820, 161] width 252 height 27
click at [737, 270] on input "Lun 15 Décembre 2025" at bounding box center [820, 277] width 252 height 20
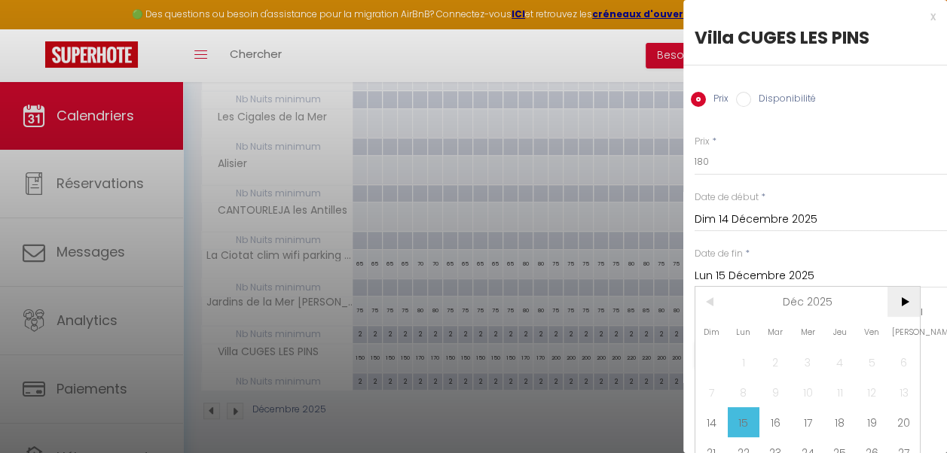
click at [908, 301] on span ">" at bounding box center [903, 302] width 32 height 30
click at [714, 386] on span "4" at bounding box center [711, 392] width 32 height 30
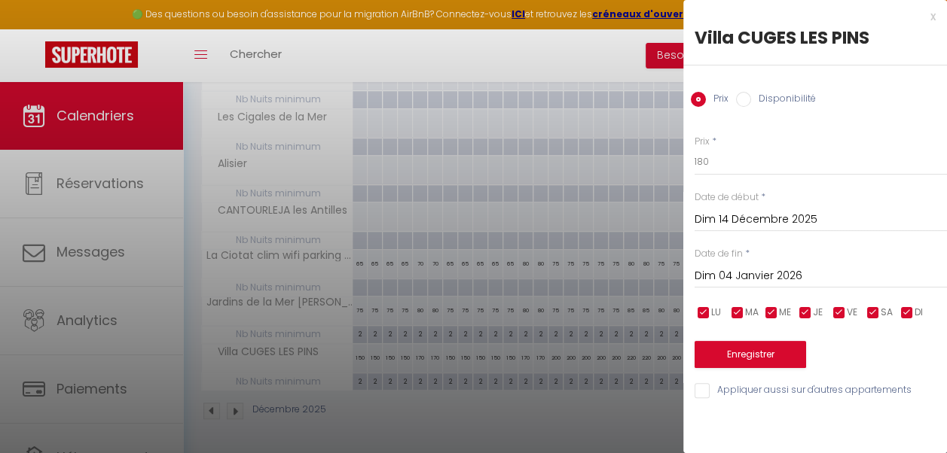
click at [847, 305] on label "VE" at bounding box center [852, 313] width 11 height 17
click at [874, 309] on input "checkbox" at bounding box center [872, 313] width 15 height 15
click at [768, 357] on button "Enregistrer" at bounding box center [749, 354] width 111 height 27
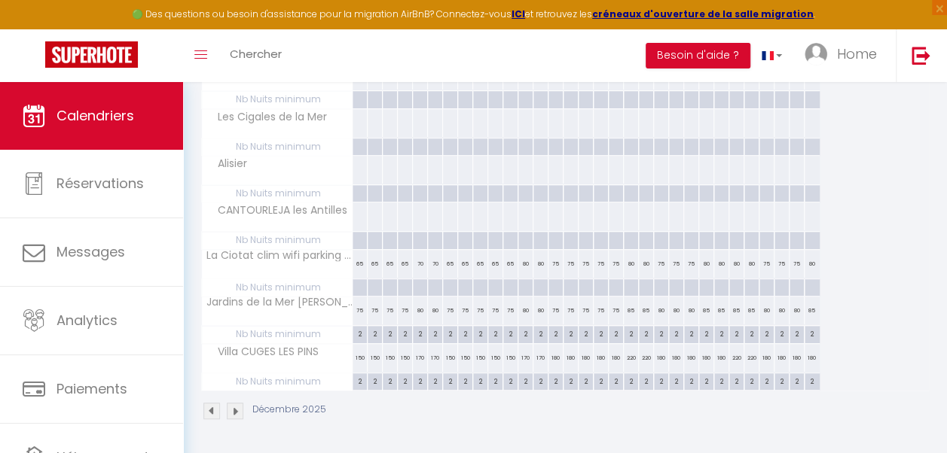
click at [557, 356] on div "180" at bounding box center [555, 358] width 15 height 28
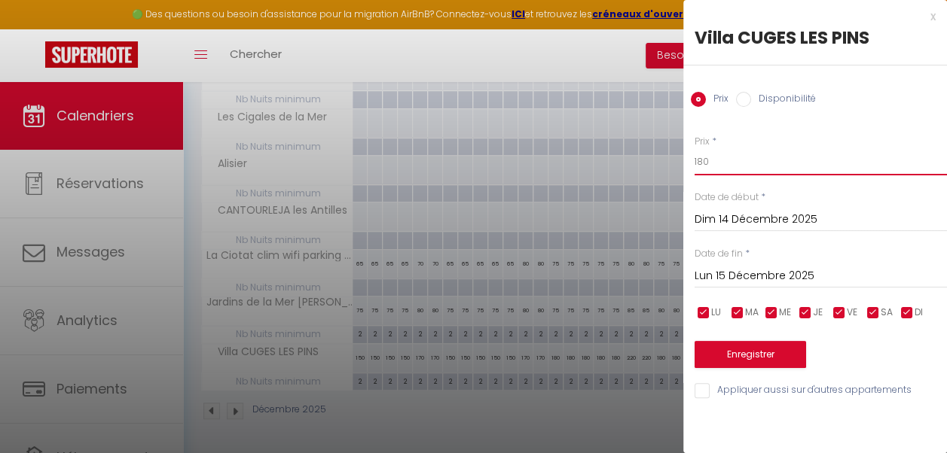
click at [703, 159] on input "180" at bounding box center [820, 161] width 252 height 27
click at [758, 279] on input "Lun 15 Décembre 2025" at bounding box center [820, 277] width 252 height 20
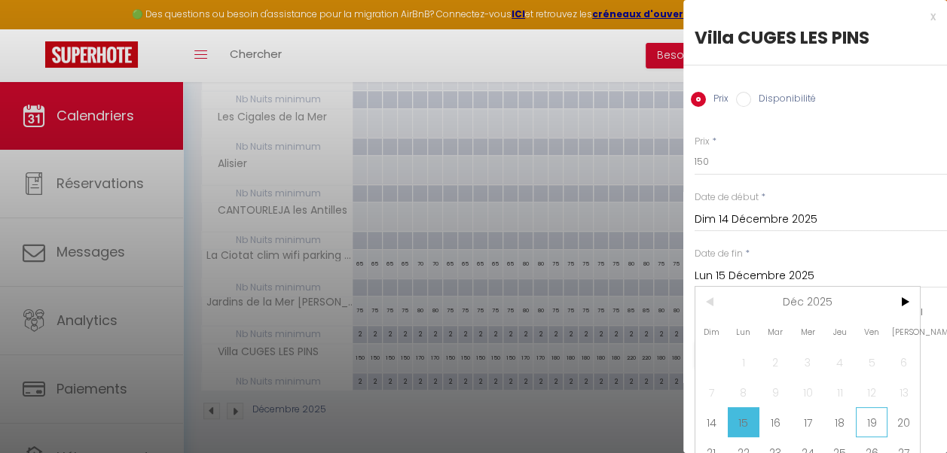
click at [872, 423] on span "19" at bounding box center [872, 422] width 32 height 30
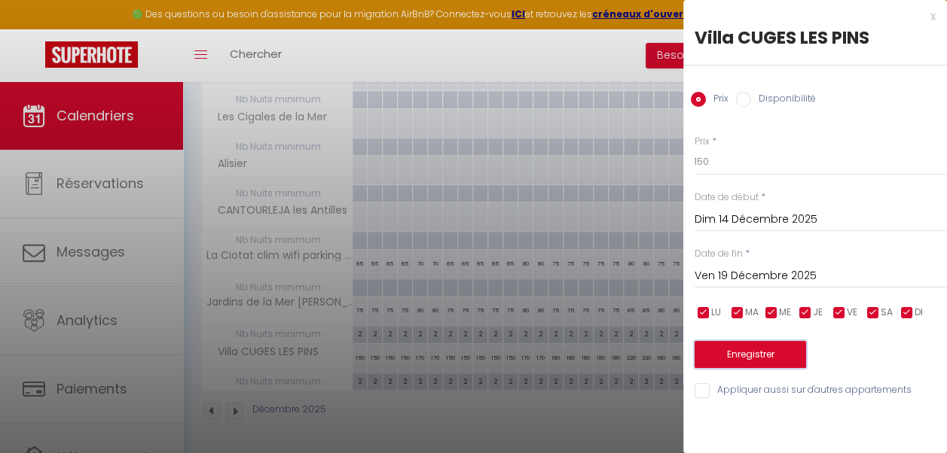
click at [780, 356] on button "Enregistrer" at bounding box center [749, 354] width 111 height 27
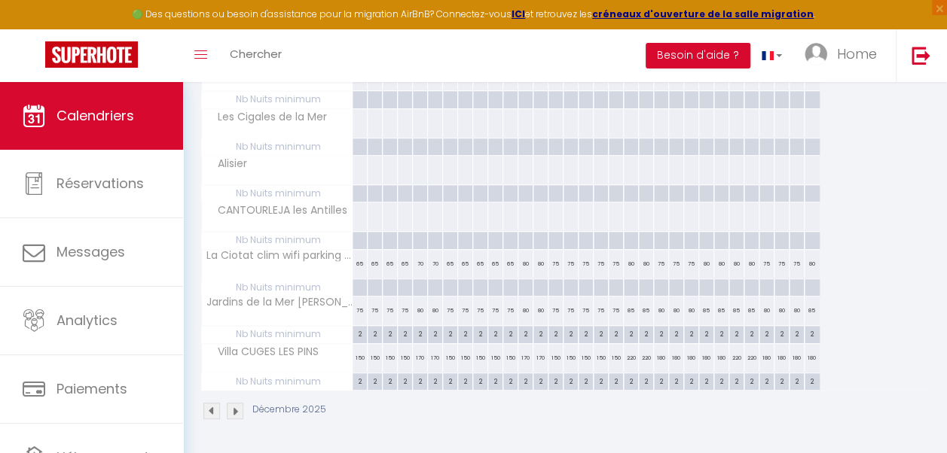
click at [633, 359] on div "220" at bounding box center [631, 358] width 15 height 28
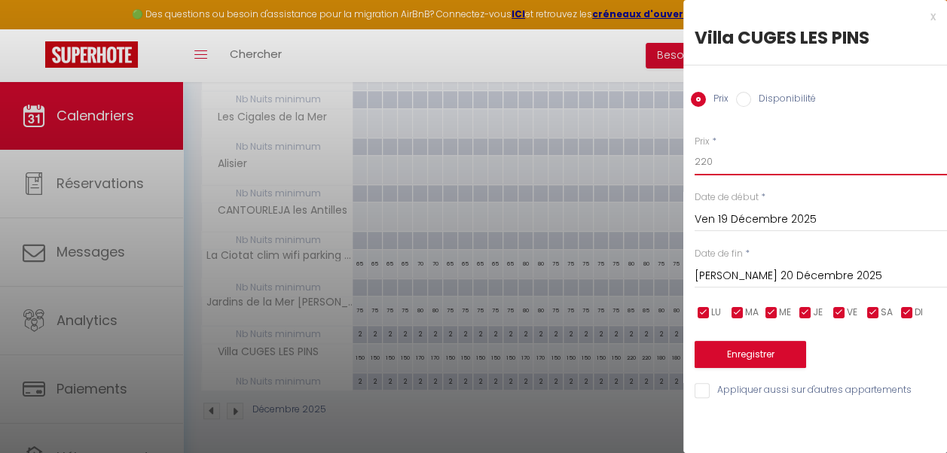
click at [705, 156] on input "220" at bounding box center [820, 161] width 252 height 27
click at [756, 273] on input "Sam 20 Décembre 2025" at bounding box center [820, 277] width 252 height 20
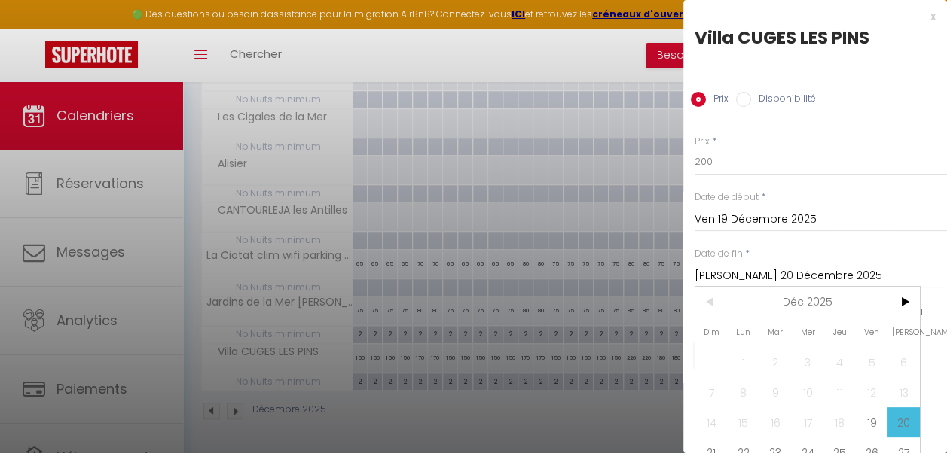
scroll to position [56, 0]
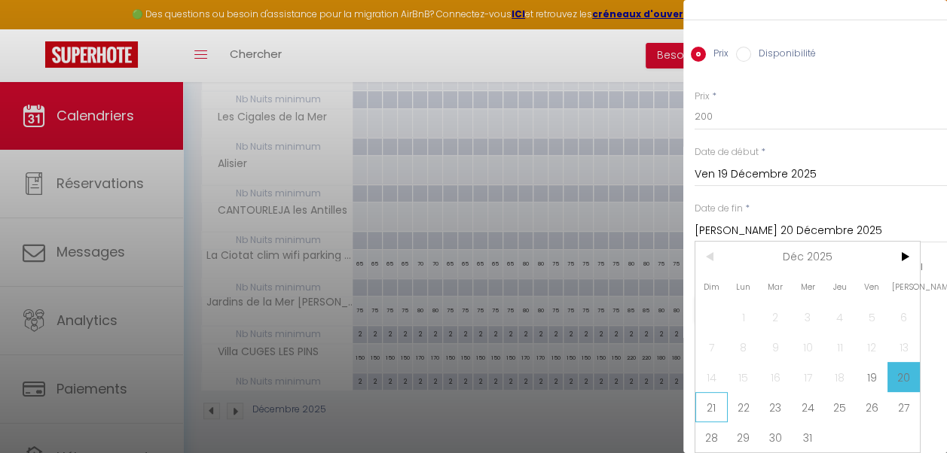
click at [712, 395] on span "21" at bounding box center [711, 407] width 32 height 30
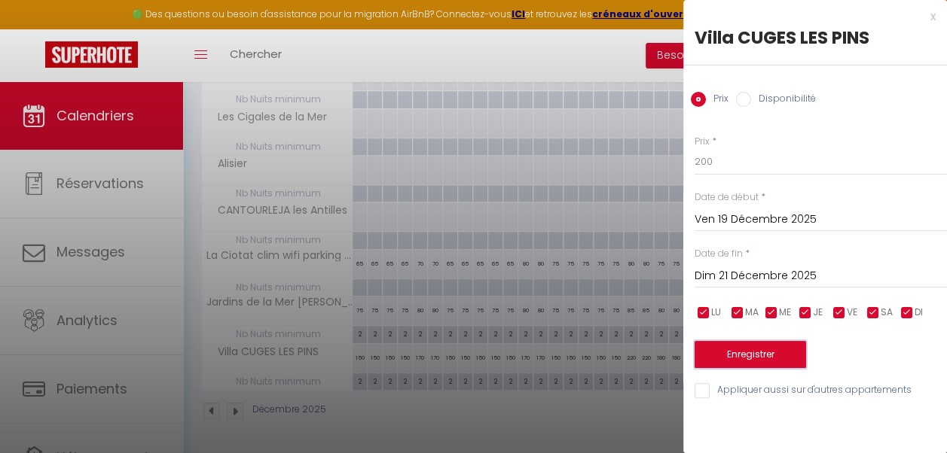
click at [758, 352] on button "Enregistrer" at bounding box center [749, 354] width 111 height 27
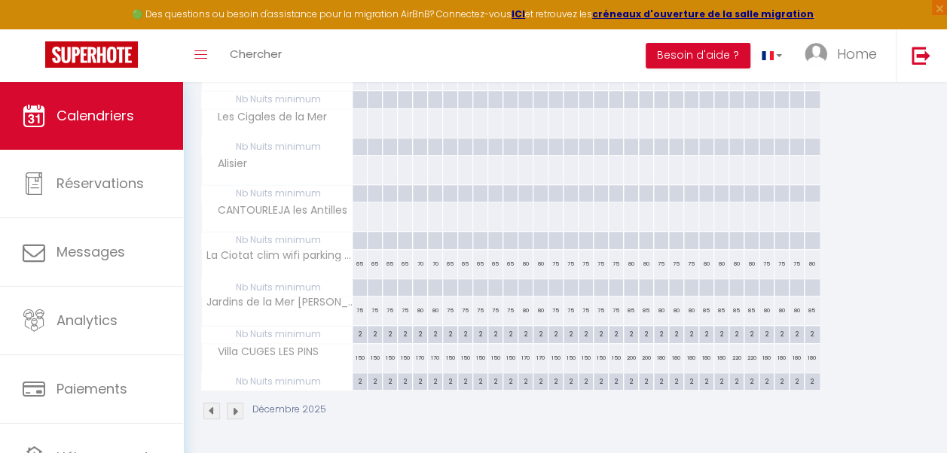
click at [703, 356] on div "180" at bounding box center [706, 358] width 15 height 28
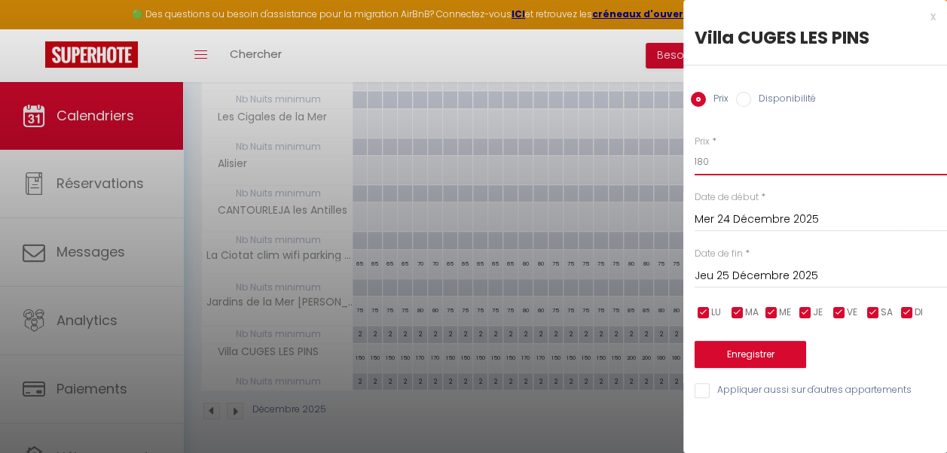
click at [706, 161] on input "180" at bounding box center [820, 161] width 252 height 27
click at [774, 215] on input "Mer 24 Décembre 2025" at bounding box center [820, 220] width 252 height 20
click at [780, 169] on input "200" at bounding box center [820, 161] width 252 height 27
click at [779, 273] on input "Jeu 25 Décembre 2025" at bounding box center [820, 277] width 252 height 20
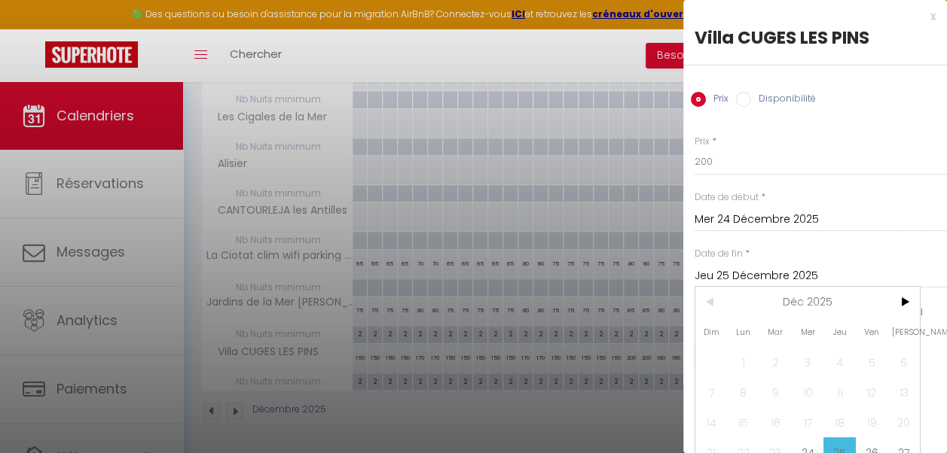
scroll to position [56, 0]
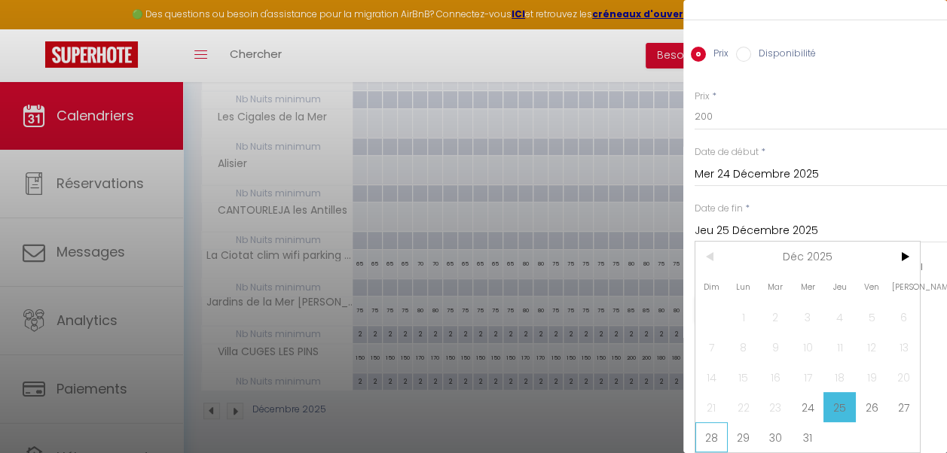
click at [716, 428] on span "28" at bounding box center [711, 438] width 32 height 30
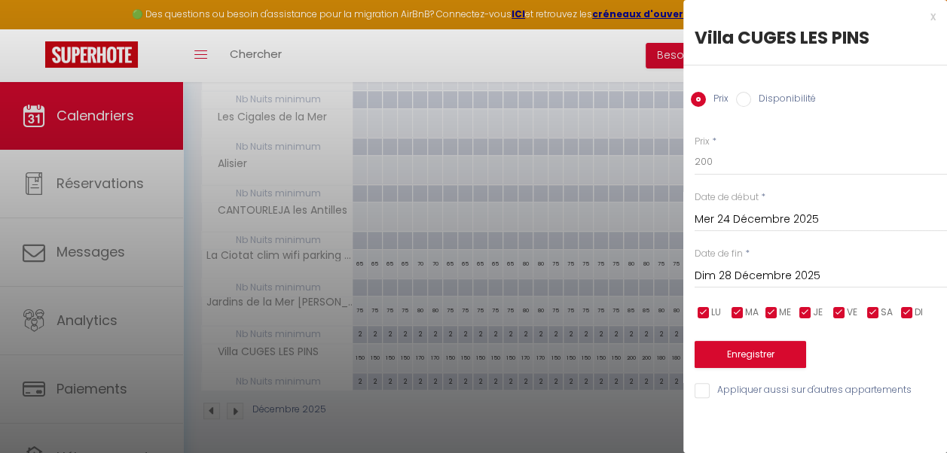
scroll to position [0, 0]
click at [751, 356] on button "Enregistrer" at bounding box center [749, 354] width 111 height 27
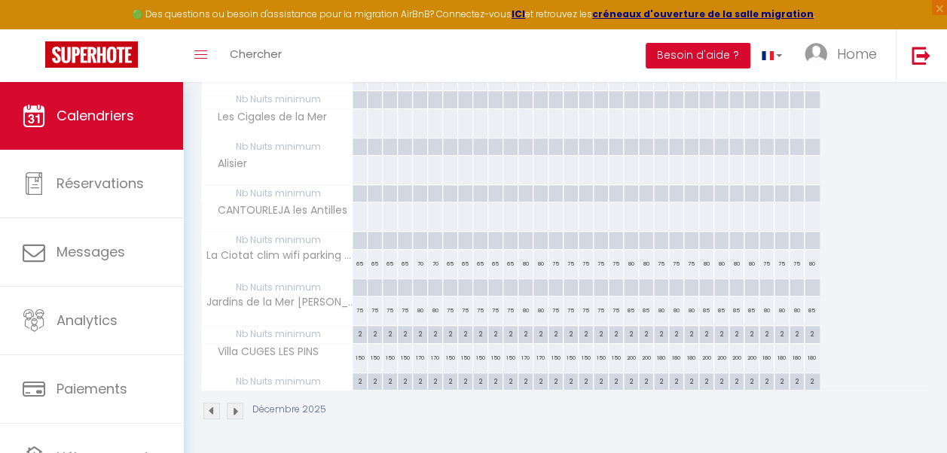
click at [813, 356] on div "180" at bounding box center [811, 358] width 15 height 28
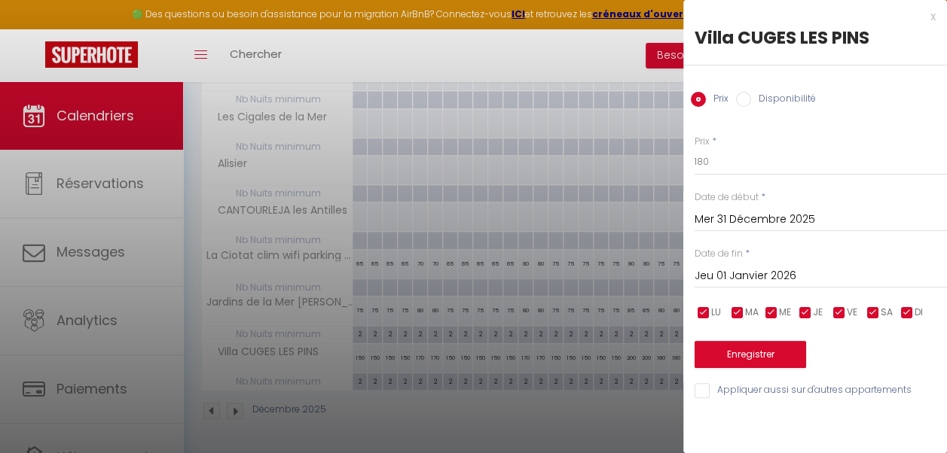
click at [750, 271] on input "Jeu 01 Janvier 2026" at bounding box center [820, 277] width 252 height 20
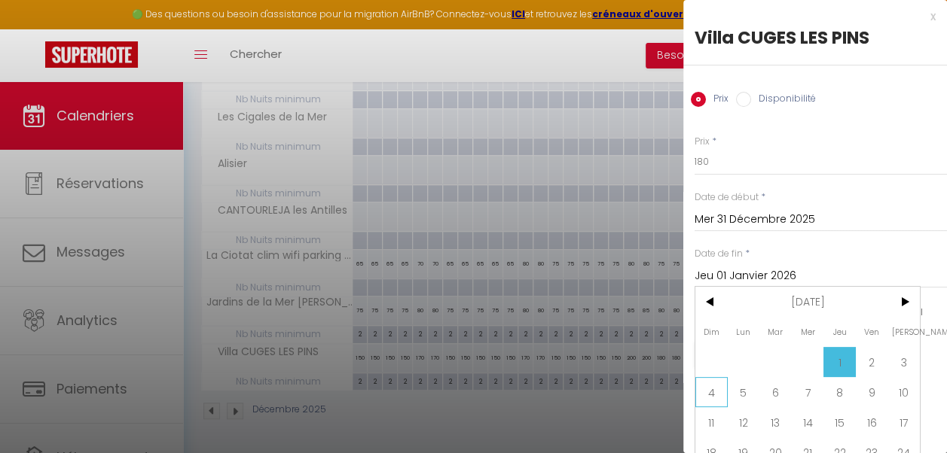
click at [714, 387] on span "4" at bounding box center [711, 392] width 32 height 30
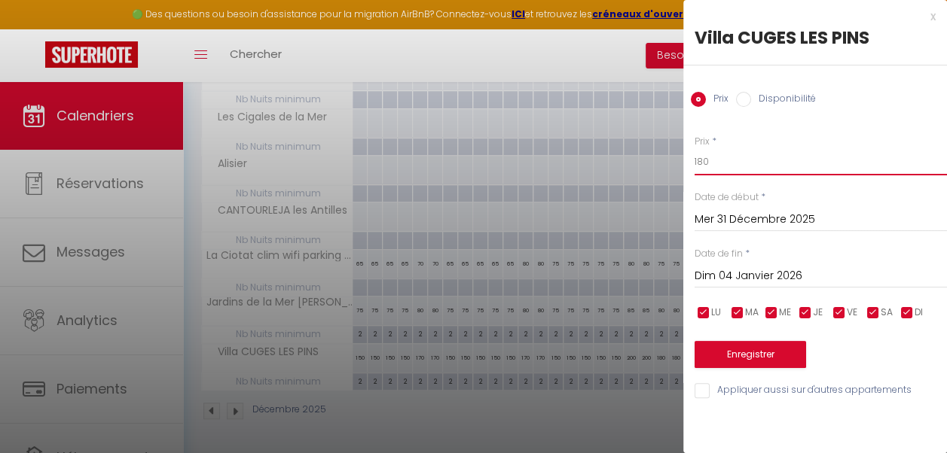
click at [703, 160] on input "180" at bounding box center [820, 161] width 252 height 27
click at [739, 353] on button "Enregistrer" at bounding box center [749, 354] width 111 height 27
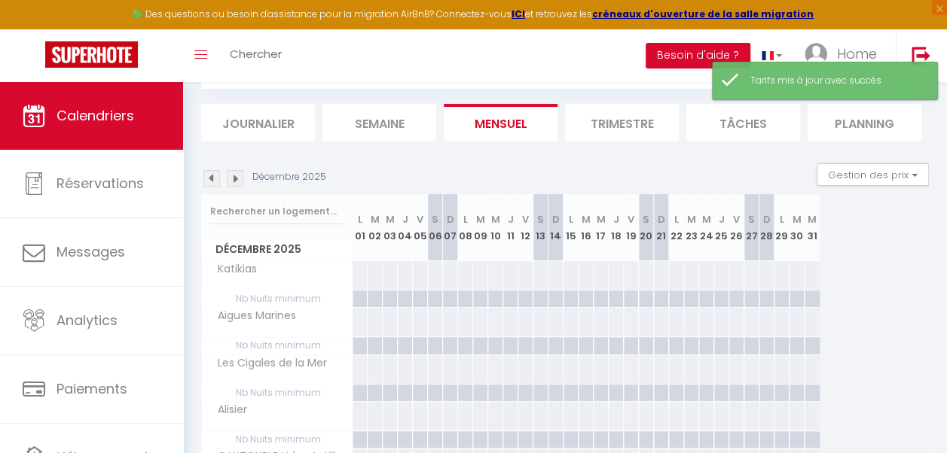
scroll to position [334, 0]
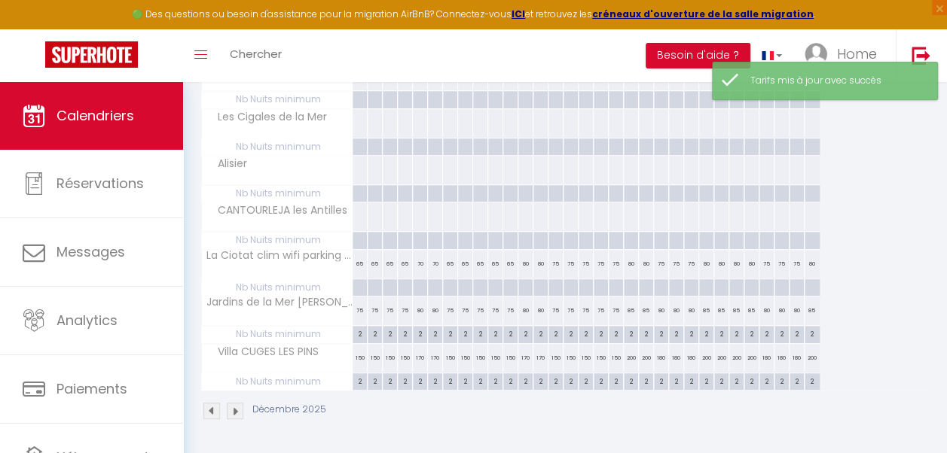
click at [233, 403] on img at bounding box center [235, 411] width 17 height 17
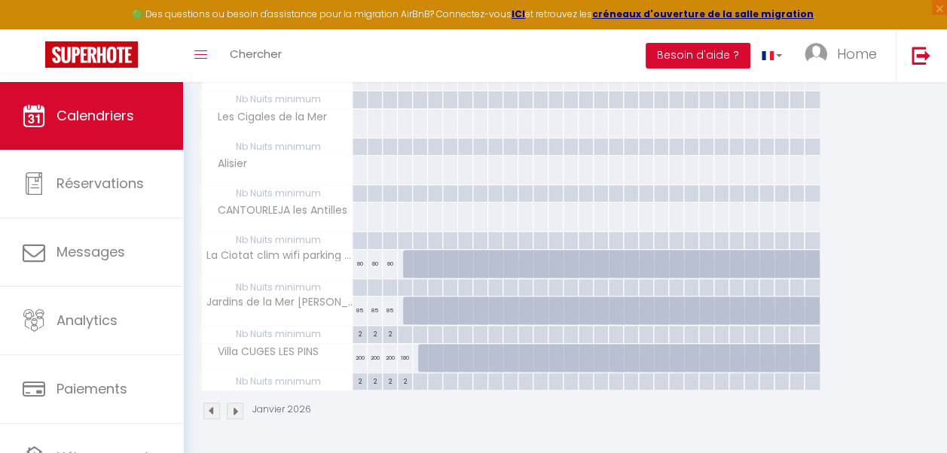
click at [213, 403] on img at bounding box center [211, 411] width 17 height 17
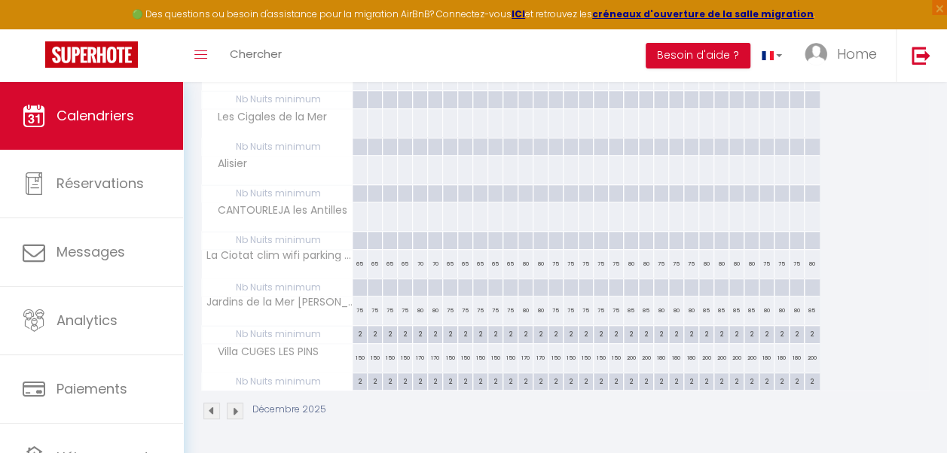
click at [215, 403] on img at bounding box center [211, 411] width 17 height 17
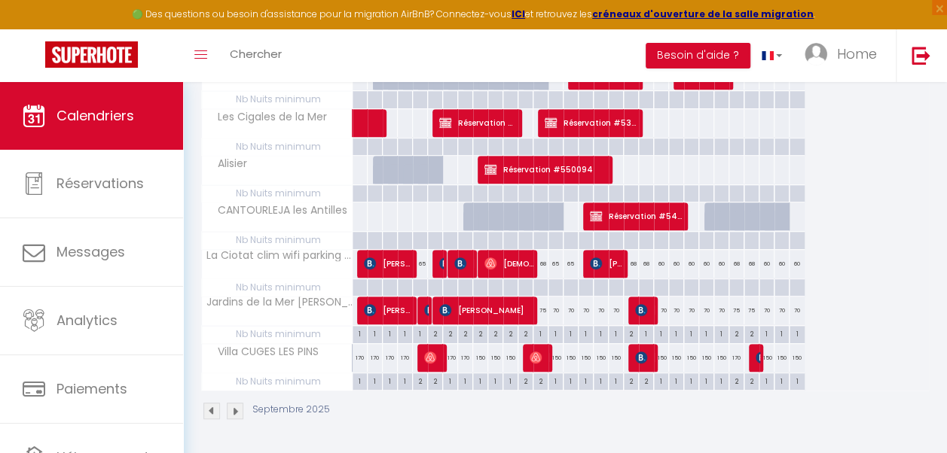
click at [540, 259] on div "68" at bounding box center [540, 264] width 15 height 28
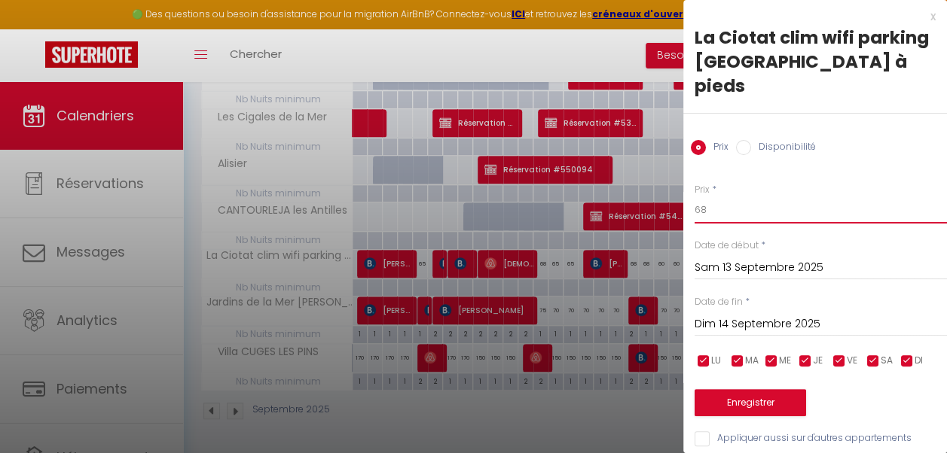
click at [708, 197] on input "68" at bounding box center [820, 210] width 252 height 27
click at [756, 389] on button "Enregistrer" at bounding box center [749, 402] width 111 height 27
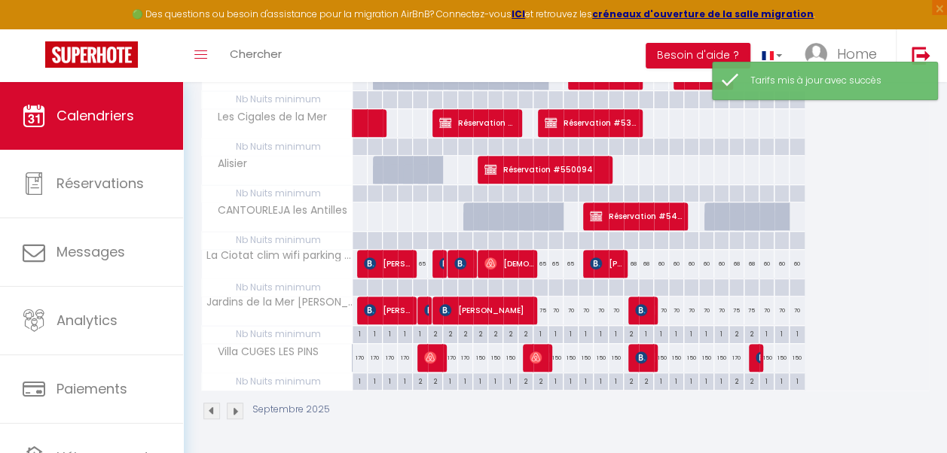
click at [554, 261] on div "65" at bounding box center [555, 264] width 15 height 28
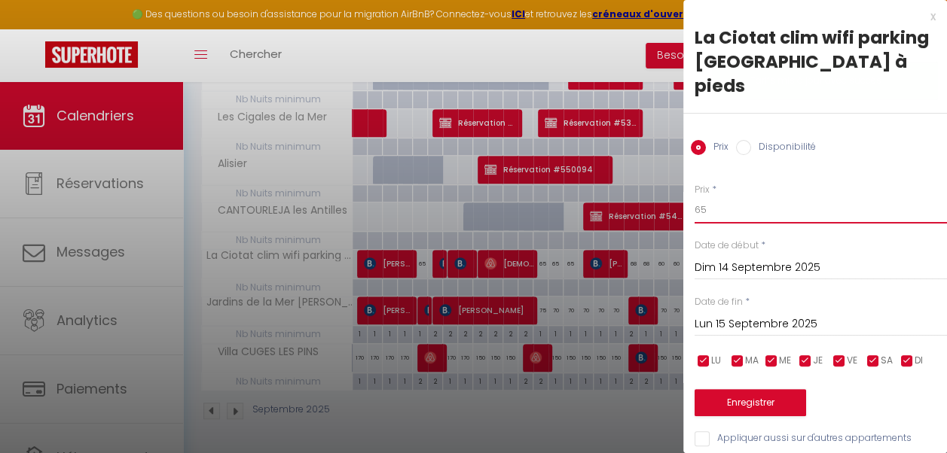
click at [708, 197] on input "65" at bounding box center [820, 210] width 252 height 27
click at [745, 315] on input "Lun 15 Septembre 2025" at bounding box center [820, 325] width 252 height 20
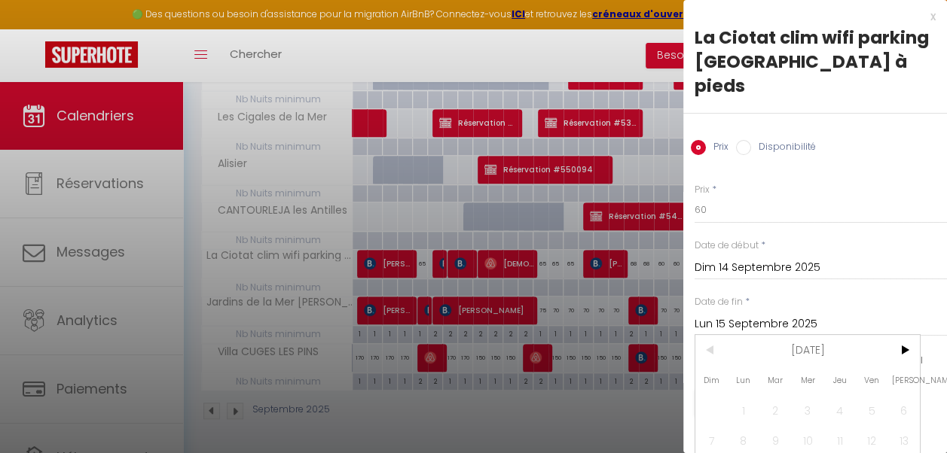
scroll to position [104, 0]
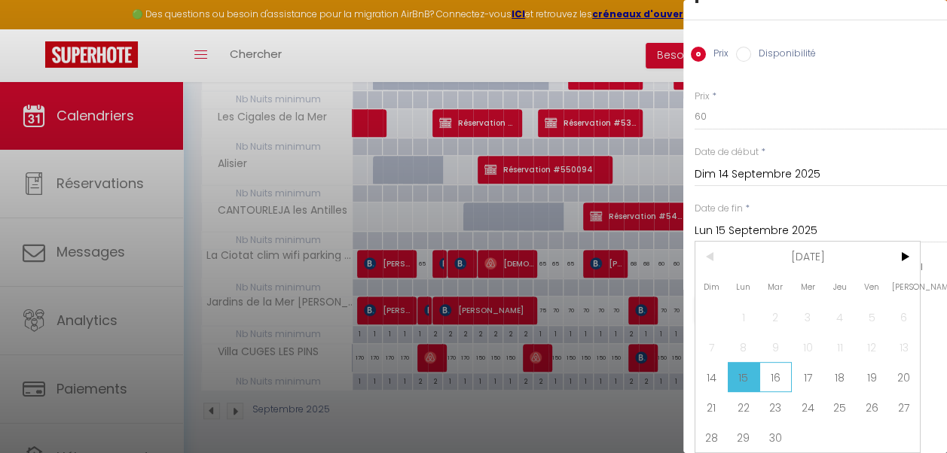
click at [775, 362] on span "16" at bounding box center [775, 377] width 32 height 30
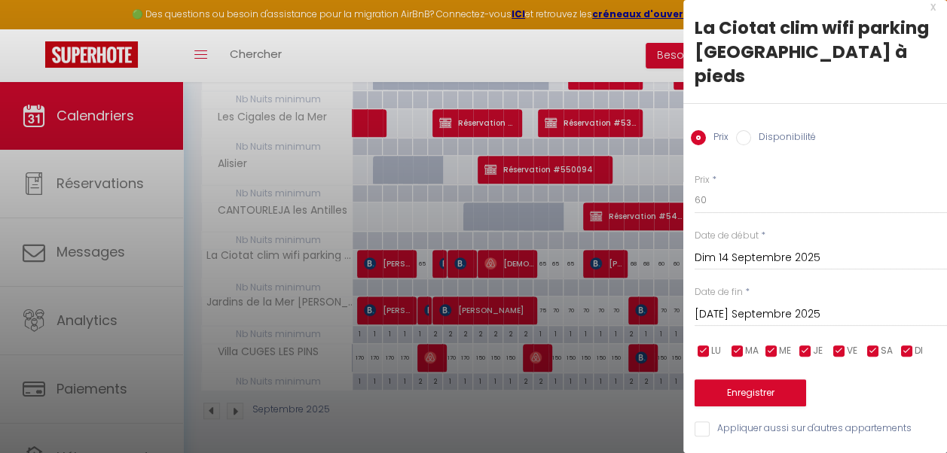
scroll to position [20, 0]
click at [754, 384] on button "Enregistrer" at bounding box center [749, 393] width 111 height 27
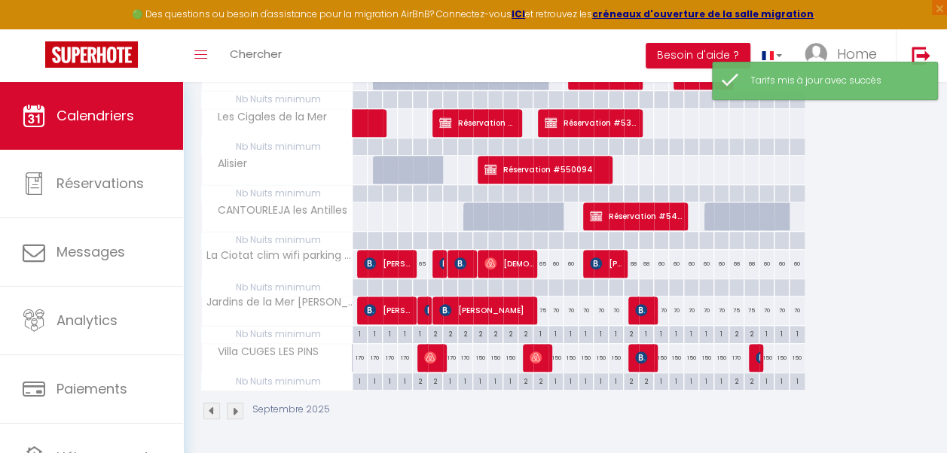
click at [632, 259] on div "68" at bounding box center [631, 264] width 15 height 28
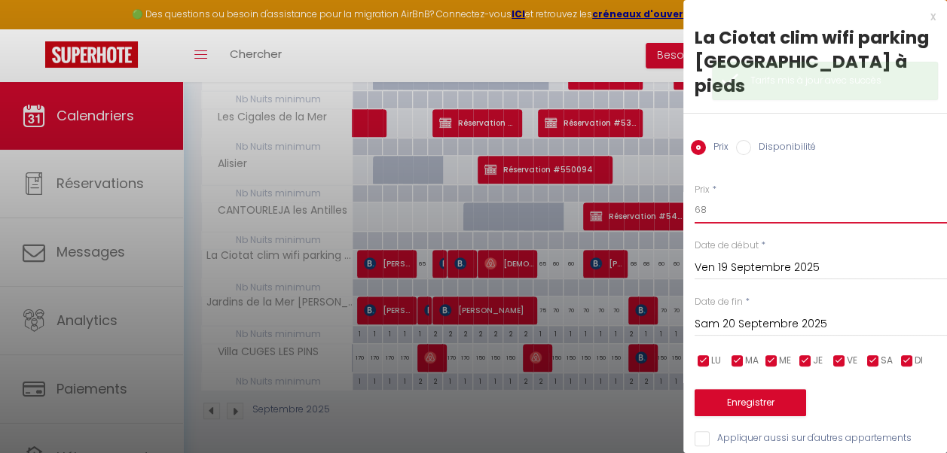
click at [719, 197] on input "68" at bounding box center [820, 210] width 252 height 27
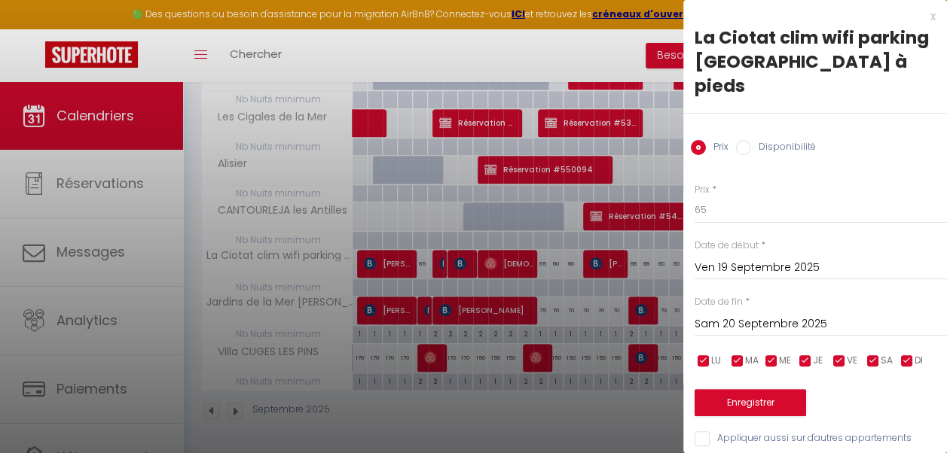
click at [736, 315] on input "Sam 20 Septembre 2025" at bounding box center [820, 325] width 252 height 20
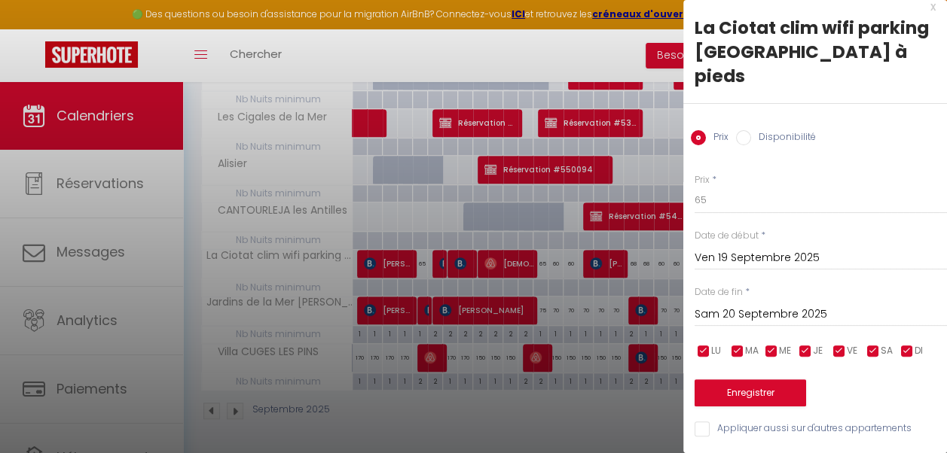
scroll to position [0, 0]
click at [793, 307] on input "Sam 20 Septembre 2025" at bounding box center [820, 315] width 252 height 20
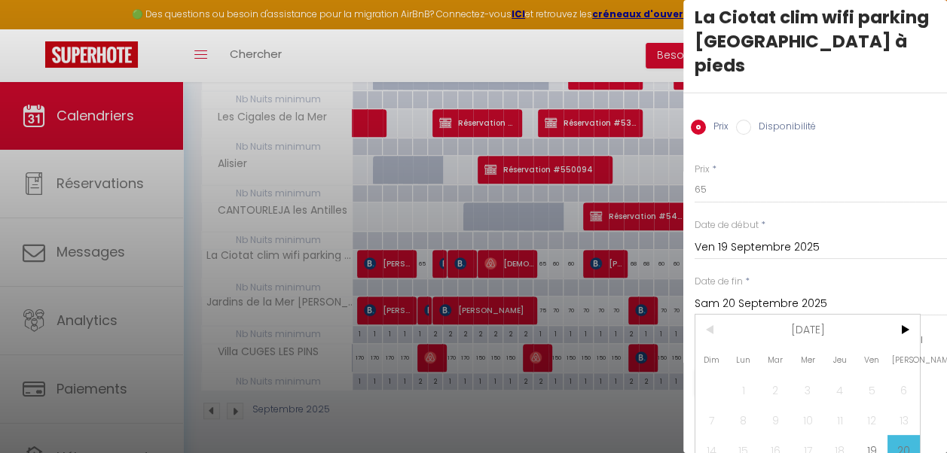
scroll to position [104, 0]
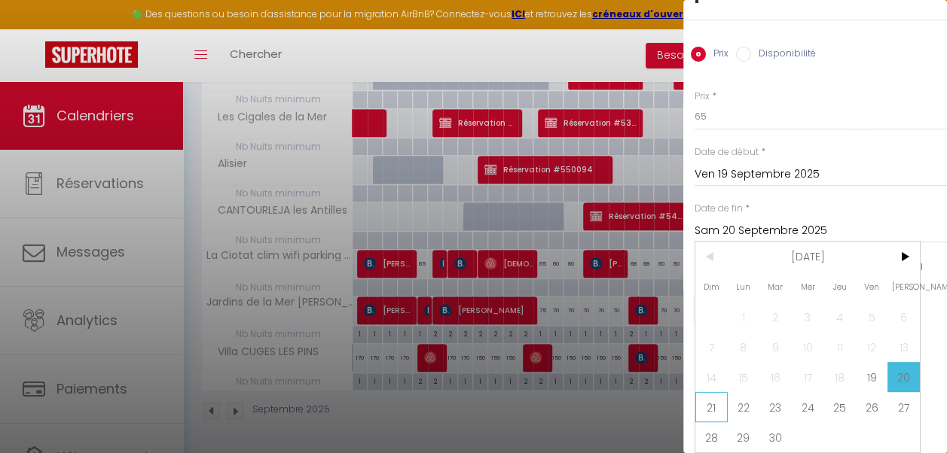
click at [716, 399] on span "21" at bounding box center [711, 407] width 32 height 30
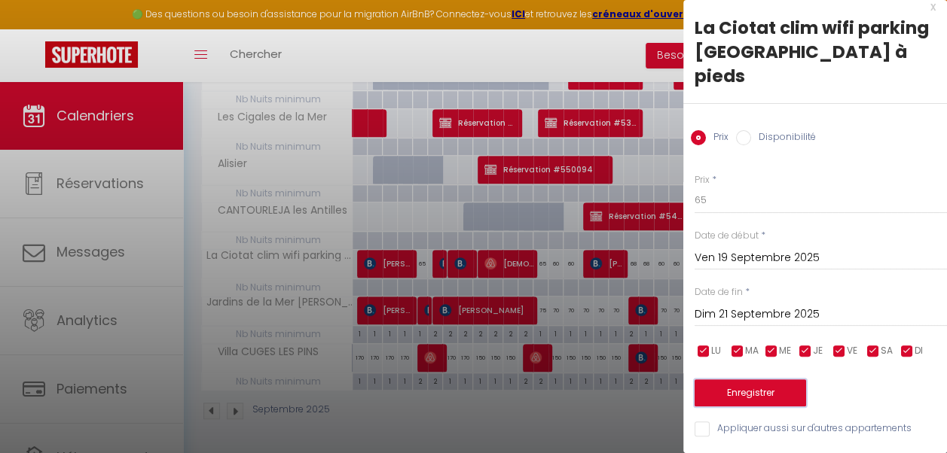
scroll to position [0, 0]
click at [744, 383] on button "Enregistrer" at bounding box center [749, 393] width 111 height 27
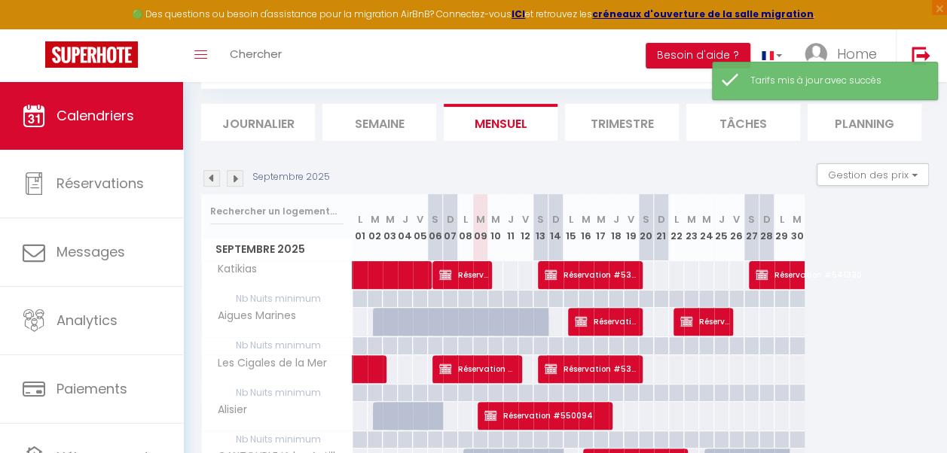
scroll to position [334, 0]
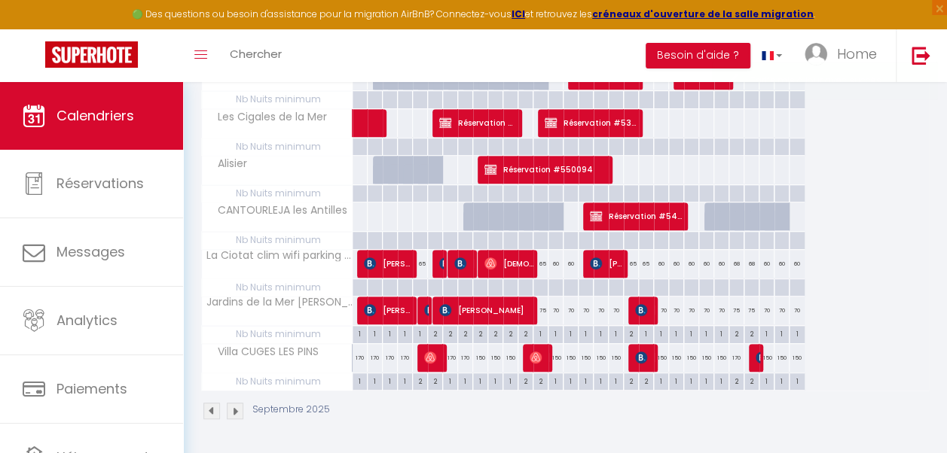
click at [735, 263] on div "68" at bounding box center [736, 264] width 15 height 28
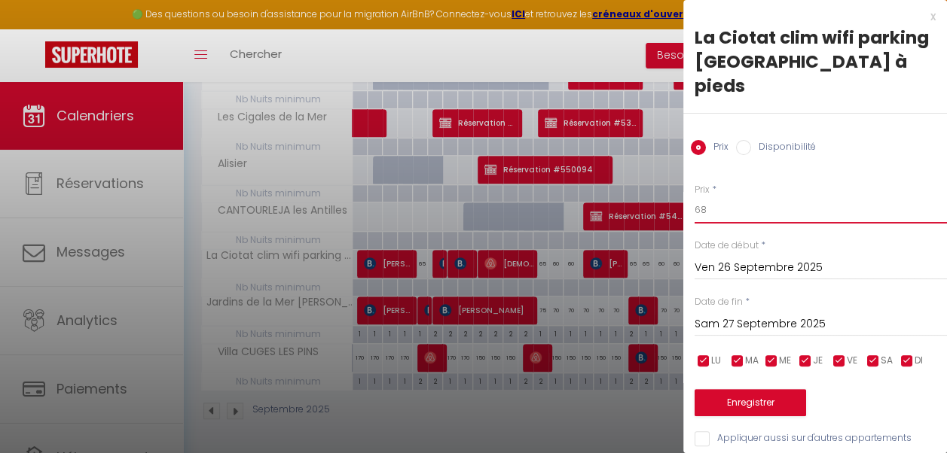
click at [720, 197] on input "68" at bounding box center [820, 210] width 252 height 27
click at [741, 315] on input "Sam 27 Septembre 2025" at bounding box center [820, 325] width 252 height 20
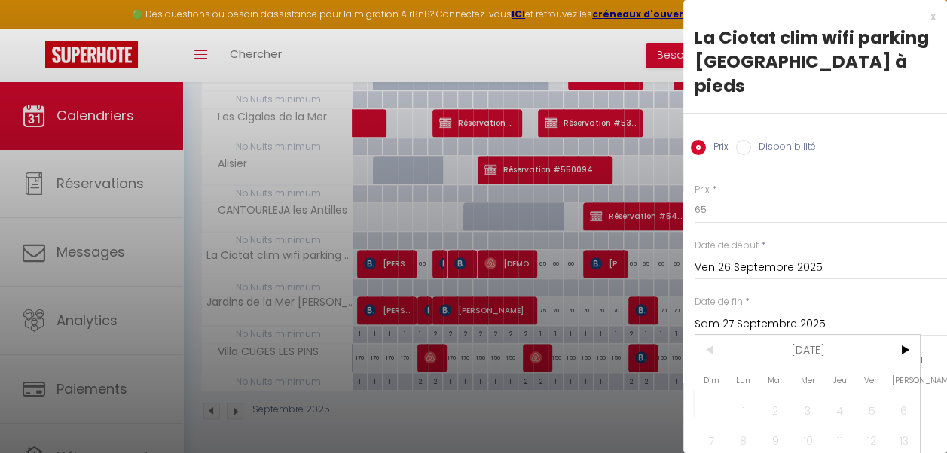
scroll to position [104, 0]
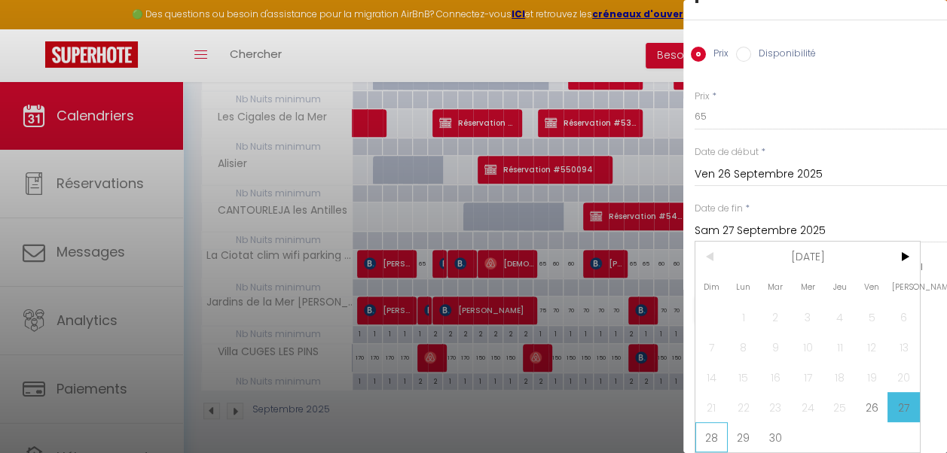
click at [708, 429] on span "28" at bounding box center [711, 438] width 32 height 30
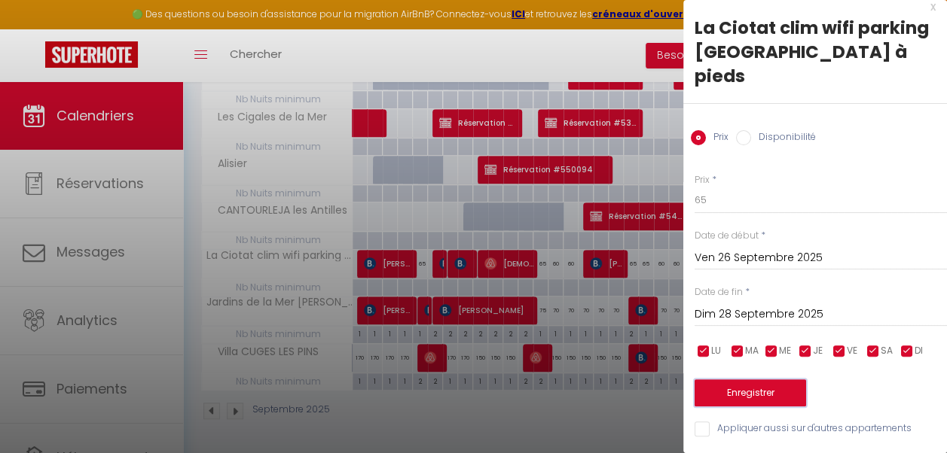
scroll to position [0, 0]
click at [750, 380] on button "Enregistrer" at bounding box center [749, 393] width 111 height 27
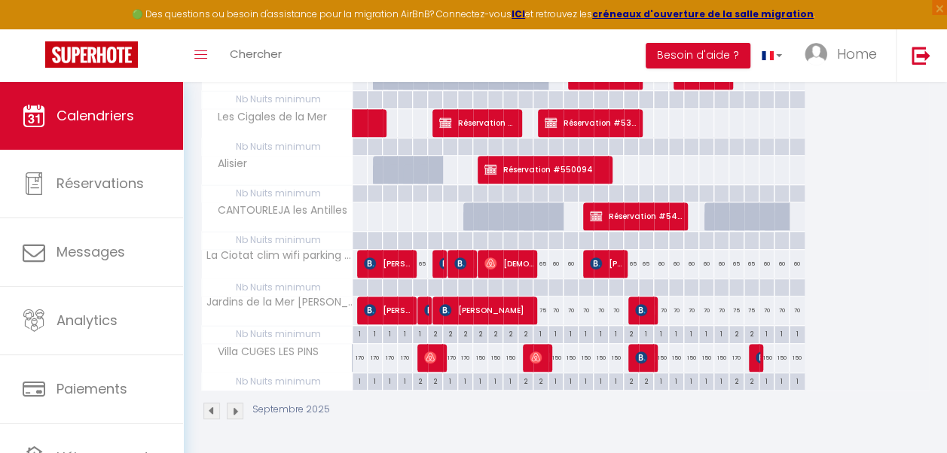
click at [240, 403] on img at bounding box center [235, 411] width 17 height 17
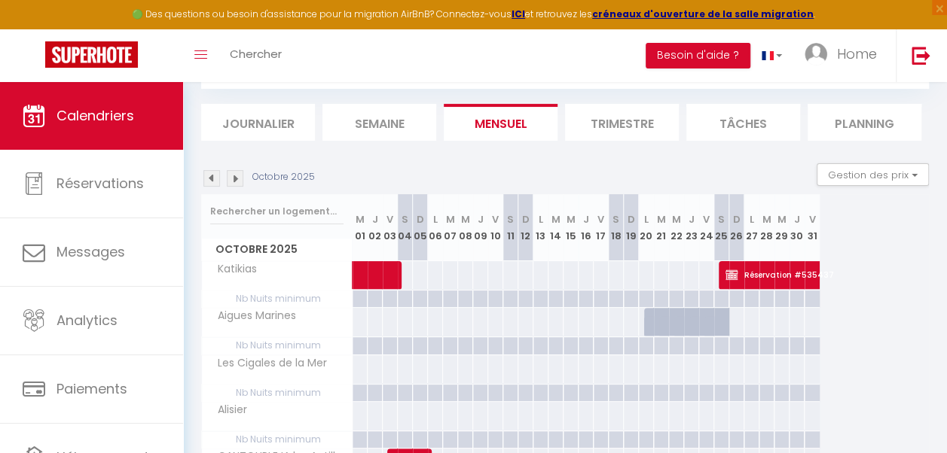
scroll to position [334, 0]
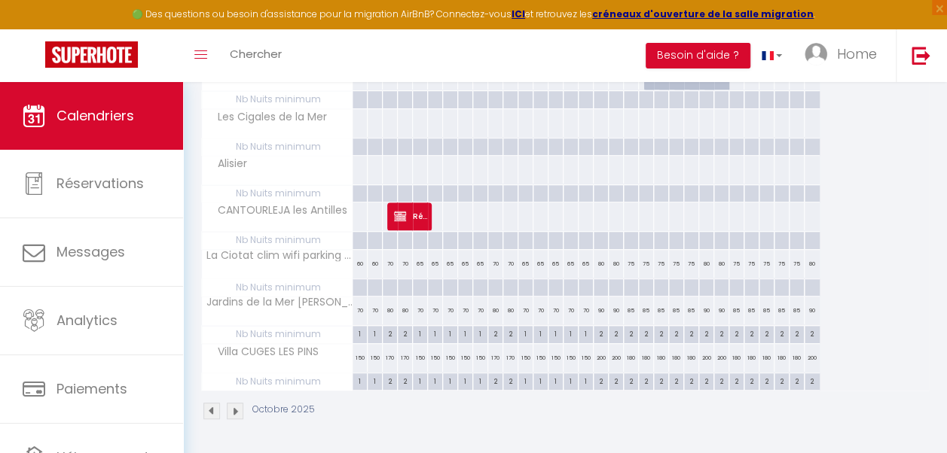
click at [390, 263] on div "70" at bounding box center [390, 264] width 15 height 28
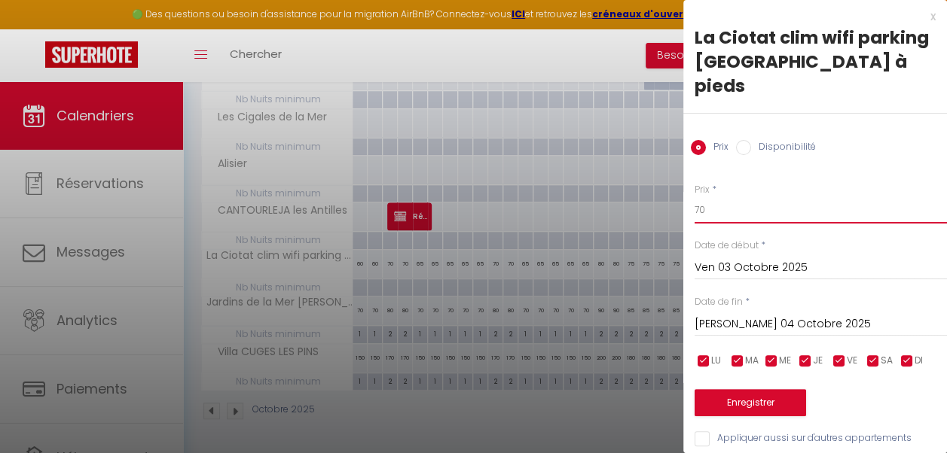
click at [710, 197] on input "70" at bounding box center [820, 210] width 252 height 27
click at [746, 315] on input "Sam 04 Octobre 2025" at bounding box center [820, 325] width 252 height 20
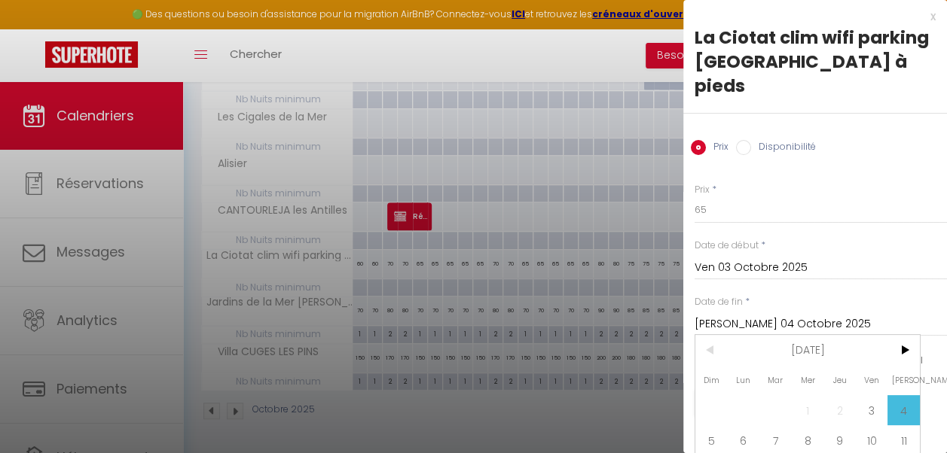
scroll to position [104, 0]
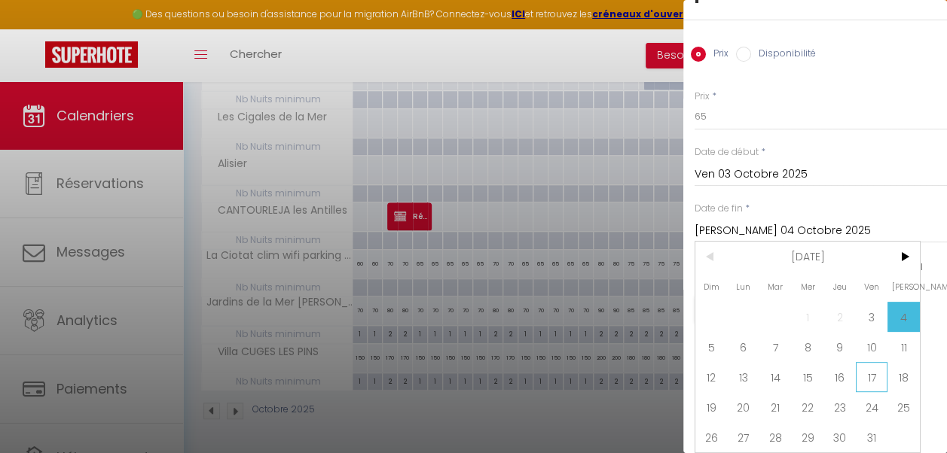
click at [868, 362] on span "17" at bounding box center [872, 377] width 32 height 30
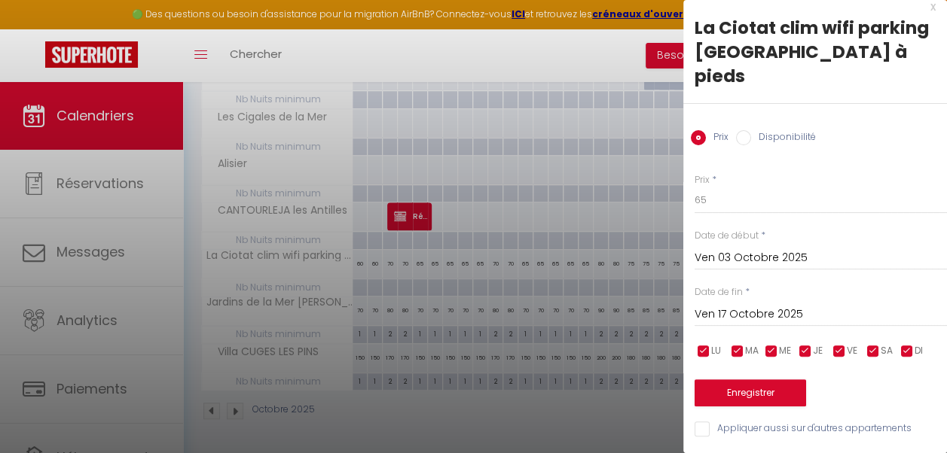
scroll to position [20, 0]
click at [801, 344] on input "checkbox" at bounding box center [805, 351] width 15 height 15
click at [774, 344] on input "checkbox" at bounding box center [771, 351] width 15 height 15
click at [735, 347] on input "checkbox" at bounding box center [737, 351] width 15 height 15
click at [703, 344] on input "checkbox" at bounding box center [703, 351] width 15 height 15
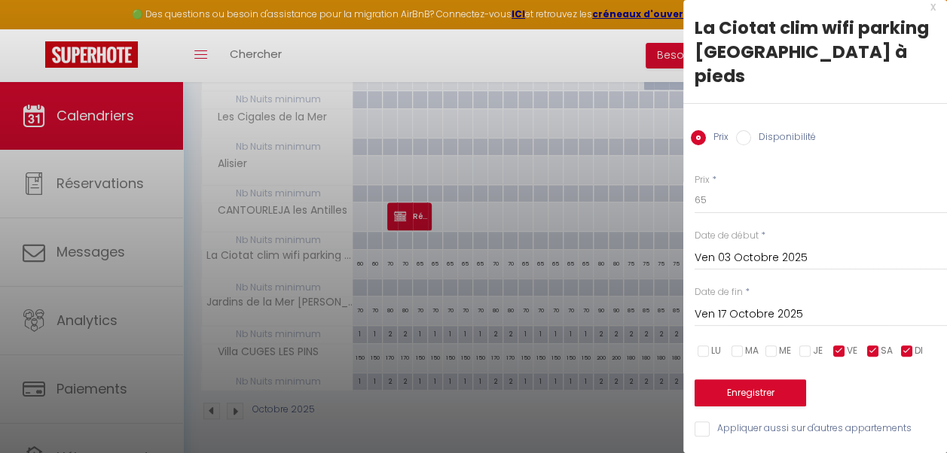
click at [904, 344] on input "checkbox" at bounding box center [906, 351] width 15 height 15
click at [780, 381] on button "Enregistrer" at bounding box center [749, 393] width 111 height 27
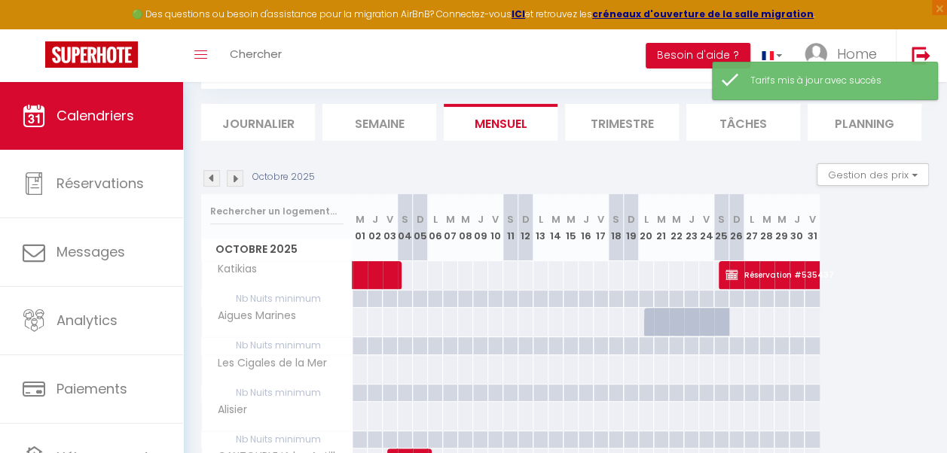
scroll to position [334, 0]
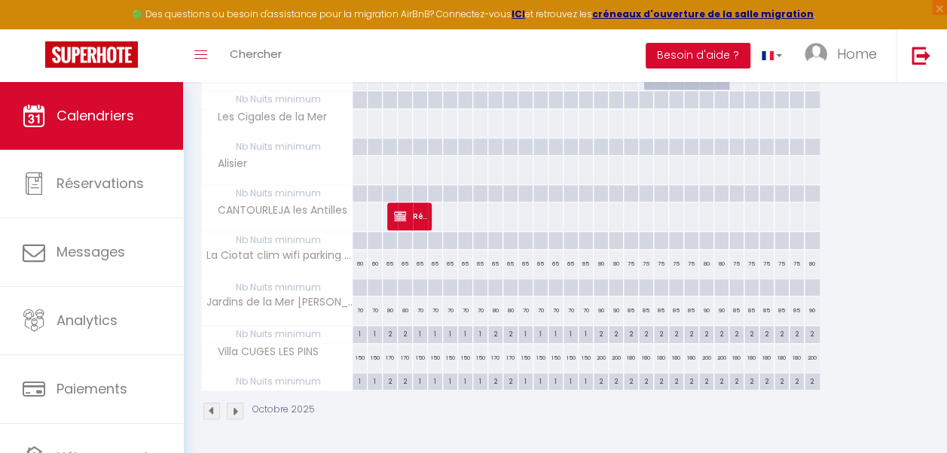
click at [422, 262] on div "65" at bounding box center [420, 264] width 15 height 28
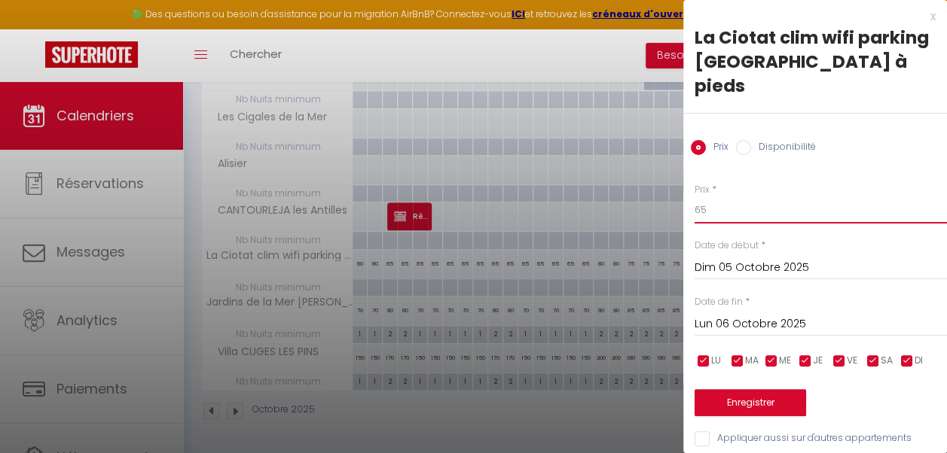
click at [716, 197] on input "65" at bounding box center [820, 210] width 252 height 27
click at [771, 315] on input "Lun 06 Octobre 2025" at bounding box center [820, 325] width 252 height 20
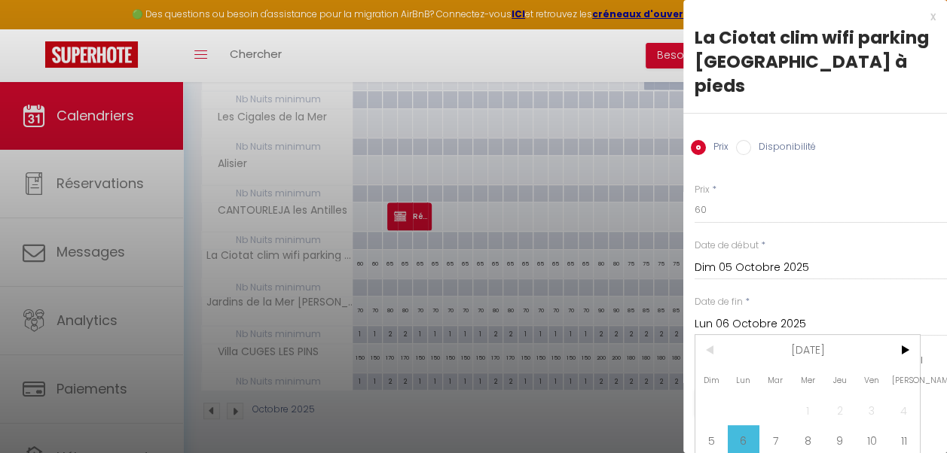
scroll to position [104, 0]
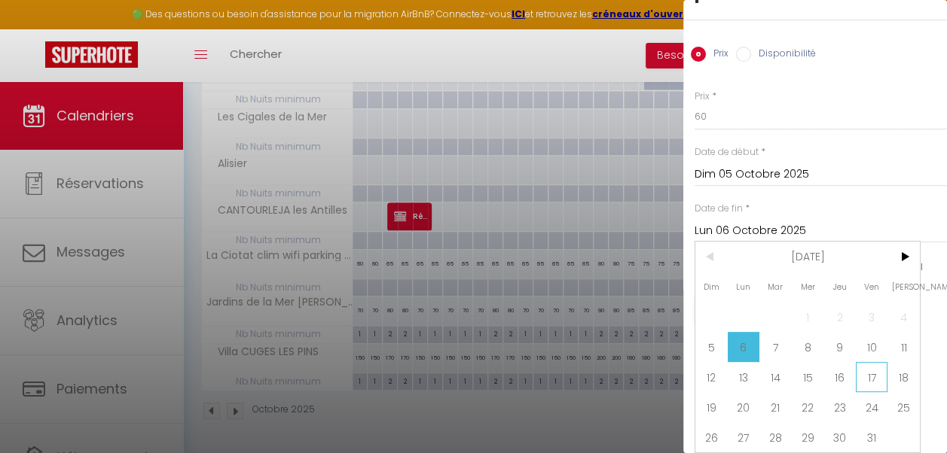
click at [871, 368] on span "17" at bounding box center [872, 377] width 32 height 30
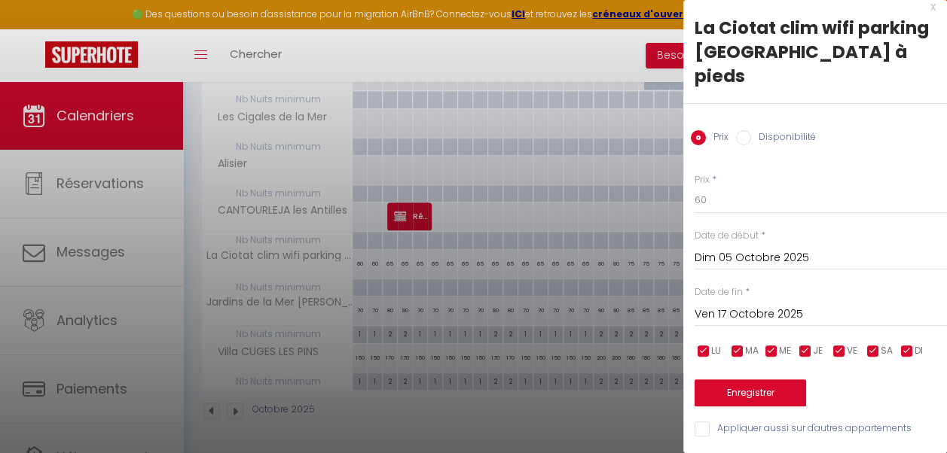
scroll to position [20, 0]
click at [841, 344] on input "checkbox" at bounding box center [839, 351] width 15 height 15
click at [874, 345] on input "checkbox" at bounding box center [872, 351] width 15 height 15
click at [769, 386] on button "Enregistrer" at bounding box center [749, 393] width 111 height 27
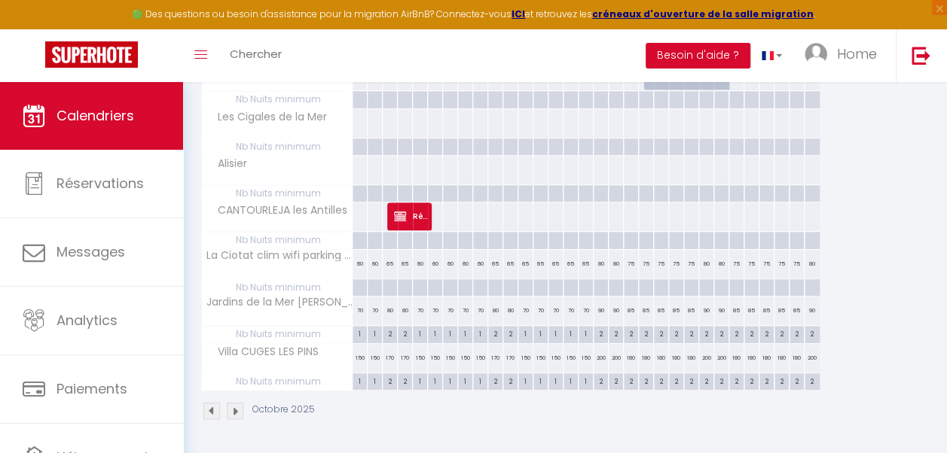
click at [492, 261] on div "65" at bounding box center [495, 264] width 15 height 28
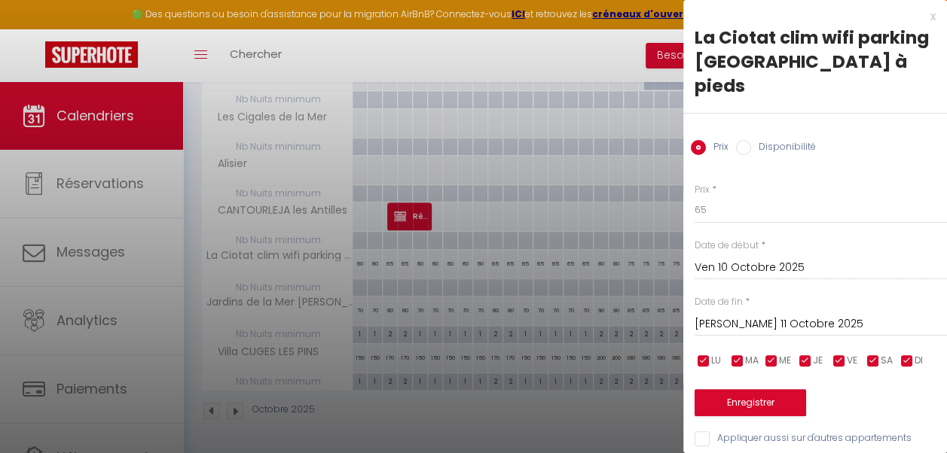
click at [492, 261] on div at bounding box center [473, 226] width 947 height 453
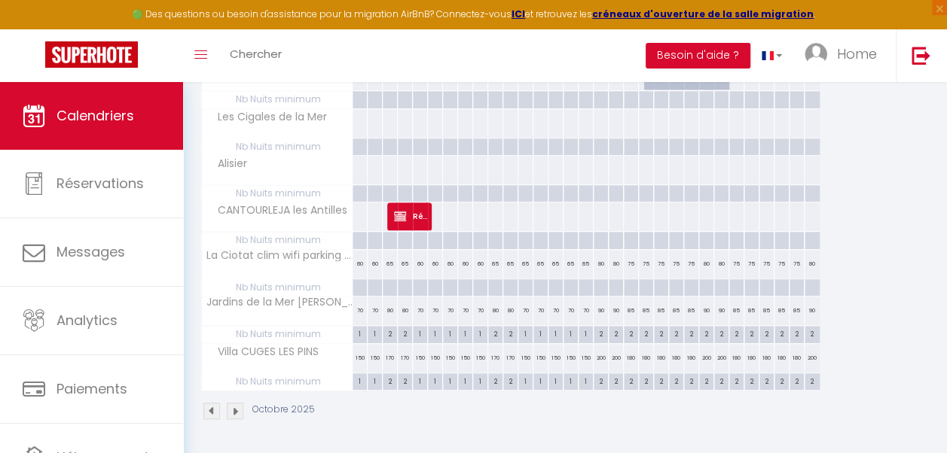
click at [524, 263] on div "65" at bounding box center [525, 264] width 15 height 28
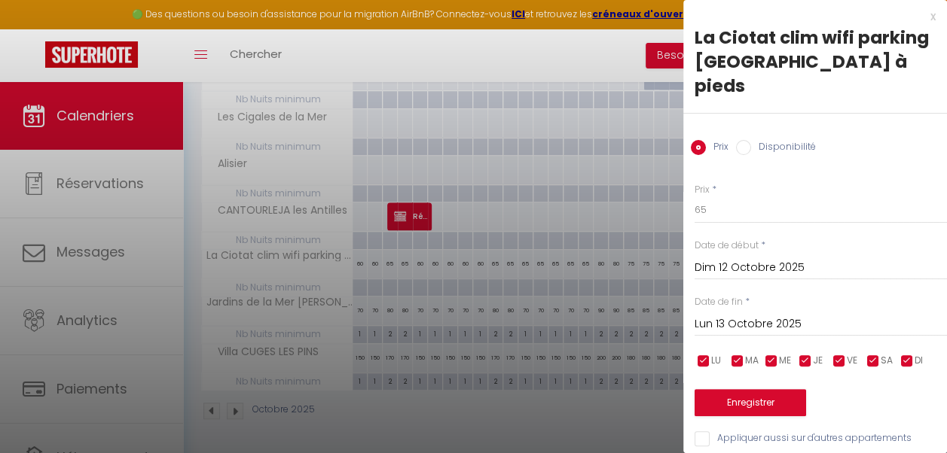
click at [731, 315] on input "Lun 13 Octobre 2025" at bounding box center [820, 325] width 252 height 20
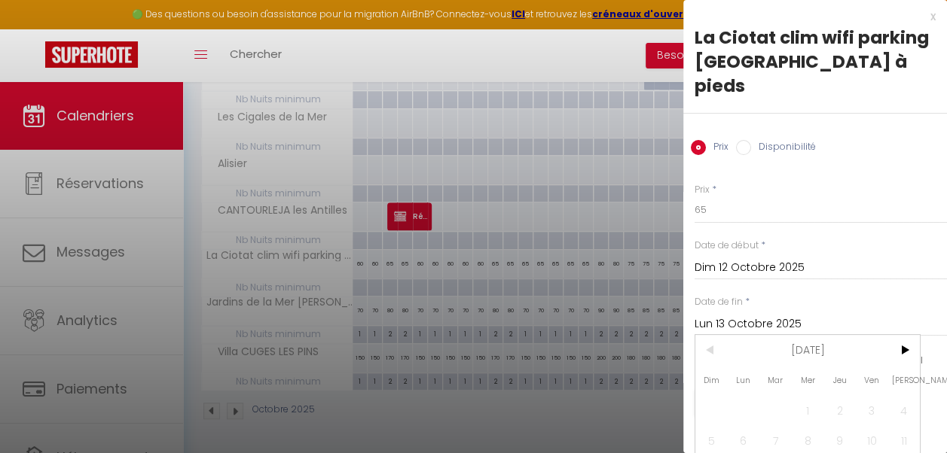
scroll to position [104, 0]
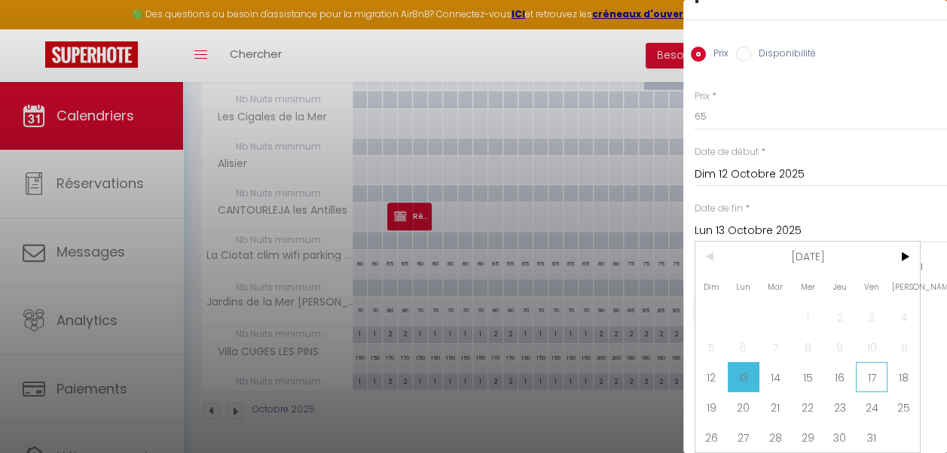
click at [867, 374] on span "17" at bounding box center [872, 377] width 32 height 30
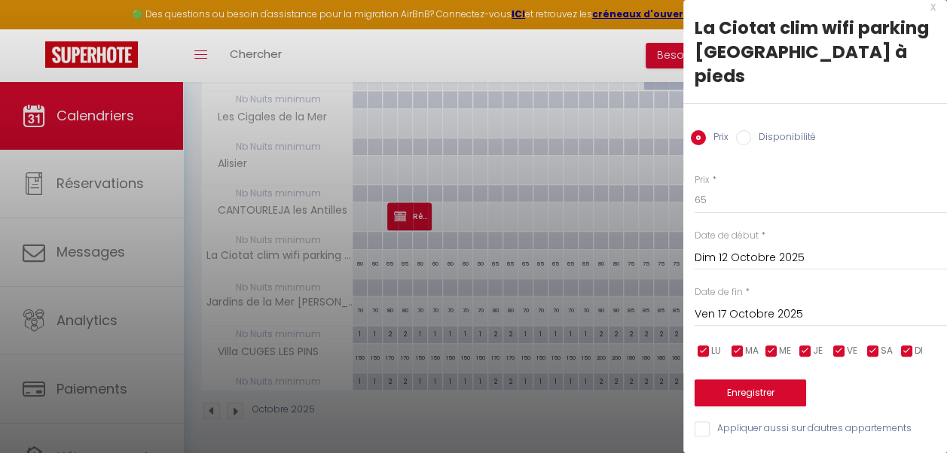
scroll to position [20, 0]
click at [726, 196] on input "65" at bounding box center [820, 200] width 252 height 27
click at [743, 380] on button "Enregistrer" at bounding box center [749, 393] width 111 height 27
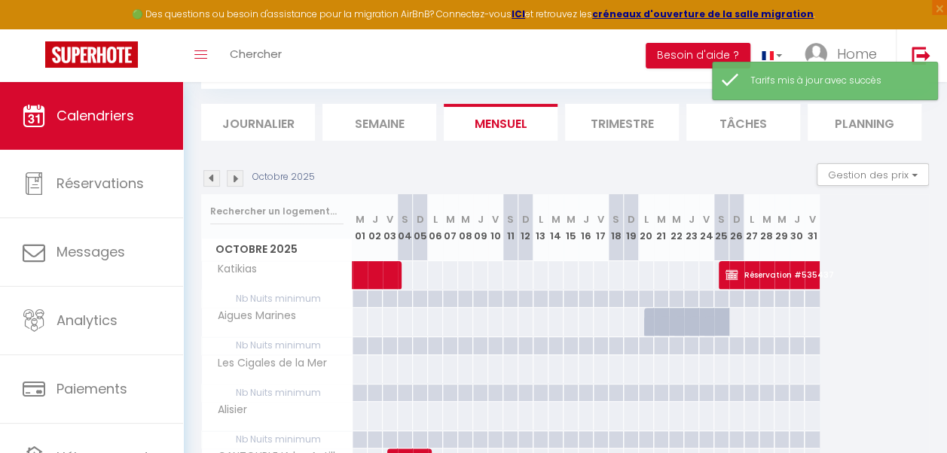
scroll to position [334, 0]
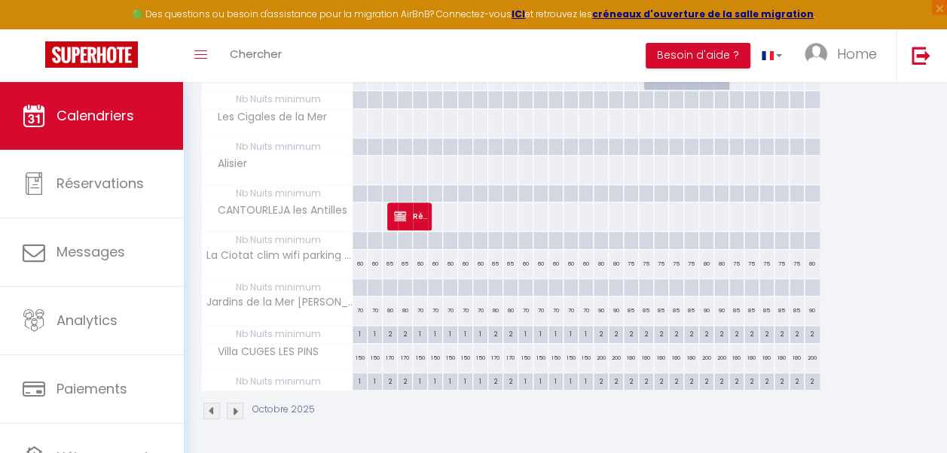
click at [600, 264] on div "80" at bounding box center [601, 264] width 15 height 28
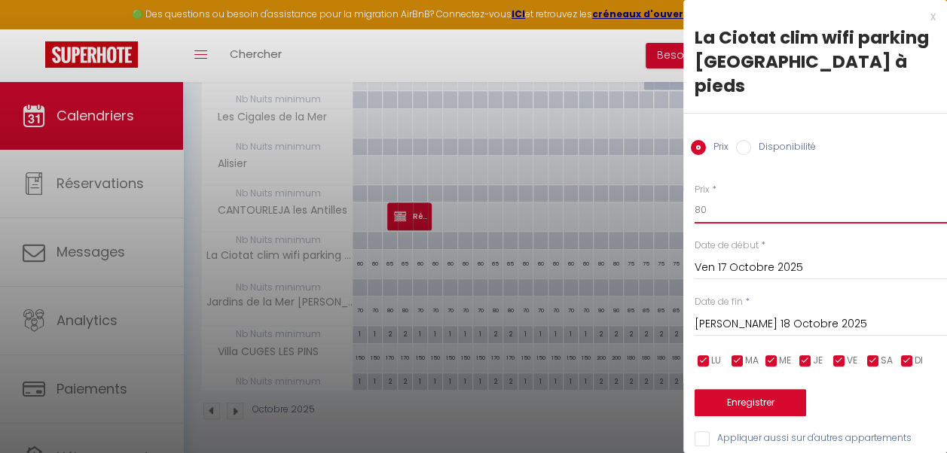
click at [699, 197] on input "80" at bounding box center [820, 210] width 252 height 27
click at [748, 315] on input "Sam 18 Octobre 2025" at bounding box center [820, 325] width 252 height 20
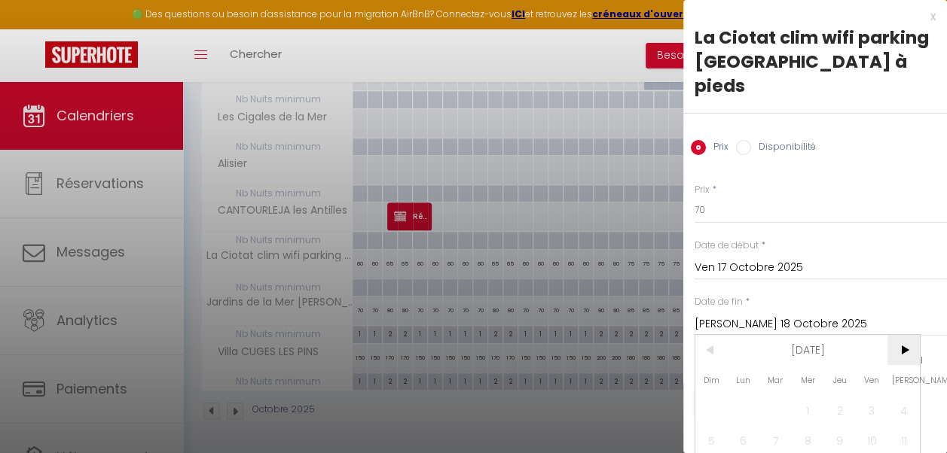
click at [898, 349] on span ">" at bounding box center [903, 350] width 32 height 30
click at [712, 432] on span "2" at bounding box center [711, 441] width 32 height 30
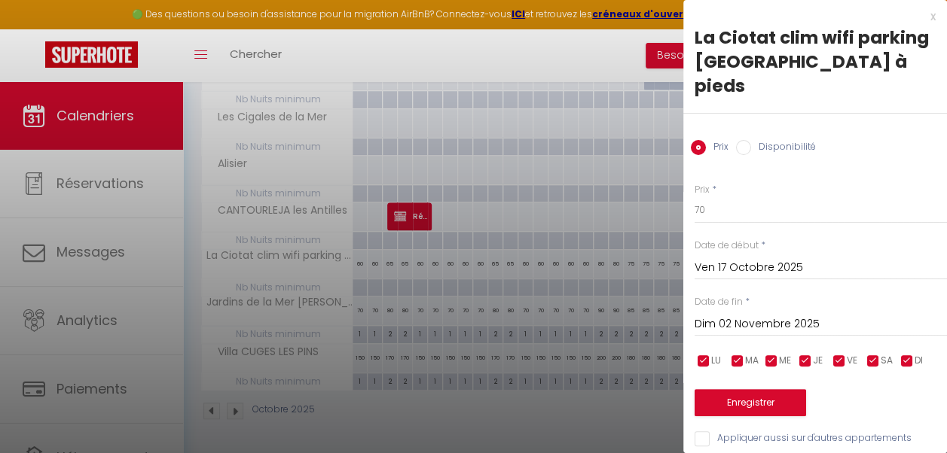
click at [807, 364] on input "checkbox" at bounding box center [805, 361] width 15 height 15
click at [770, 363] on input "checkbox" at bounding box center [771, 361] width 15 height 15
click at [738, 363] on input "checkbox" at bounding box center [737, 361] width 15 height 15
click at [708, 365] on input "checkbox" at bounding box center [703, 361] width 15 height 15
click at [907, 361] on input "checkbox" at bounding box center [906, 361] width 15 height 15
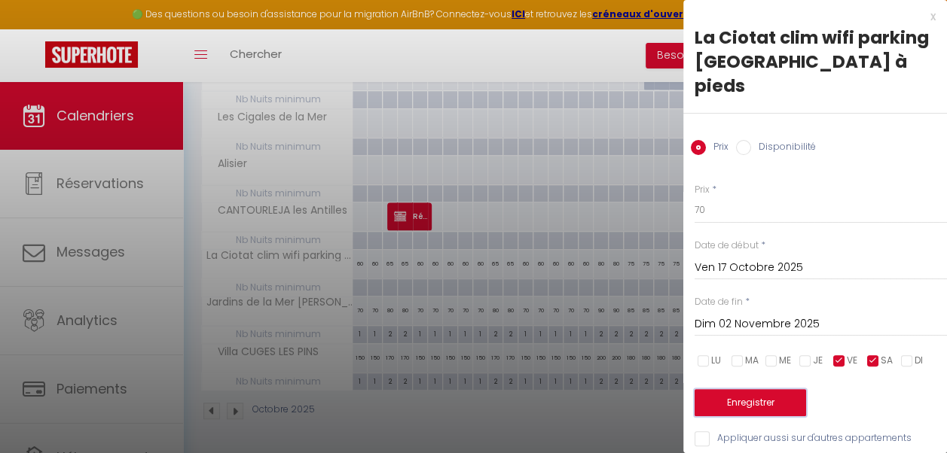
click at [764, 404] on button "Enregistrer" at bounding box center [749, 402] width 111 height 27
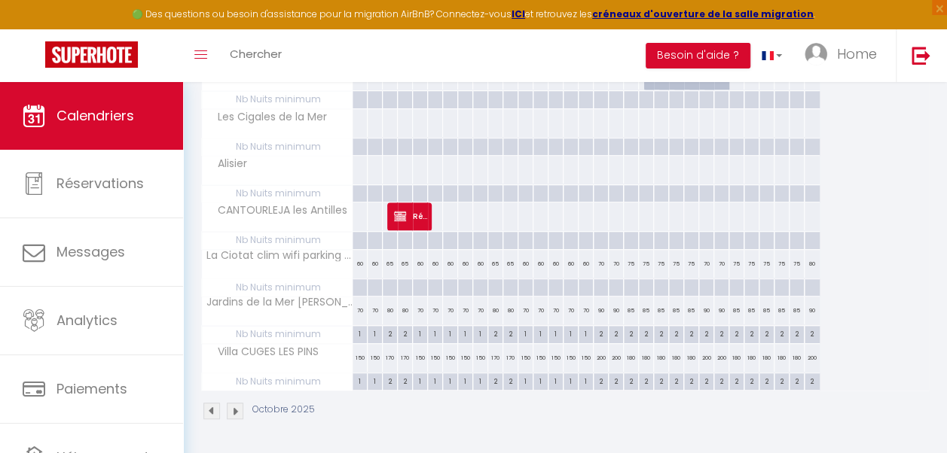
click at [631, 261] on div "75" at bounding box center [631, 264] width 15 height 28
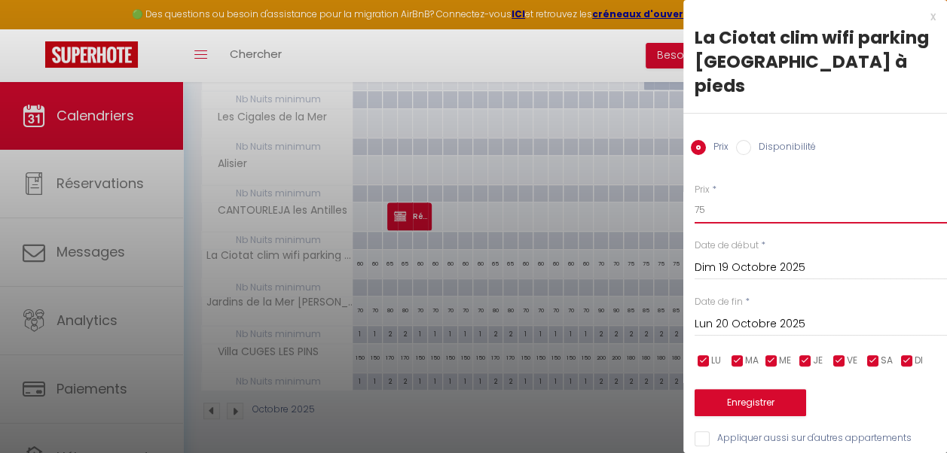
click at [700, 197] on input "75" at bounding box center [820, 210] width 252 height 27
click at [740, 315] on input "Lun 20 Octobre 2025" at bounding box center [820, 325] width 252 height 20
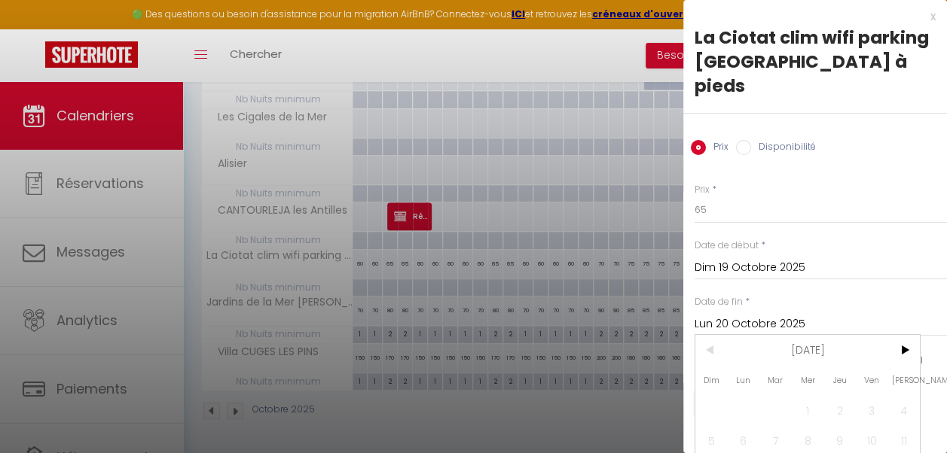
scroll to position [104, 0]
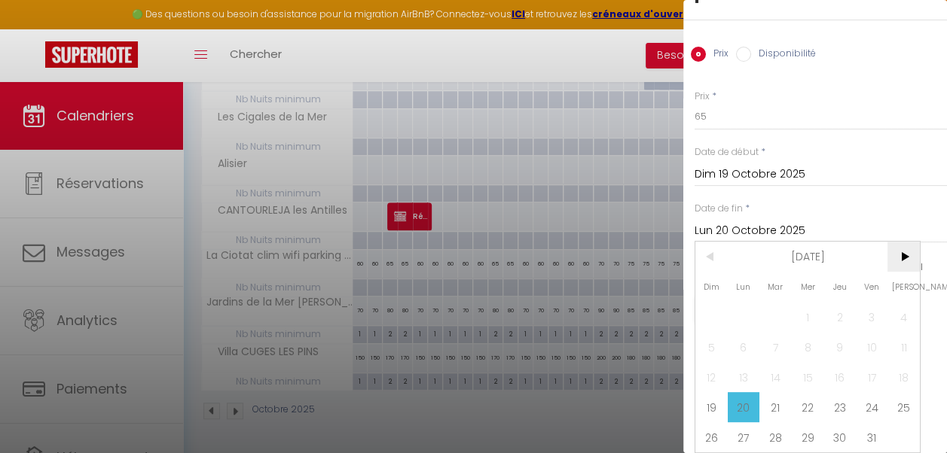
click at [911, 242] on span ">" at bounding box center [903, 257] width 32 height 30
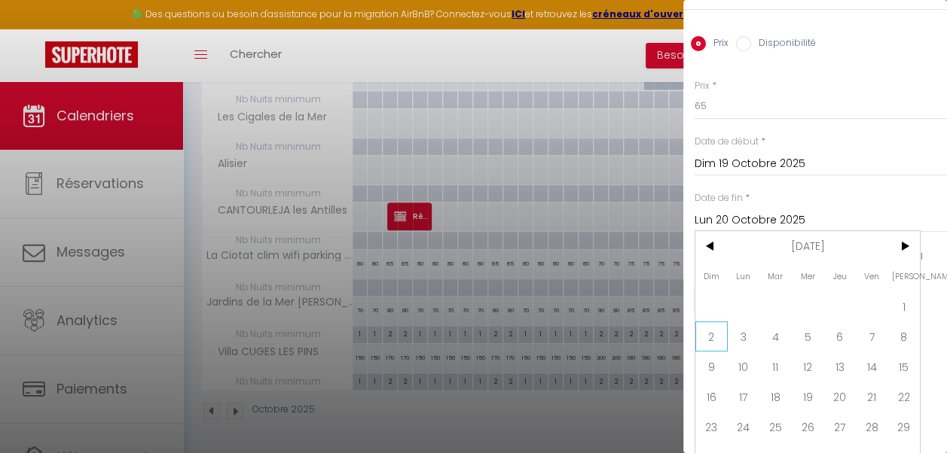
click at [719, 329] on span "2" at bounding box center [711, 337] width 32 height 30
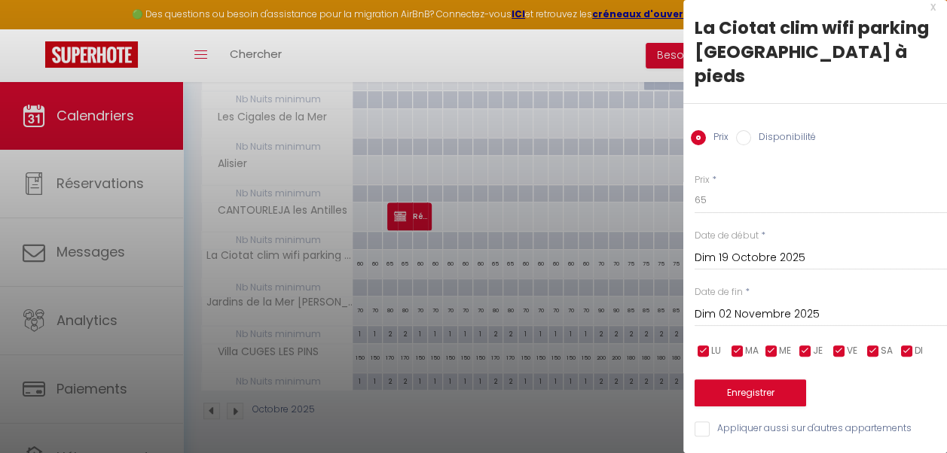
scroll to position [20, 0]
click at [839, 344] on input "checkbox" at bounding box center [839, 351] width 15 height 15
click at [871, 344] on input "checkbox" at bounding box center [872, 351] width 15 height 15
click at [770, 380] on button "Enregistrer" at bounding box center [749, 393] width 111 height 27
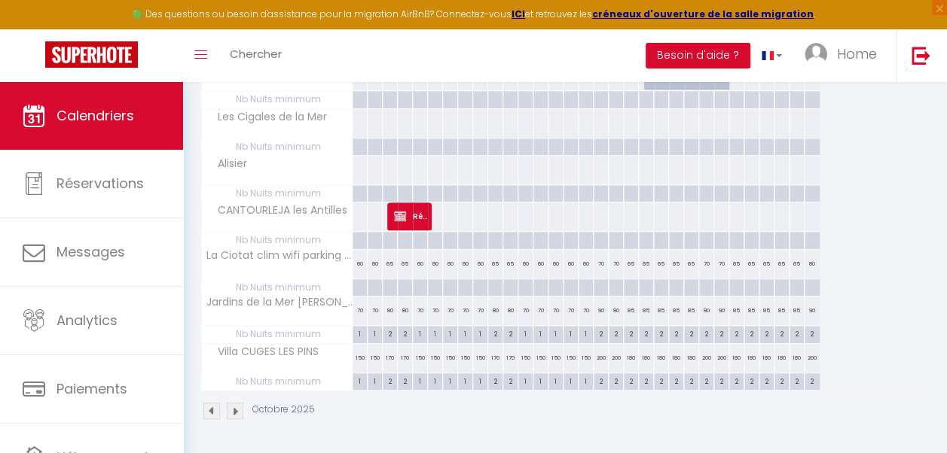
click at [809, 263] on div "80" at bounding box center [811, 264] width 15 height 28
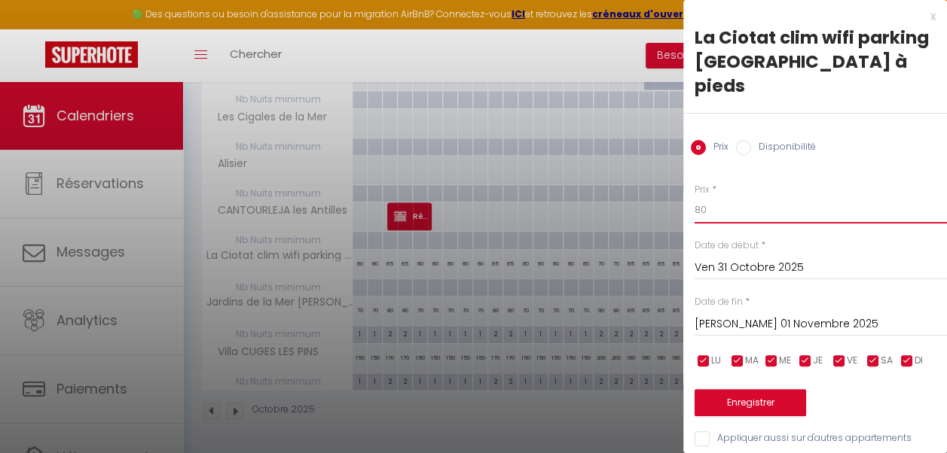
click at [698, 197] on input "80" at bounding box center [820, 210] width 252 height 27
click at [743, 315] on input "Sam 01 Novembre 2025" at bounding box center [820, 325] width 252 height 20
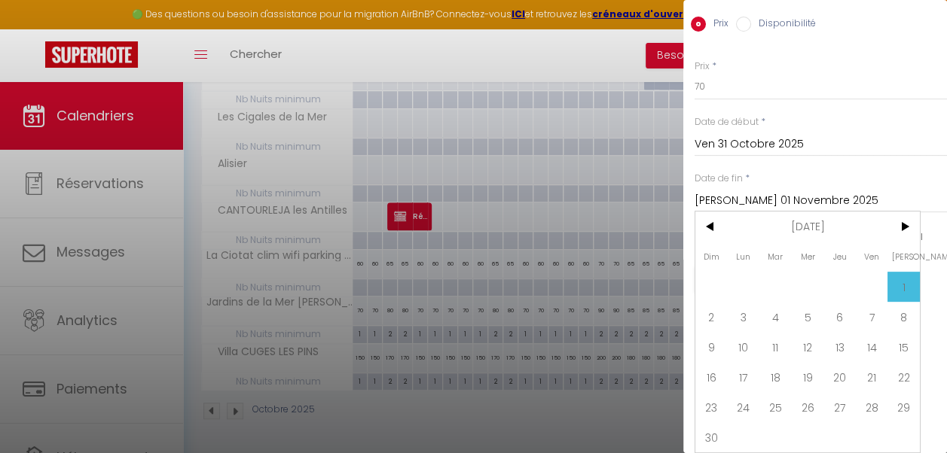
scroll to position [134, 0]
click at [711, 307] on span "2" at bounding box center [711, 317] width 32 height 30
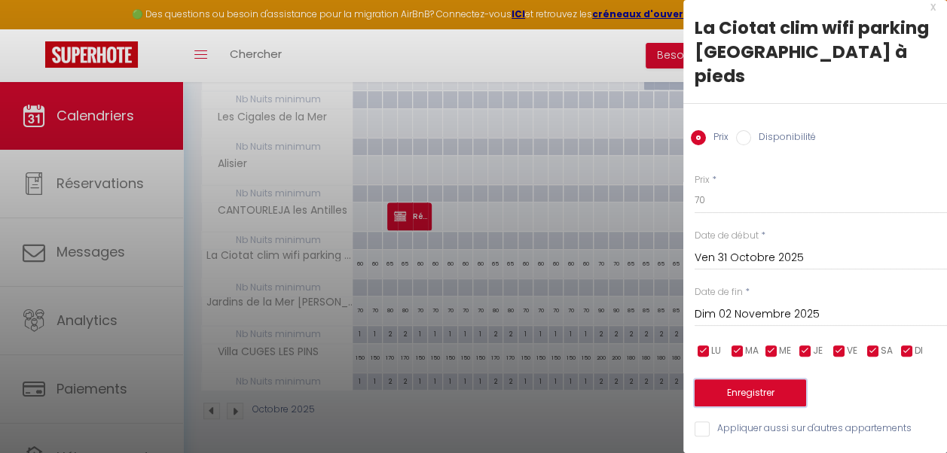
click at [740, 380] on button "Enregistrer" at bounding box center [749, 393] width 111 height 27
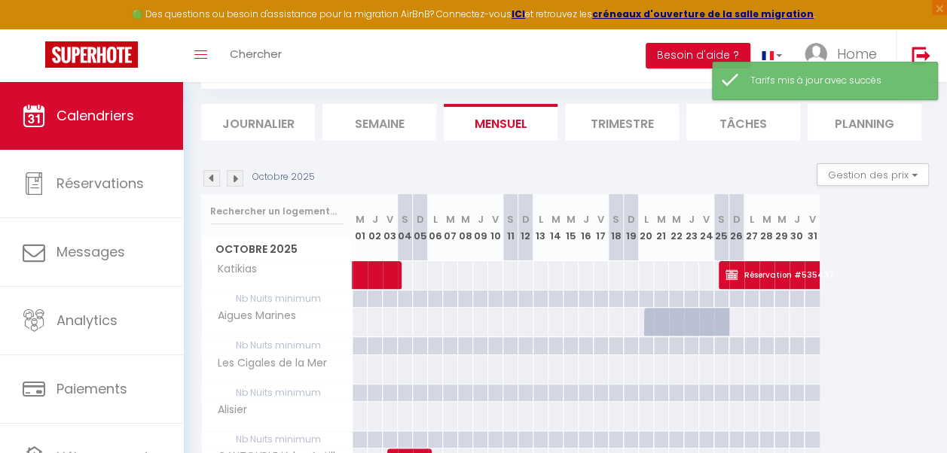
scroll to position [334, 0]
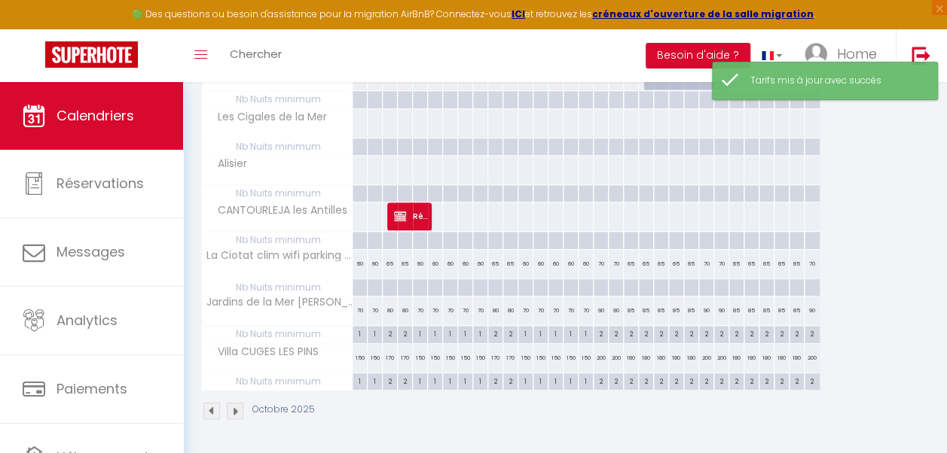
click at [230, 403] on img at bounding box center [235, 411] width 17 height 17
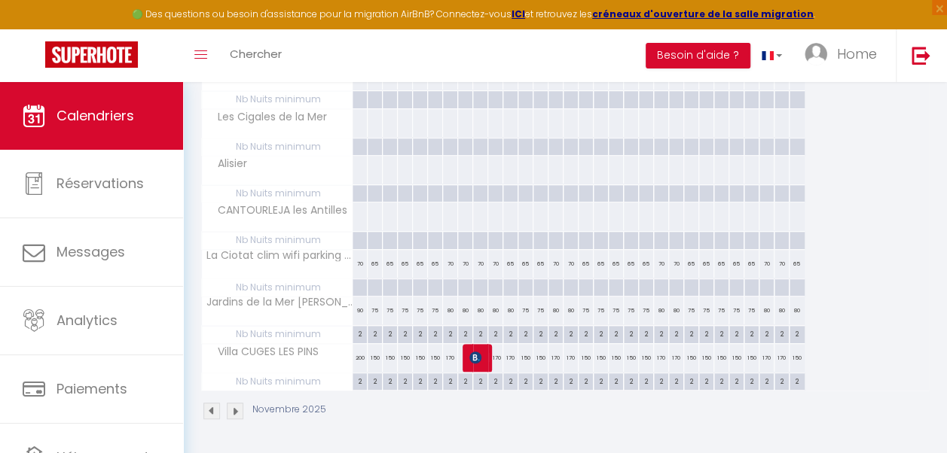
click at [375, 263] on div "65" at bounding box center [375, 264] width 15 height 28
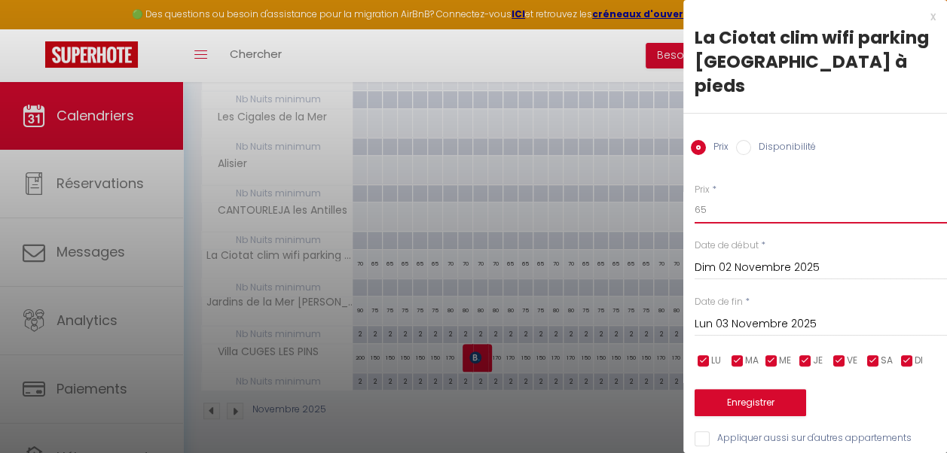
click at [709, 197] on input "65" at bounding box center [820, 210] width 252 height 27
click at [838, 354] on input "checkbox" at bounding box center [839, 361] width 15 height 15
click at [877, 354] on input "checkbox" at bounding box center [872, 361] width 15 height 15
click at [819, 310] on div "Lun 03 Novembre 2025 < Nov 2025 > Dim Lun Mar Mer Jeu Ven Sam 1 2 3 4 5 6 7 8 9…" at bounding box center [820, 323] width 252 height 27
click at [789, 315] on input "Lun 03 Novembre 2025" at bounding box center [820, 325] width 252 height 20
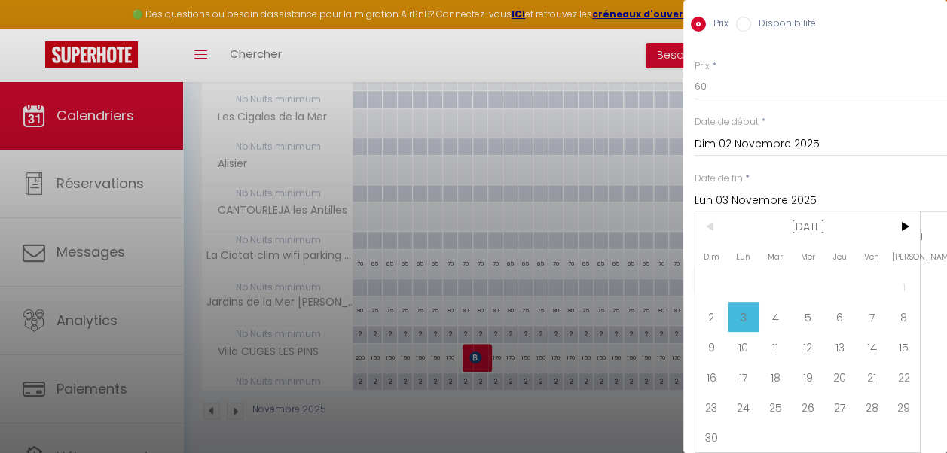
scroll to position [134, 0]
click at [868, 310] on span "7" at bounding box center [872, 317] width 32 height 30
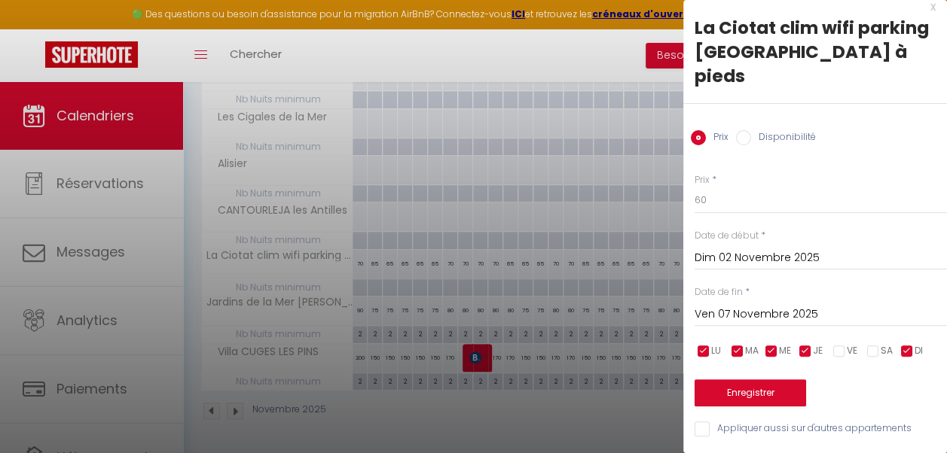
scroll to position [20, 0]
click at [764, 384] on button "Enregistrer" at bounding box center [749, 393] width 111 height 27
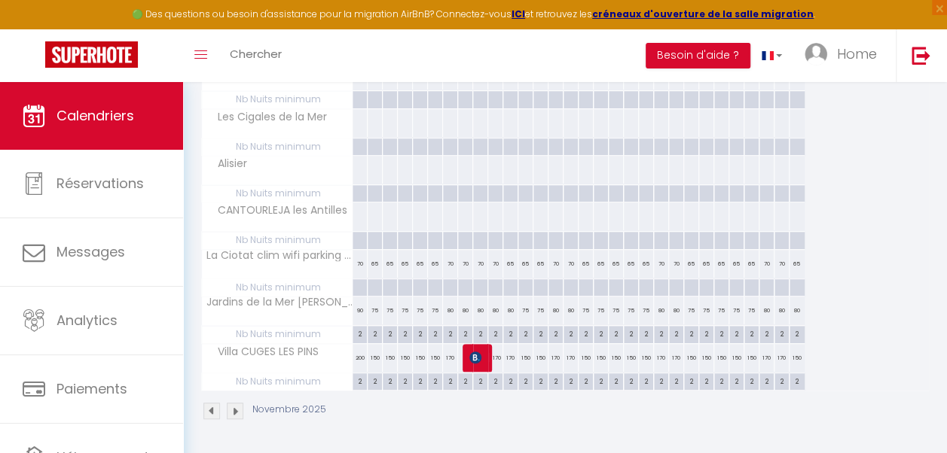
click at [376, 258] on div "65" at bounding box center [375, 264] width 15 height 28
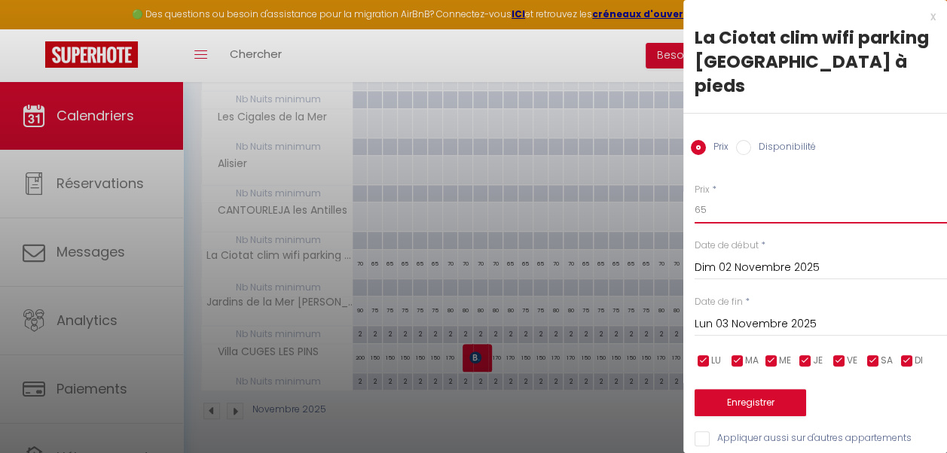
click at [723, 197] on input "65" at bounding box center [820, 210] width 252 height 27
click at [752, 315] on input "Lun 03 Novembre 2025" at bounding box center [820, 325] width 252 height 20
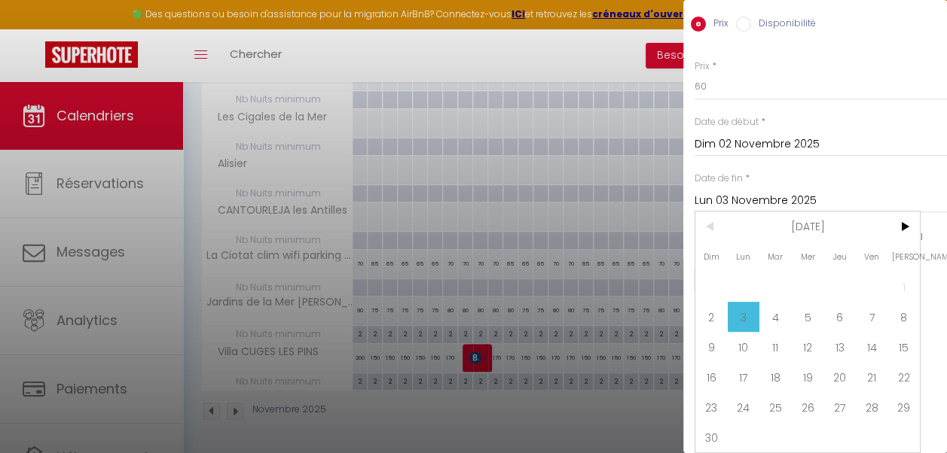
scroll to position [134, 0]
click at [866, 306] on span "7" at bounding box center [872, 317] width 32 height 30
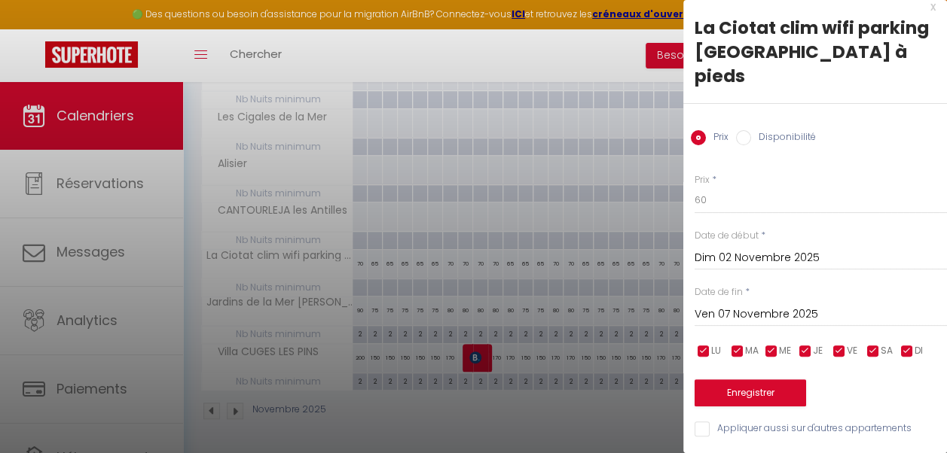
scroll to position [20, 0]
click at [764, 381] on button "Enregistrer" at bounding box center [749, 393] width 111 height 27
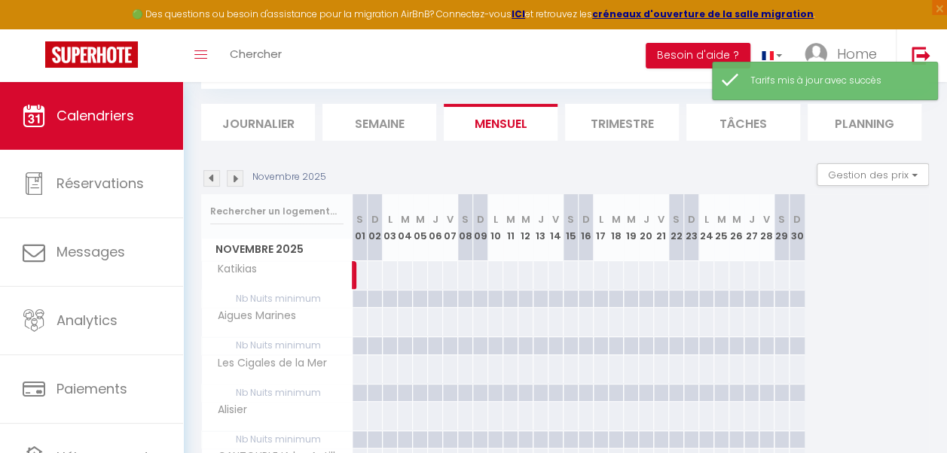
scroll to position [334, 0]
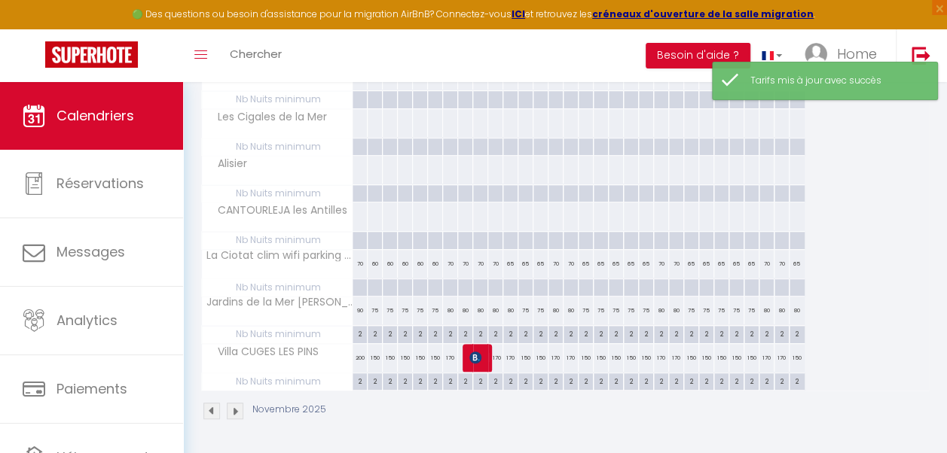
click at [450, 261] on div "70" at bounding box center [450, 264] width 15 height 28
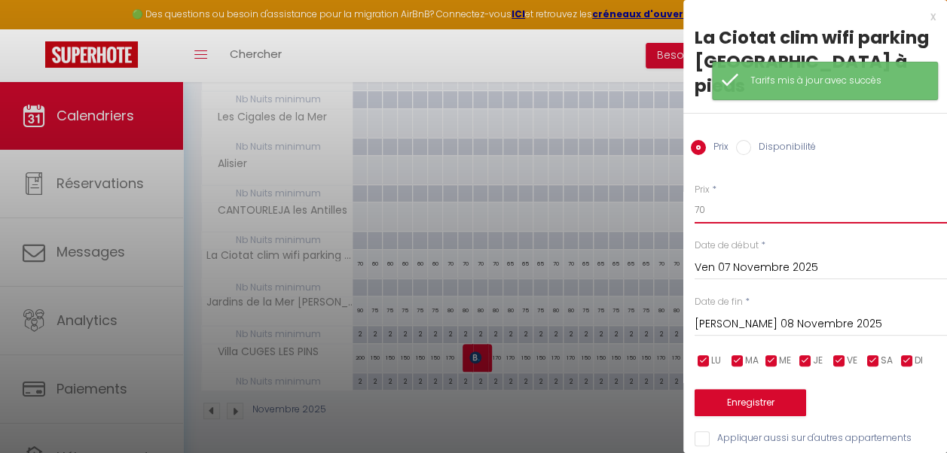
click at [705, 197] on input "70" at bounding box center [820, 210] width 252 height 27
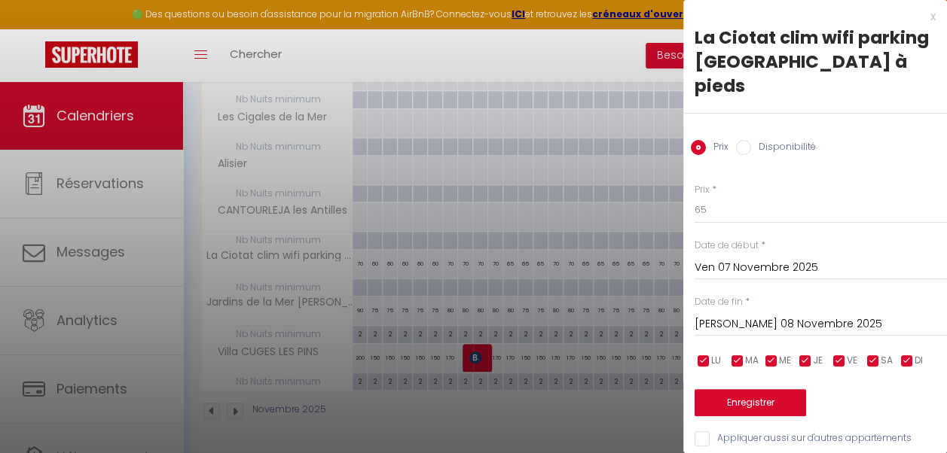
click at [755, 315] on input "Sam 08 Novembre 2025" at bounding box center [820, 325] width 252 height 20
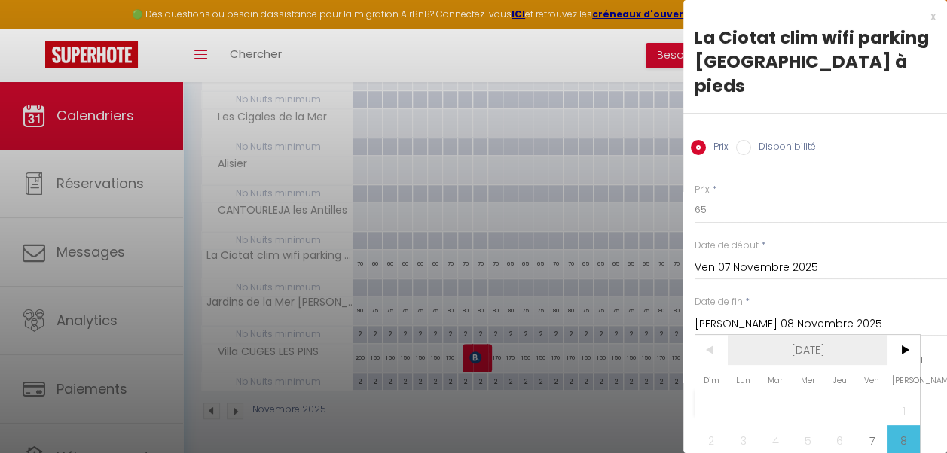
scroll to position [134, 0]
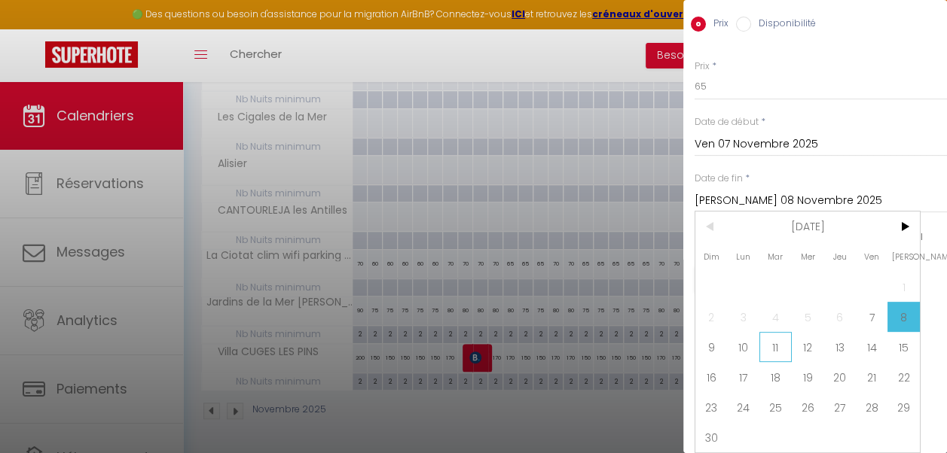
click at [780, 336] on span "11" at bounding box center [775, 347] width 32 height 30
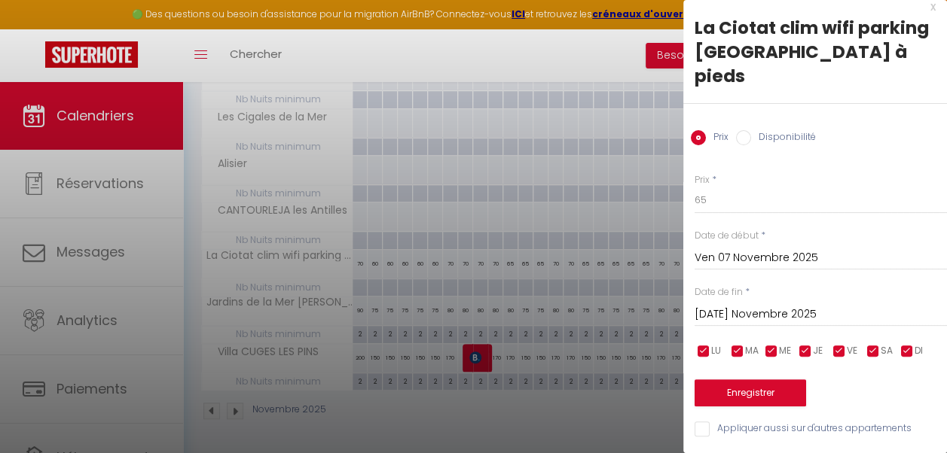
scroll to position [20, 0]
click at [759, 380] on button "Enregistrer" at bounding box center [749, 393] width 111 height 27
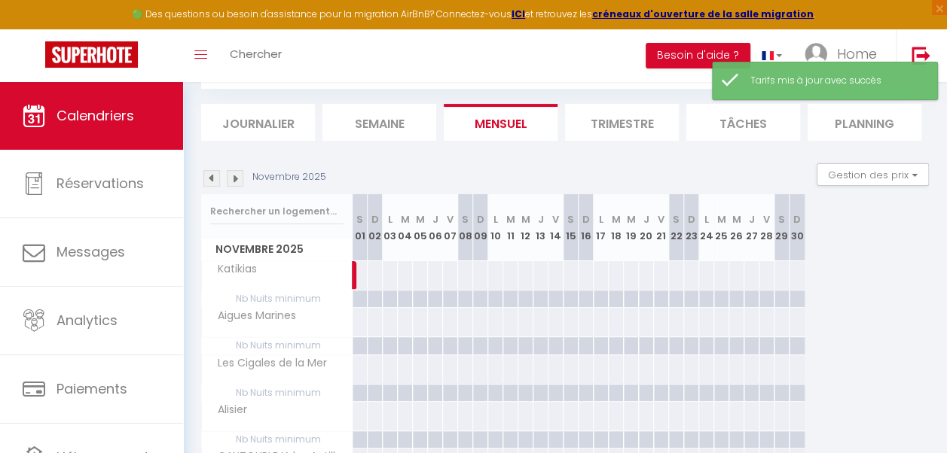
scroll to position [334, 0]
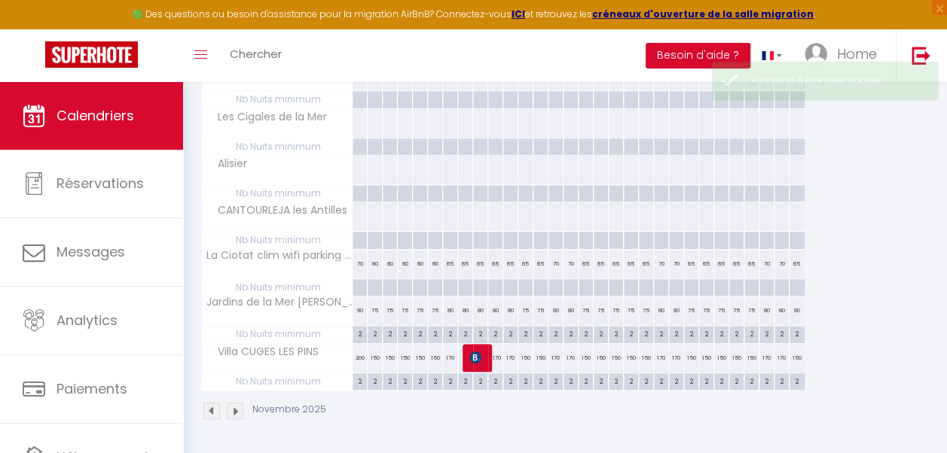
click at [551, 259] on div "70" at bounding box center [555, 264] width 15 height 28
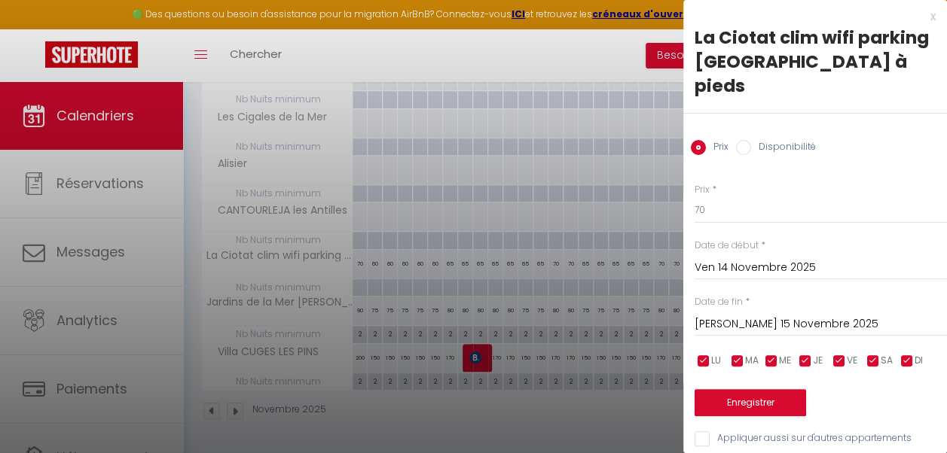
click at [540, 211] on div at bounding box center [473, 226] width 947 height 453
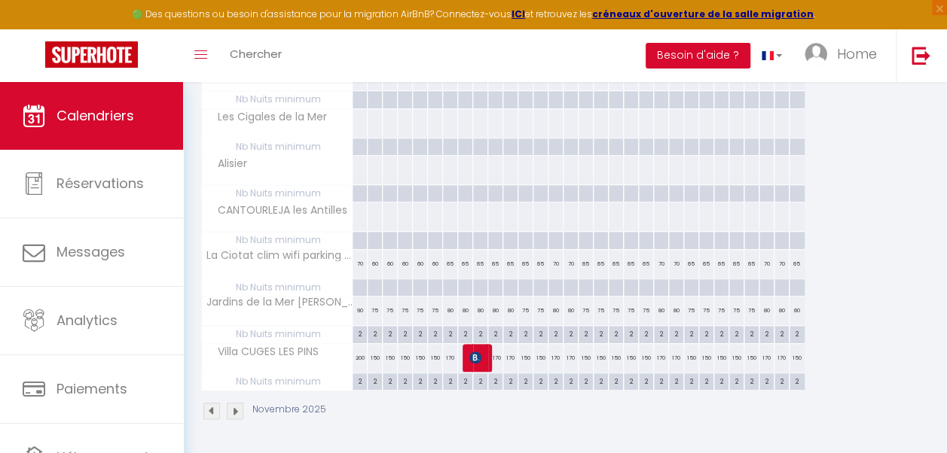
click at [523, 261] on div "65" at bounding box center [525, 264] width 15 height 28
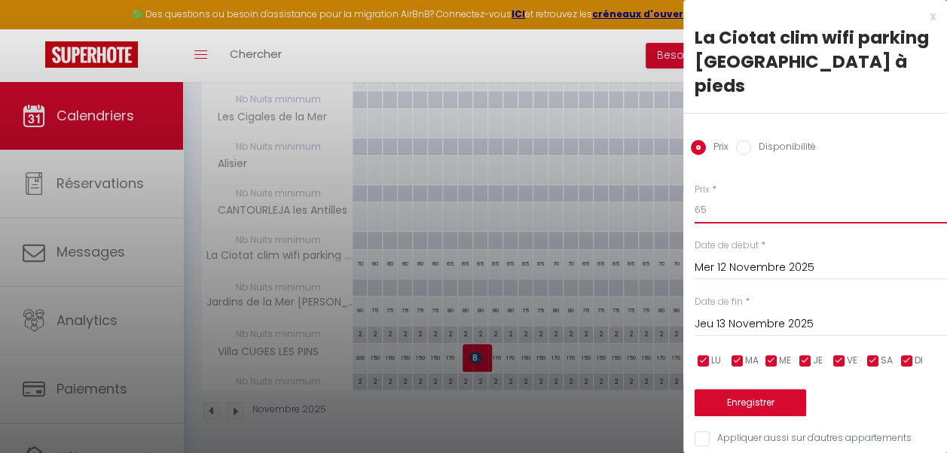
click at [713, 197] on input "65" at bounding box center [820, 210] width 252 height 27
click at [833, 354] on input "checkbox" at bounding box center [839, 361] width 15 height 15
click at [875, 354] on input "checkbox" at bounding box center [872, 361] width 15 height 15
click at [813, 315] on input "Jeu 13 Novembre 2025" at bounding box center [820, 325] width 252 height 20
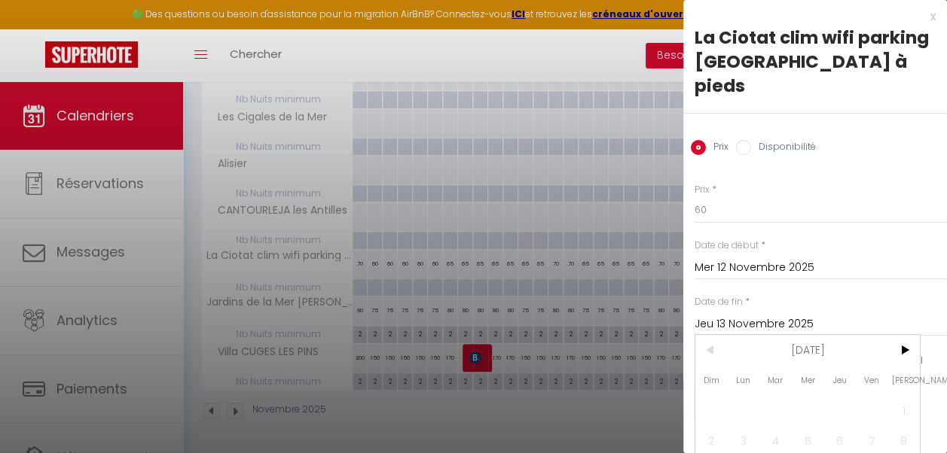
scroll to position [134, 0]
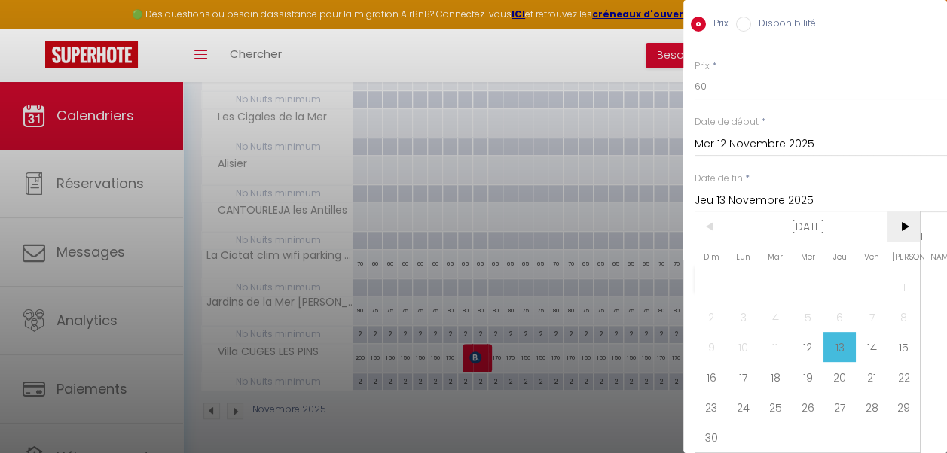
click at [903, 218] on span ">" at bounding box center [903, 227] width 32 height 30
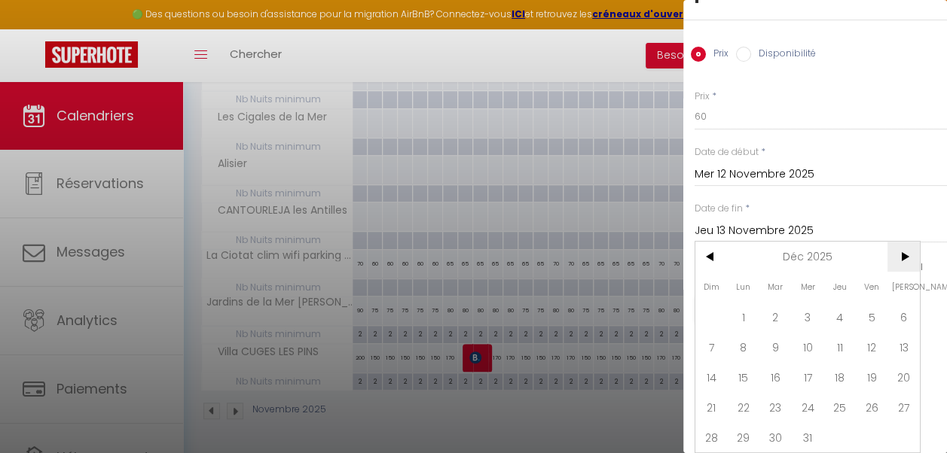
scroll to position [104, 0]
click at [872, 365] on span "19" at bounding box center [872, 377] width 32 height 30
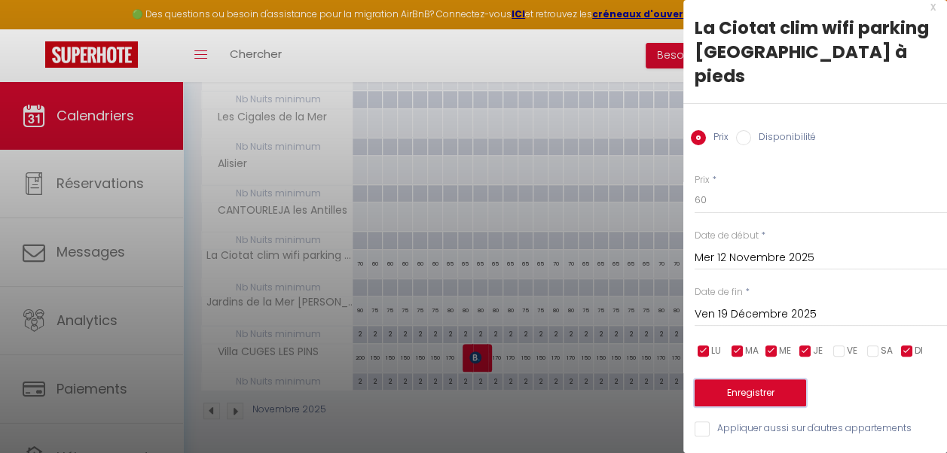
click at [751, 384] on button "Enregistrer" at bounding box center [749, 393] width 111 height 27
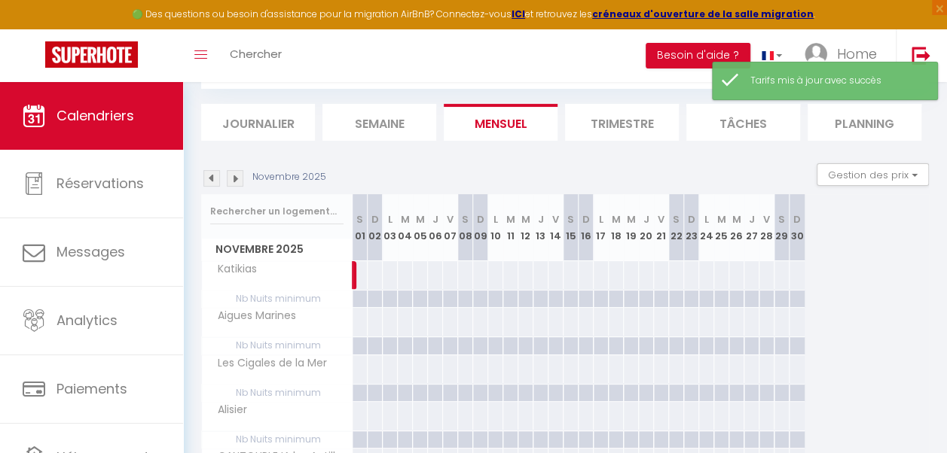
scroll to position [334, 0]
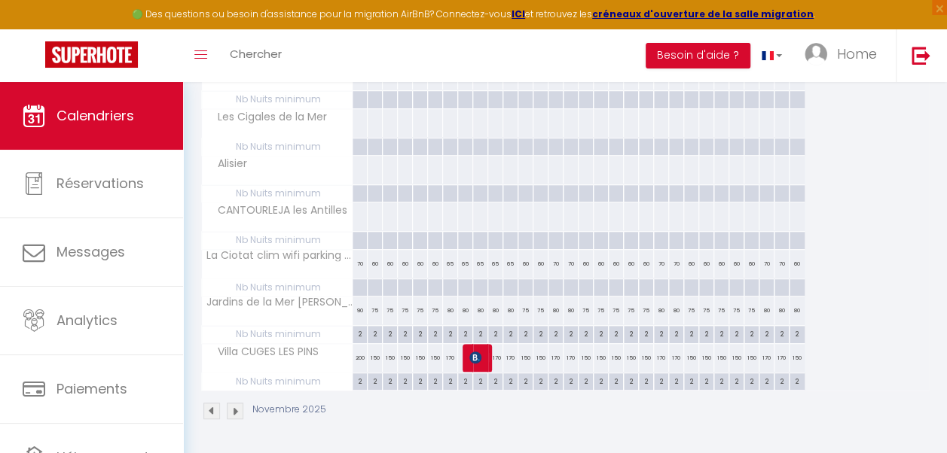
click at [554, 263] on div "70" at bounding box center [555, 264] width 15 height 28
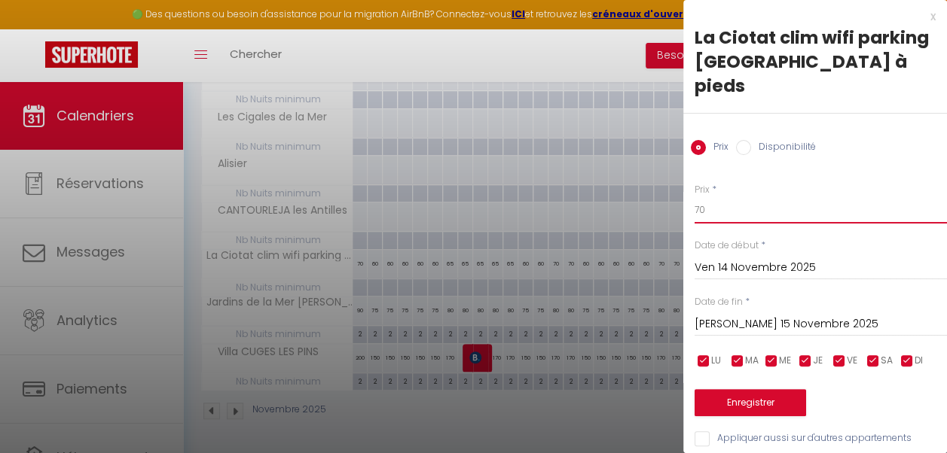
click at [713, 197] on input "70" at bounding box center [820, 210] width 252 height 27
click at [742, 315] on input "Sam 15 Novembre 2025" at bounding box center [820, 325] width 252 height 20
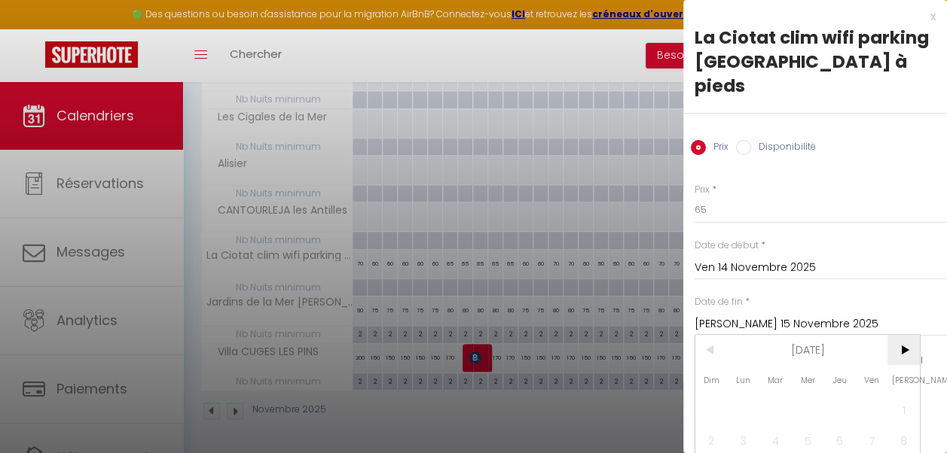
click at [902, 352] on span ">" at bounding box center [903, 350] width 32 height 30
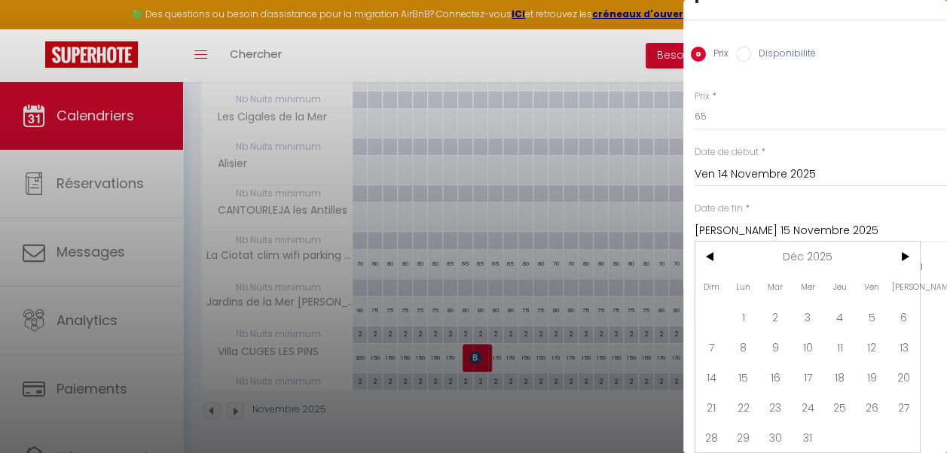
scroll to position [104, 0]
click at [871, 366] on span "19" at bounding box center [872, 377] width 32 height 30
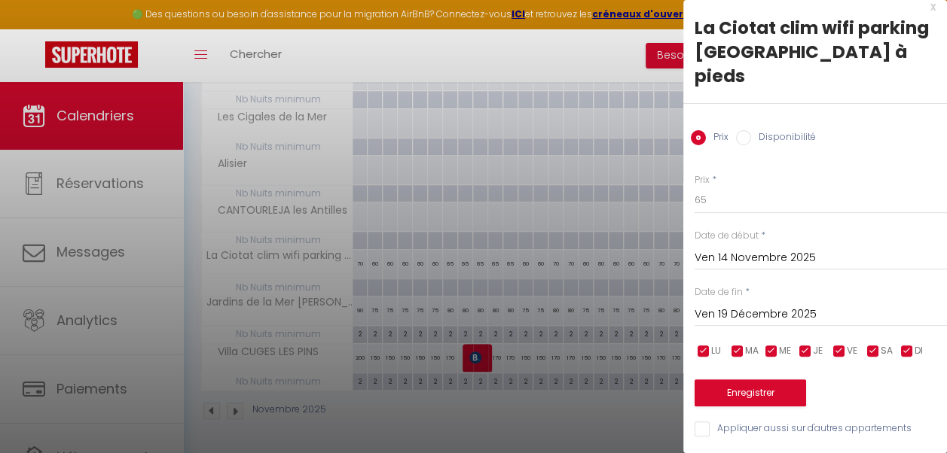
scroll to position [20, 0]
click at [807, 344] on input "checkbox" at bounding box center [805, 351] width 15 height 15
click at [773, 344] on input "checkbox" at bounding box center [771, 351] width 15 height 15
click at [740, 344] on input "checkbox" at bounding box center [737, 351] width 15 height 15
click at [706, 344] on input "checkbox" at bounding box center [703, 351] width 15 height 15
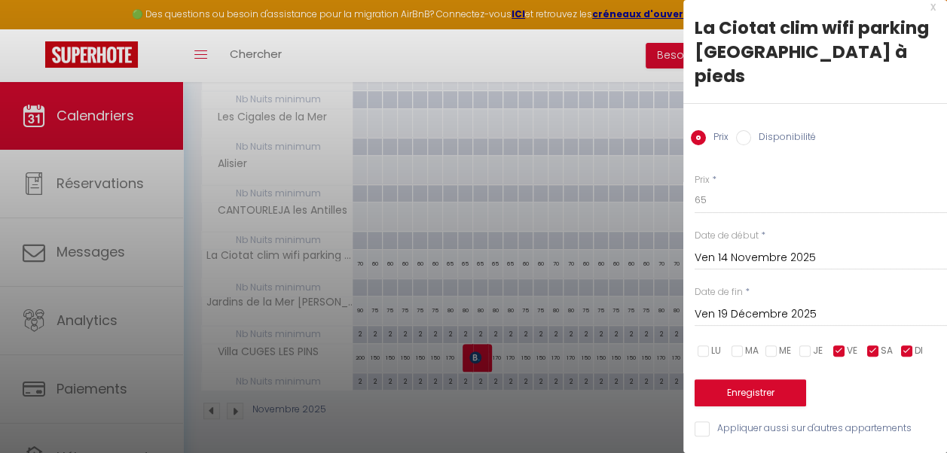
click at [907, 344] on input "checkbox" at bounding box center [906, 351] width 15 height 15
click at [768, 389] on button "Enregistrer" at bounding box center [749, 393] width 111 height 27
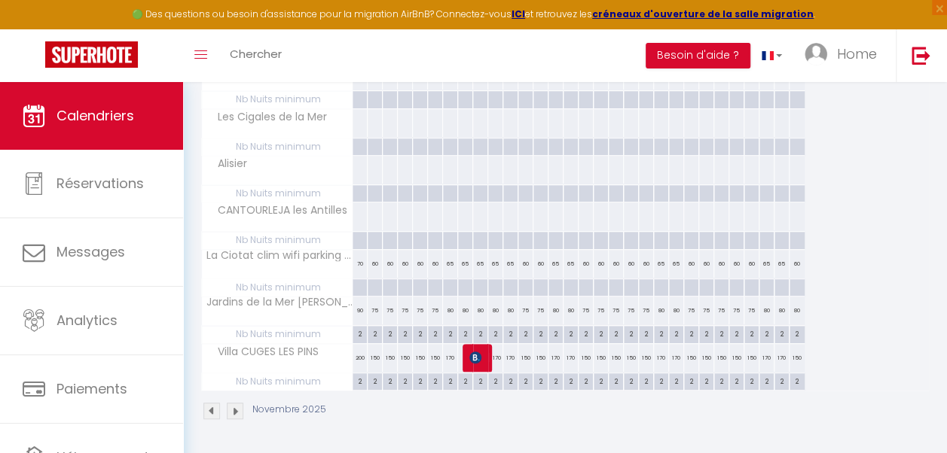
click at [232, 403] on img at bounding box center [235, 411] width 17 height 17
click at [553, 261] on div "75" at bounding box center [555, 264] width 15 height 28
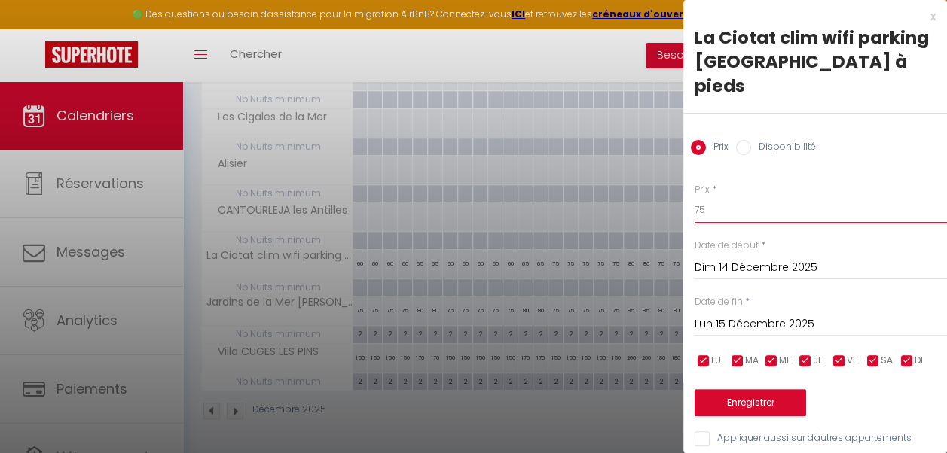
click at [716, 197] on input "75" at bounding box center [820, 210] width 252 height 27
click at [764, 315] on input "Lun 15 Décembre 2025" at bounding box center [820, 325] width 252 height 20
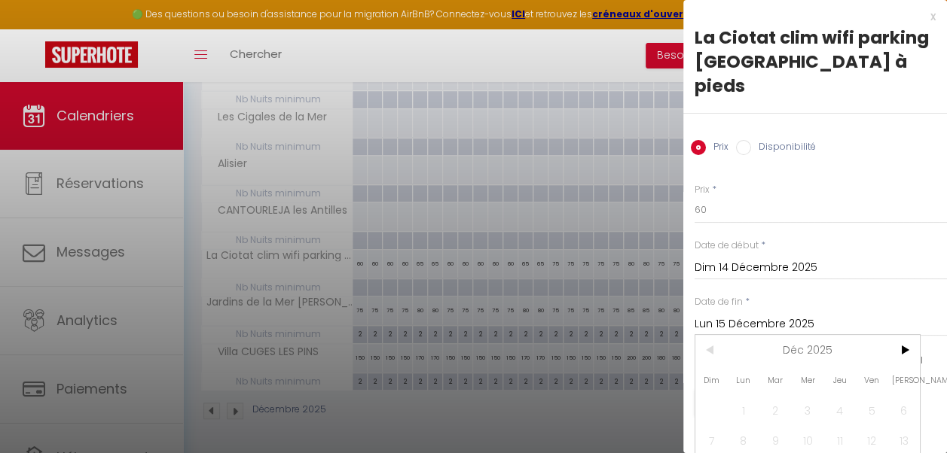
scroll to position [104, 0]
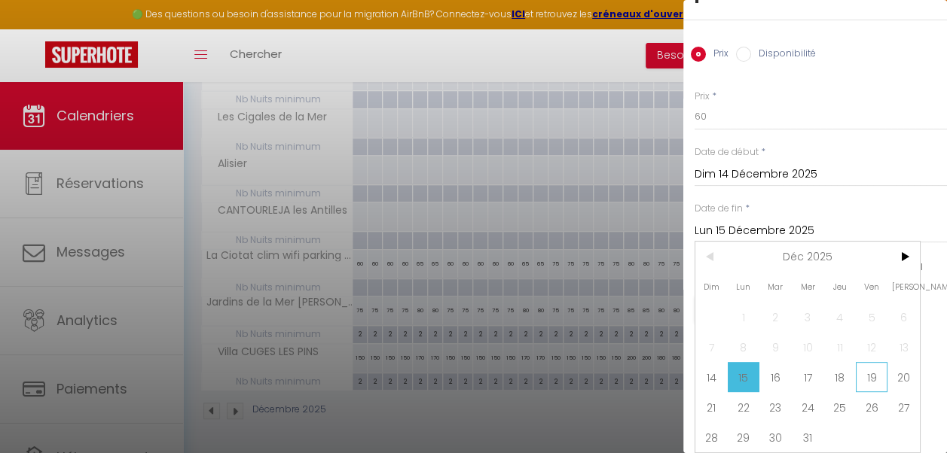
click at [868, 362] on span "19" at bounding box center [872, 377] width 32 height 30
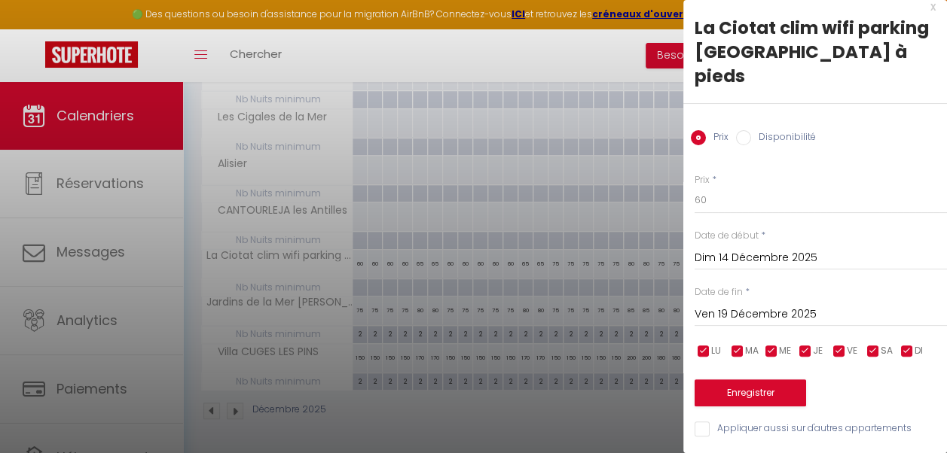
scroll to position [20, 0]
click at [752, 380] on button "Enregistrer" at bounding box center [749, 393] width 111 height 27
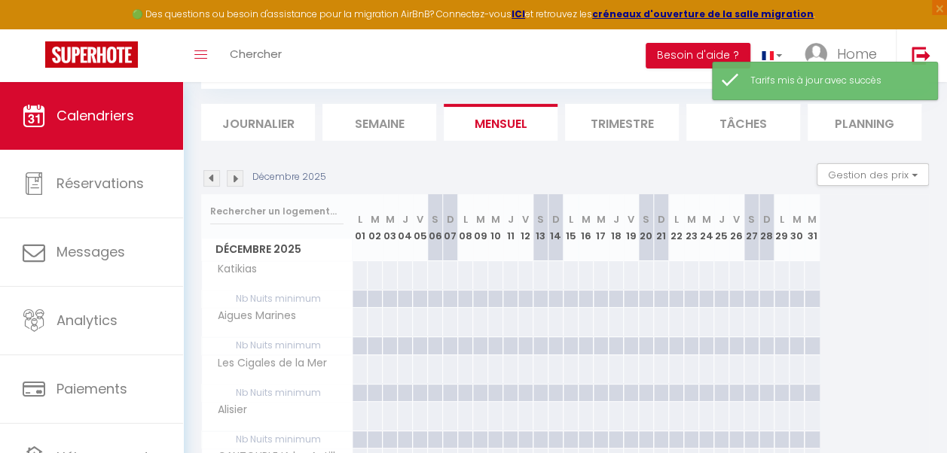
scroll to position [334, 0]
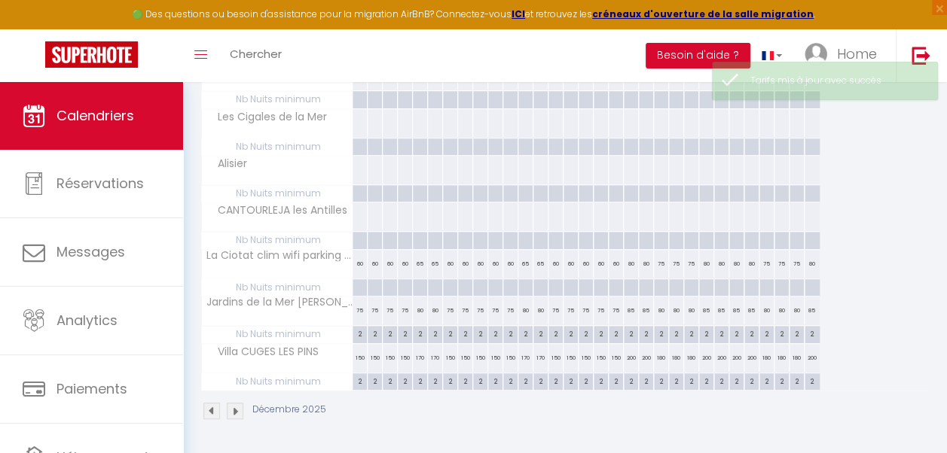
click at [633, 264] on div "80" at bounding box center [631, 264] width 15 height 28
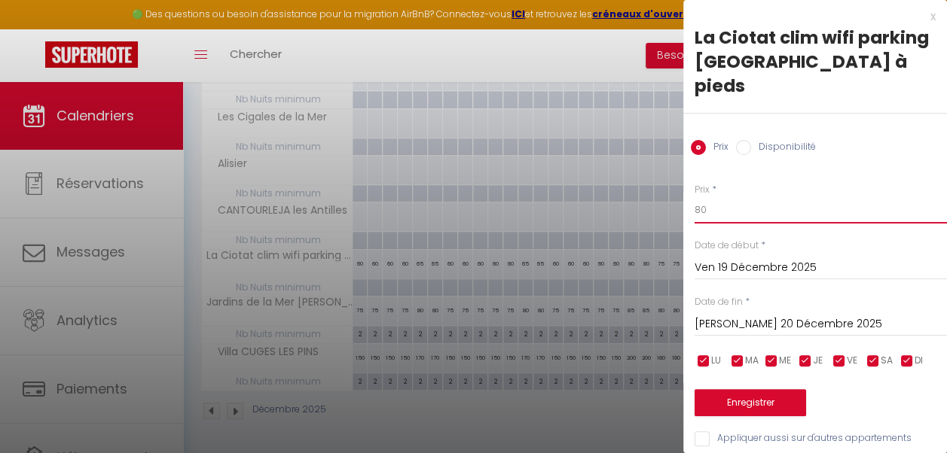
click at [717, 197] on input "80" at bounding box center [820, 210] width 252 height 27
click at [789, 315] on input "Sam 20 Décembre 2025" at bounding box center [820, 325] width 252 height 20
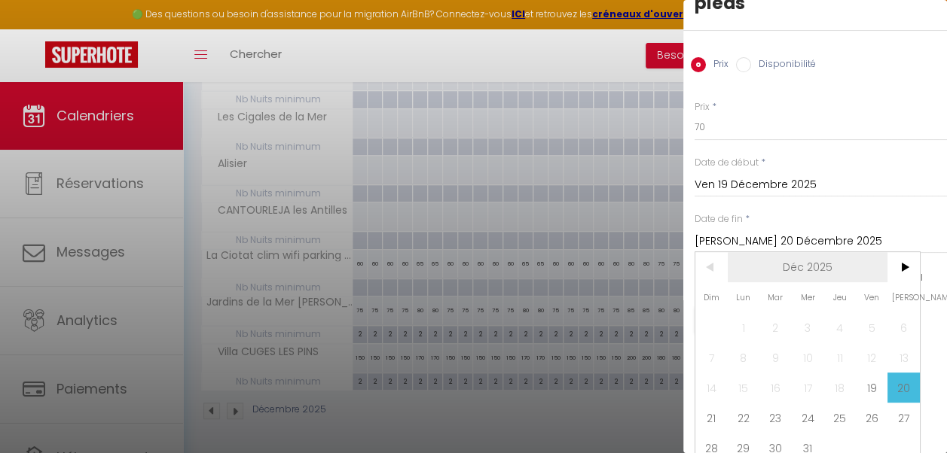
scroll to position [104, 0]
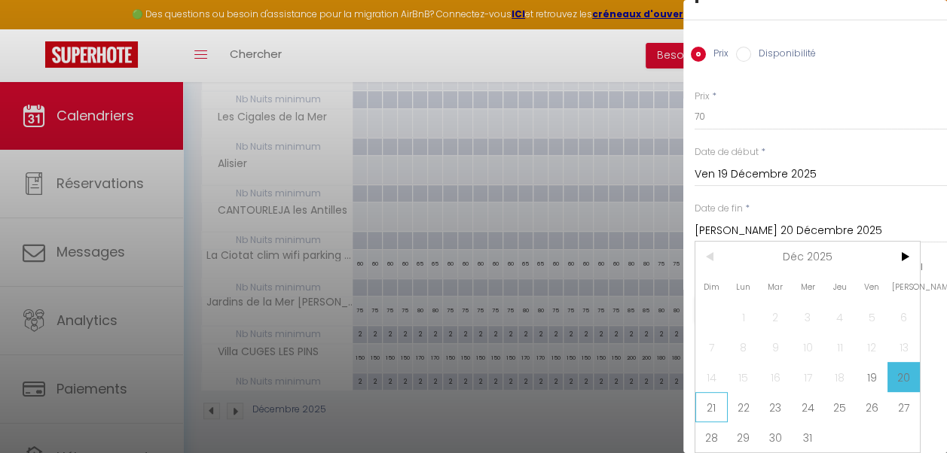
click at [717, 399] on span "21" at bounding box center [711, 407] width 32 height 30
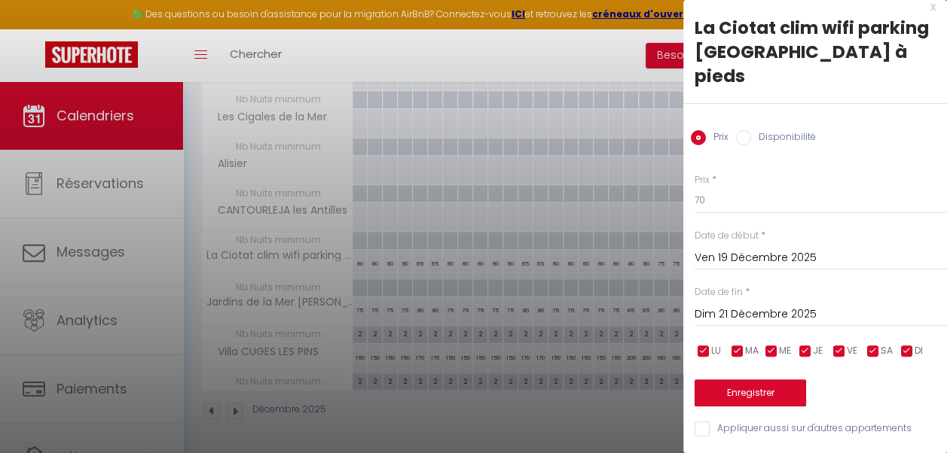
scroll to position [20, 0]
click at [788, 380] on button "Enregistrer" at bounding box center [749, 393] width 111 height 27
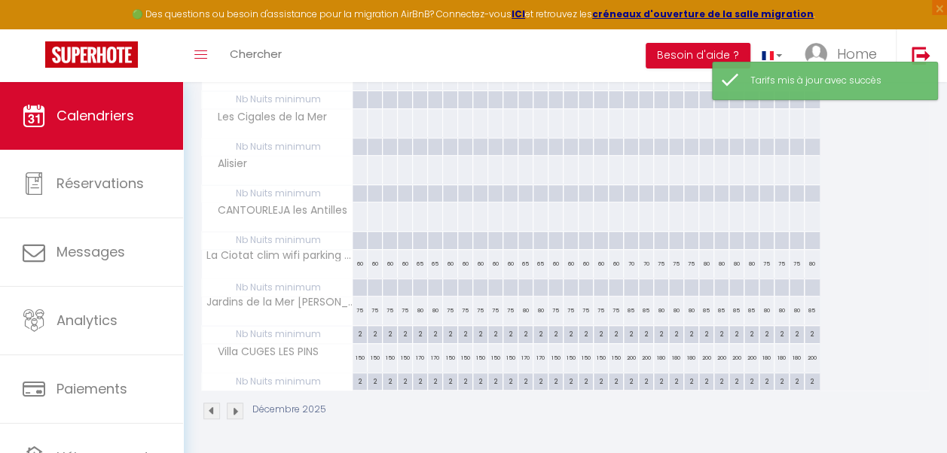
click at [661, 264] on div "75" at bounding box center [661, 264] width 15 height 28
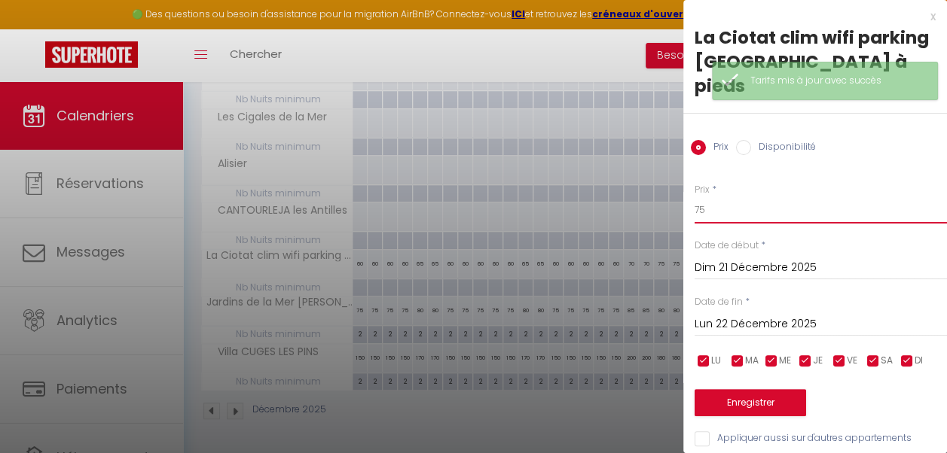
click at [697, 197] on input "75" at bounding box center [820, 210] width 252 height 27
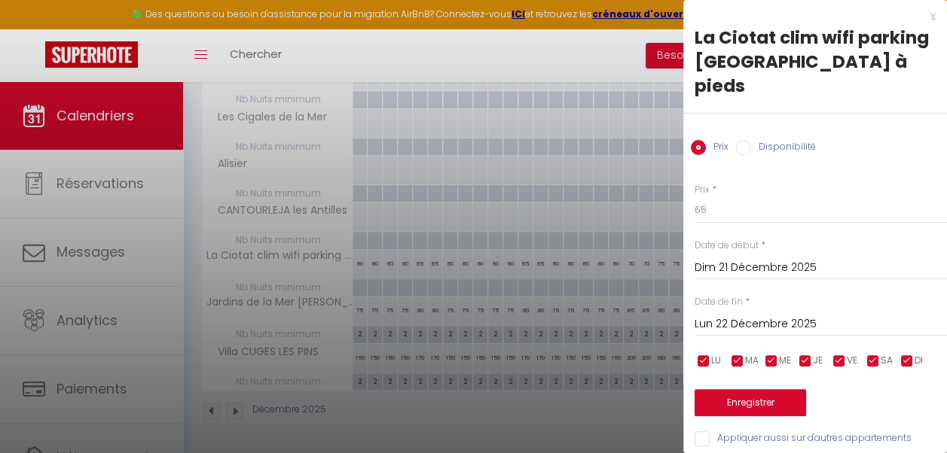
click at [744, 315] on input "Lun 22 Décembre 2025" at bounding box center [820, 325] width 252 height 20
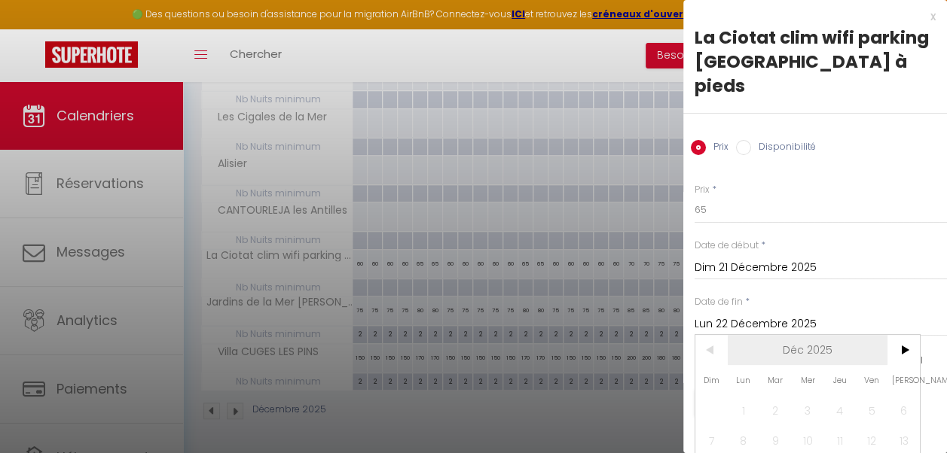
scroll to position [104, 0]
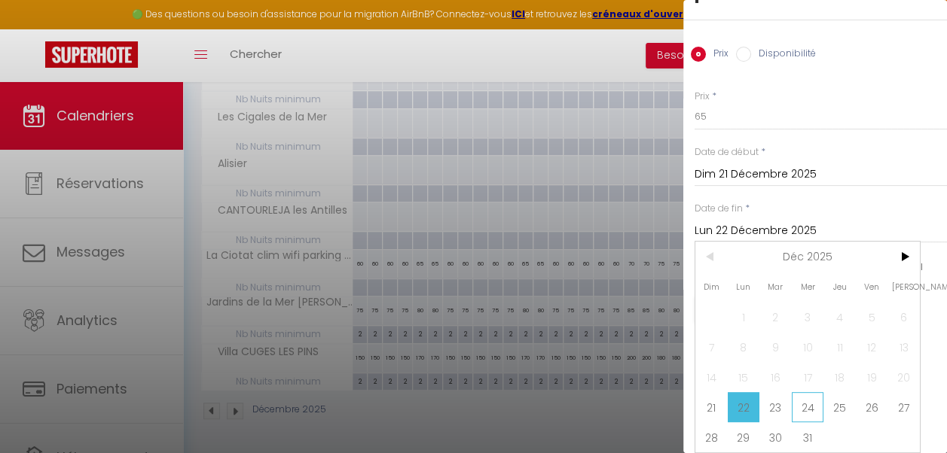
click at [816, 395] on span "24" at bounding box center [808, 407] width 32 height 30
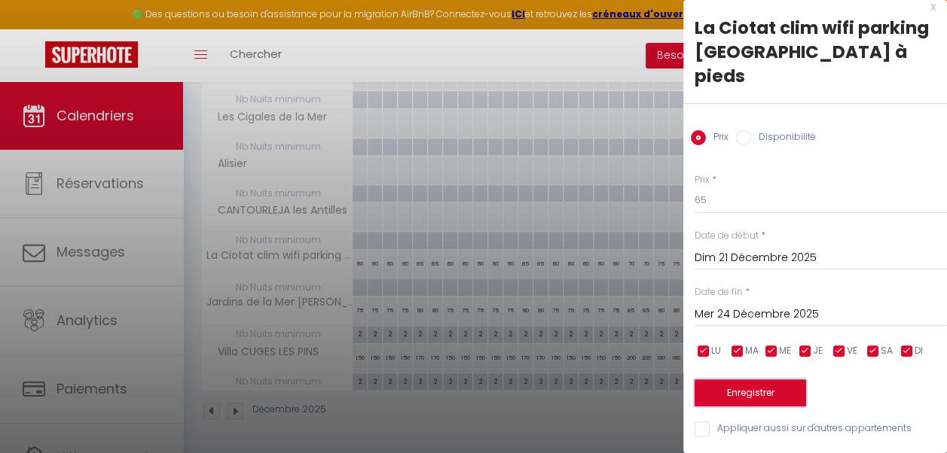
click at [785, 383] on button "Enregistrer" at bounding box center [749, 393] width 111 height 27
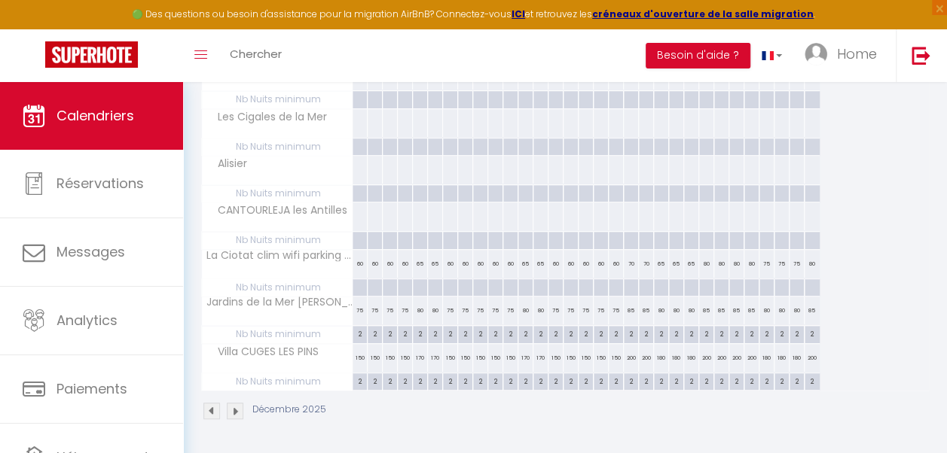
click at [700, 261] on div "80" at bounding box center [706, 264] width 15 height 28
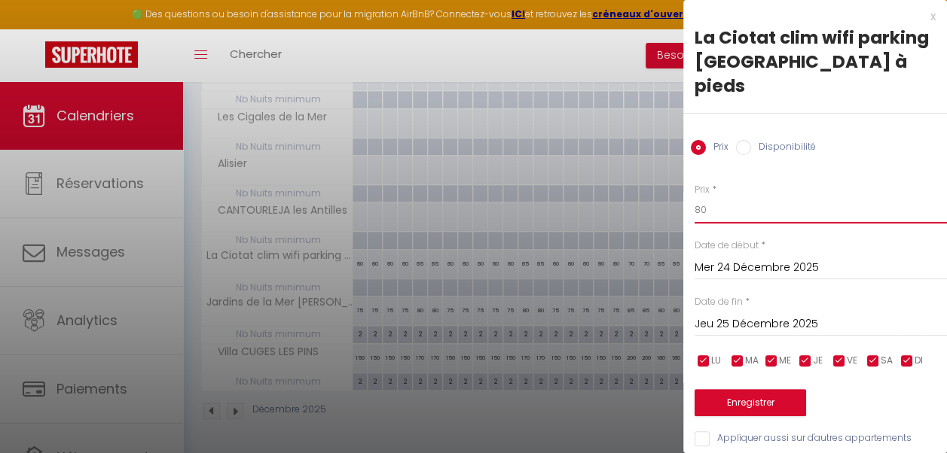
click at [700, 197] on input "80" at bounding box center [820, 210] width 252 height 27
click at [748, 315] on input "Jeu 25 Décembre 2025" at bounding box center [820, 325] width 252 height 20
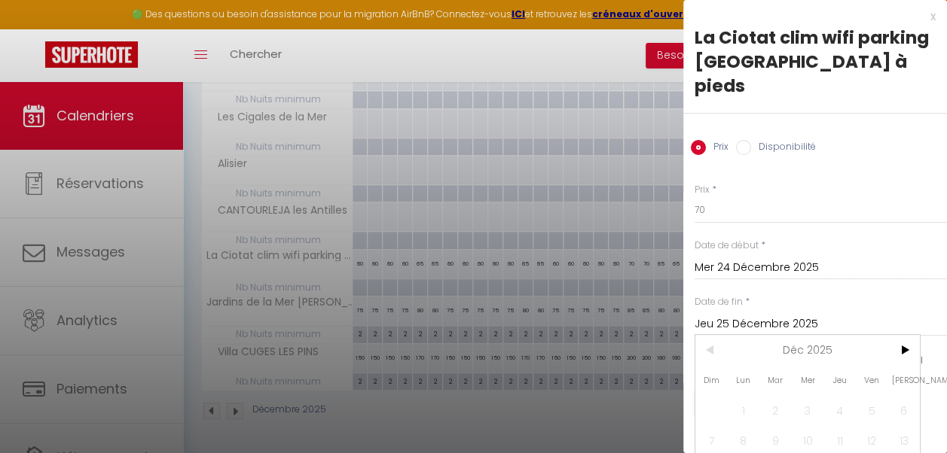
scroll to position [104, 0]
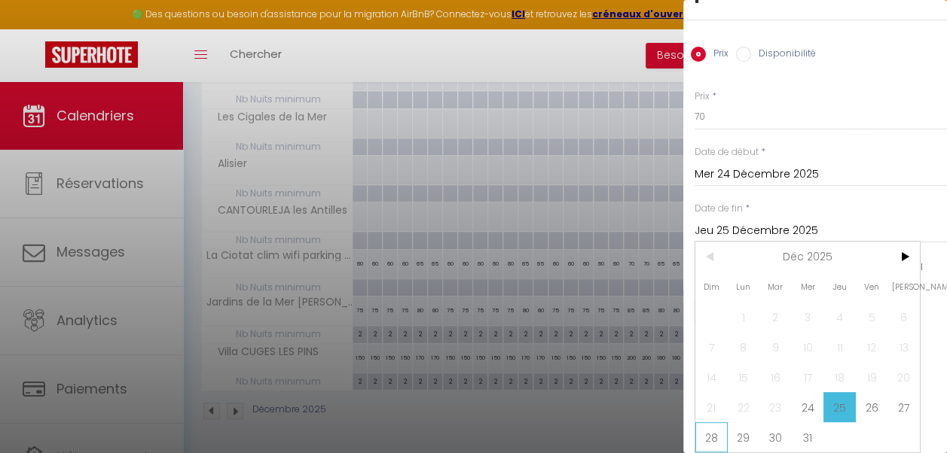
click at [710, 423] on span "28" at bounding box center [711, 438] width 32 height 30
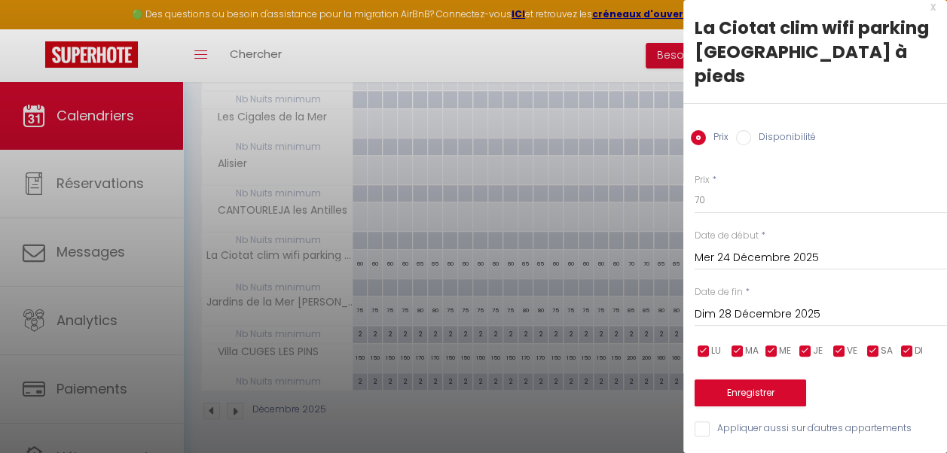
scroll to position [20, 0]
click at [765, 389] on button "Enregistrer" at bounding box center [749, 393] width 111 height 27
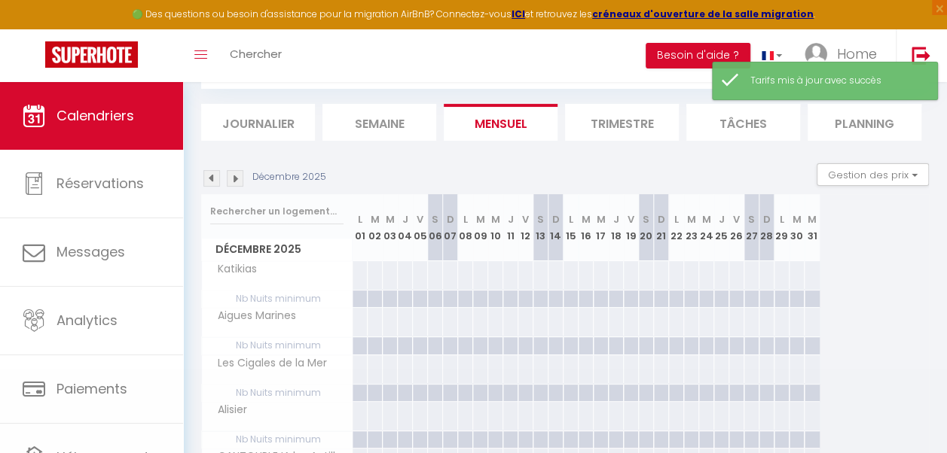
scroll to position [334, 0]
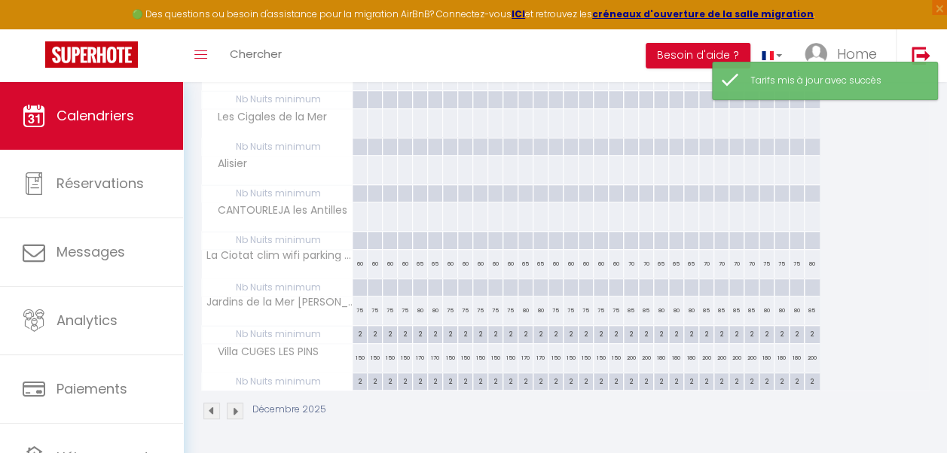
click at [764, 261] on div "75" at bounding box center [766, 264] width 15 height 28
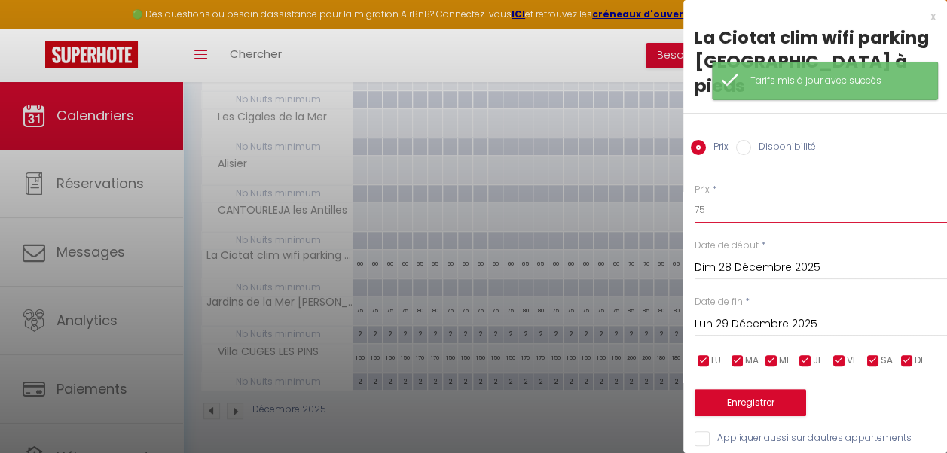
click at [697, 197] on input "75" at bounding box center [820, 210] width 252 height 27
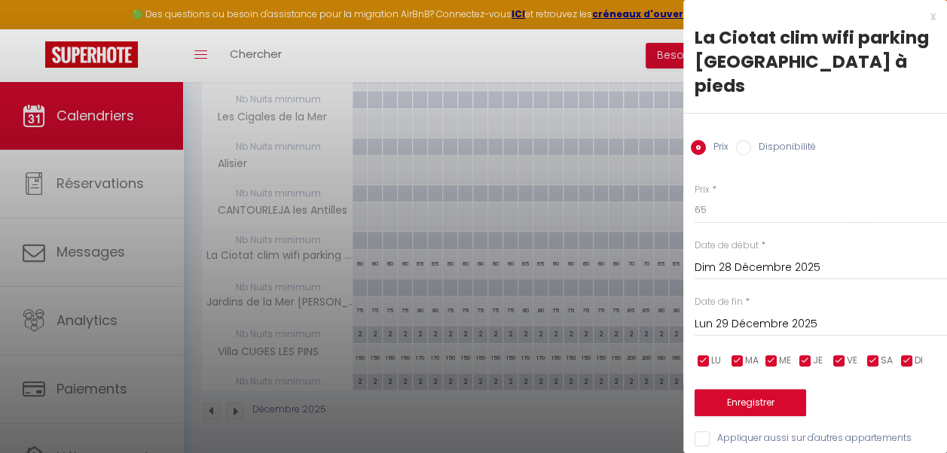
click at [758, 315] on input "Lun 29 Décembre 2025" at bounding box center [820, 325] width 252 height 20
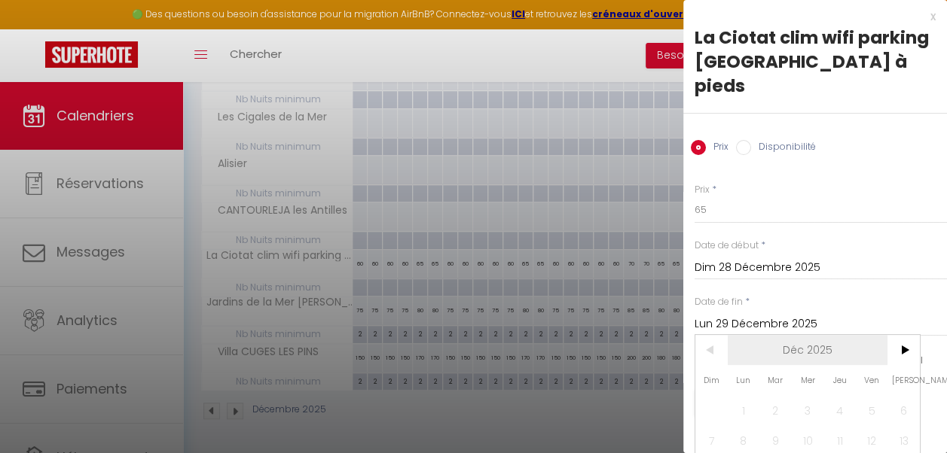
scroll to position [104, 0]
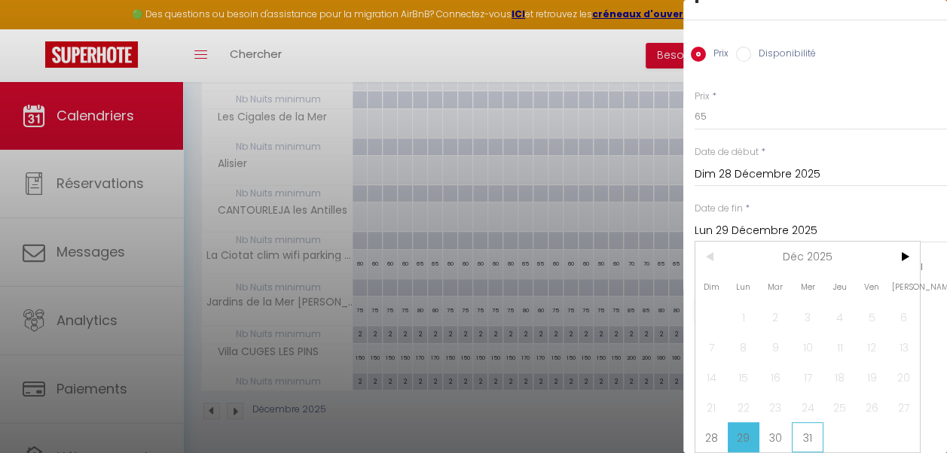
click at [806, 423] on span "31" at bounding box center [808, 438] width 32 height 30
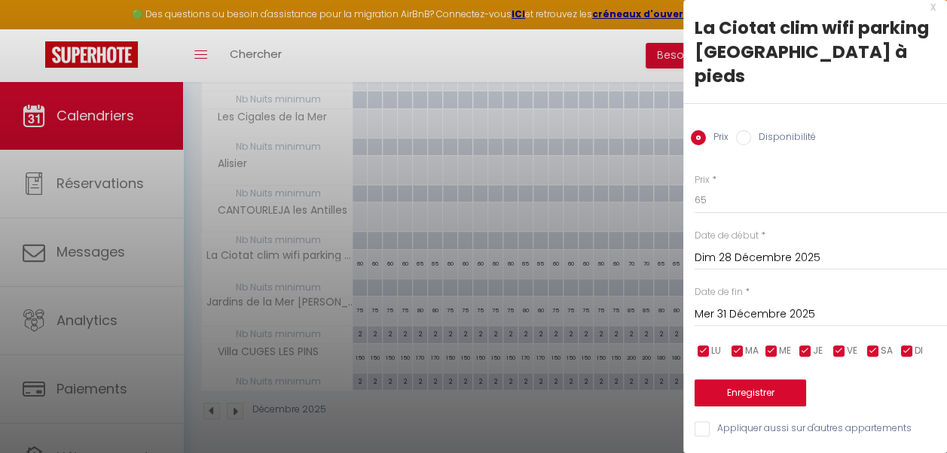
scroll to position [20, 0]
click at [764, 386] on button "Enregistrer" at bounding box center [749, 393] width 111 height 27
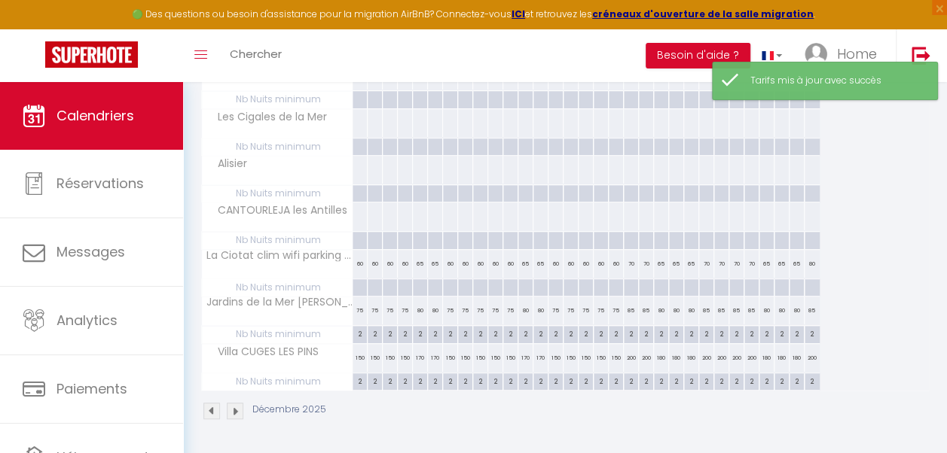
click at [810, 261] on div "80" at bounding box center [811, 264] width 15 height 28
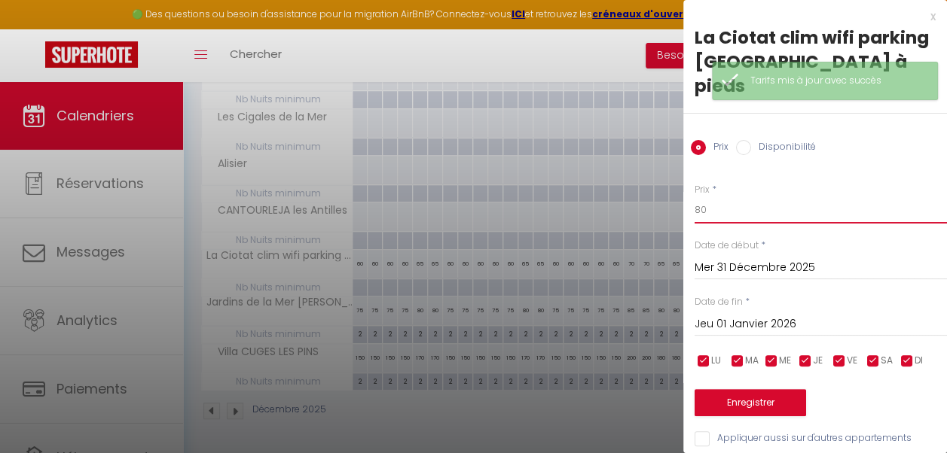
click at [702, 197] on input "80" at bounding box center [820, 210] width 252 height 27
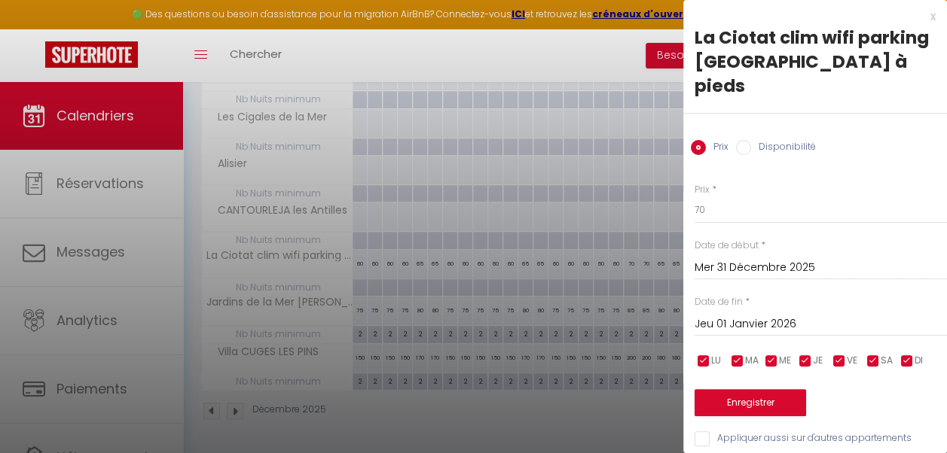
click at [746, 315] on input "Jeu 01 Janvier 2026" at bounding box center [820, 325] width 252 height 20
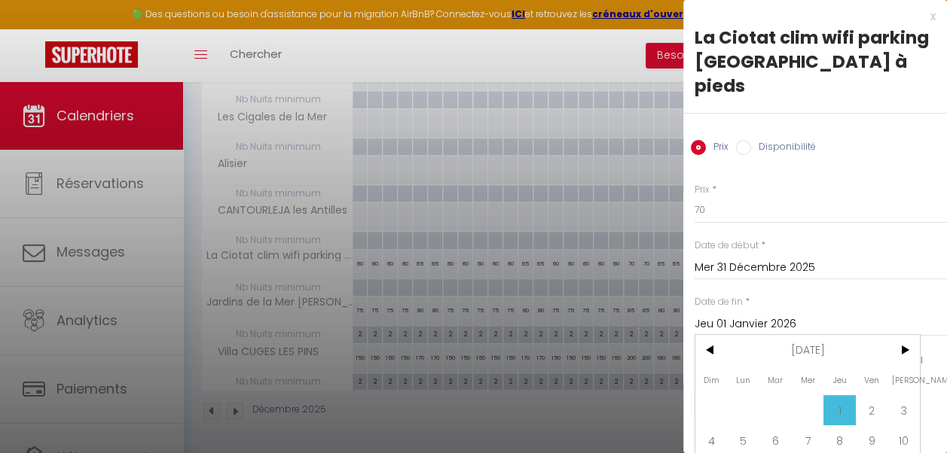
scroll to position [104, 0]
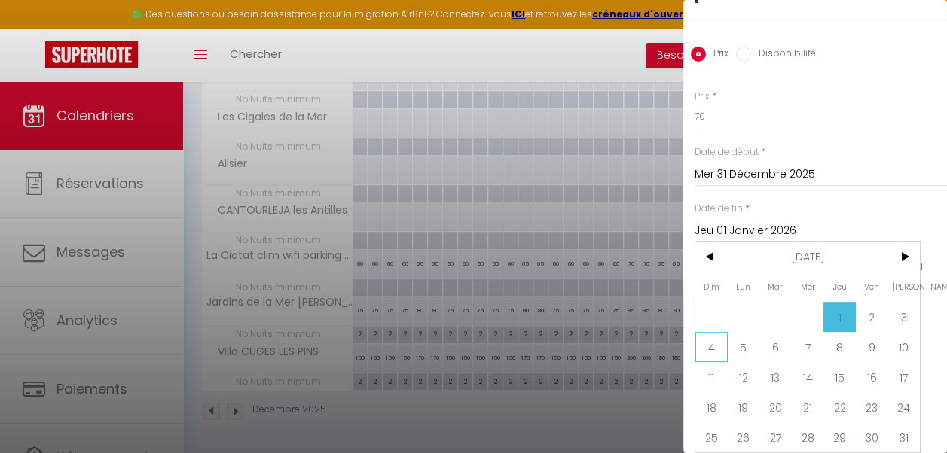
click at [714, 342] on span "4" at bounding box center [711, 347] width 32 height 30
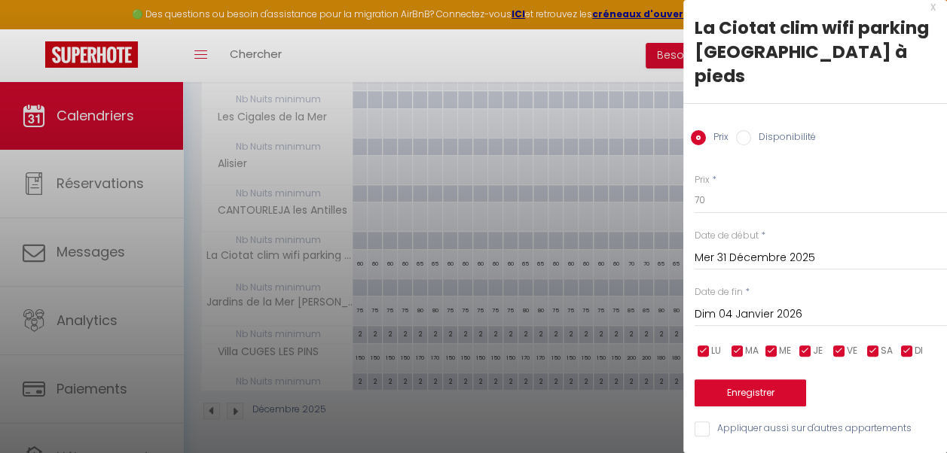
scroll to position [20, 0]
click at [752, 383] on button "Enregistrer" at bounding box center [749, 393] width 111 height 27
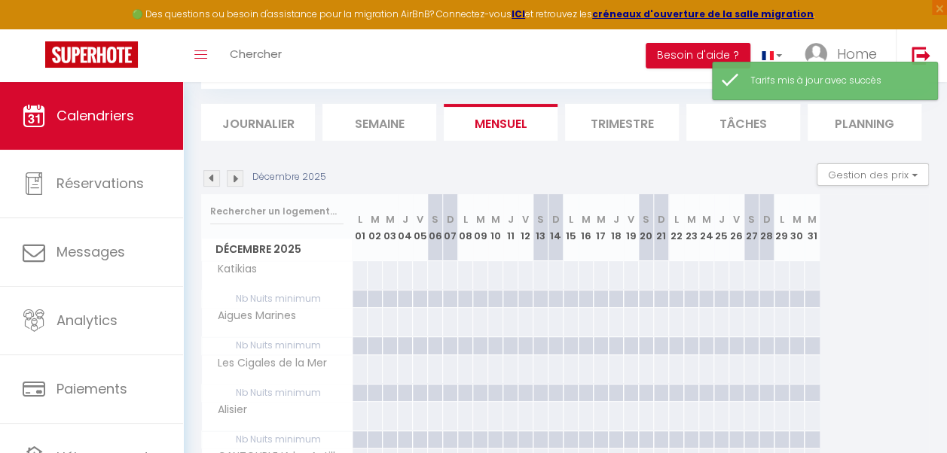
scroll to position [334, 0]
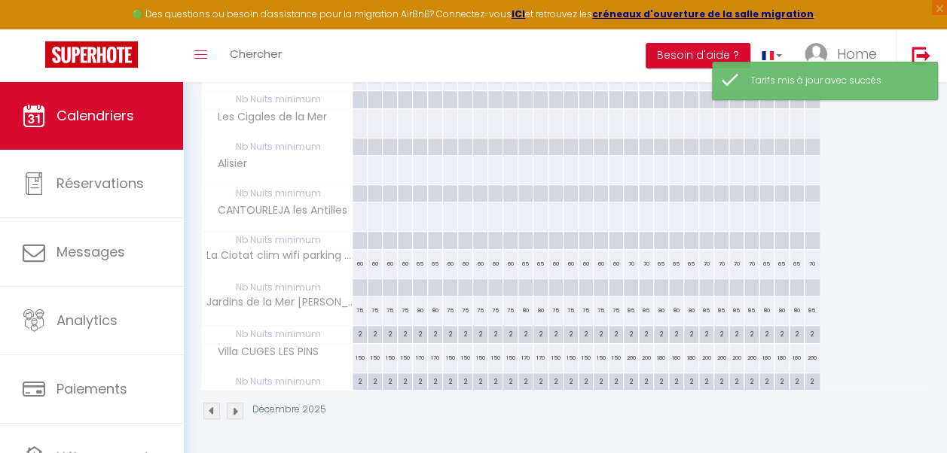
click at [238, 403] on img at bounding box center [235, 411] width 17 height 17
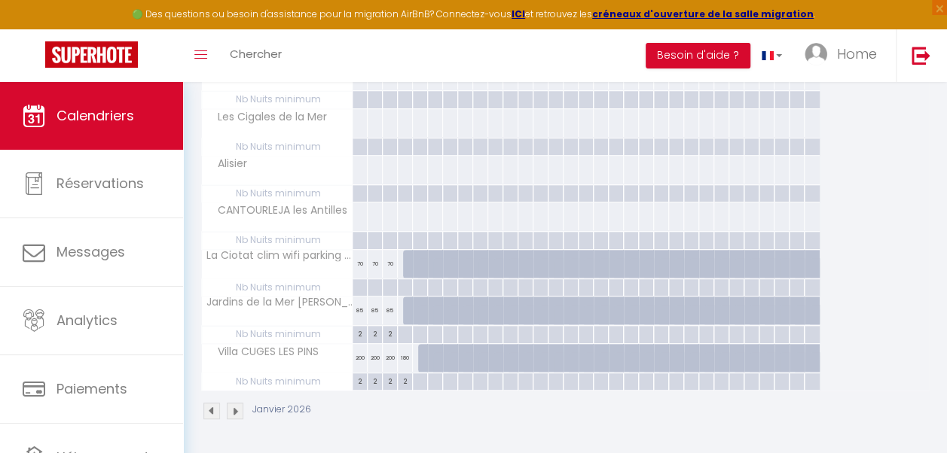
click at [406, 356] on div "180" at bounding box center [405, 358] width 15 height 28
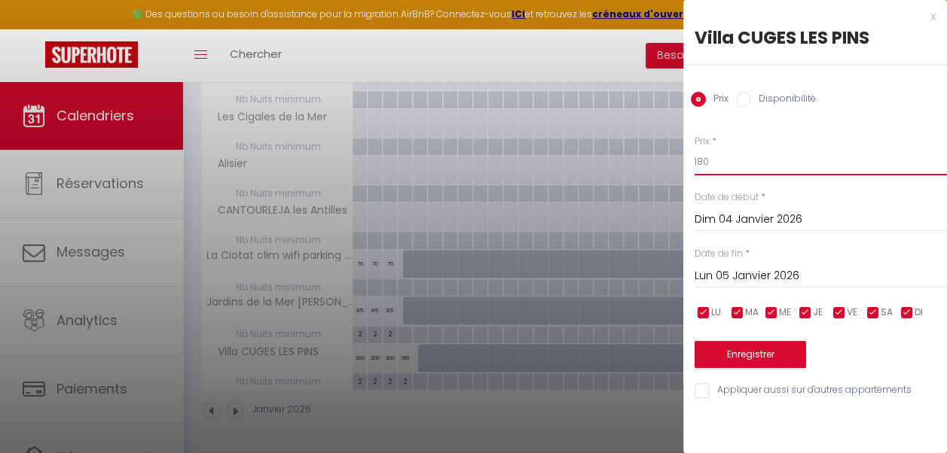
click at [703, 157] on input "180" at bounding box center [820, 161] width 252 height 27
click at [741, 345] on button "Enregistrer" at bounding box center [749, 354] width 111 height 27
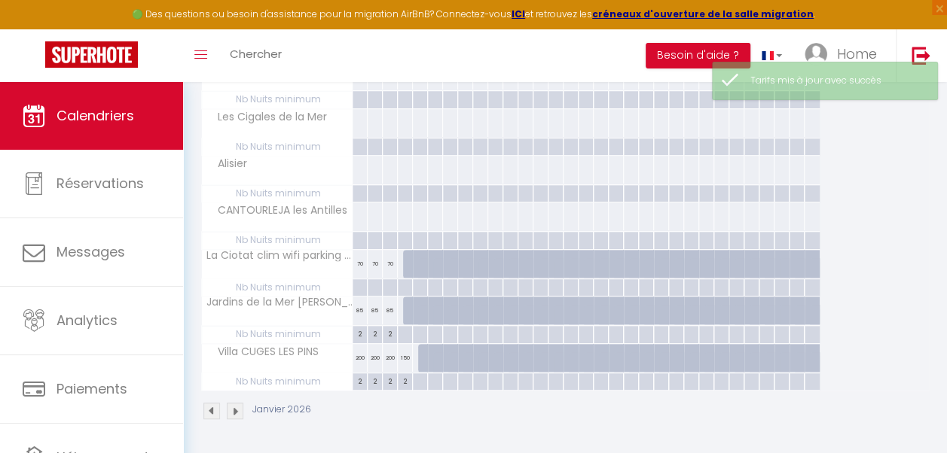
click at [389, 261] on div "70" at bounding box center [390, 264] width 15 height 28
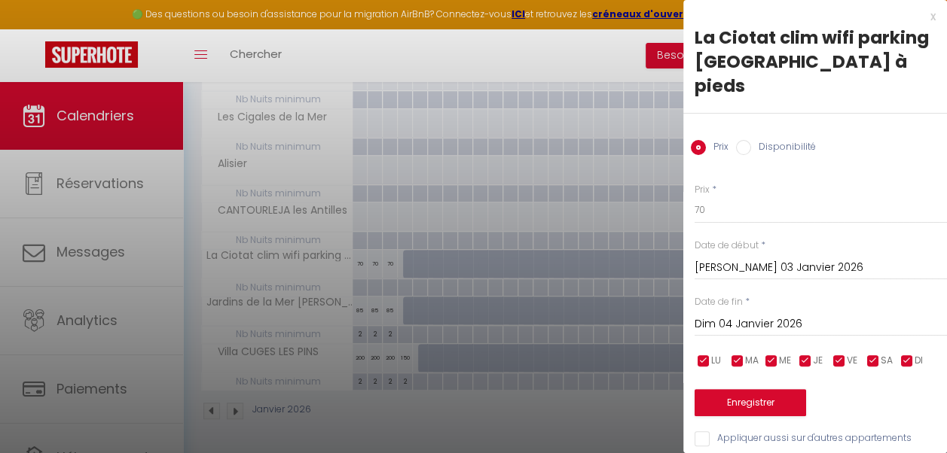
click at [389, 261] on div at bounding box center [473, 226] width 947 height 453
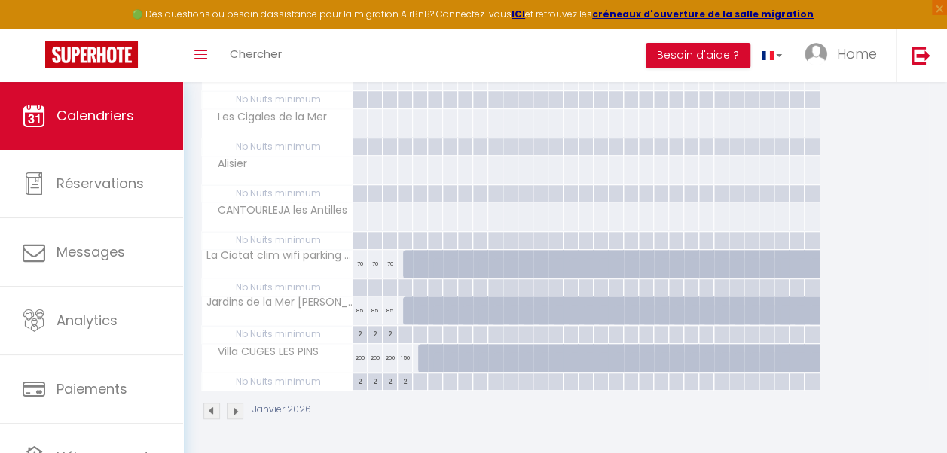
click at [209, 403] on img at bounding box center [211, 411] width 17 height 17
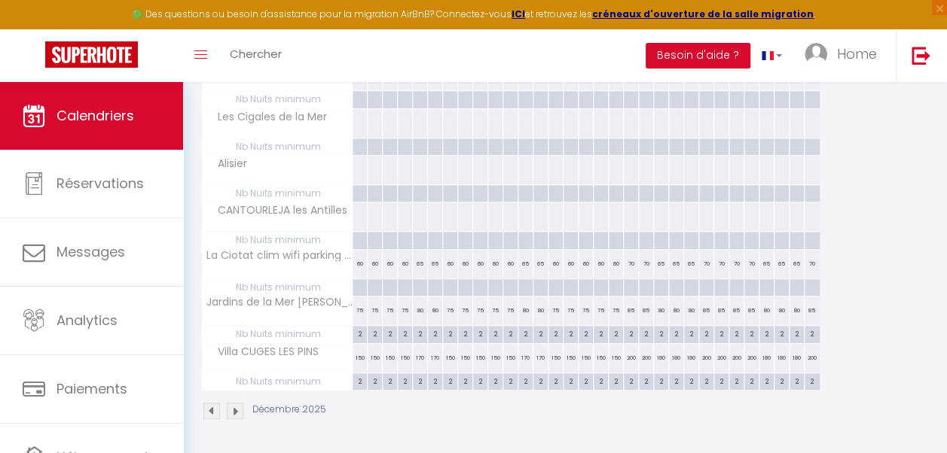
click at [209, 403] on img at bounding box center [211, 411] width 17 height 17
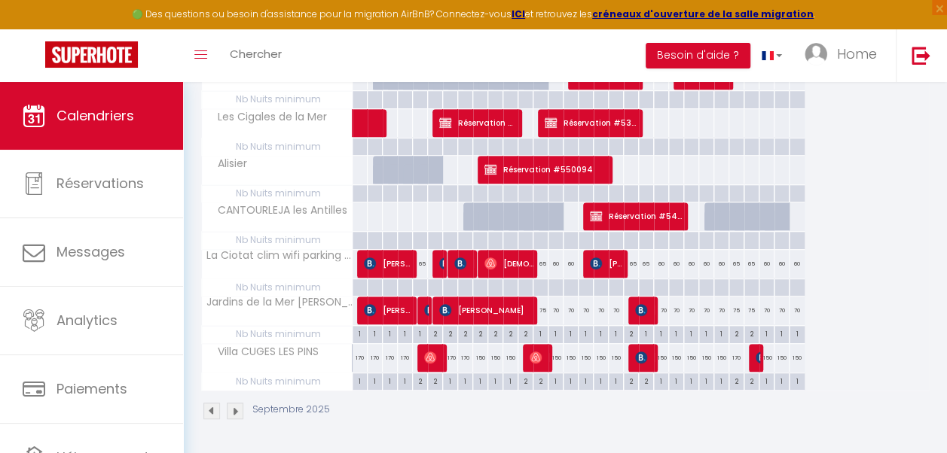
click at [540, 307] on div "75" at bounding box center [540, 311] width 15 height 28
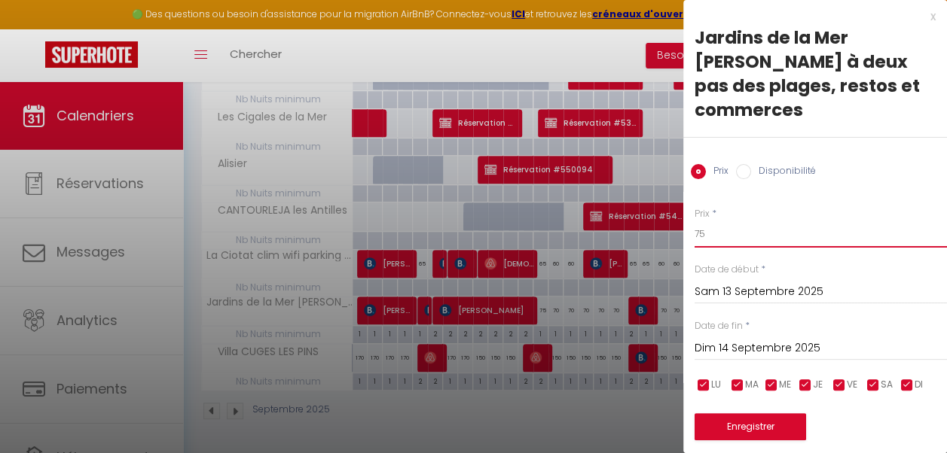
click at [706, 235] on input "75" at bounding box center [820, 234] width 252 height 27
click at [804, 380] on input "checkbox" at bounding box center [805, 385] width 15 height 15
click at [768, 384] on input "checkbox" at bounding box center [771, 385] width 15 height 15
click at [737, 384] on input "checkbox" at bounding box center [737, 385] width 15 height 15
click at [705, 387] on input "checkbox" at bounding box center [703, 385] width 15 height 15
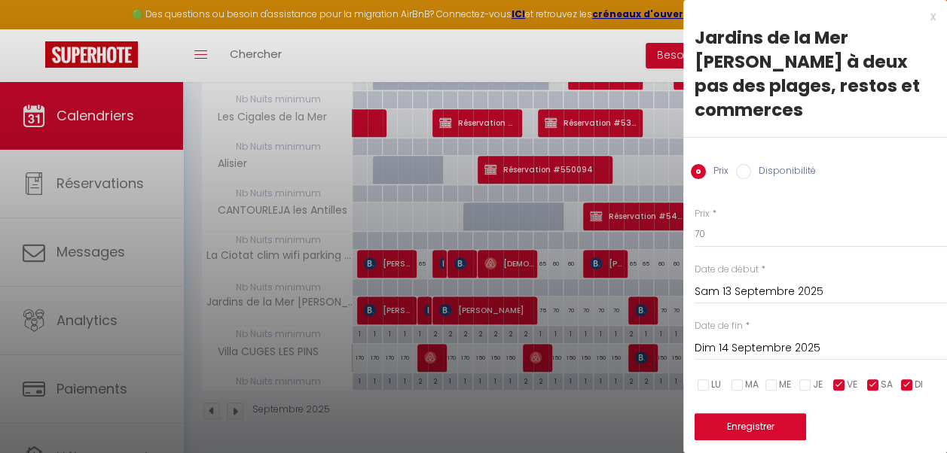
click at [907, 384] on input "checkbox" at bounding box center [906, 385] width 15 height 15
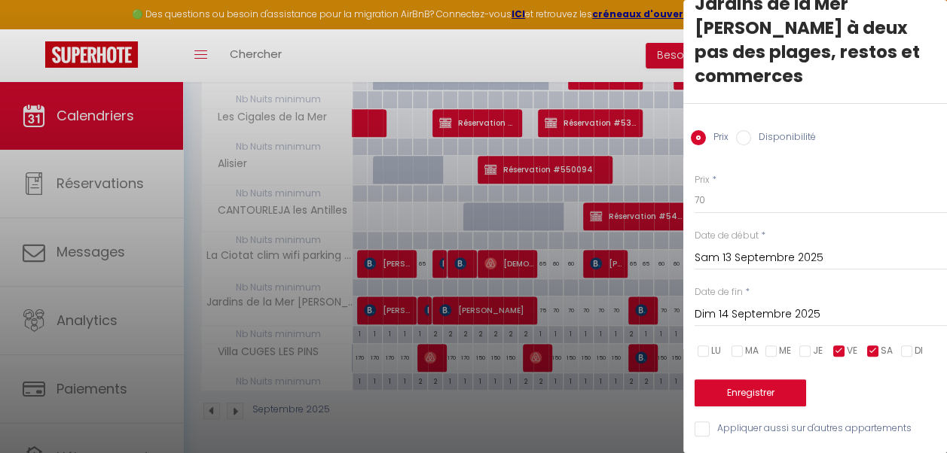
click at [806, 305] on input "Dim 14 Septembre 2025" at bounding box center [820, 315] width 252 height 20
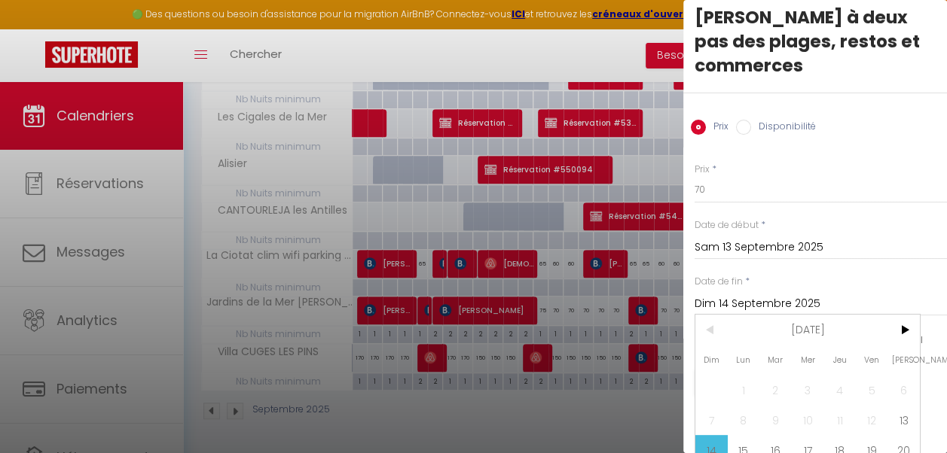
scroll to position [128, 0]
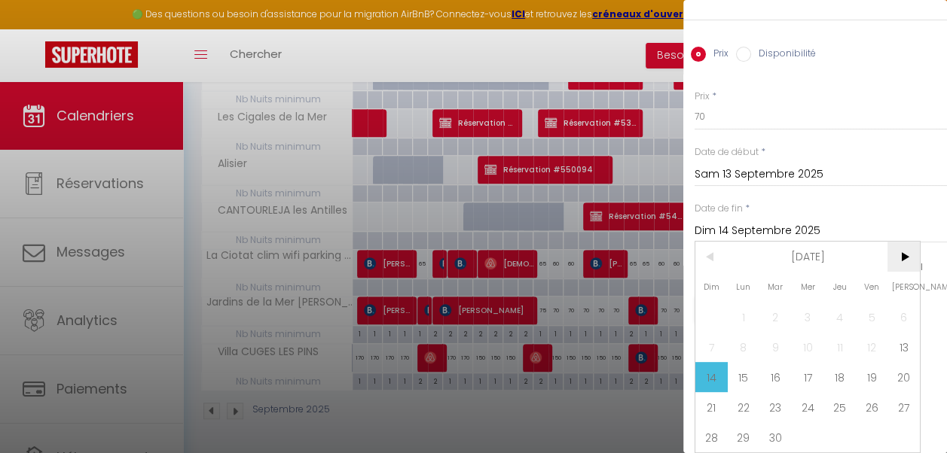
click at [908, 242] on span ">" at bounding box center [903, 257] width 32 height 30
click at [866, 362] on span "17" at bounding box center [872, 377] width 32 height 30
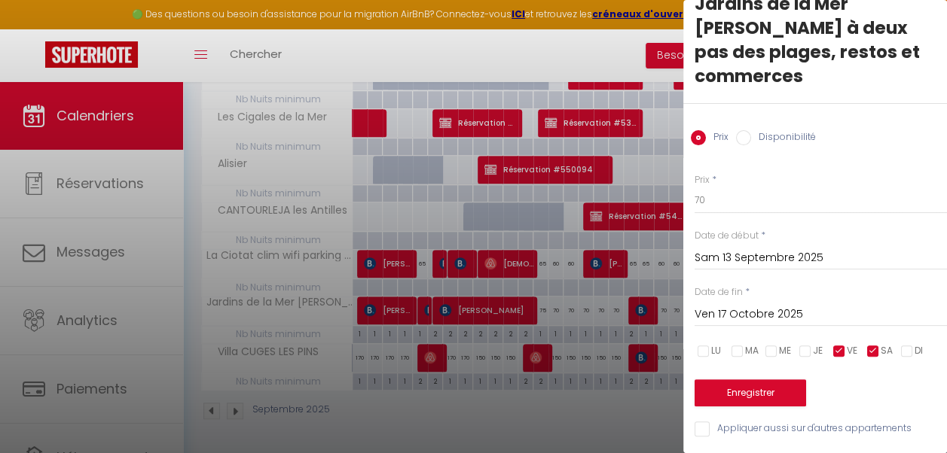
scroll to position [44, 0]
click at [769, 383] on button "Enregistrer" at bounding box center [749, 393] width 111 height 27
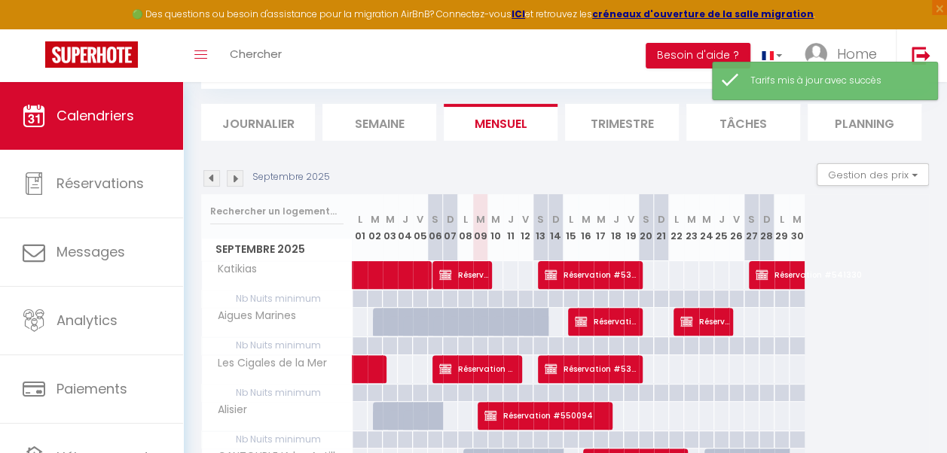
scroll to position [334, 0]
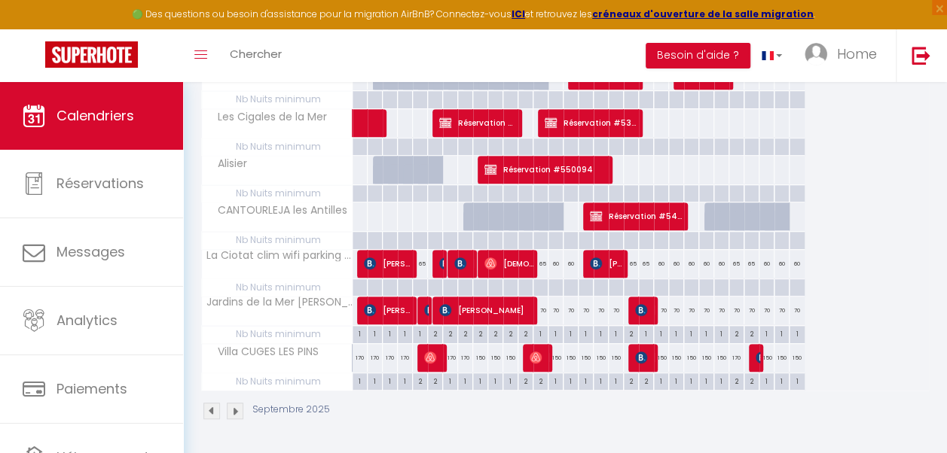
click at [554, 304] on div "70" at bounding box center [555, 311] width 15 height 28
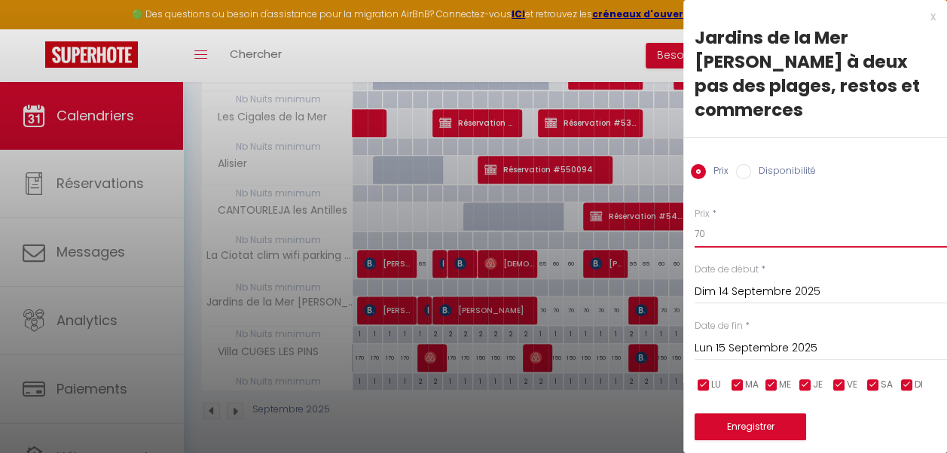
click at [703, 233] on input "70" at bounding box center [820, 234] width 252 height 27
click at [749, 347] on input "Lun 15 Septembre 2025" at bounding box center [820, 349] width 252 height 20
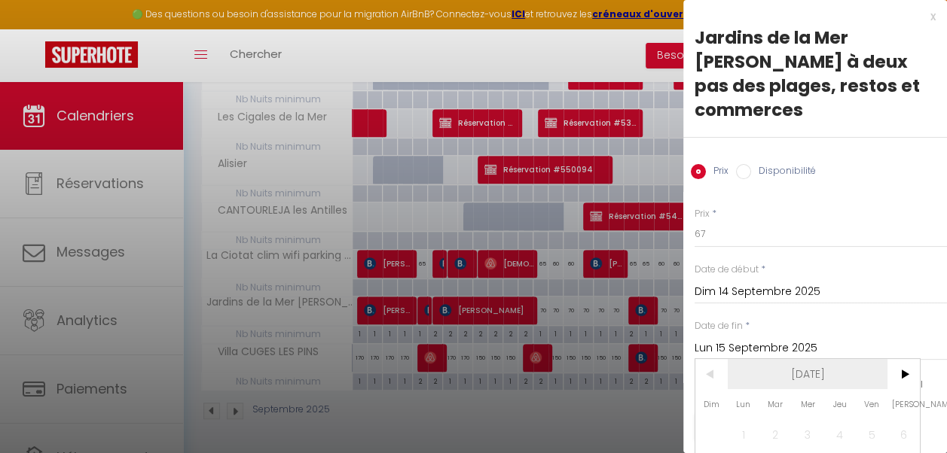
scroll to position [128, 0]
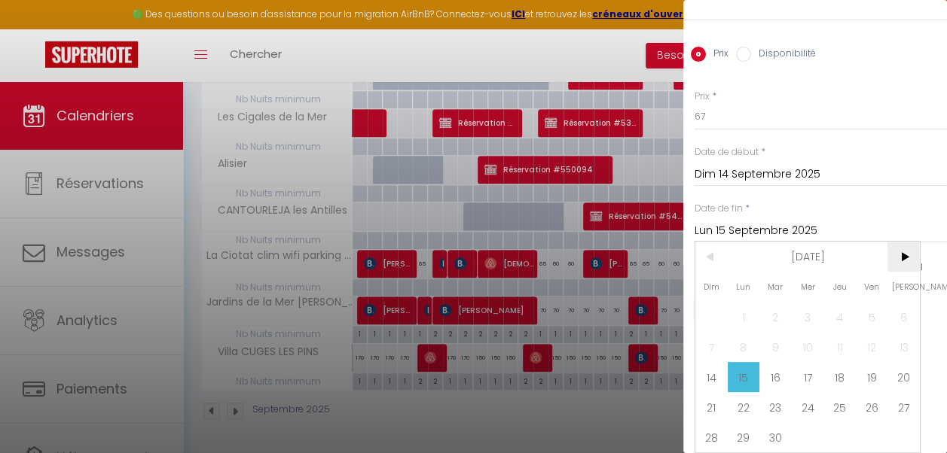
click at [910, 242] on span ">" at bounding box center [903, 257] width 32 height 30
click at [871, 368] on span "17" at bounding box center [872, 377] width 32 height 30
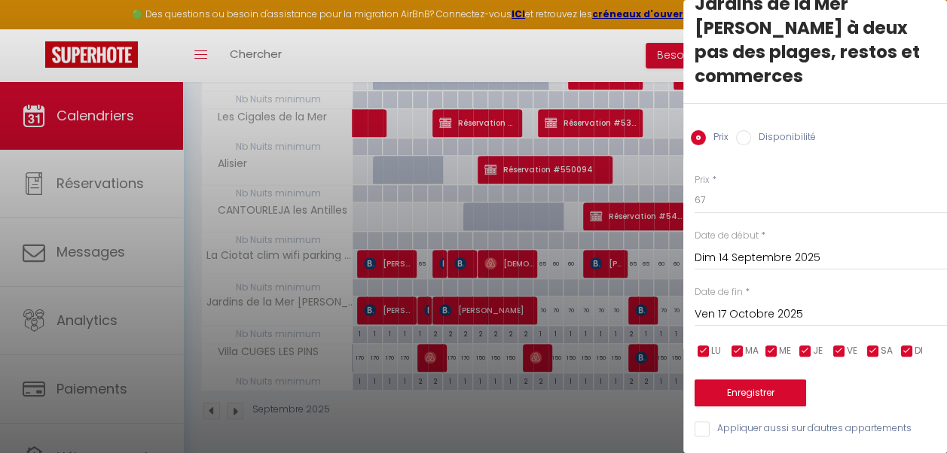
scroll to position [44, 0]
click at [842, 344] on input "checkbox" at bounding box center [839, 351] width 15 height 15
click at [871, 344] on input "checkbox" at bounding box center [872, 351] width 15 height 15
click at [783, 392] on button "Enregistrer" at bounding box center [749, 393] width 111 height 27
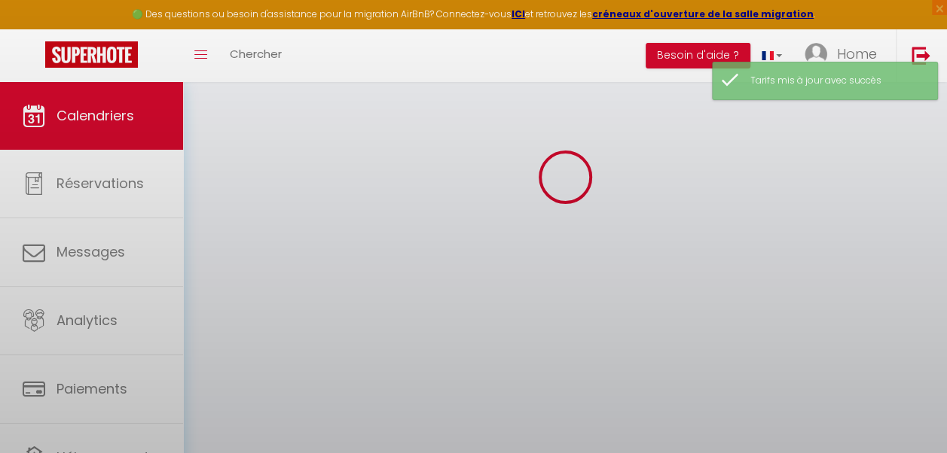
scroll to position [334, 0]
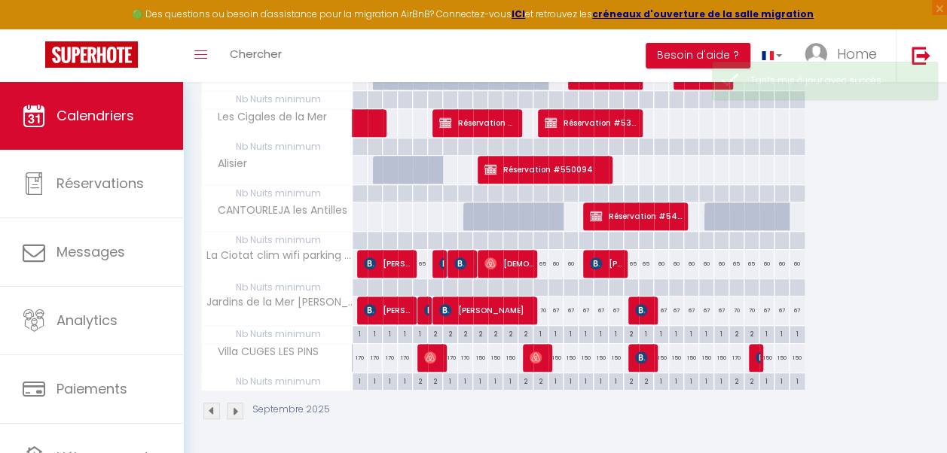
click at [237, 403] on img at bounding box center [235, 411] width 17 height 17
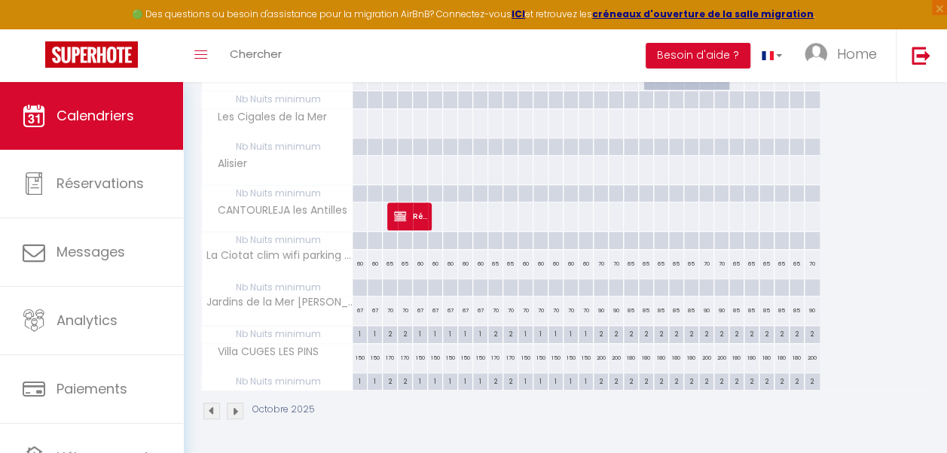
click at [523, 309] on div "70" at bounding box center [525, 311] width 15 height 28
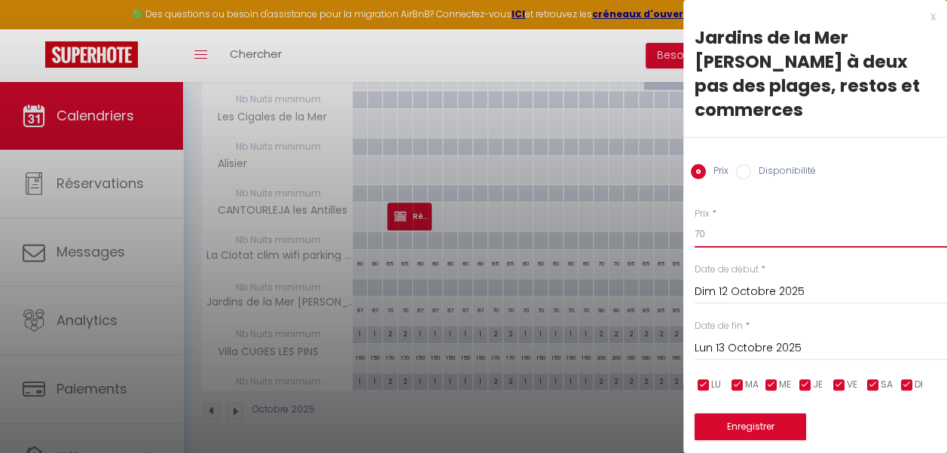
click at [705, 231] on input "70" at bounding box center [820, 234] width 252 height 27
click at [751, 348] on input "Lun 13 Octobre 2025" at bounding box center [820, 349] width 252 height 20
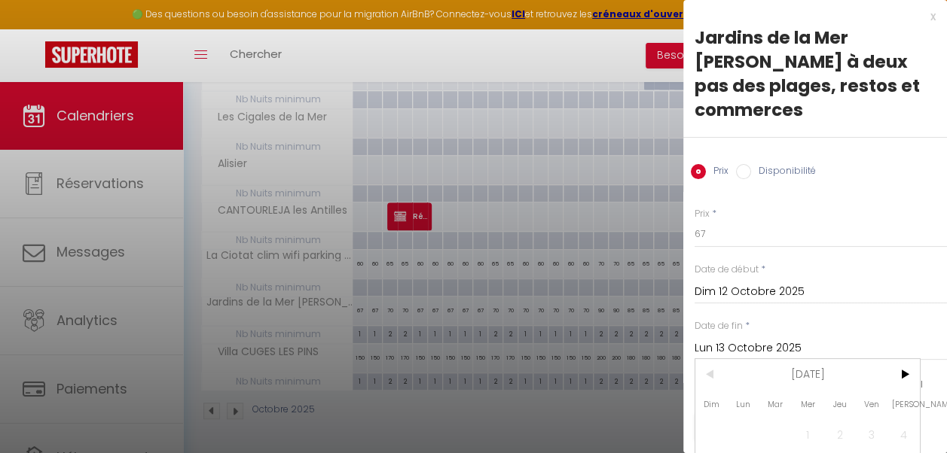
scroll to position [128, 0]
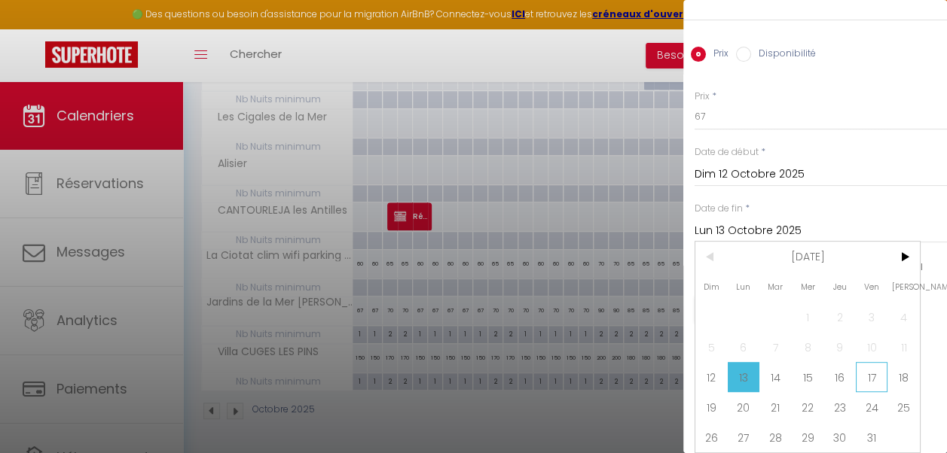
click at [870, 362] on span "17" at bounding box center [872, 377] width 32 height 30
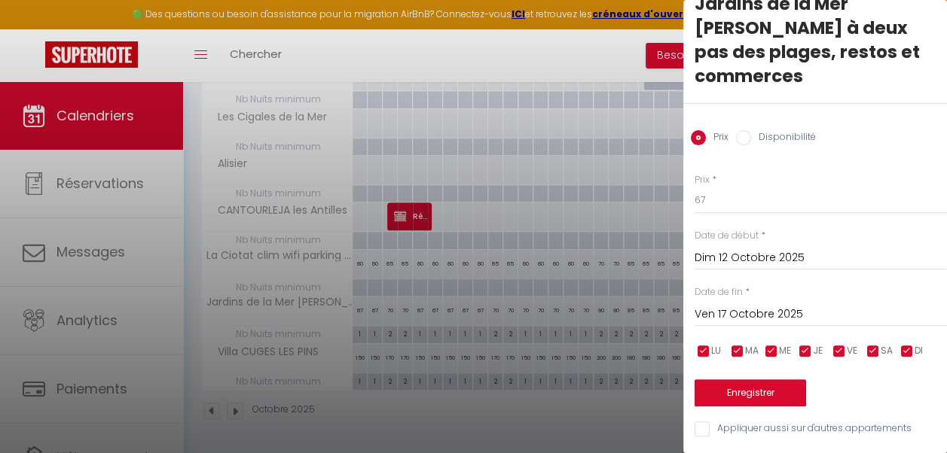
scroll to position [44, 0]
click at [758, 380] on button "Enregistrer" at bounding box center [749, 393] width 111 height 27
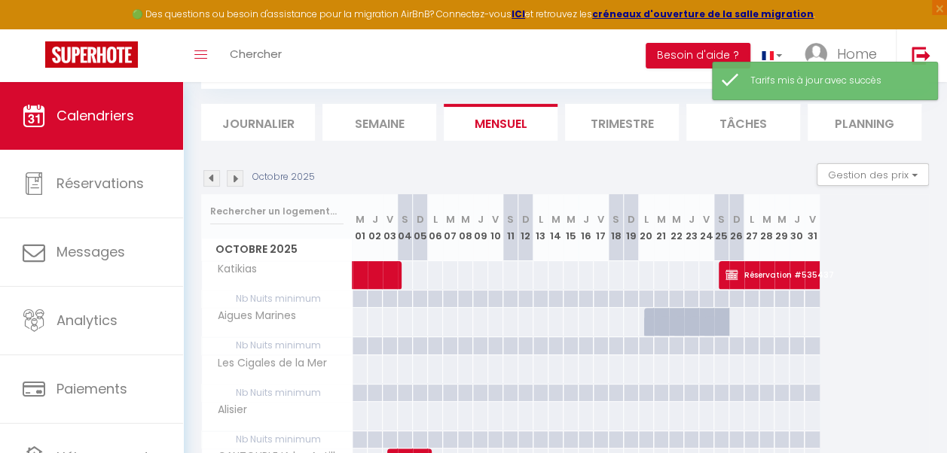
scroll to position [334, 0]
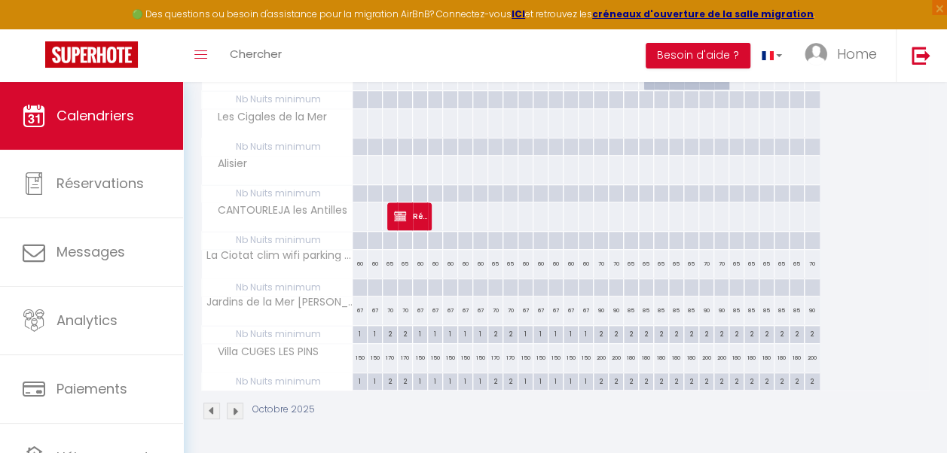
click at [602, 307] on div "90" at bounding box center [601, 311] width 15 height 28
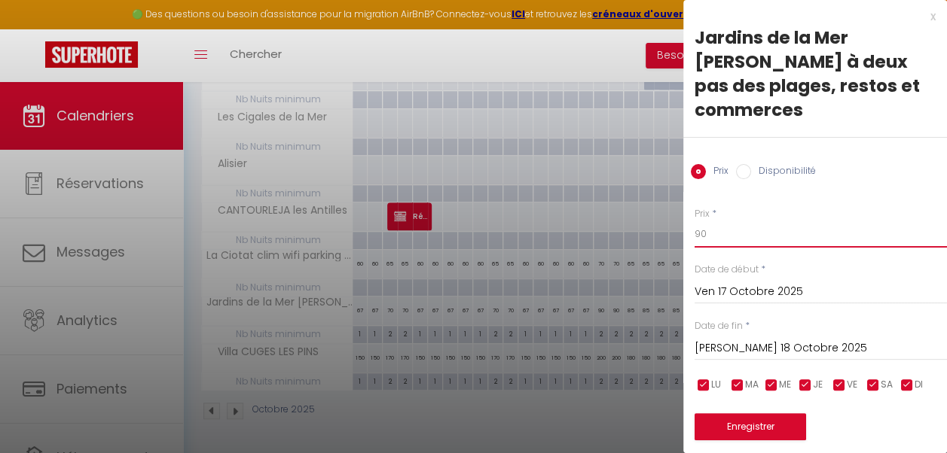
click at [697, 233] on input "90" at bounding box center [820, 234] width 252 height 27
click at [779, 233] on input "80" at bounding box center [820, 234] width 252 height 27
click at [787, 344] on input "Sam 18 Octobre 2025" at bounding box center [820, 349] width 252 height 20
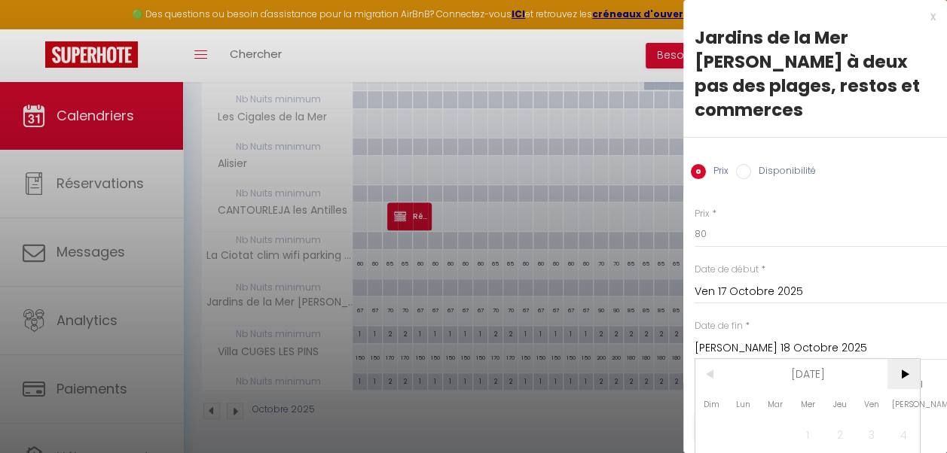
click at [905, 374] on span ">" at bounding box center [903, 374] width 32 height 30
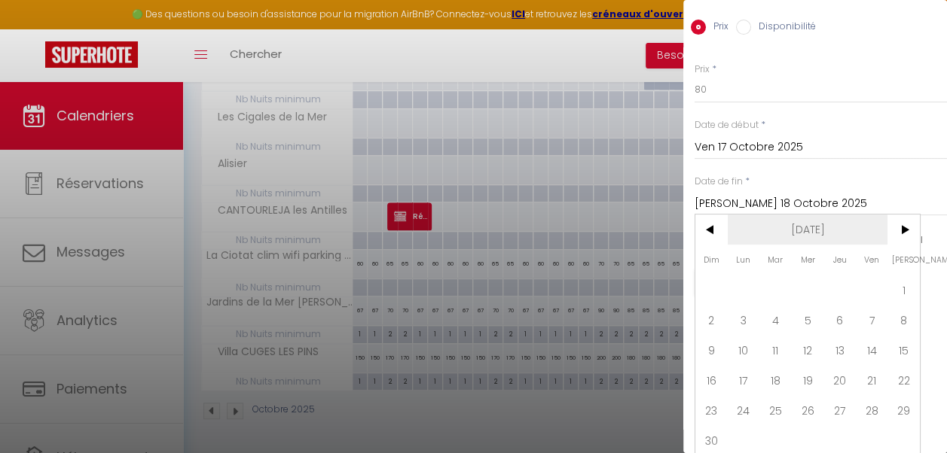
scroll to position [158, 0]
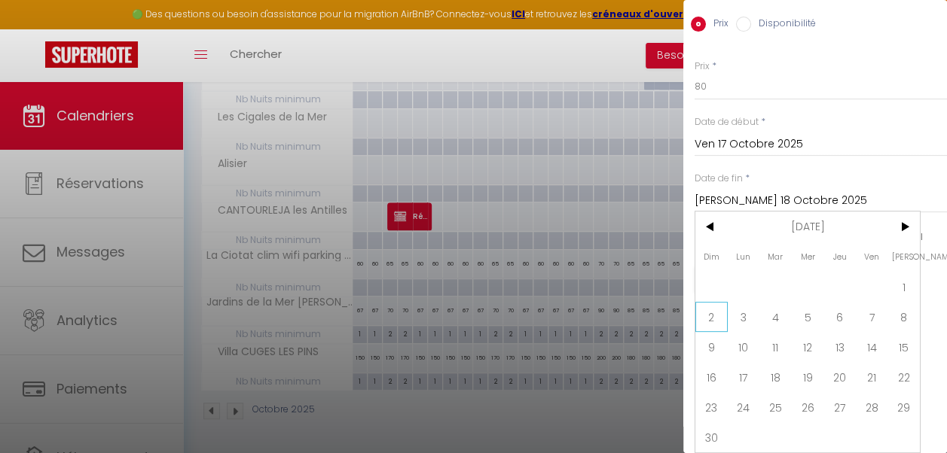
click at [719, 302] on span "2" at bounding box center [711, 317] width 32 height 30
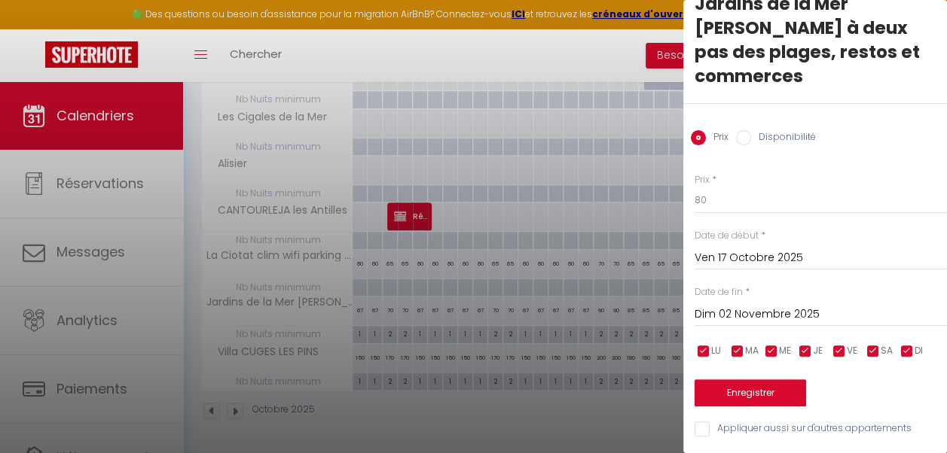
scroll to position [0, 0]
click at [807, 344] on input "checkbox" at bounding box center [805, 351] width 15 height 15
click at [771, 344] on input "checkbox" at bounding box center [771, 351] width 15 height 15
click at [734, 344] on input "checkbox" at bounding box center [737, 351] width 15 height 15
click at [703, 344] on input "checkbox" at bounding box center [703, 351] width 15 height 15
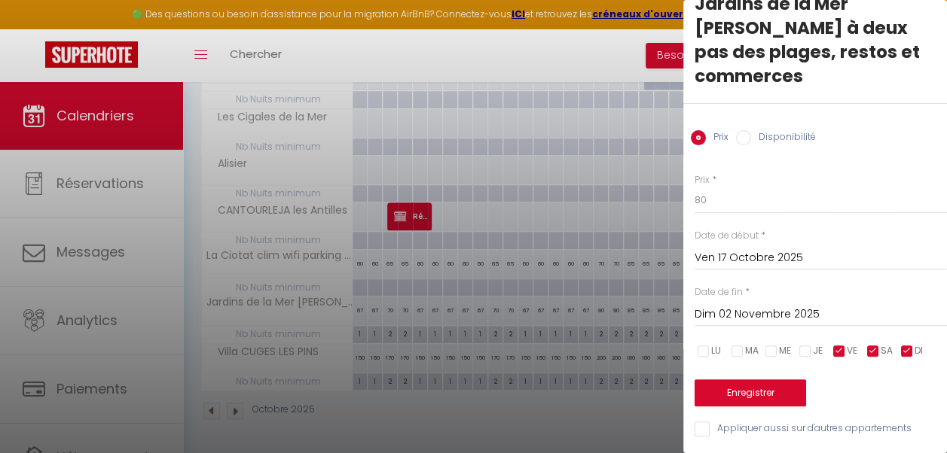
click at [905, 344] on input "checkbox" at bounding box center [906, 351] width 15 height 15
click at [777, 380] on button "Enregistrer" at bounding box center [749, 393] width 111 height 27
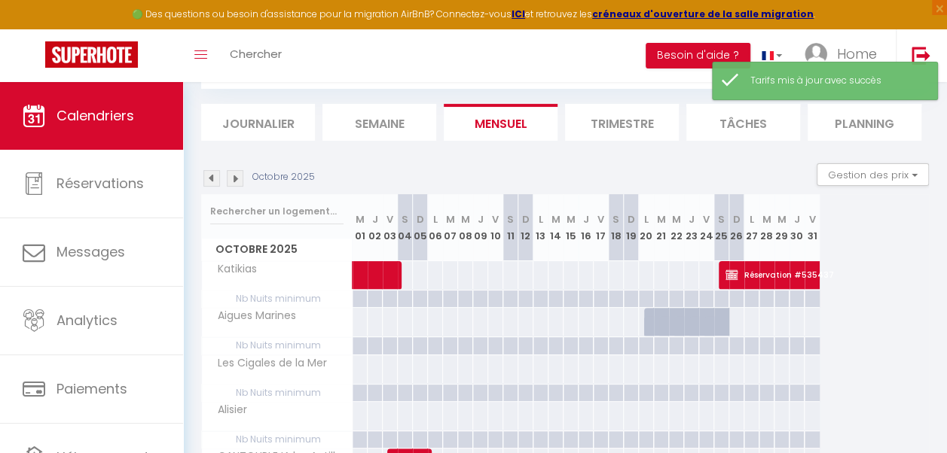
scroll to position [334, 0]
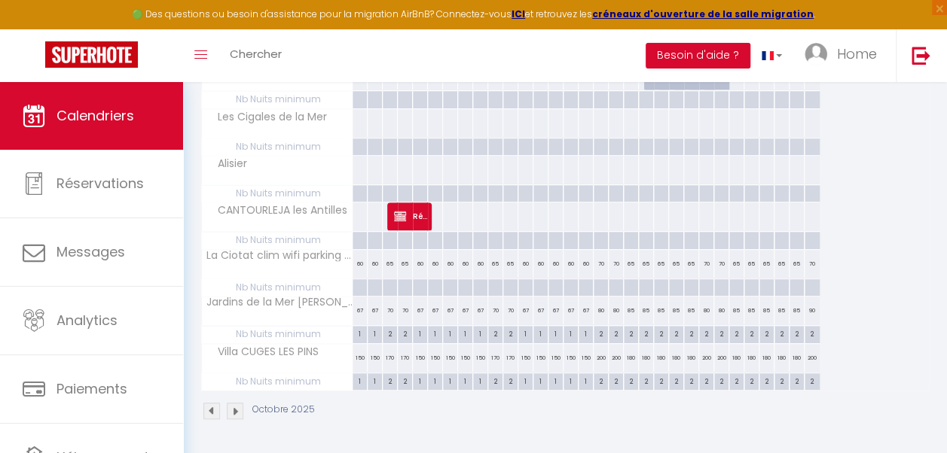
click at [630, 312] on div "85" at bounding box center [631, 311] width 15 height 28
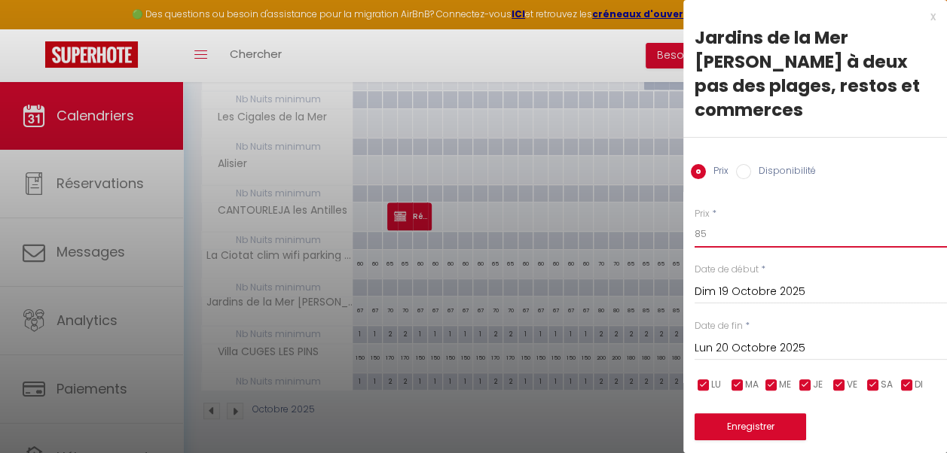
click at [699, 233] on input "85" at bounding box center [820, 234] width 252 height 27
click at [746, 348] on input "Lun 20 Octobre 2025" at bounding box center [820, 349] width 252 height 20
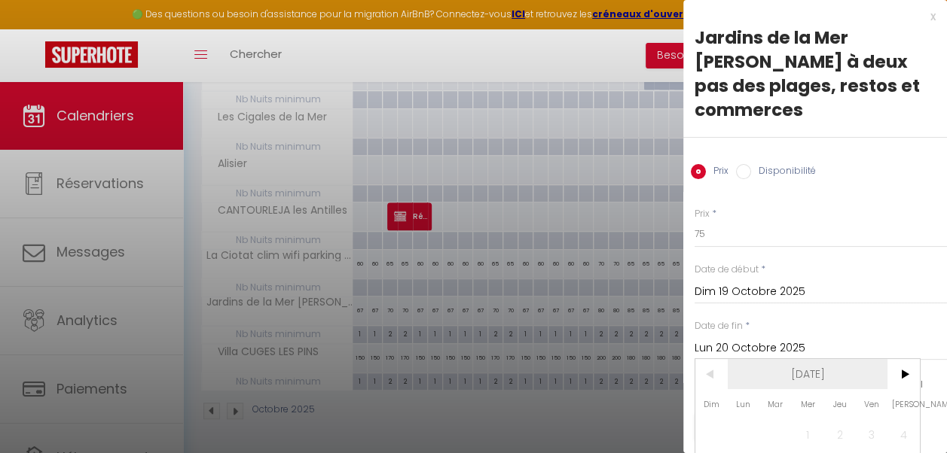
scroll to position [128, 0]
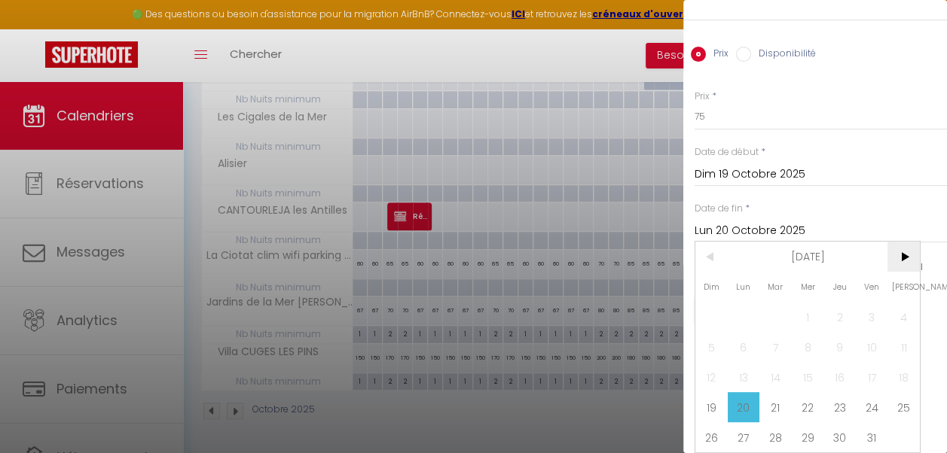
click at [905, 243] on span ">" at bounding box center [903, 257] width 32 height 30
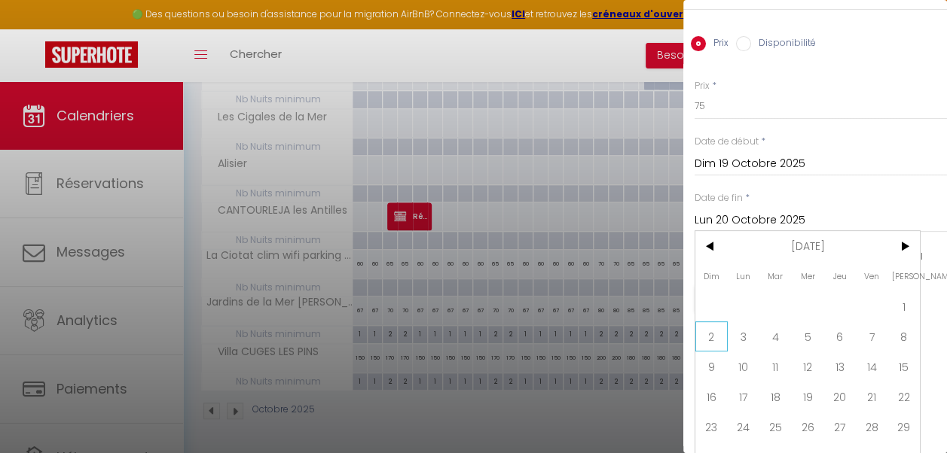
click at [711, 329] on span "2" at bounding box center [711, 337] width 32 height 30
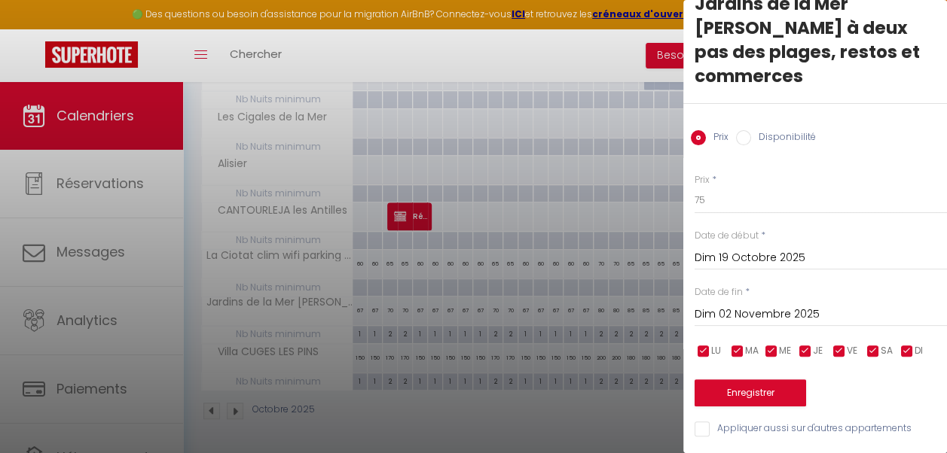
scroll to position [44, 0]
click at [832, 344] on input "checkbox" at bounding box center [839, 351] width 15 height 15
click at [870, 344] on input "checkbox" at bounding box center [872, 351] width 15 height 15
click at [773, 380] on button "Enregistrer" at bounding box center [749, 393] width 111 height 27
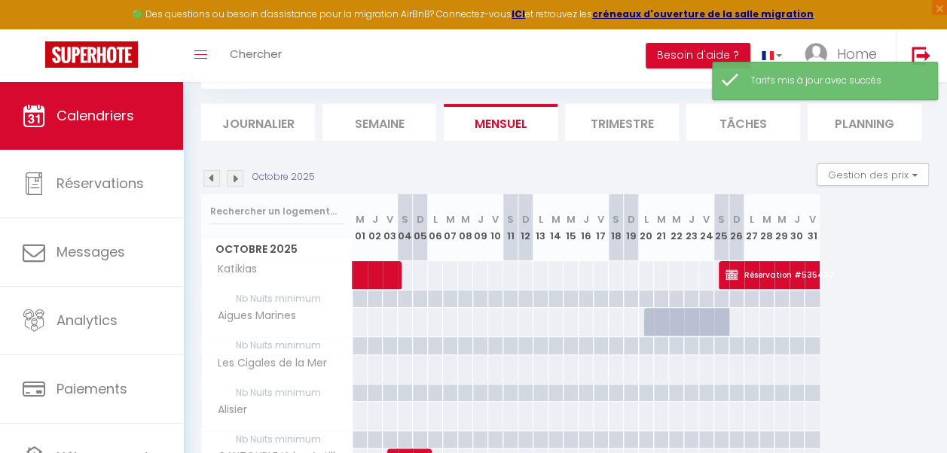
scroll to position [334, 0]
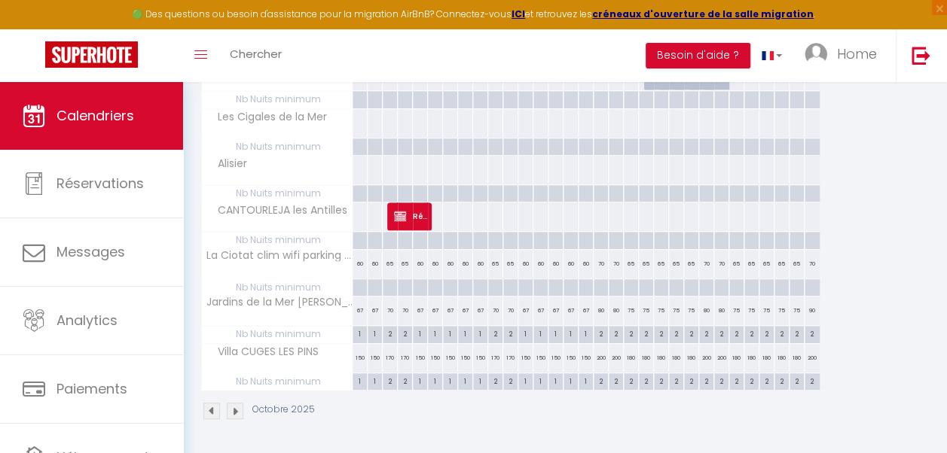
click at [810, 305] on div "90" at bounding box center [811, 311] width 15 height 28
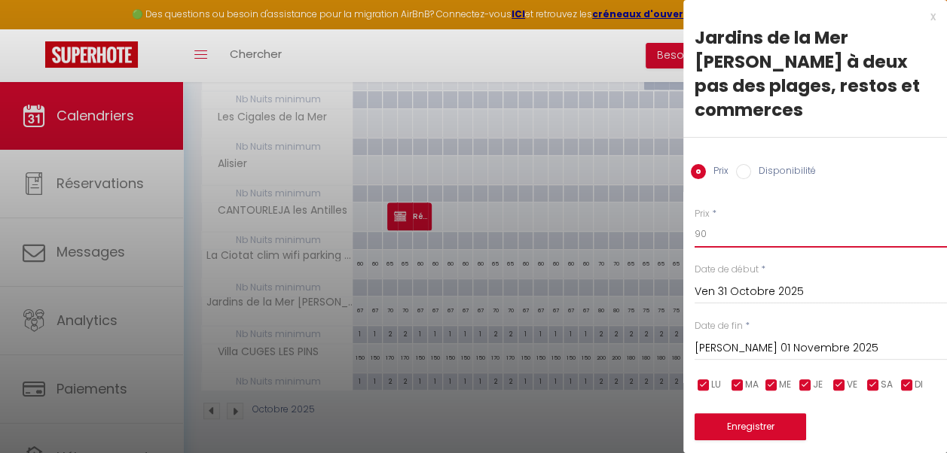
click at [700, 232] on input "90" at bounding box center [820, 234] width 252 height 27
click at [763, 345] on input "Sam 01 Novembre 2025" at bounding box center [820, 349] width 252 height 20
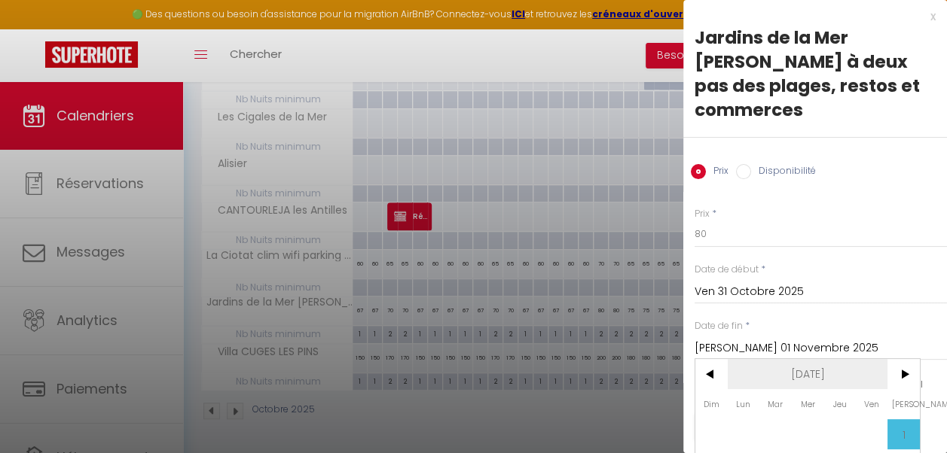
scroll to position [158, 0]
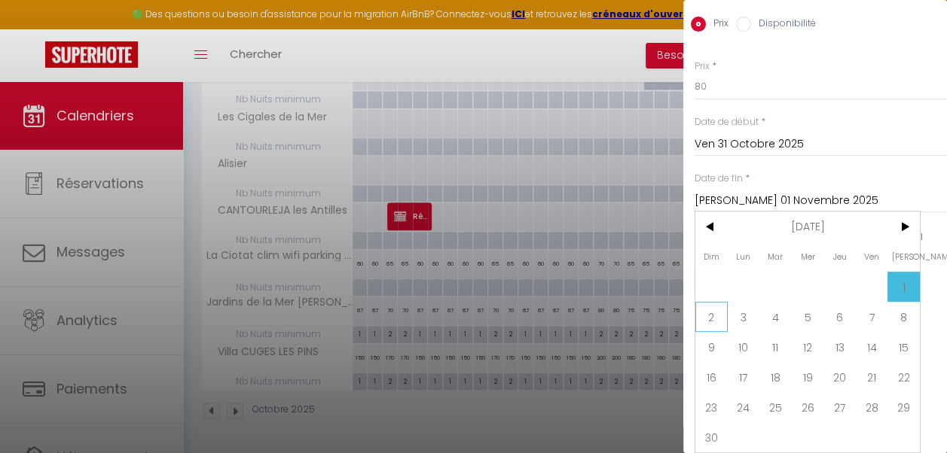
click at [716, 316] on span "2" at bounding box center [711, 317] width 32 height 30
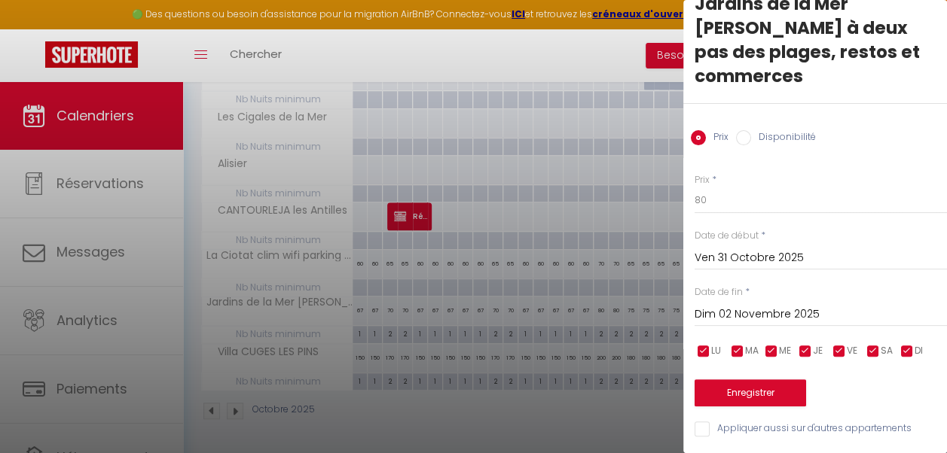
scroll to position [44, 0]
click at [726, 386] on button "Enregistrer" at bounding box center [749, 393] width 111 height 27
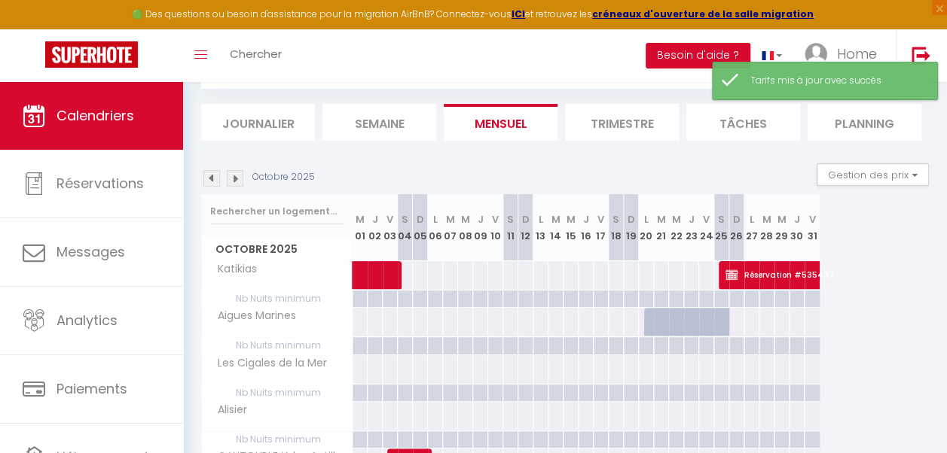
scroll to position [334, 0]
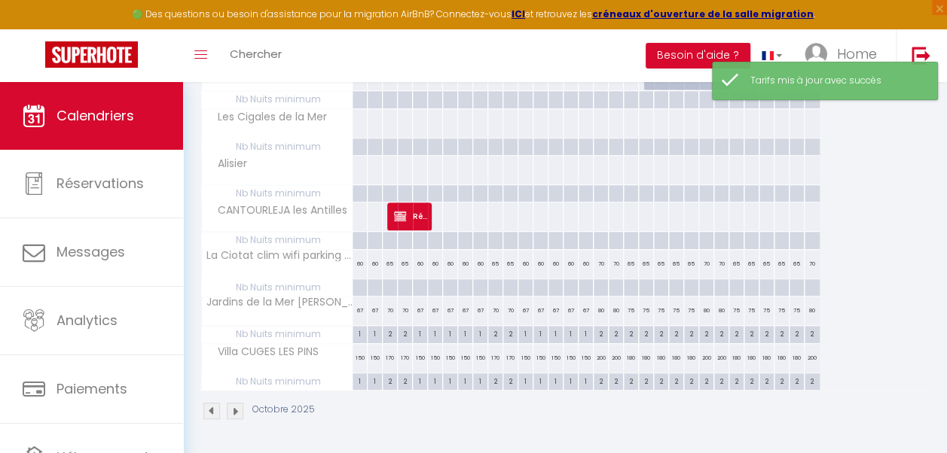
click at [233, 403] on img at bounding box center [235, 411] width 17 height 17
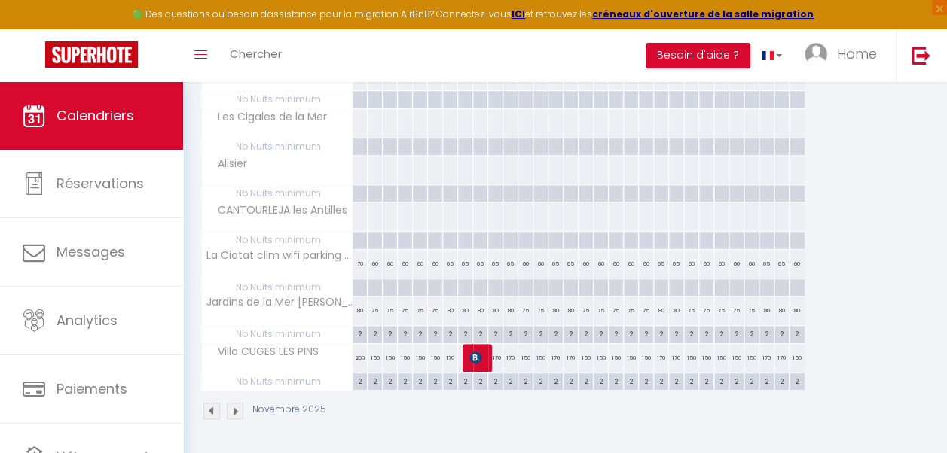
click at [372, 308] on div "75" at bounding box center [375, 311] width 15 height 28
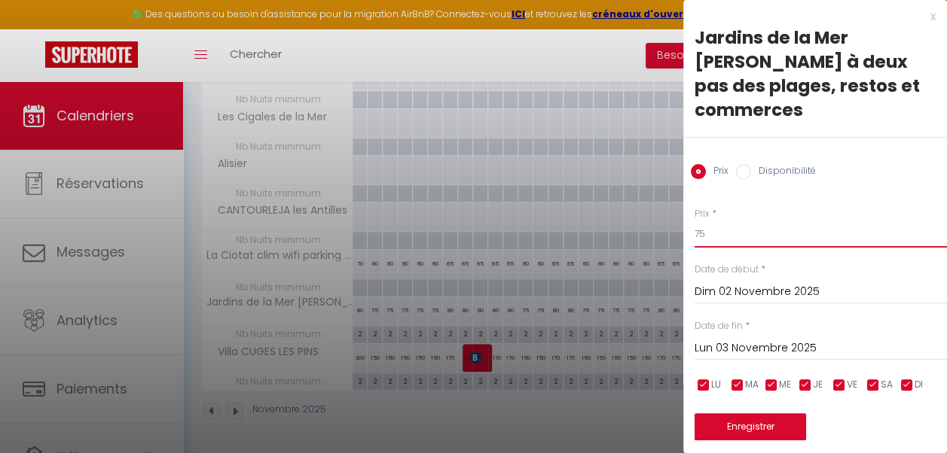
click at [706, 229] on input "75" at bounding box center [820, 234] width 252 height 27
click at [813, 348] on input "Lun 03 Novembre 2025" at bounding box center [820, 349] width 252 height 20
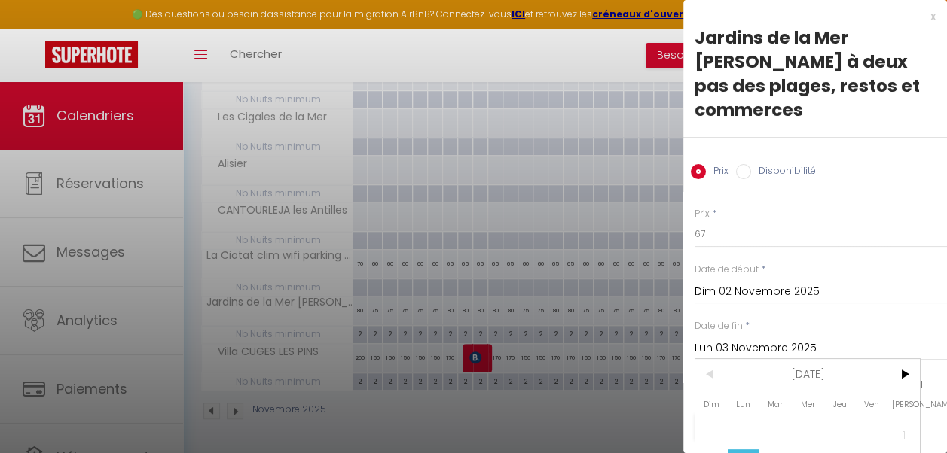
scroll to position [158, 0]
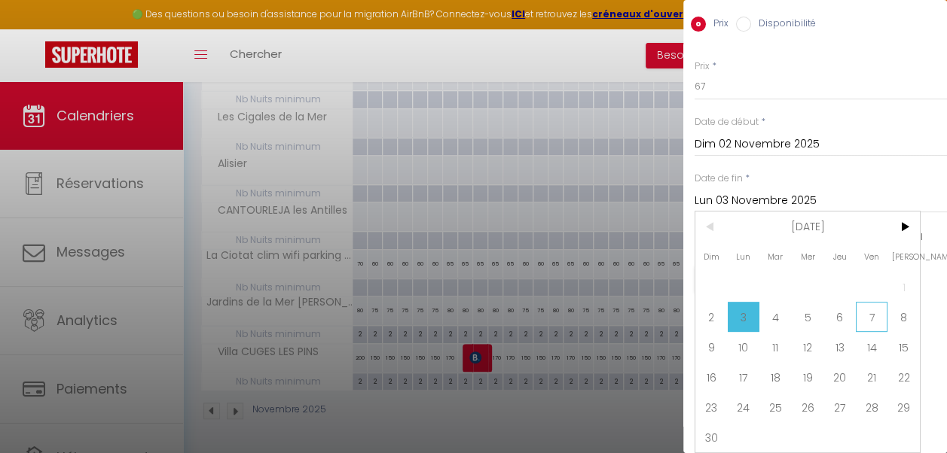
click at [865, 305] on span "7" at bounding box center [872, 317] width 32 height 30
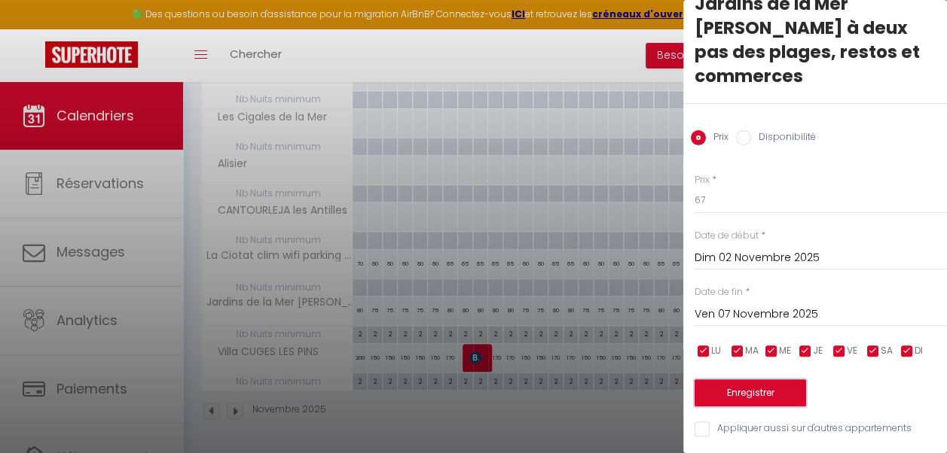
scroll to position [0, 0]
click at [761, 387] on button "Enregistrer" at bounding box center [749, 393] width 111 height 27
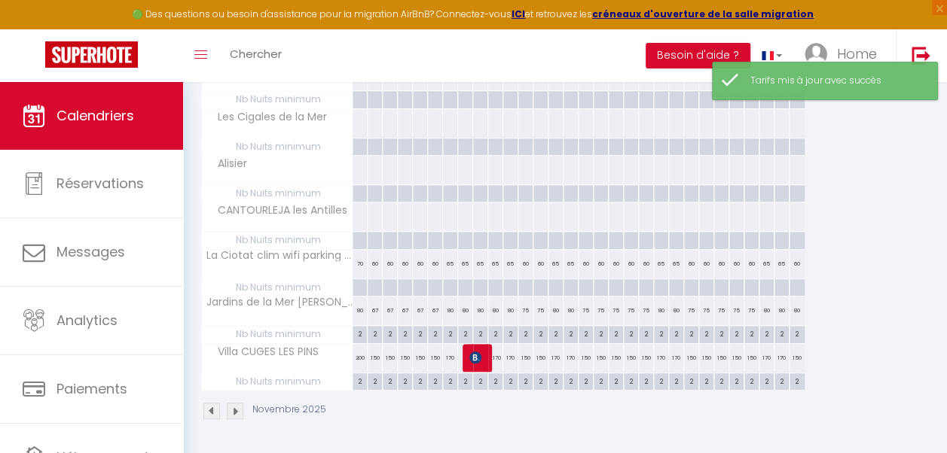
click at [452, 308] on div "80" at bounding box center [450, 311] width 15 height 28
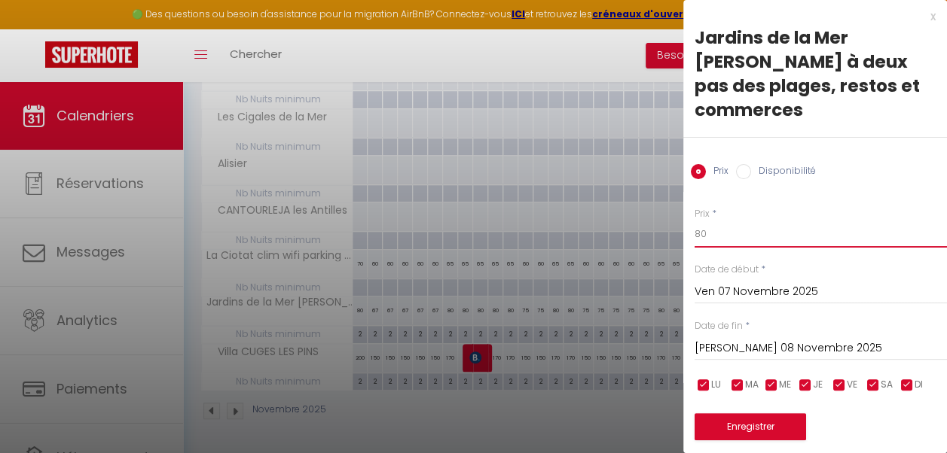
click at [700, 231] on input "80" at bounding box center [820, 234] width 252 height 27
click at [754, 346] on input "Sam 08 Novembre 2025" at bounding box center [820, 349] width 252 height 20
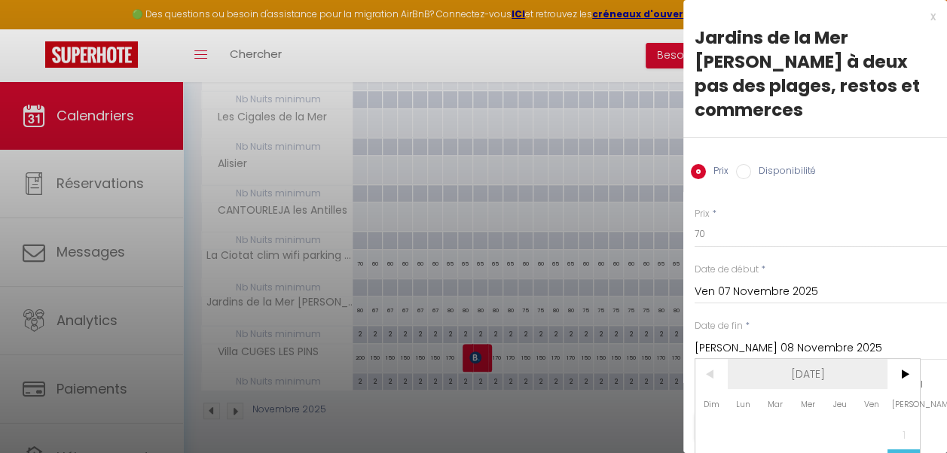
scroll to position [158, 0]
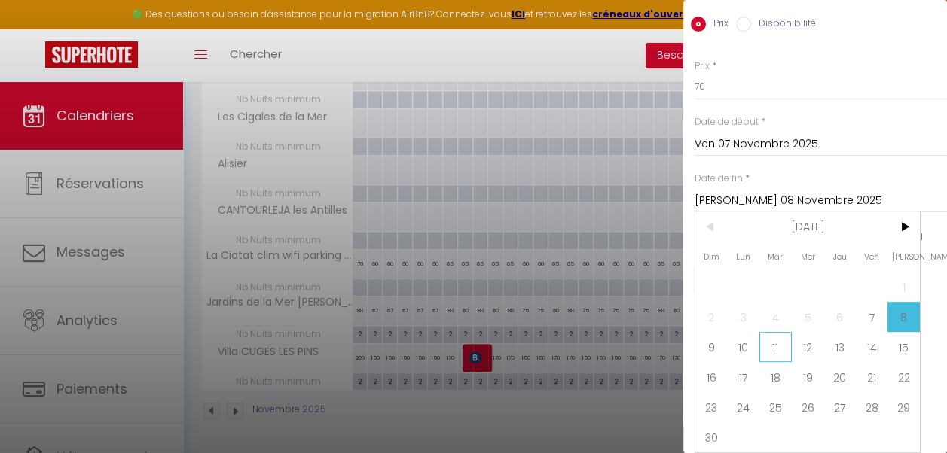
click at [780, 332] on span "11" at bounding box center [775, 347] width 32 height 30
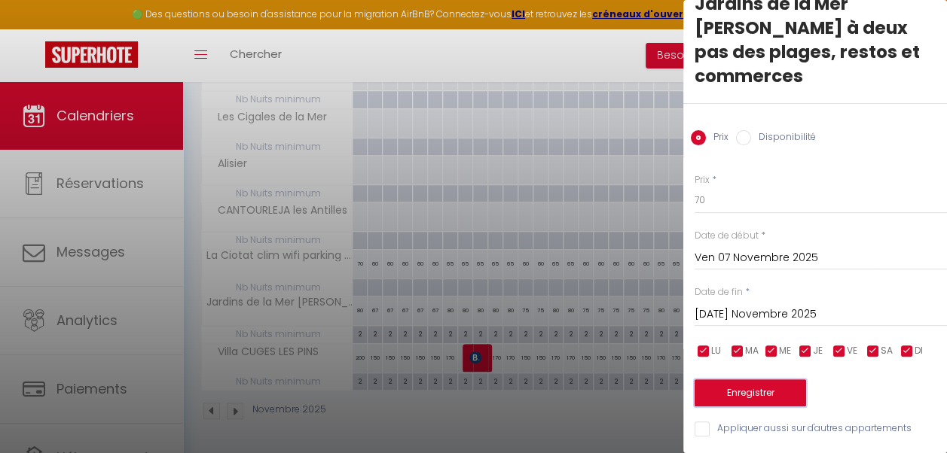
scroll to position [0, 0]
click at [768, 381] on button "Enregistrer" at bounding box center [749, 393] width 111 height 27
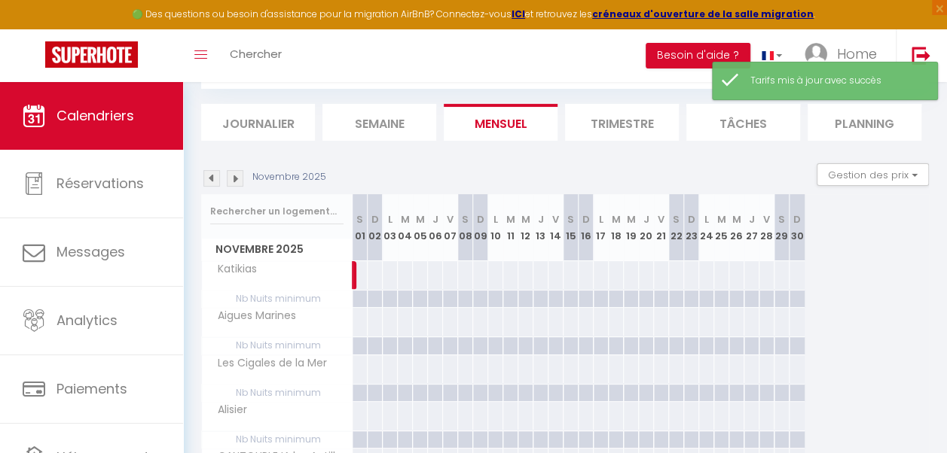
scroll to position [334, 0]
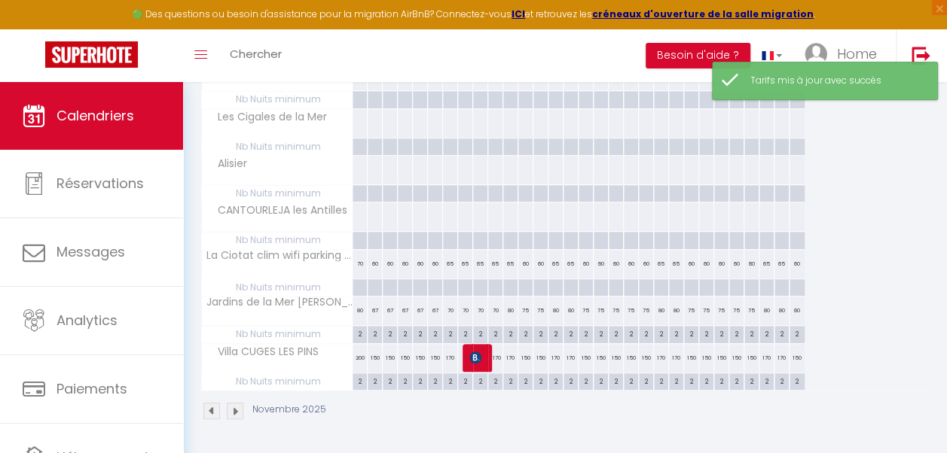
click at [510, 309] on div "80" at bounding box center [510, 311] width 15 height 28
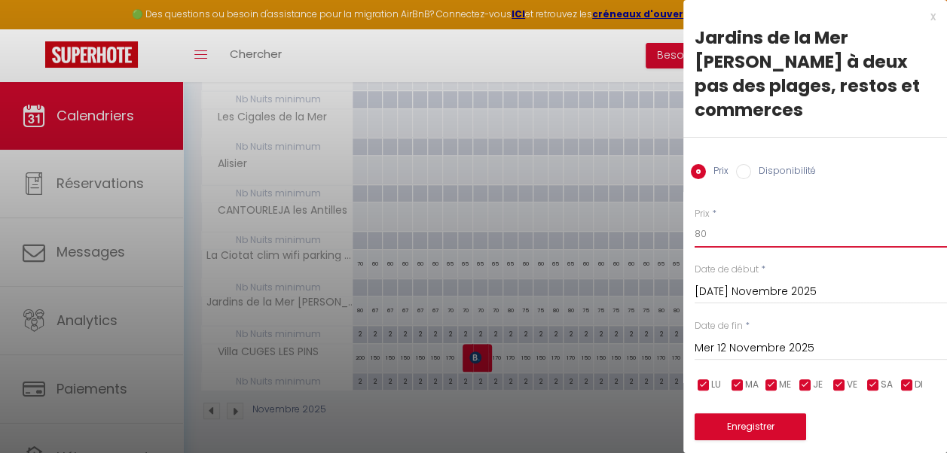
click at [706, 230] on input "80" at bounding box center [820, 234] width 252 height 27
click at [746, 346] on input "Mer 12 Novembre 2025" at bounding box center [820, 349] width 252 height 20
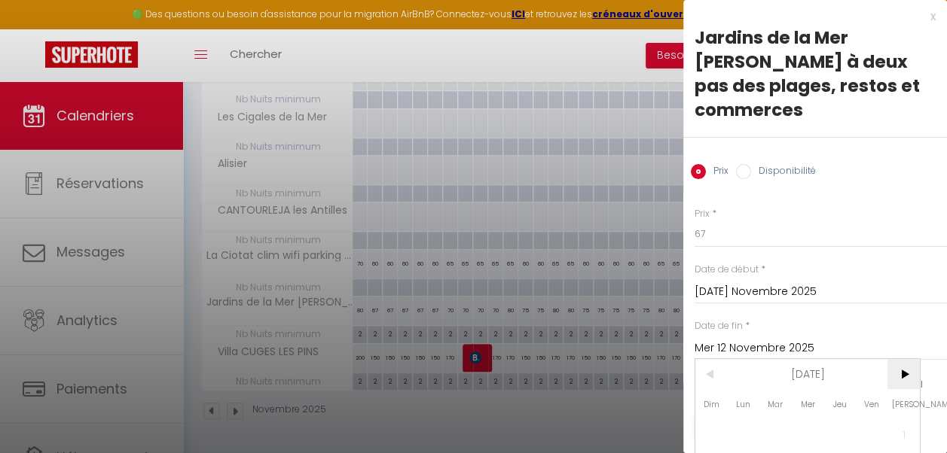
click at [903, 375] on span ">" at bounding box center [903, 374] width 32 height 30
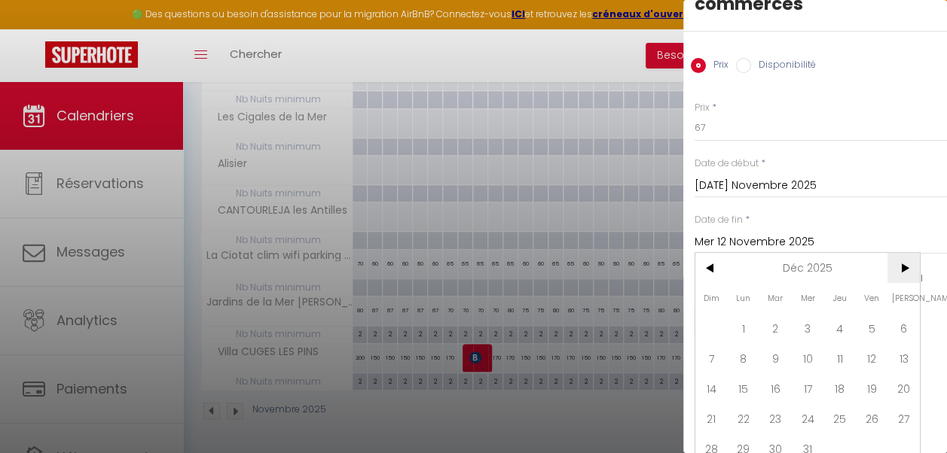
scroll to position [128, 0]
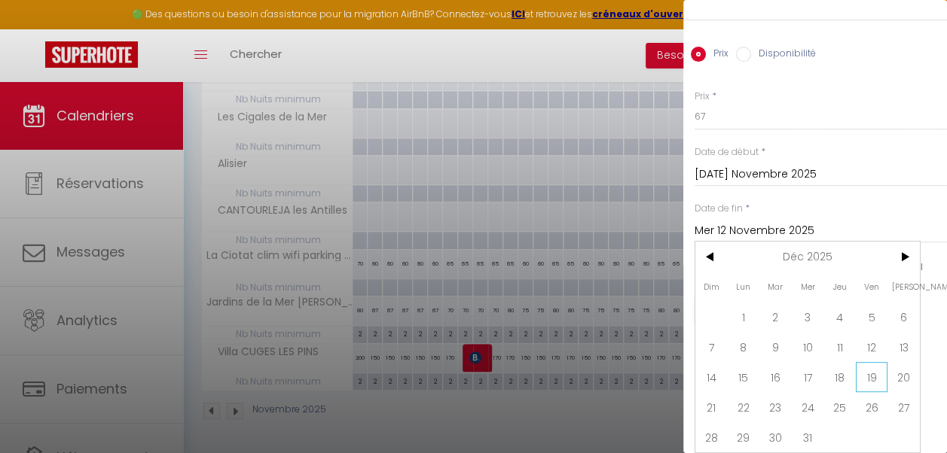
click at [871, 371] on span "19" at bounding box center [872, 377] width 32 height 30
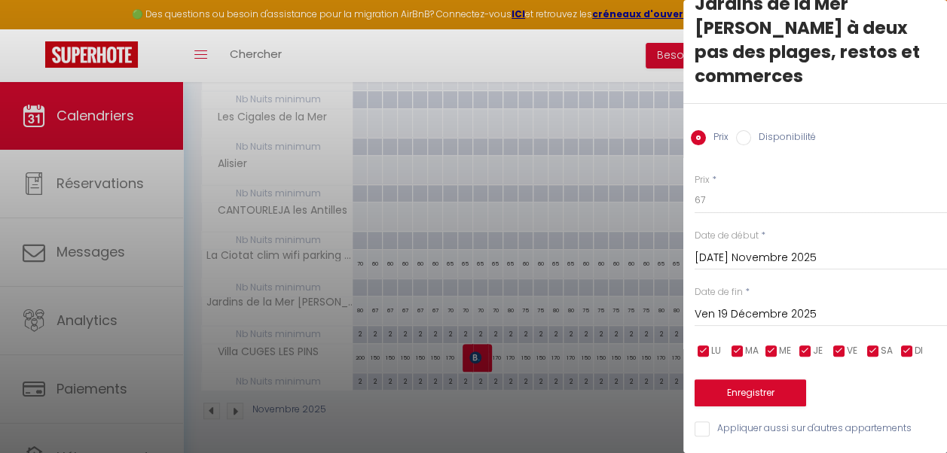
scroll to position [44, 0]
click at [838, 344] on input "checkbox" at bounding box center [839, 351] width 15 height 15
click at [871, 344] on input "checkbox" at bounding box center [872, 351] width 15 height 15
click at [771, 386] on button "Enregistrer" at bounding box center [749, 393] width 111 height 27
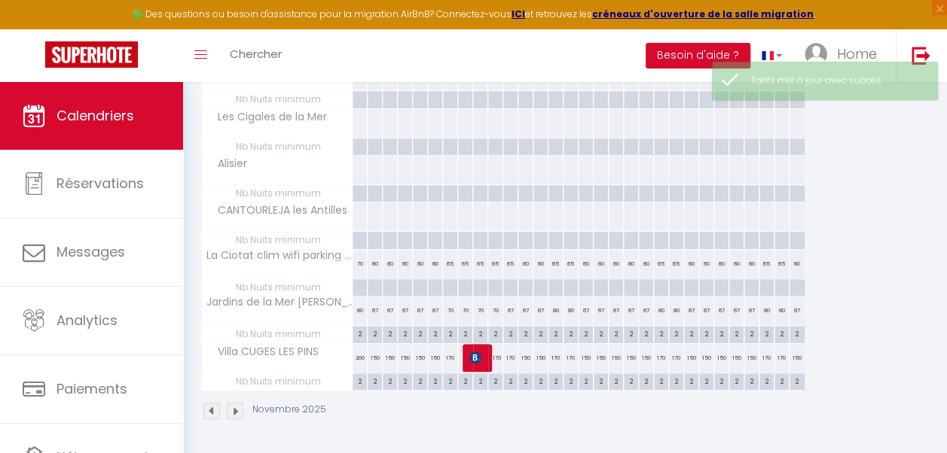
click at [554, 307] on div "80" at bounding box center [555, 311] width 15 height 28
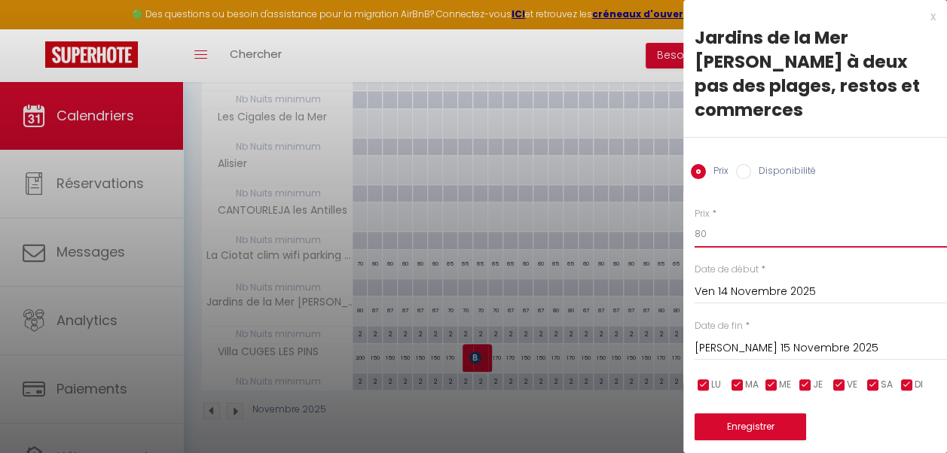
click at [700, 235] on input "80" at bounding box center [820, 234] width 252 height 27
click at [806, 383] on input "checkbox" at bounding box center [805, 385] width 15 height 15
click at [770, 380] on input "checkbox" at bounding box center [771, 385] width 15 height 15
drag, startPoint x: 740, startPoint y: 381, endPoint x: 703, endPoint y: 384, distance: 37.0
click at [700, 384] on ul "LU MA ME JE VE SA DI" at bounding box center [692, 385] width 15 height 19
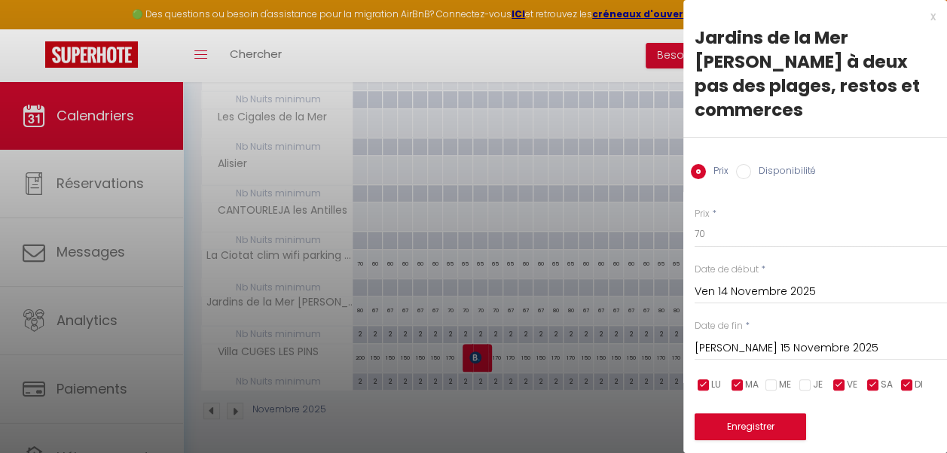
click at [703, 384] on input "checkbox" at bounding box center [703, 385] width 15 height 15
click at [738, 387] on input "checkbox" at bounding box center [737, 385] width 15 height 15
click at [908, 390] on input "checkbox" at bounding box center [906, 385] width 15 height 15
click at [819, 348] on input "Sam 15 Novembre 2025" at bounding box center [820, 349] width 252 height 20
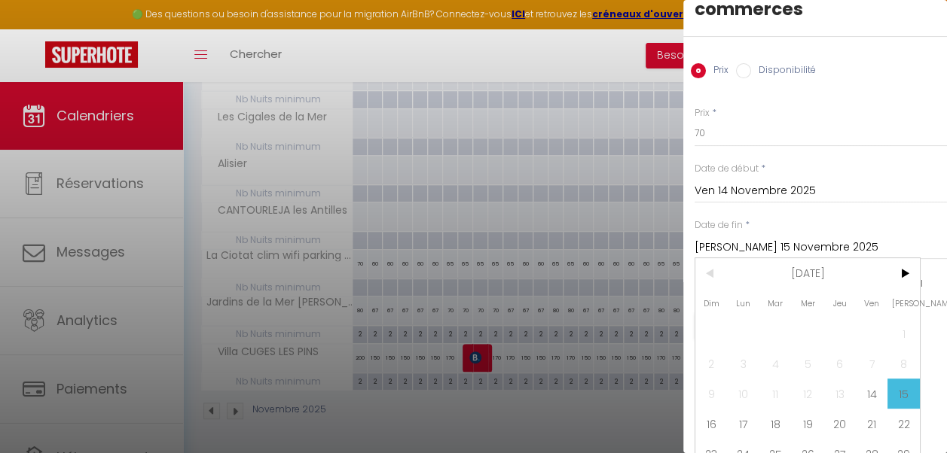
scroll to position [158, 0]
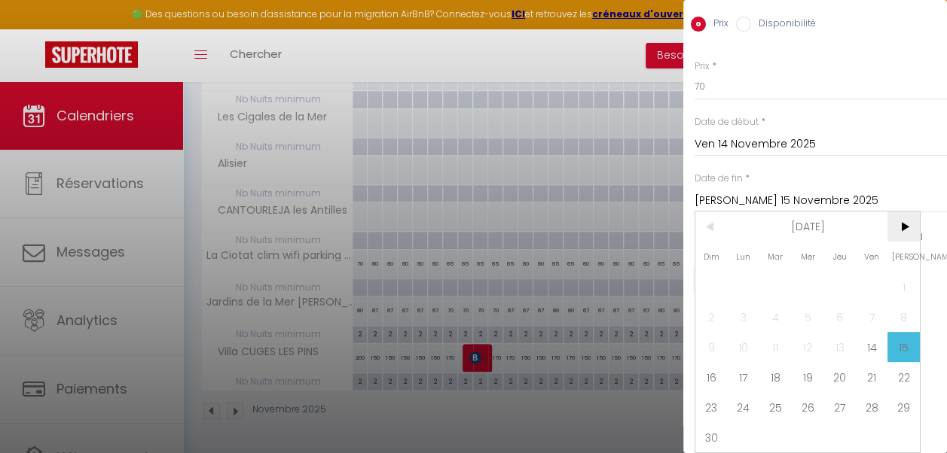
click at [904, 215] on span ">" at bounding box center [903, 227] width 32 height 30
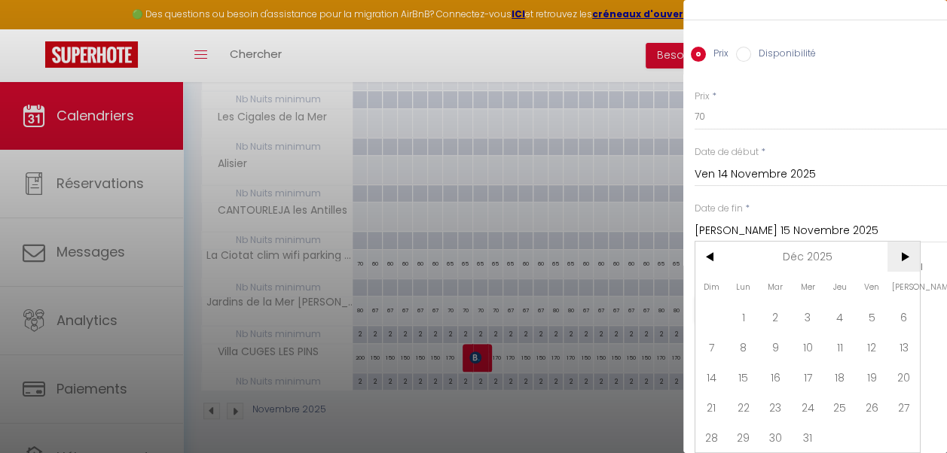
scroll to position [128, 0]
click at [865, 362] on span "19" at bounding box center [872, 377] width 32 height 30
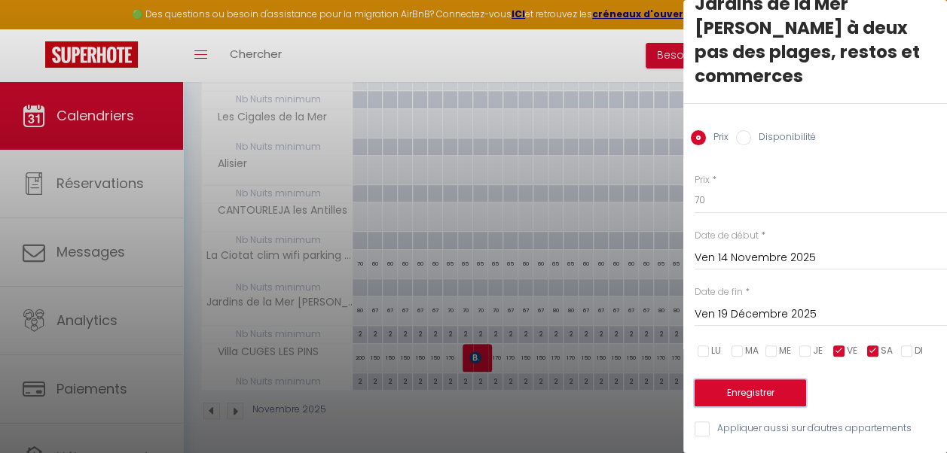
scroll to position [0, 0]
click at [759, 380] on button "Enregistrer" at bounding box center [749, 393] width 111 height 27
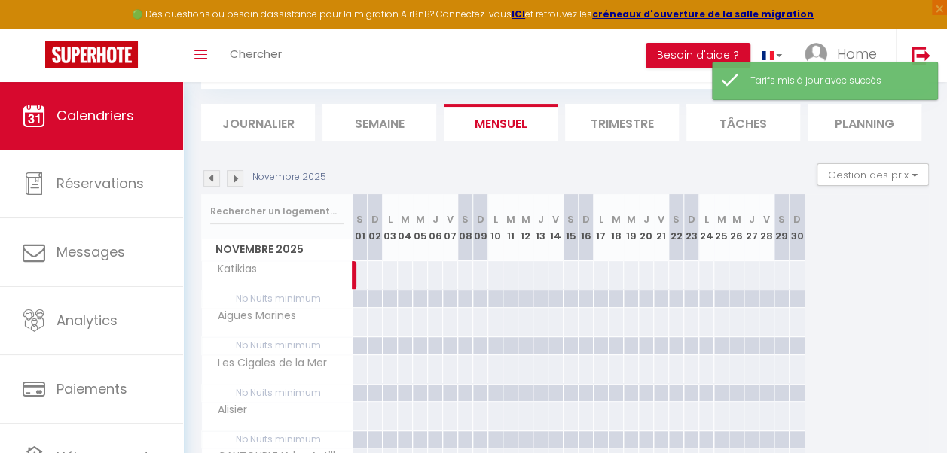
scroll to position [334, 0]
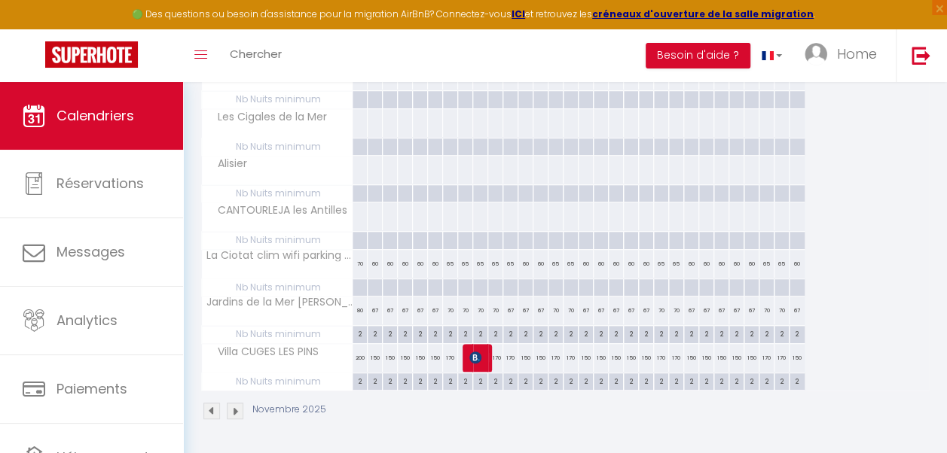
click at [234, 403] on img at bounding box center [235, 411] width 17 height 17
click at [555, 307] on div "75" at bounding box center [555, 311] width 15 height 28
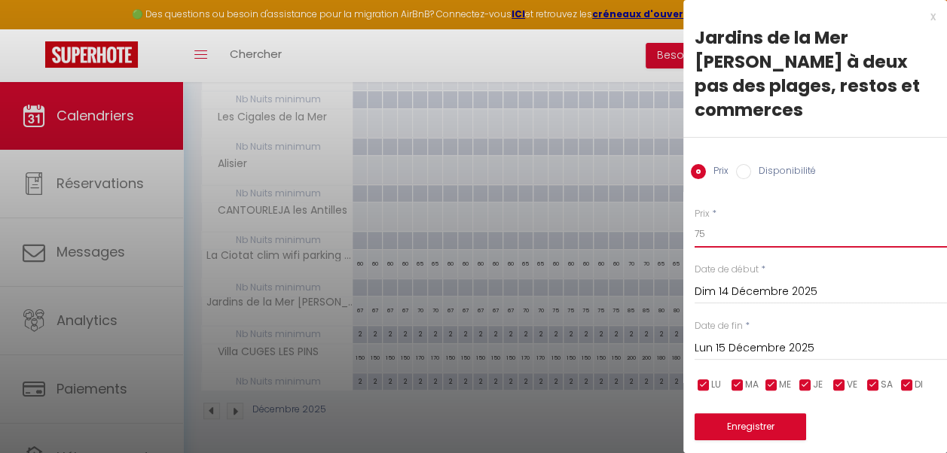
click at [713, 232] on input "75" at bounding box center [820, 234] width 252 height 27
click at [743, 345] on input "Lun 15 Décembre 2025" at bounding box center [820, 349] width 252 height 20
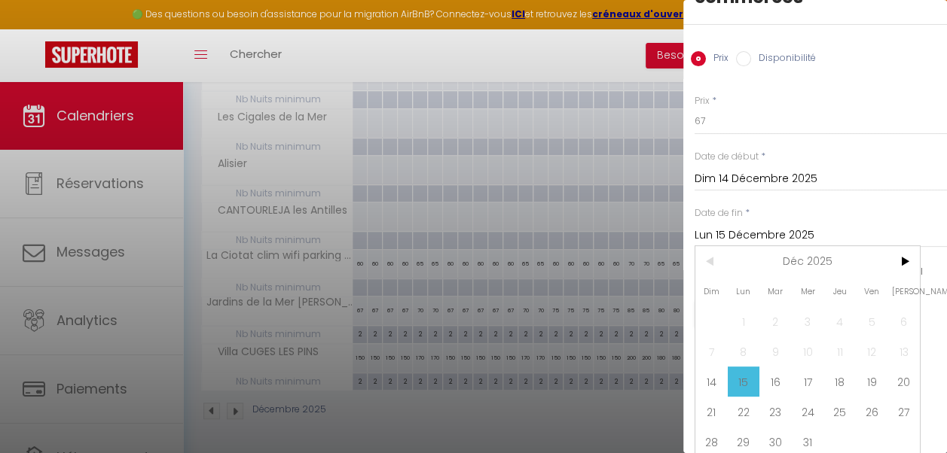
scroll to position [128, 0]
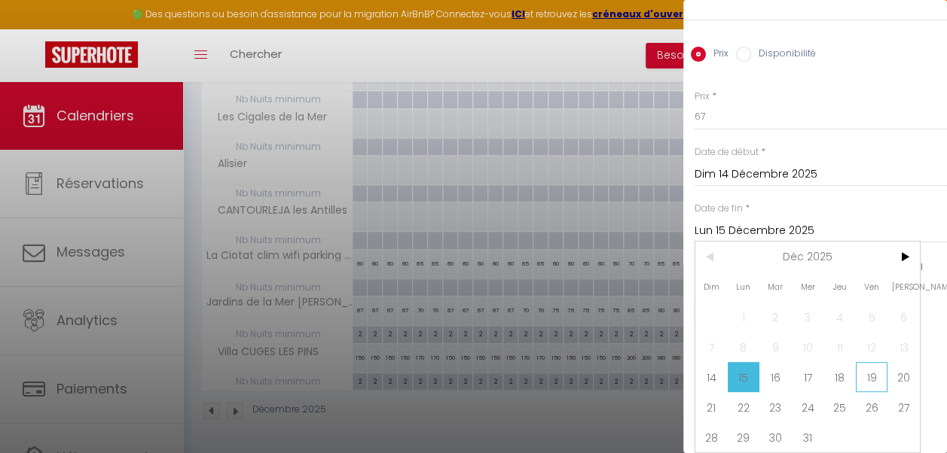
click at [877, 365] on span "19" at bounding box center [872, 377] width 32 height 30
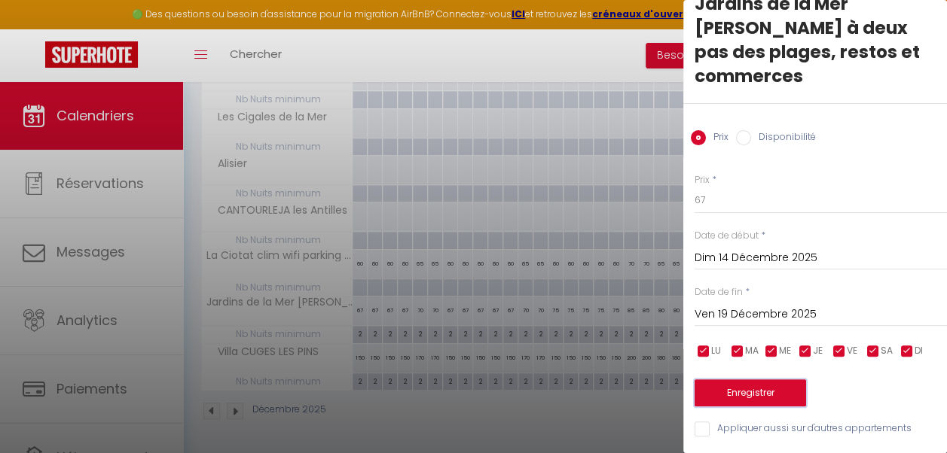
scroll to position [0, 0]
click at [765, 386] on button "Enregistrer" at bounding box center [749, 393] width 111 height 27
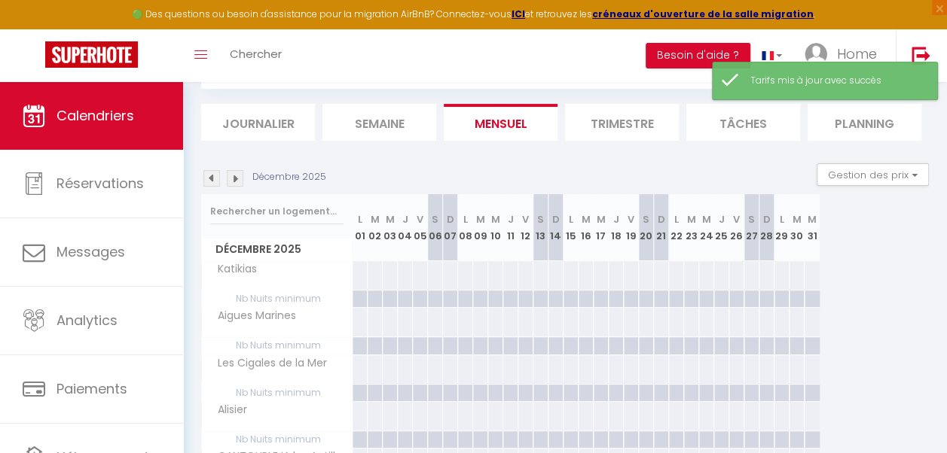
scroll to position [334, 0]
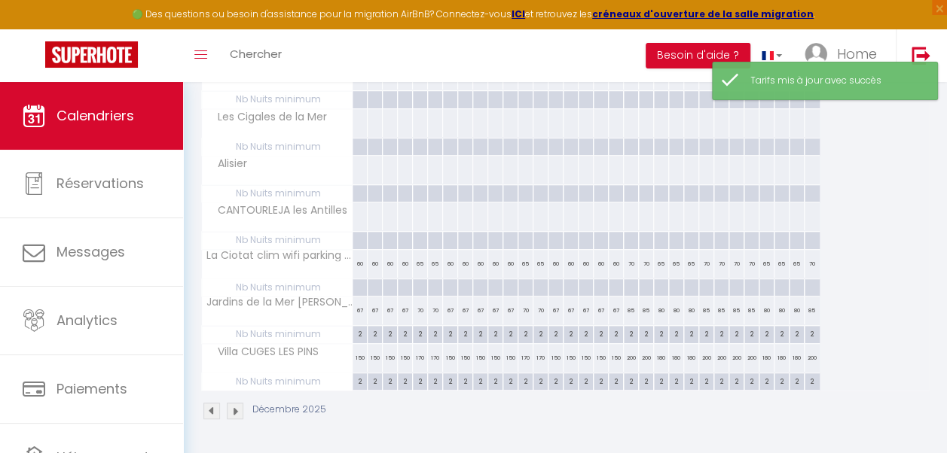
click at [631, 309] on div "85" at bounding box center [631, 311] width 15 height 28
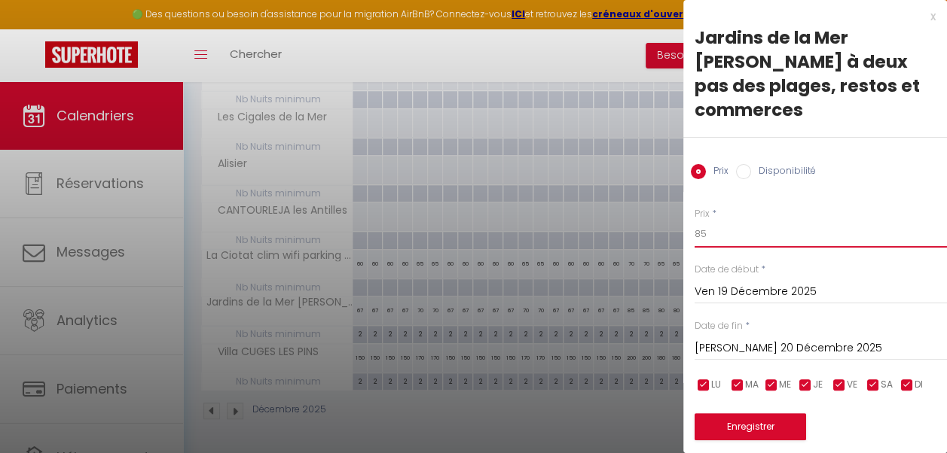
click at [711, 235] on input "85" at bounding box center [820, 234] width 252 height 27
click at [765, 343] on input "Sam 20 Décembre 2025" at bounding box center [820, 349] width 252 height 20
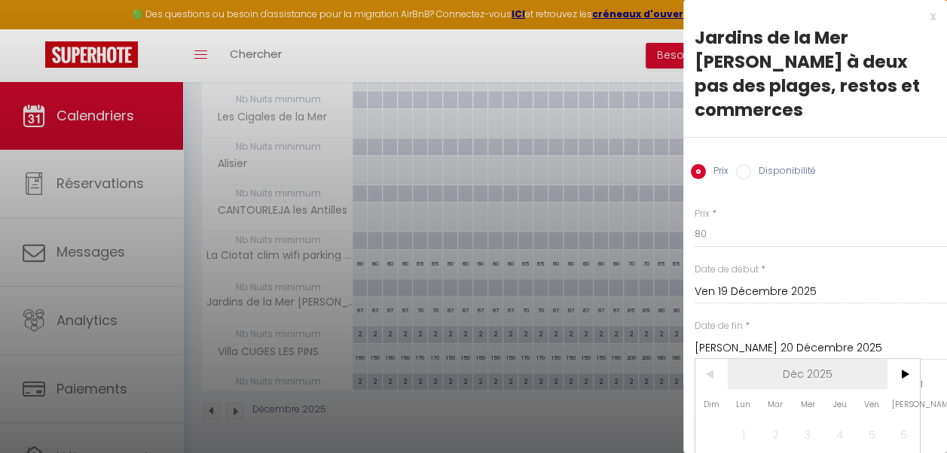
scroll to position [128, 0]
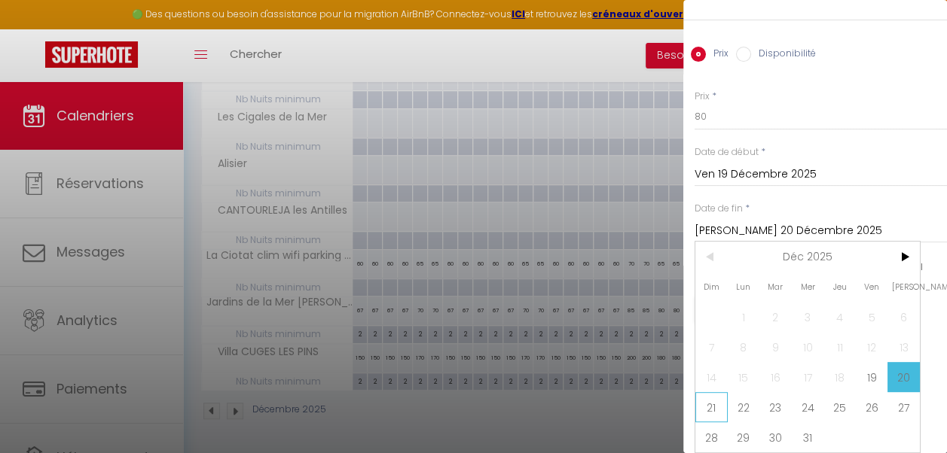
click at [718, 392] on span "21" at bounding box center [711, 407] width 32 height 30
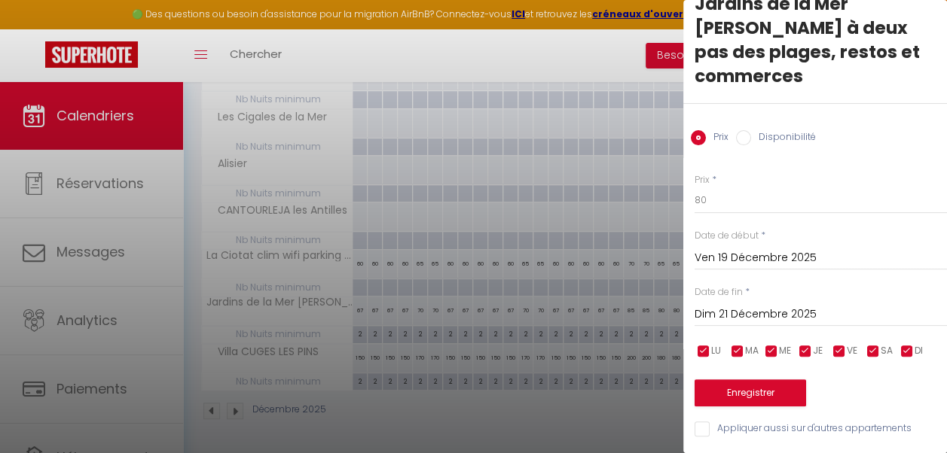
scroll to position [44, 0]
click at [764, 380] on button "Enregistrer" at bounding box center [749, 393] width 111 height 27
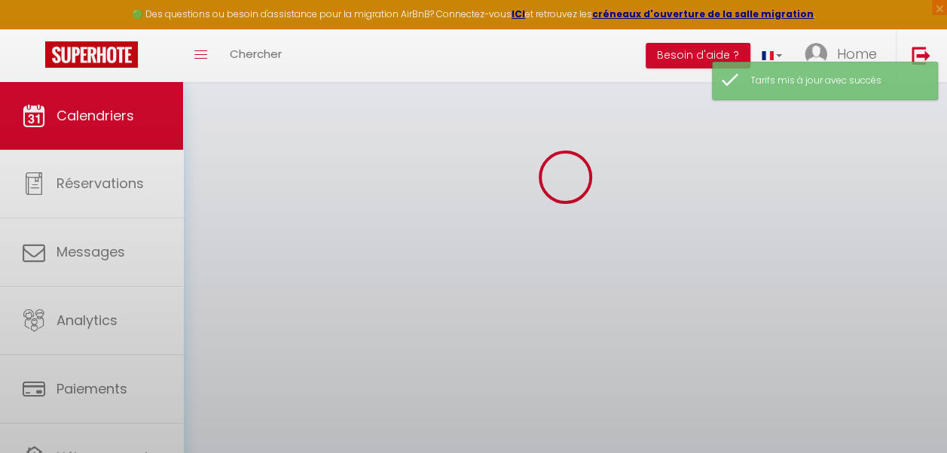
scroll to position [334, 0]
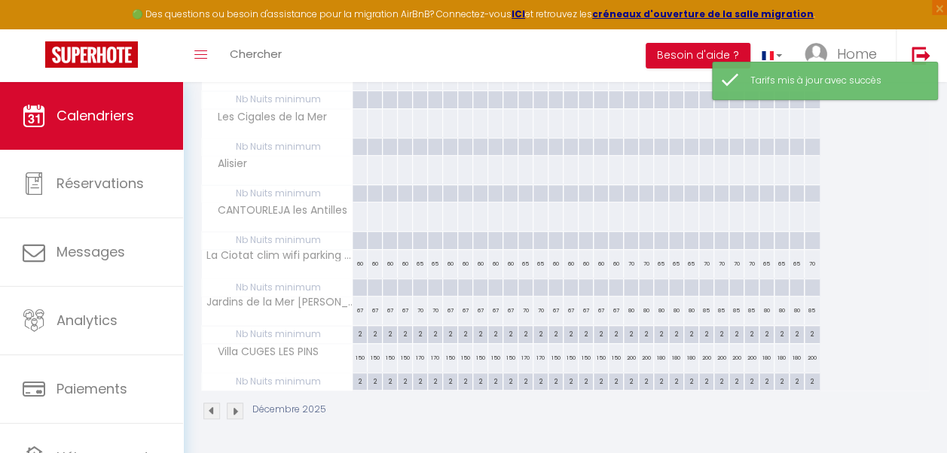
click at [660, 310] on div "80" at bounding box center [661, 311] width 15 height 28
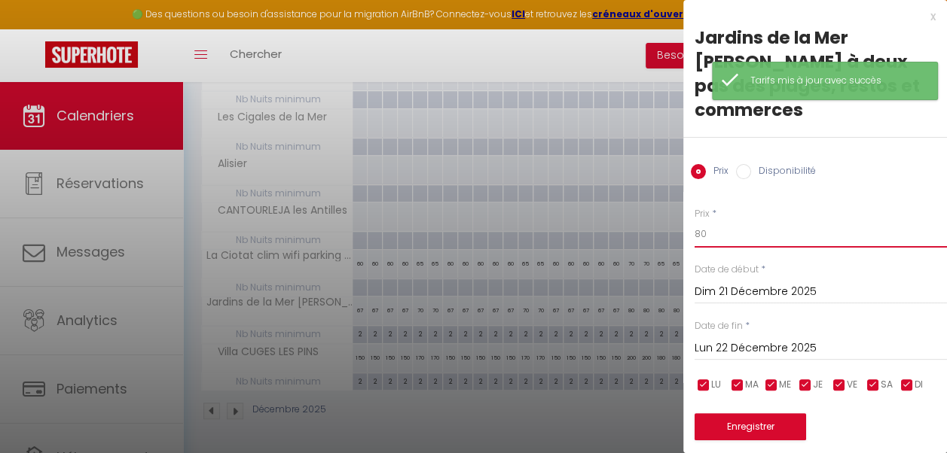
click at [717, 237] on input "80" at bounding box center [820, 234] width 252 height 27
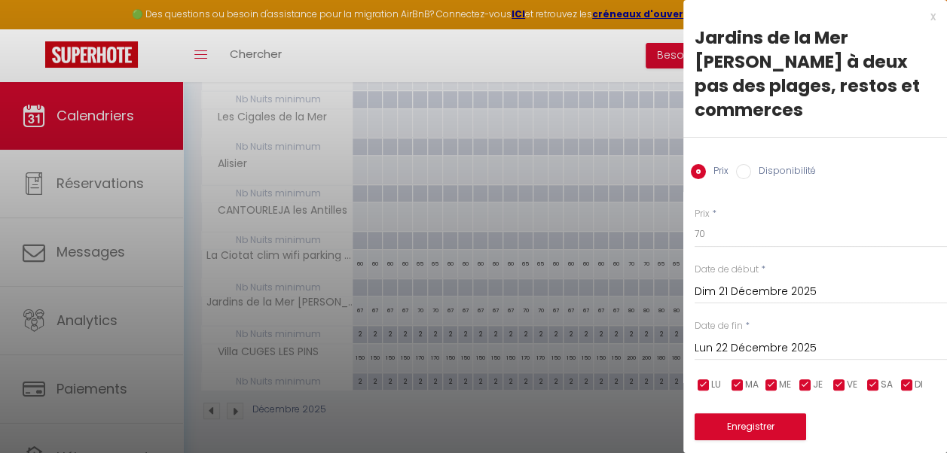
click at [742, 352] on input "Lun 22 Décembre 2025" at bounding box center [820, 349] width 252 height 20
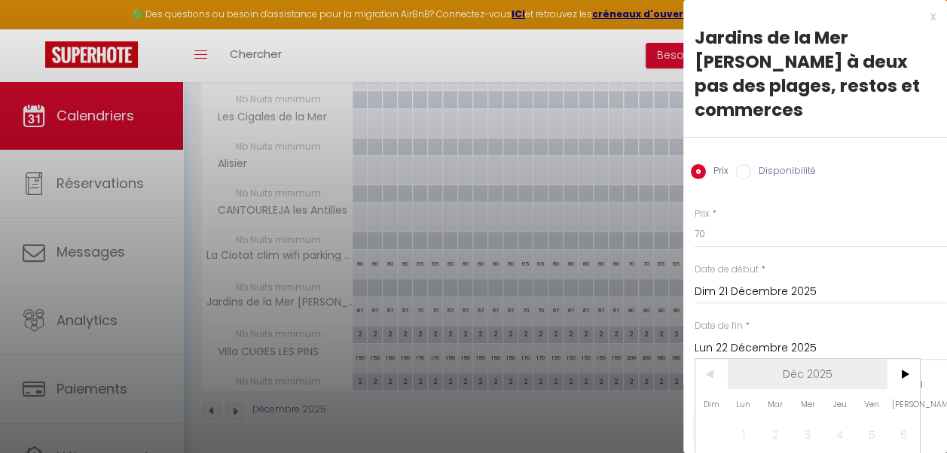
scroll to position [128, 0]
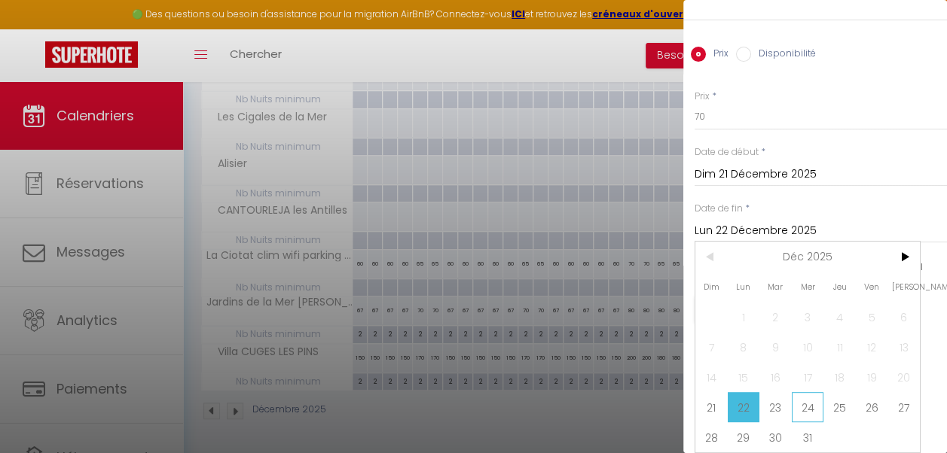
click at [812, 399] on span "24" at bounding box center [808, 407] width 32 height 30
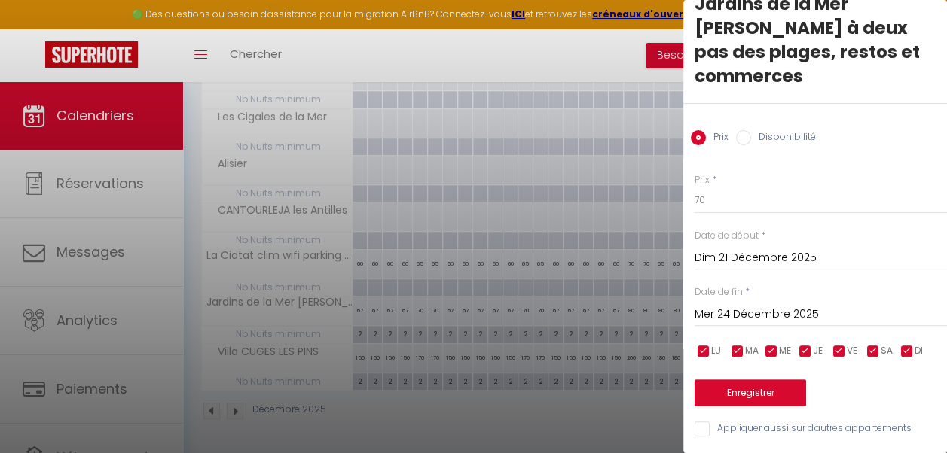
scroll to position [44, 0]
click at [789, 380] on button "Enregistrer" at bounding box center [749, 393] width 111 height 27
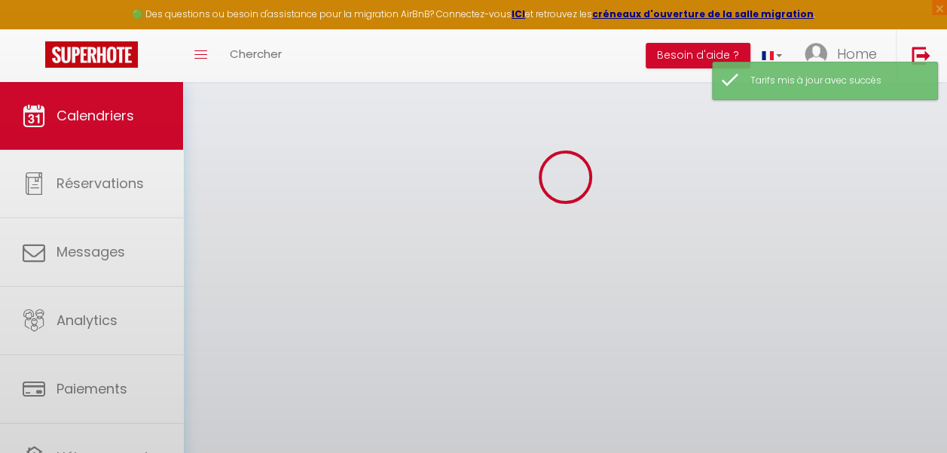
scroll to position [334, 0]
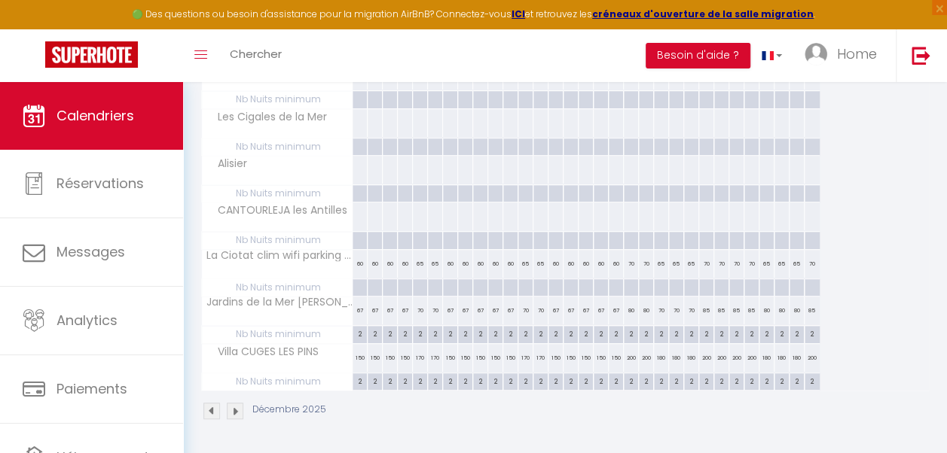
click at [706, 309] on div "85" at bounding box center [706, 311] width 15 height 28
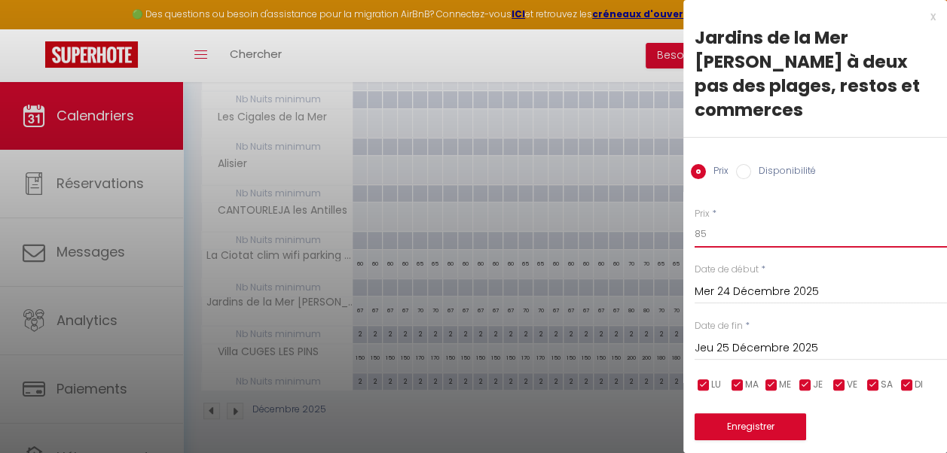
click at [714, 233] on input "85" at bounding box center [820, 234] width 252 height 27
click at [749, 346] on input "Jeu 25 Décembre 2025" at bounding box center [820, 349] width 252 height 20
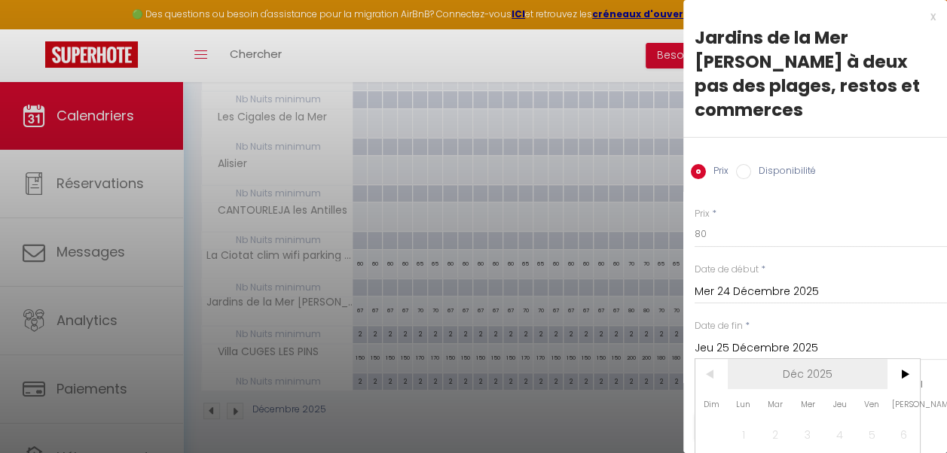
scroll to position [128, 0]
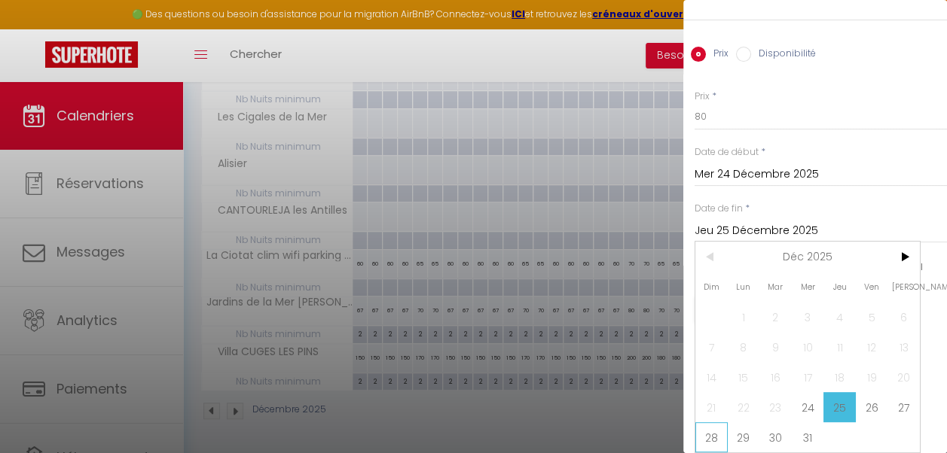
click at [711, 423] on span "28" at bounding box center [711, 438] width 32 height 30
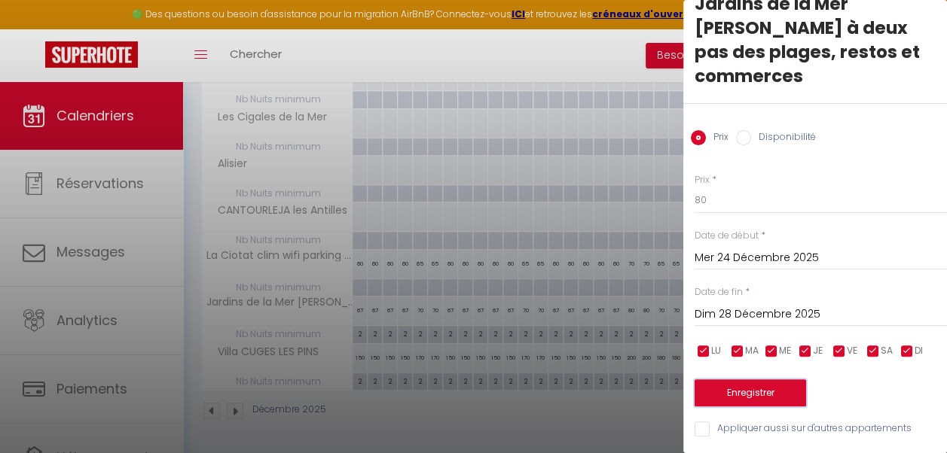
click at [744, 382] on button "Enregistrer" at bounding box center [749, 393] width 111 height 27
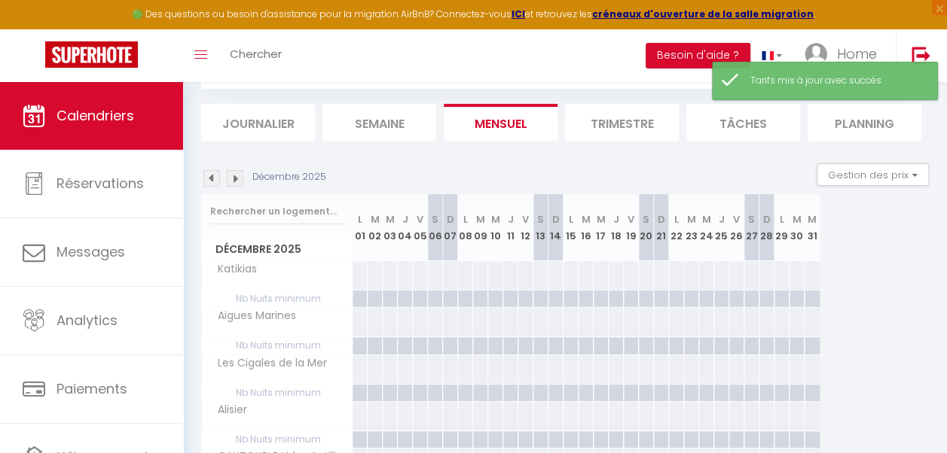
scroll to position [334, 0]
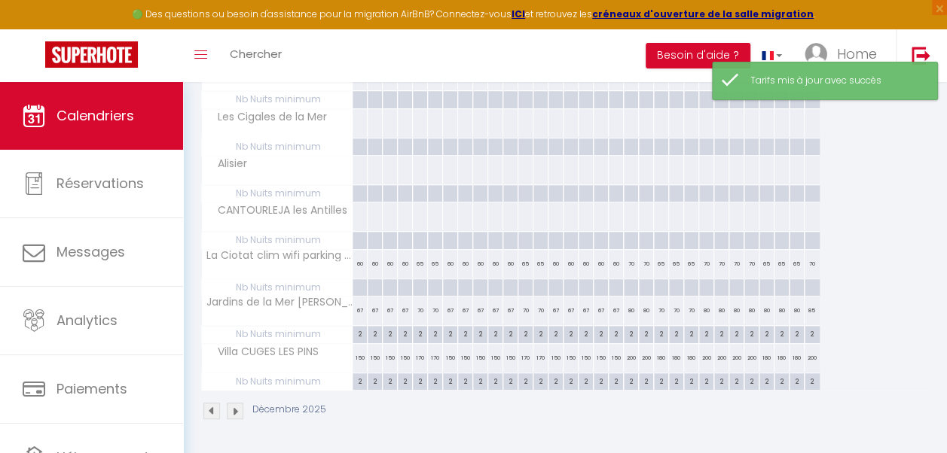
click at [781, 308] on div "80" at bounding box center [781, 311] width 15 height 28
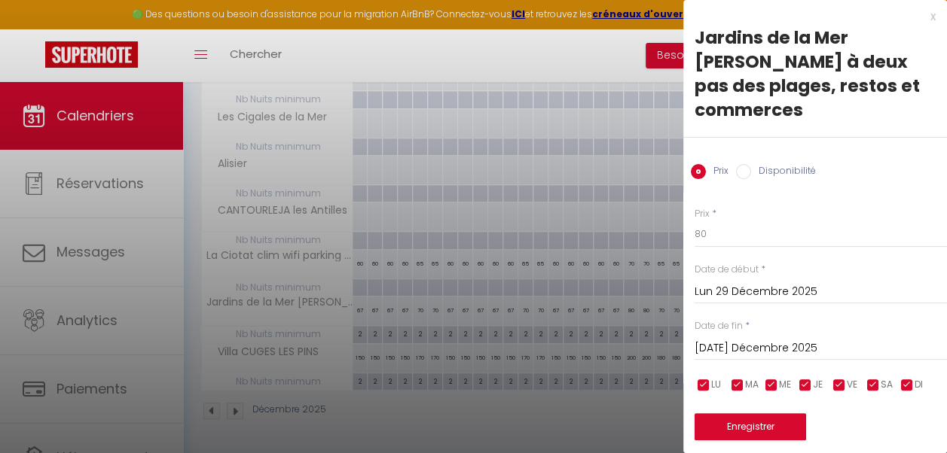
click at [655, 224] on div at bounding box center [473, 226] width 947 height 453
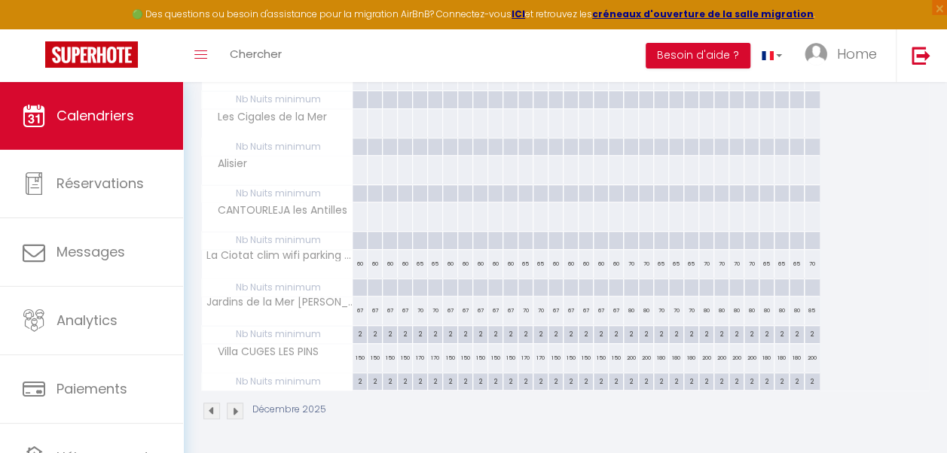
click at [808, 307] on div "85" at bounding box center [811, 311] width 15 height 28
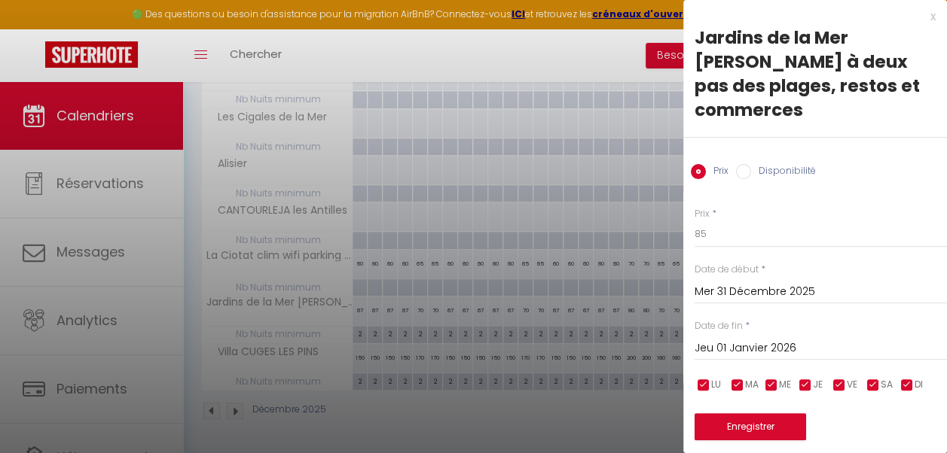
click at [656, 226] on div at bounding box center [473, 226] width 947 height 453
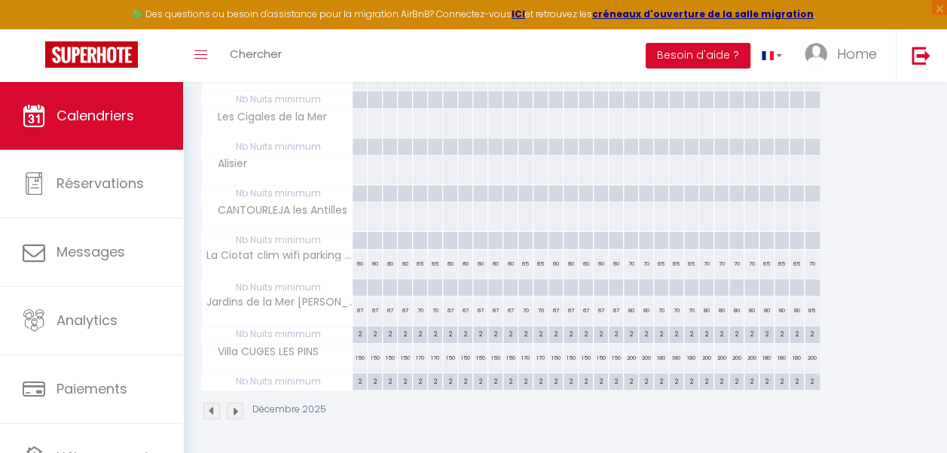
click at [752, 311] on div "80" at bounding box center [751, 311] width 15 height 28
type input "80"
type input "Sam 27 Décembre 2025"
type input "Dim 28 Décembre 2025"
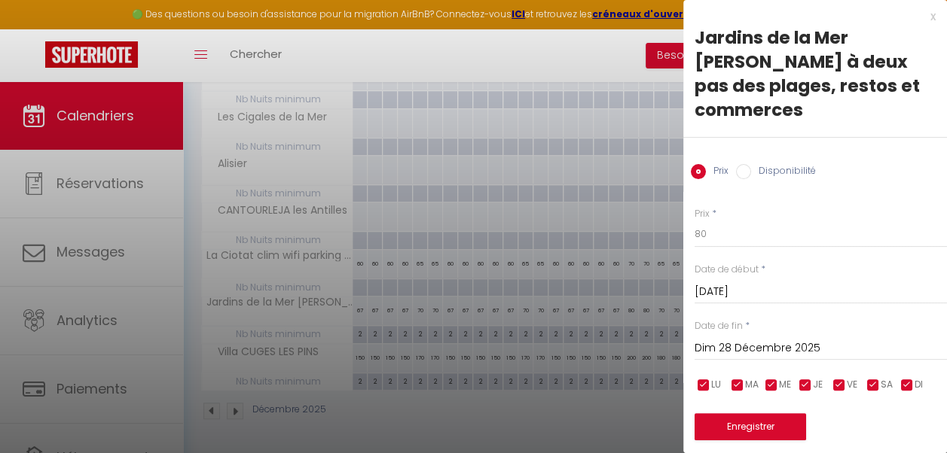
click at [615, 226] on div at bounding box center [473, 226] width 947 height 453
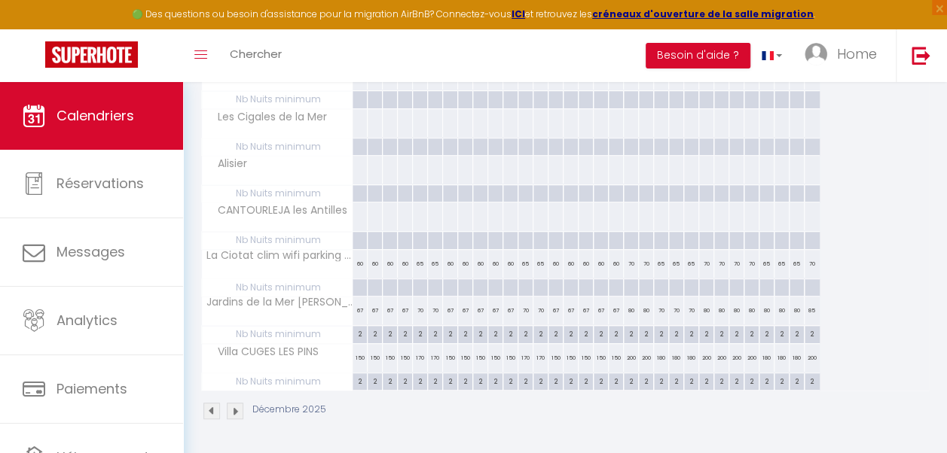
click at [778, 312] on div "80" at bounding box center [781, 311] width 15 height 28
type input "80"
type input "Lun 29 Décembre 2025"
type input "Mar 30 Décembre 2025"
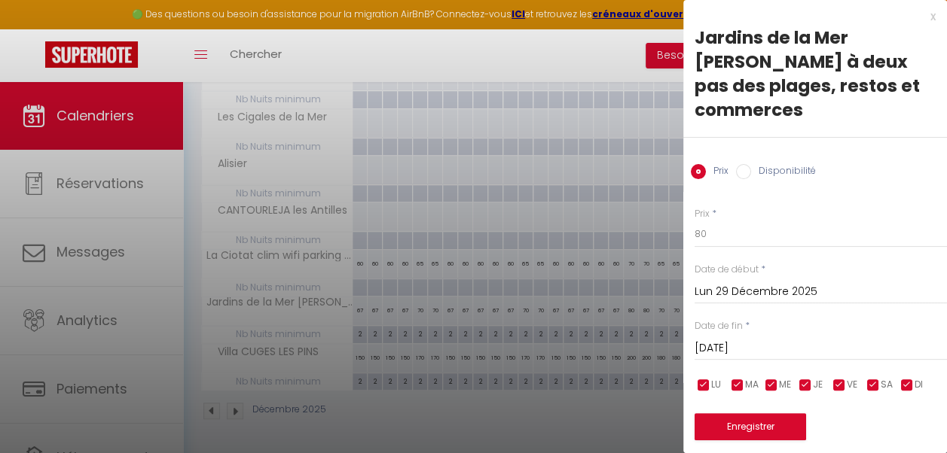
click at [768, 292] on input "Lun 29 Décembre 2025" at bounding box center [820, 292] width 252 height 20
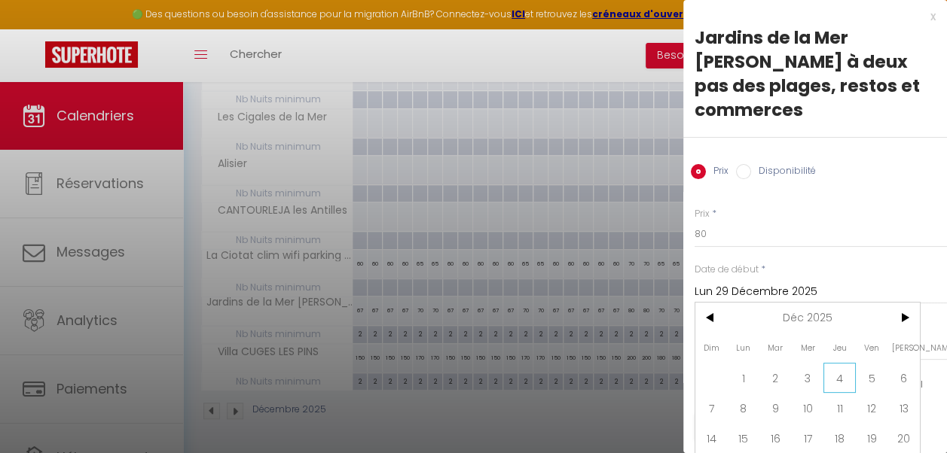
scroll to position [72, 0]
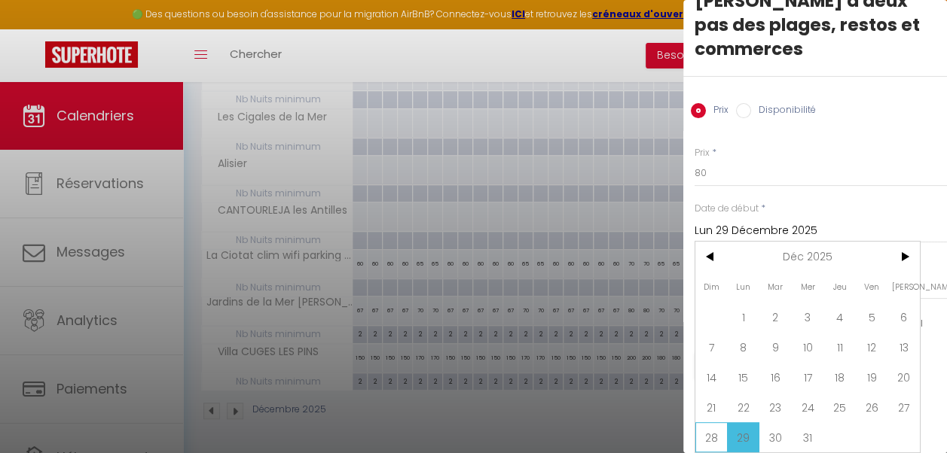
click at [715, 424] on span "28" at bounding box center [711, 438] width 32 height 30
type input "Dim 28 Décembre 2025"
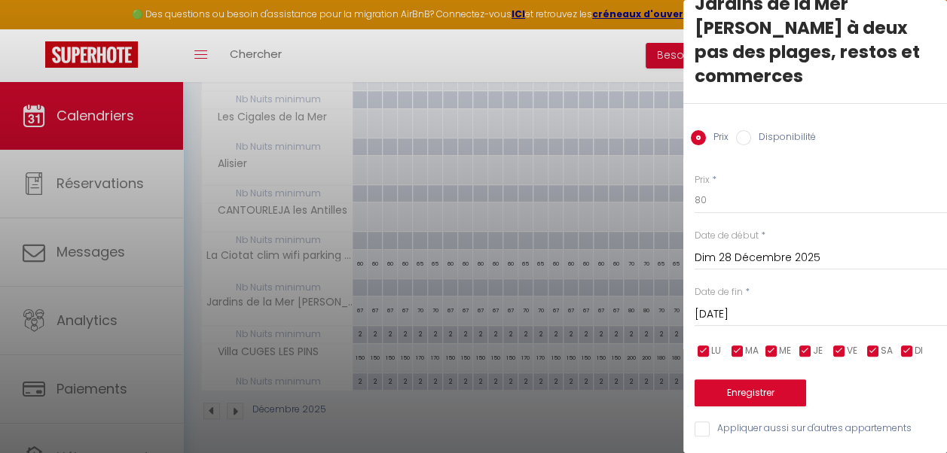
scroll to position [44, 0]
click at [768, 305] on input "Mar 30 Décembre 2025" at bounding box center [820, 315] width 252 height 20
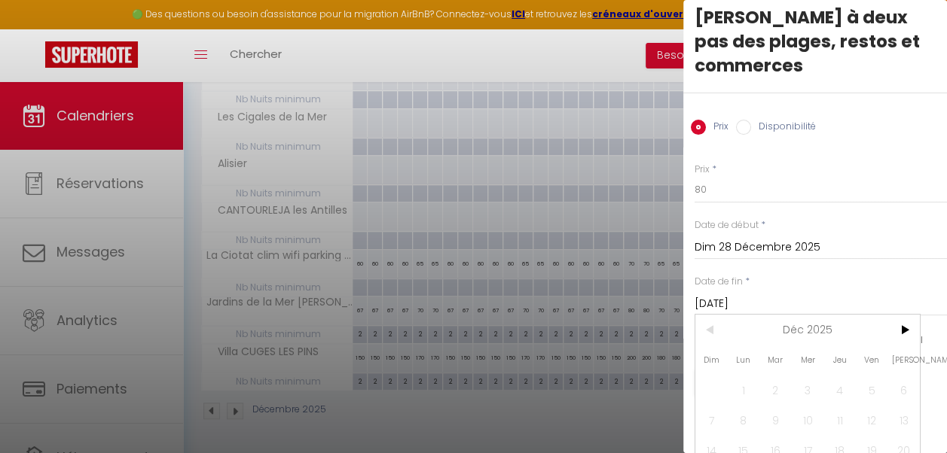
scroll to position [128, 0]
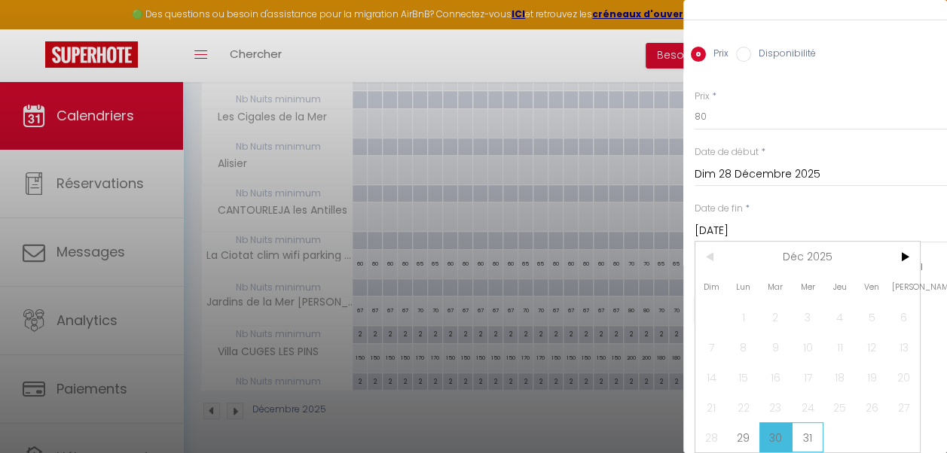
click at [802, 428] on span "31" at bounding box center [808, 438] width 32 height 30
type input "Mer 31 Décembre 2025"
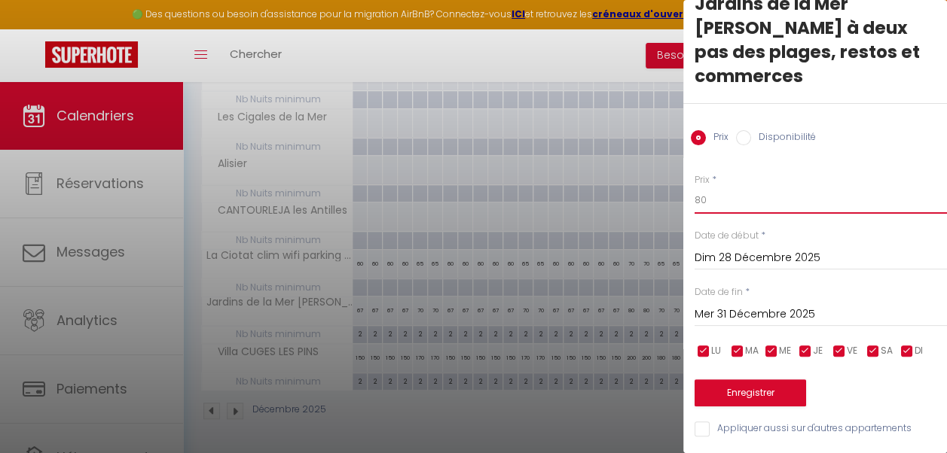
click at [700, 188] on input "80" at bounding box center [820, 200] width 252 height 27
type input "70"
click at [753, 380] on button "Enregistrer" at bounding box center [749, 393] width 111 height 27
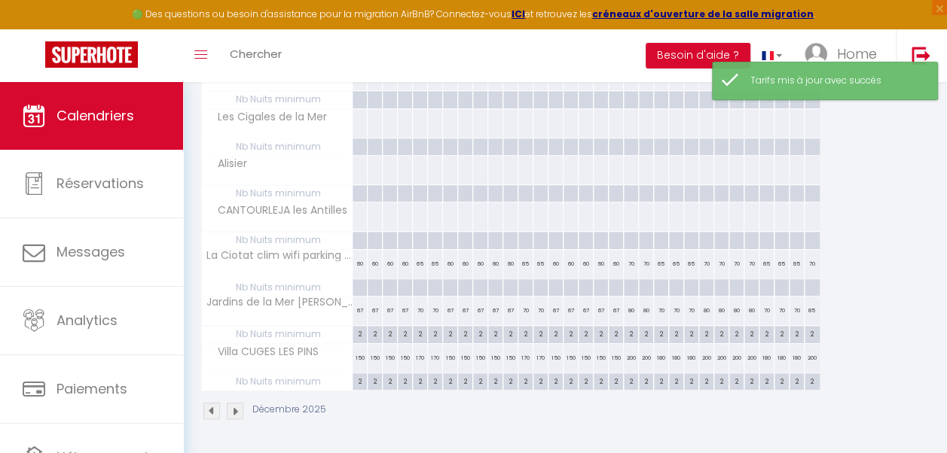
click at [811, 310] on div "85" at bounding box center [811, 311] width 15 height 28
type input "85"
type input "Mer 31 Décembre 2025"
type input "Jeu 01 Janvier 2026"
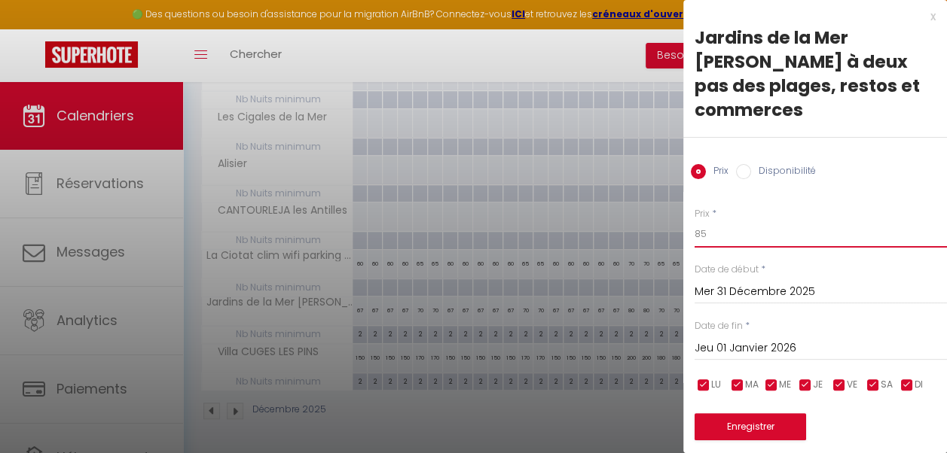
click at [712, 230] on input "85" at bounding box center [820, 234] width 252 height 27
type input "80"
click at [779, 352] on input "Jeu 01 Janvier 2026" at bounding box center [820, 349] width 252 height 20
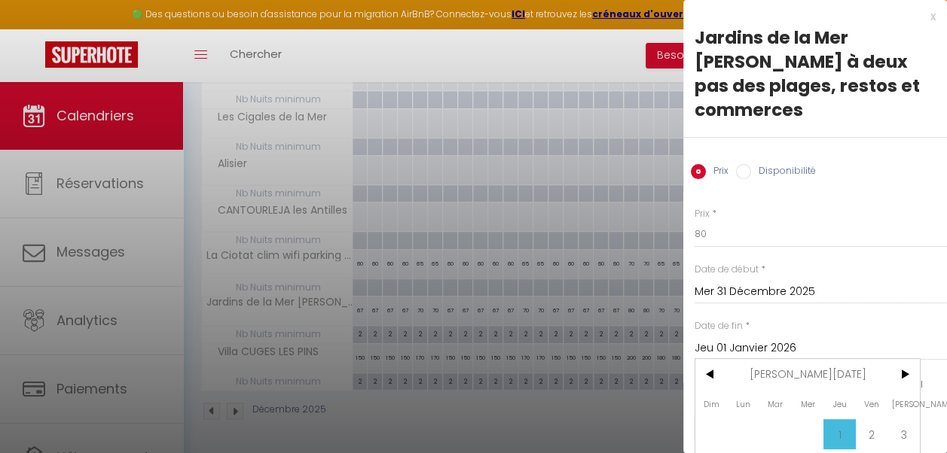
click at [808, 403] on span "Mer" at bounding box center [808, 404] width 32 height 30
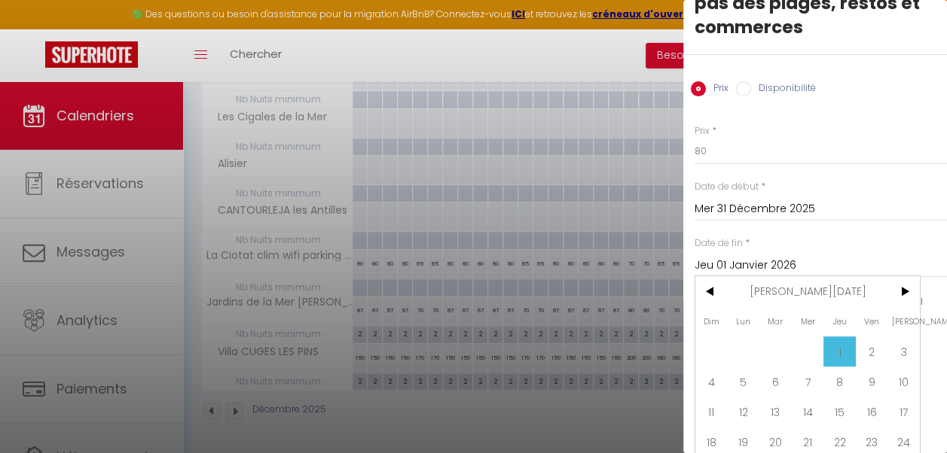
scroll to position [111, 0]
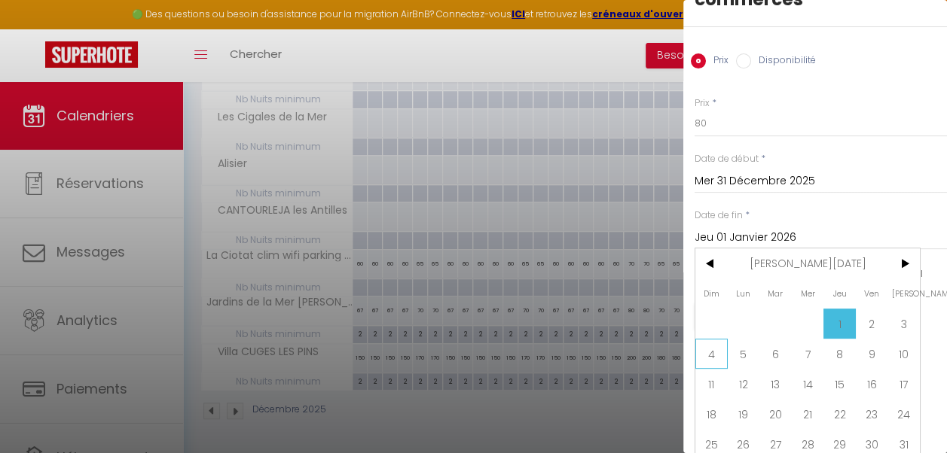
click at [716, 359] on span "4" at bounding box center [711, 354] width 32 height 30
type input "Dim 04 Janvier 2026"
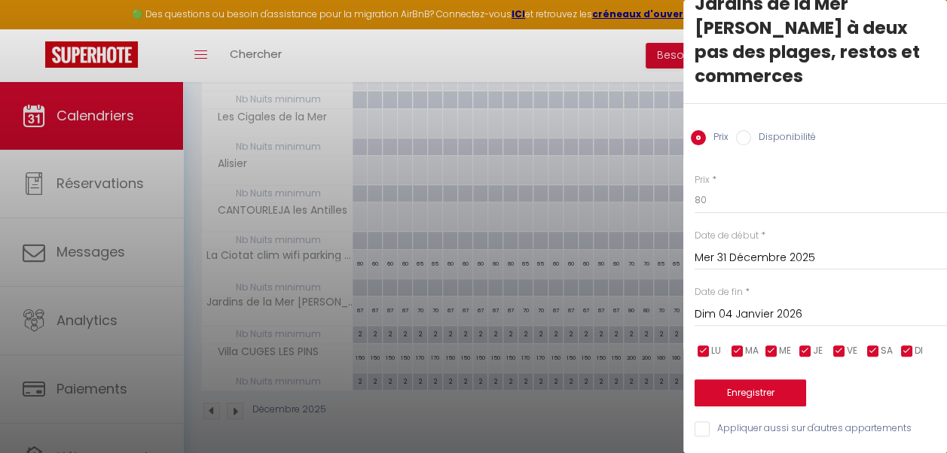
scroll to position [44, 0]
click at [746, 380] on button "Enregistrer" at bounding box center [749, 393] width 111 height 27
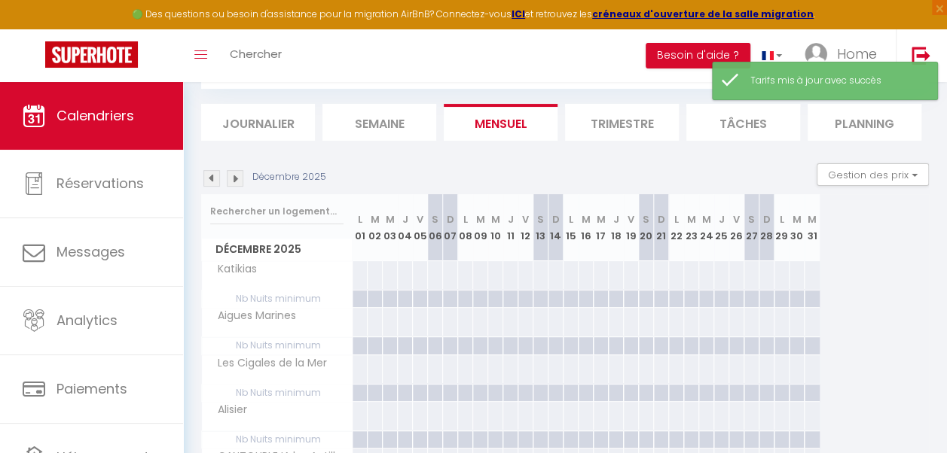
scroll to position [334, 0]
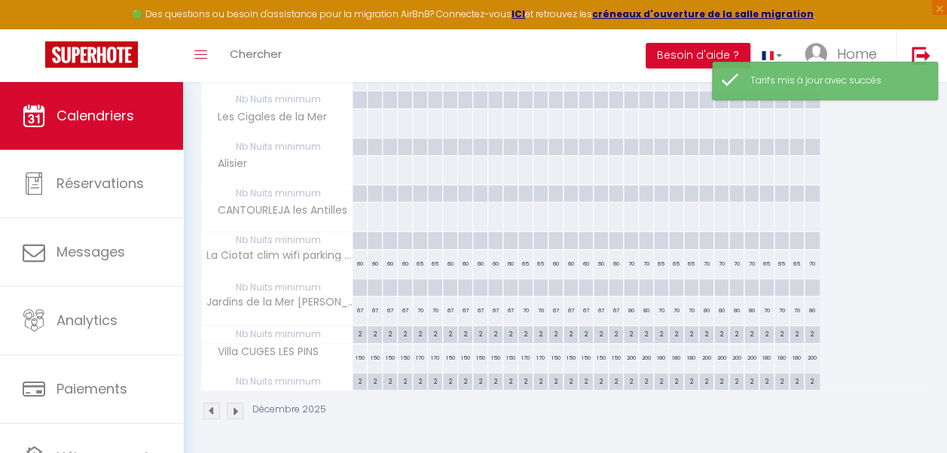
click at [236, 403] on img at bounding box center [235, 411] width 17 height 17
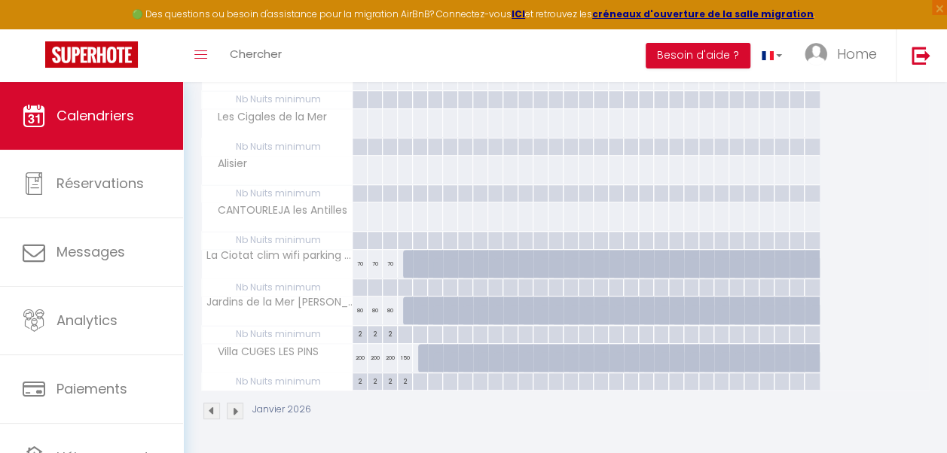
click at [210, 403] on img at bounding box center [211, 411] width 17 height 17
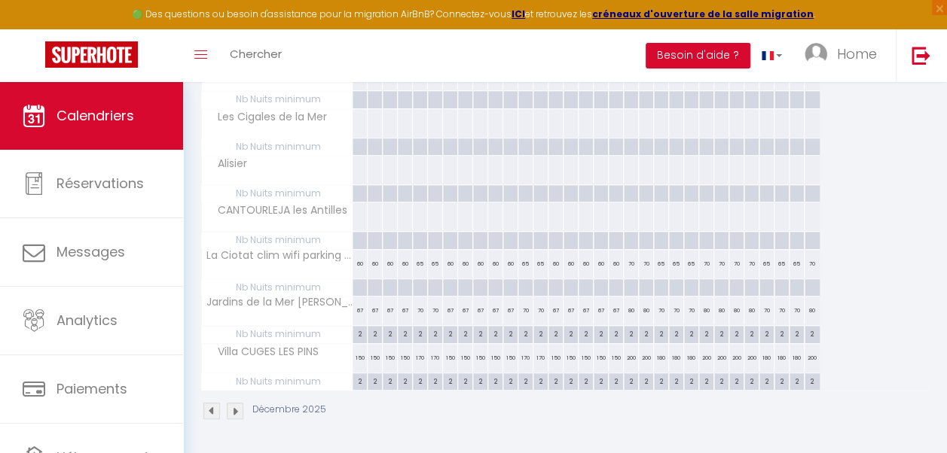
click at [214, 403] on img at bounding box center [211, 411] width 17 height 17
